Goal: Information Seeking & Learning: Learn about a topic

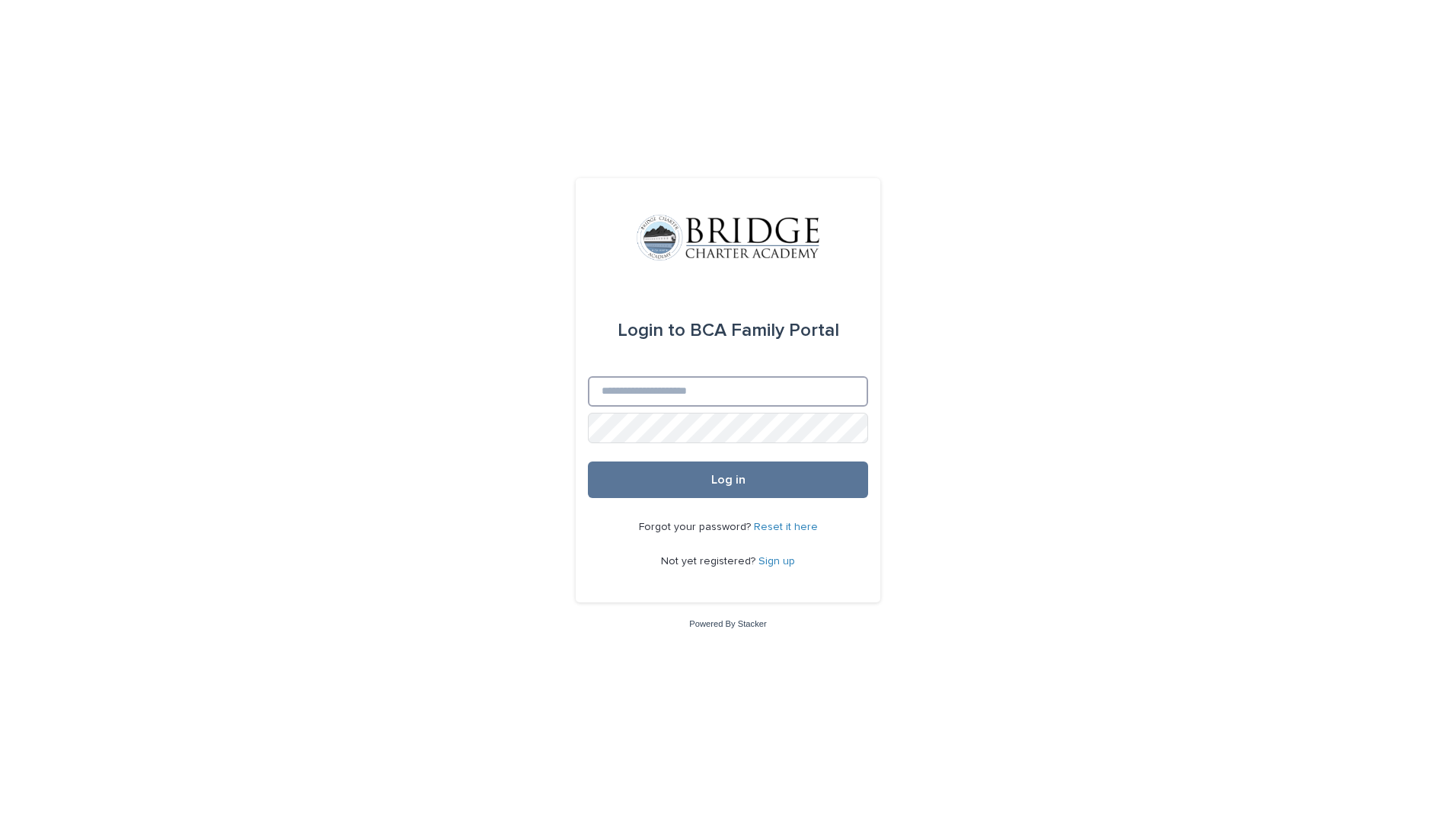
click at [658, 405] on input "Email" at bounding box center [728, 391] width 280 height 30
type input "**********"
click at [587, 461] on button "Log in" at bounding box center [728, 479] width 280 height 36
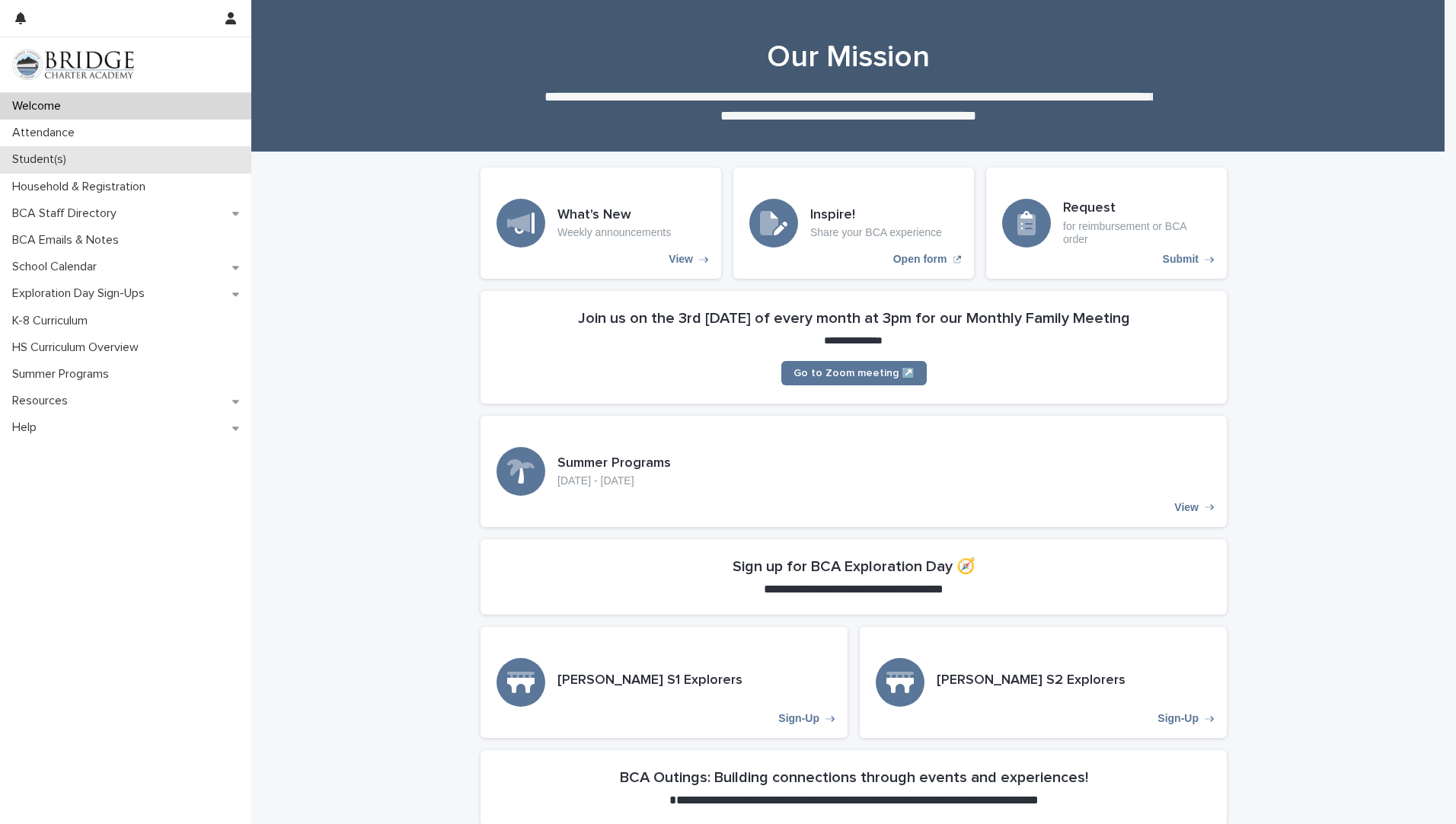
click at [45, 158] on p "Student(s)" at bounding box center [43, 159] width 73 height 15
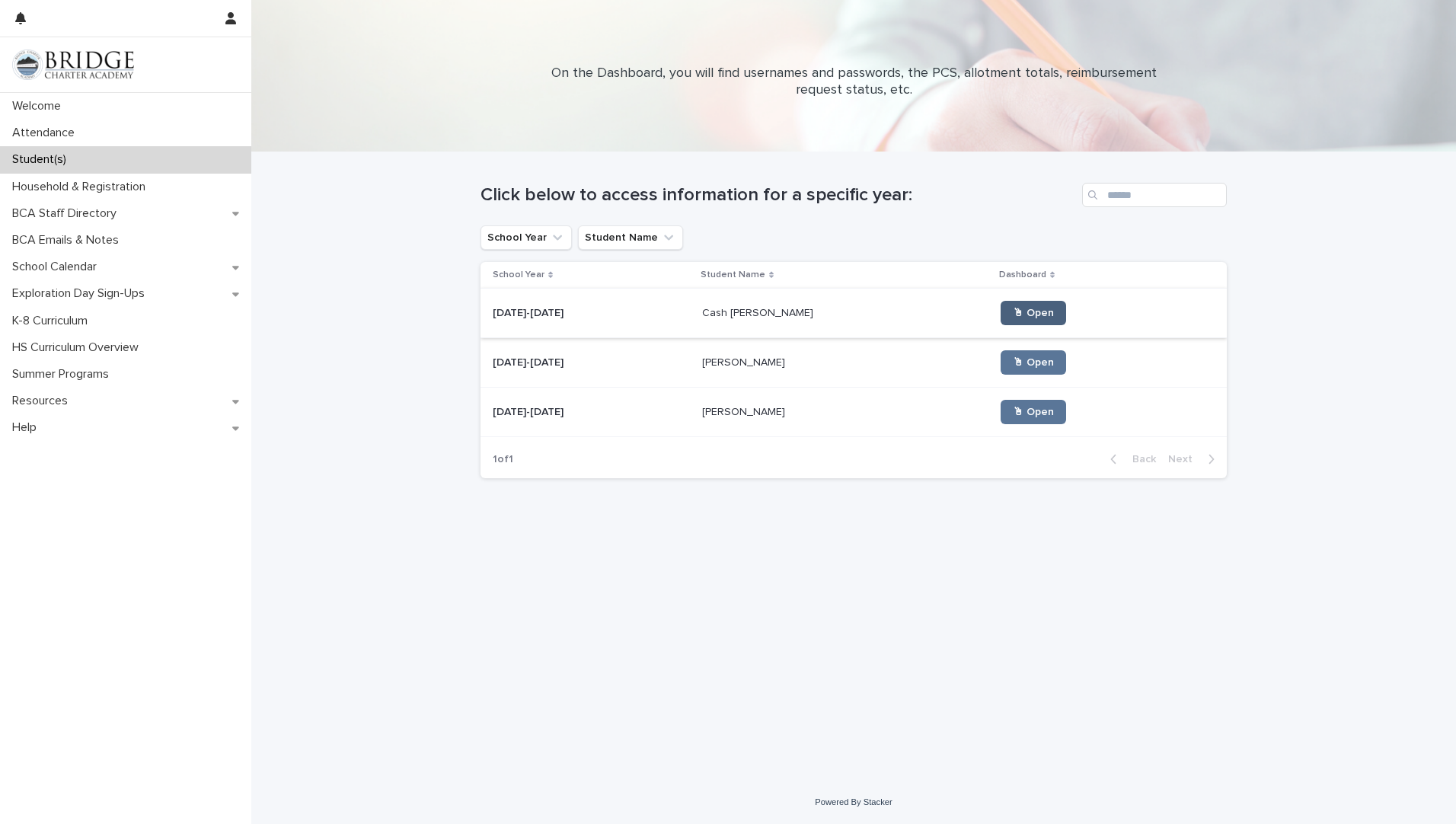
click at [1000, 301] on link "🖱 Open" at bounding box center [1033, 313] width 65 height 25
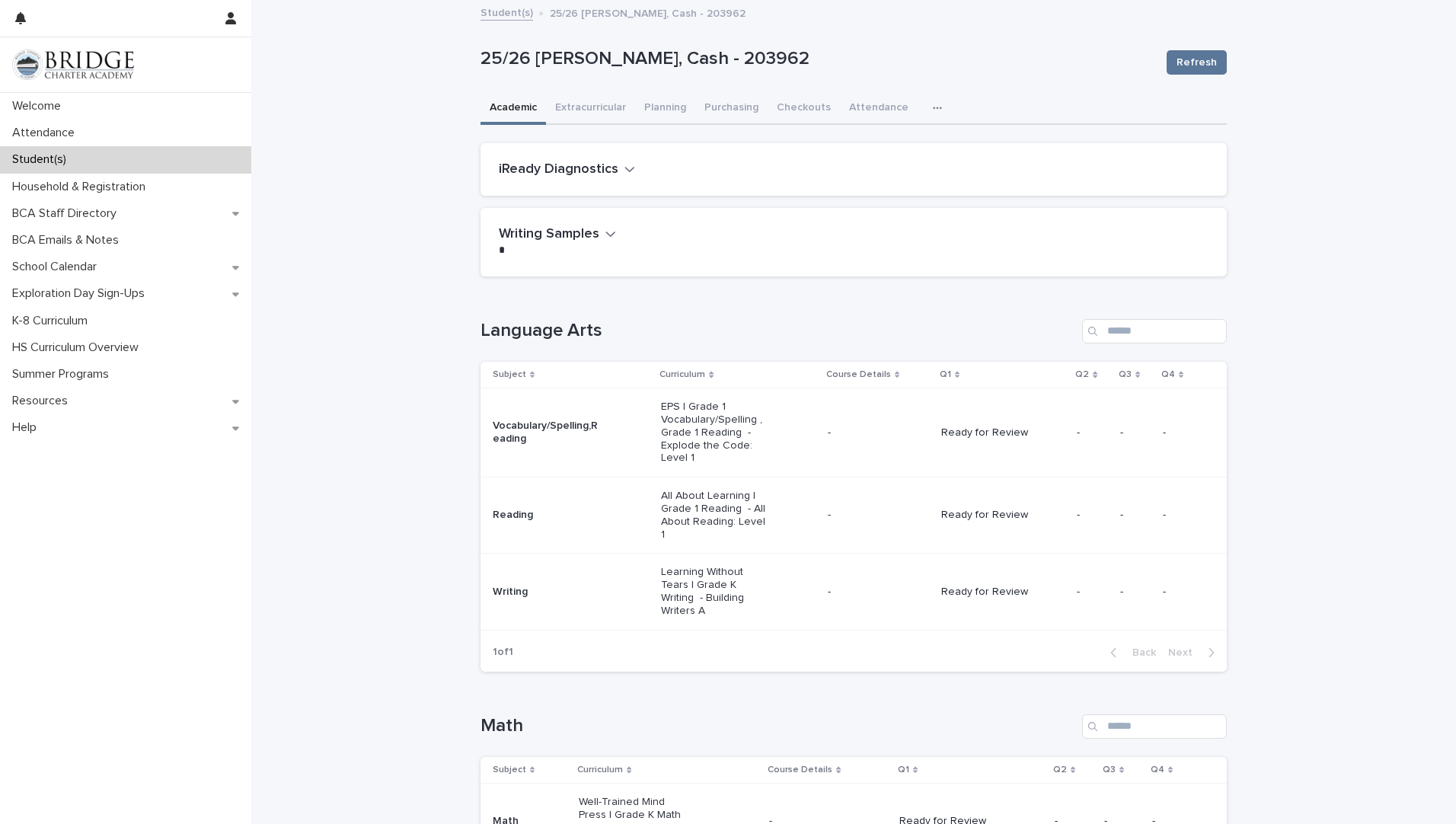
click at [702, 518] on p "All About Learning | Grade 1 Reading - All About Reading: Level 1" at bounding box center [716, 515] width 109 height 51
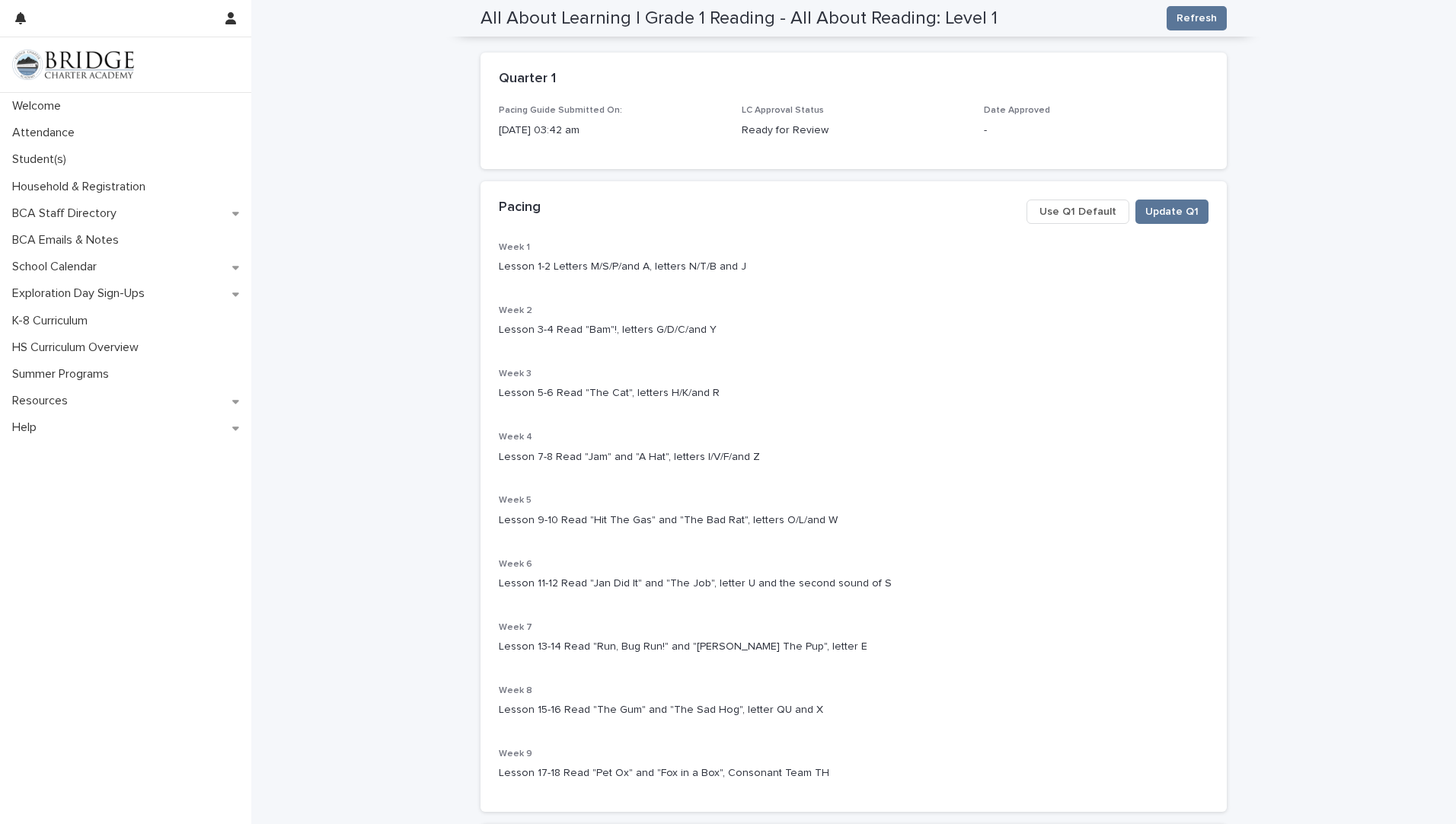
scroll to position [76, 0]
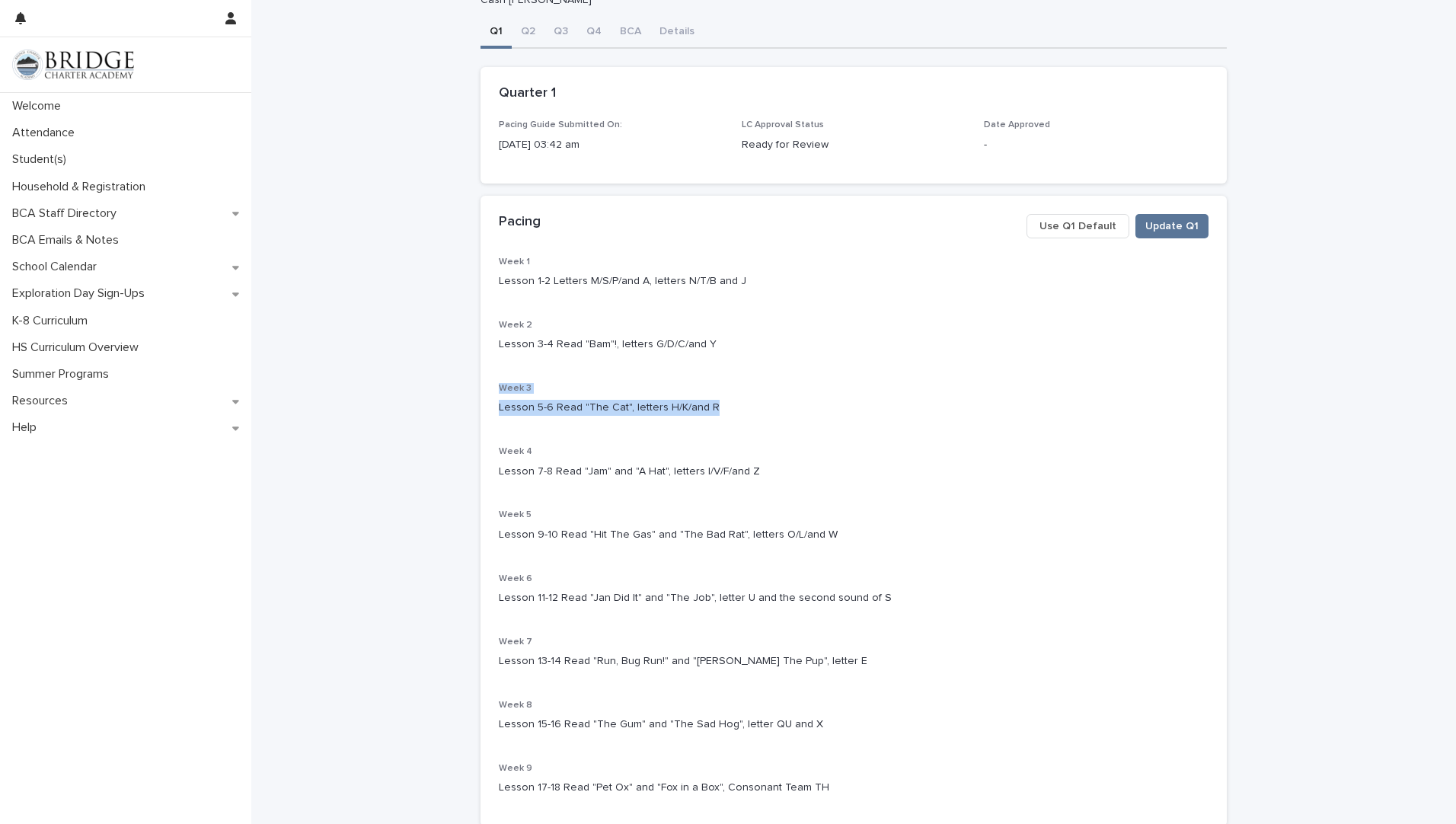
drag, startPoint x: 704, startPoint y: 407, endPoint x: 479, endPoint y: 389, distance: 225.7
click at [480, 389] on div "Week 1 Lesson 1-2 Letters M/S/P/and A, letters N/T/B and J Week 2 Lesson 3-4 Re…" at bounding box center [853, 541] width 747 height 570
drag, startPoint x: 479, startPoint y: 389, endPoint x: 498, endPoint y: 389, distance: 19.0
copy div "Week 3 Lesson 5-6 Read "The Cat", letters H/K/and R"
drag, startPoint x: 751, startPoint y: 467, endPoint x: 470, endPoint y: 452, distance: 281.4
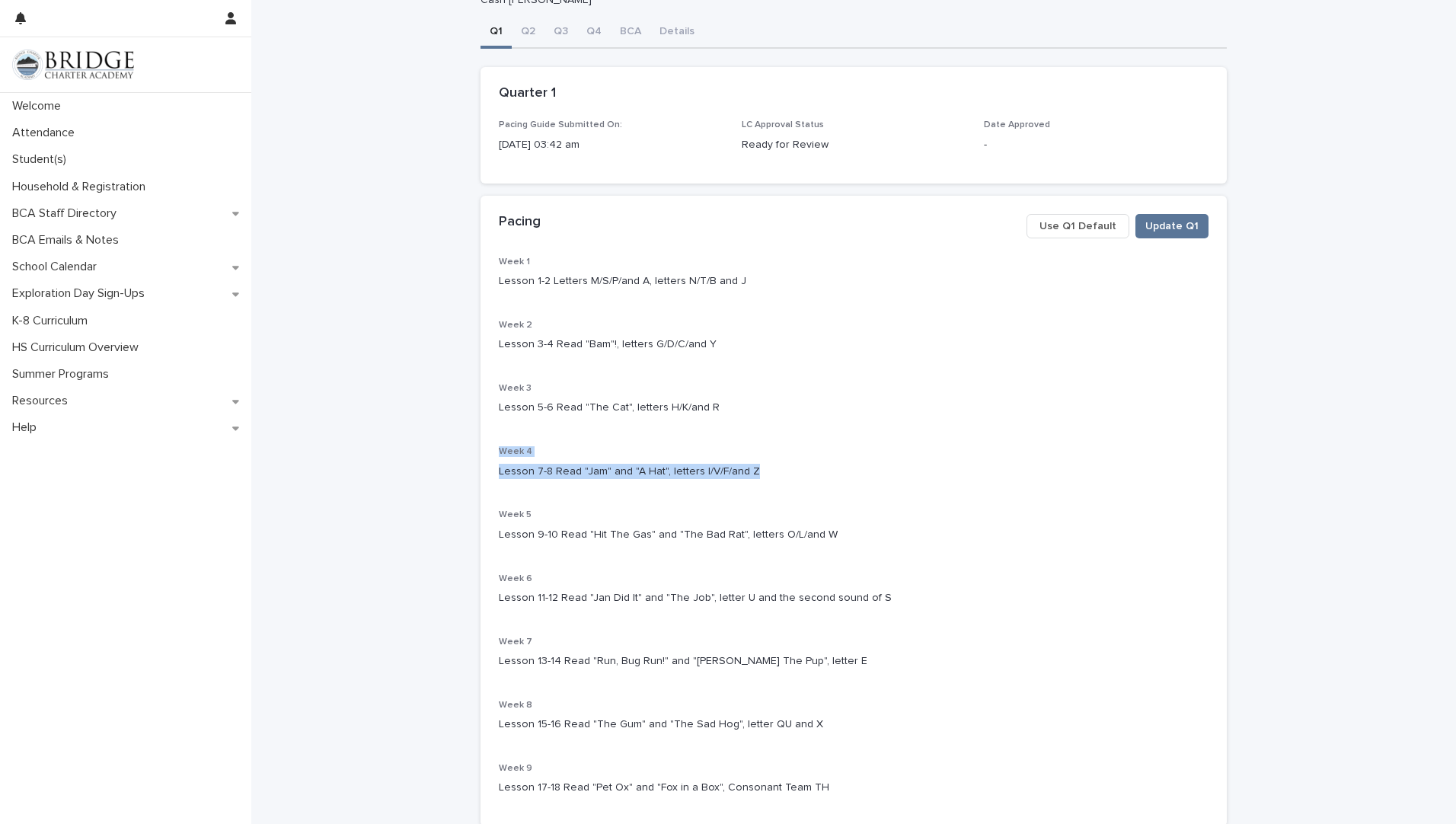
click at [473, 452] on div "**********" at bounding box center [853, 471] width 761 height 1092
drag, startPoint x: 470, startPoint y: 452, endPoint x: 515, endPoint y: 452, distance: 45.0
copy div "Week 4 Lesson 7-8 Read "Jam" and "A Hat", letters I/V/F/and Z"
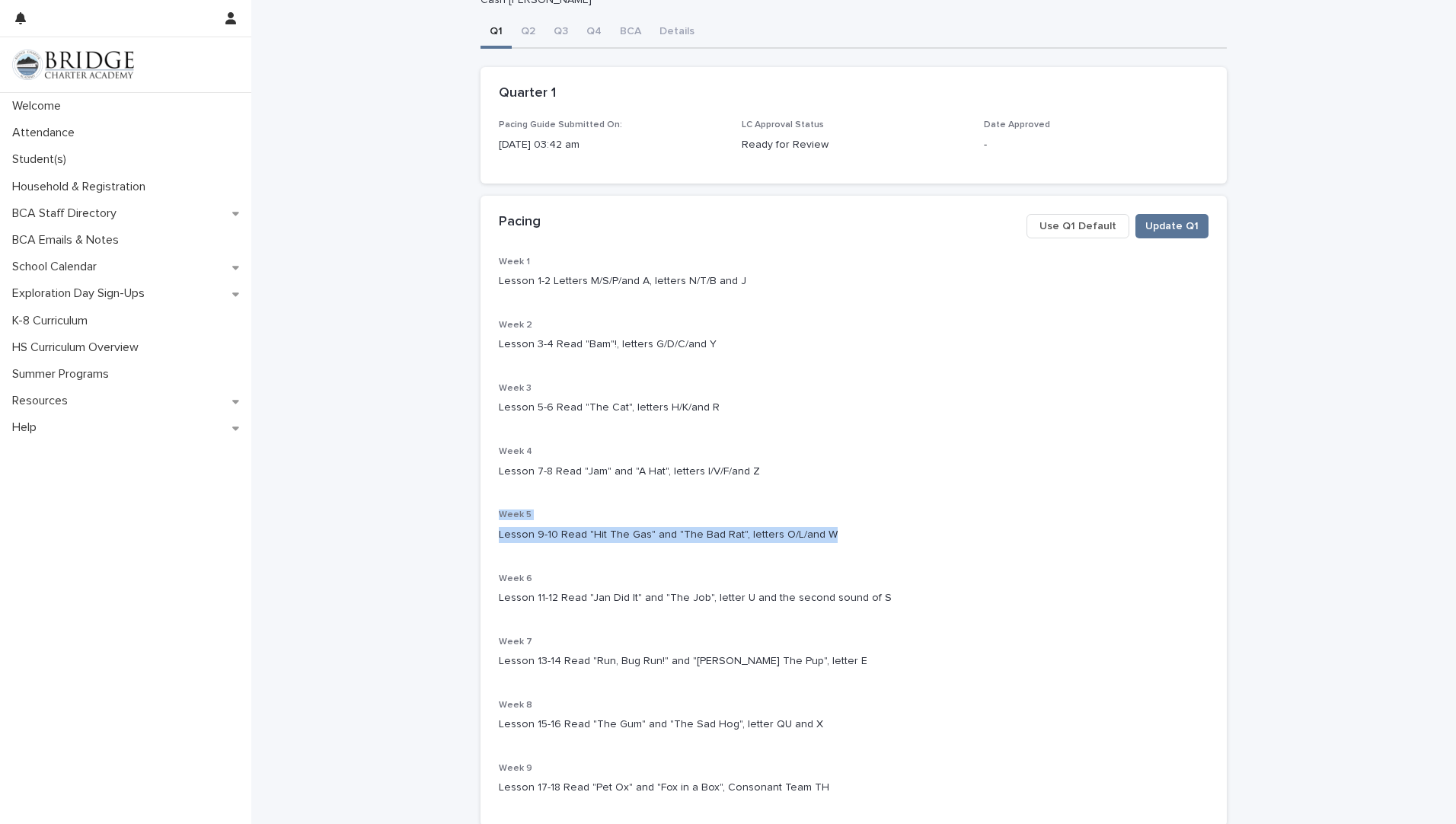
drag, startPoint x: 817, startPoint y: 530, endPoint x: 475, endPoint y: 512, distance: 342.5
click at [480, 512] on div "Week 1 Lesson 1-2 Letters M/S/P/and A, letters N/T/B and J Week 2 Lesson 3-4 Re…" at bounding box center [853, 541] width 747 height 570
drag, startPoint x: 475, startPoint y: 512, endPoint x: 503, endPoint y: 514, distance: 28.1
copy div "Week 5 Lesson 9-10 Read "Hit The Gas" and "The Bad Rat", letters O/L/and W"
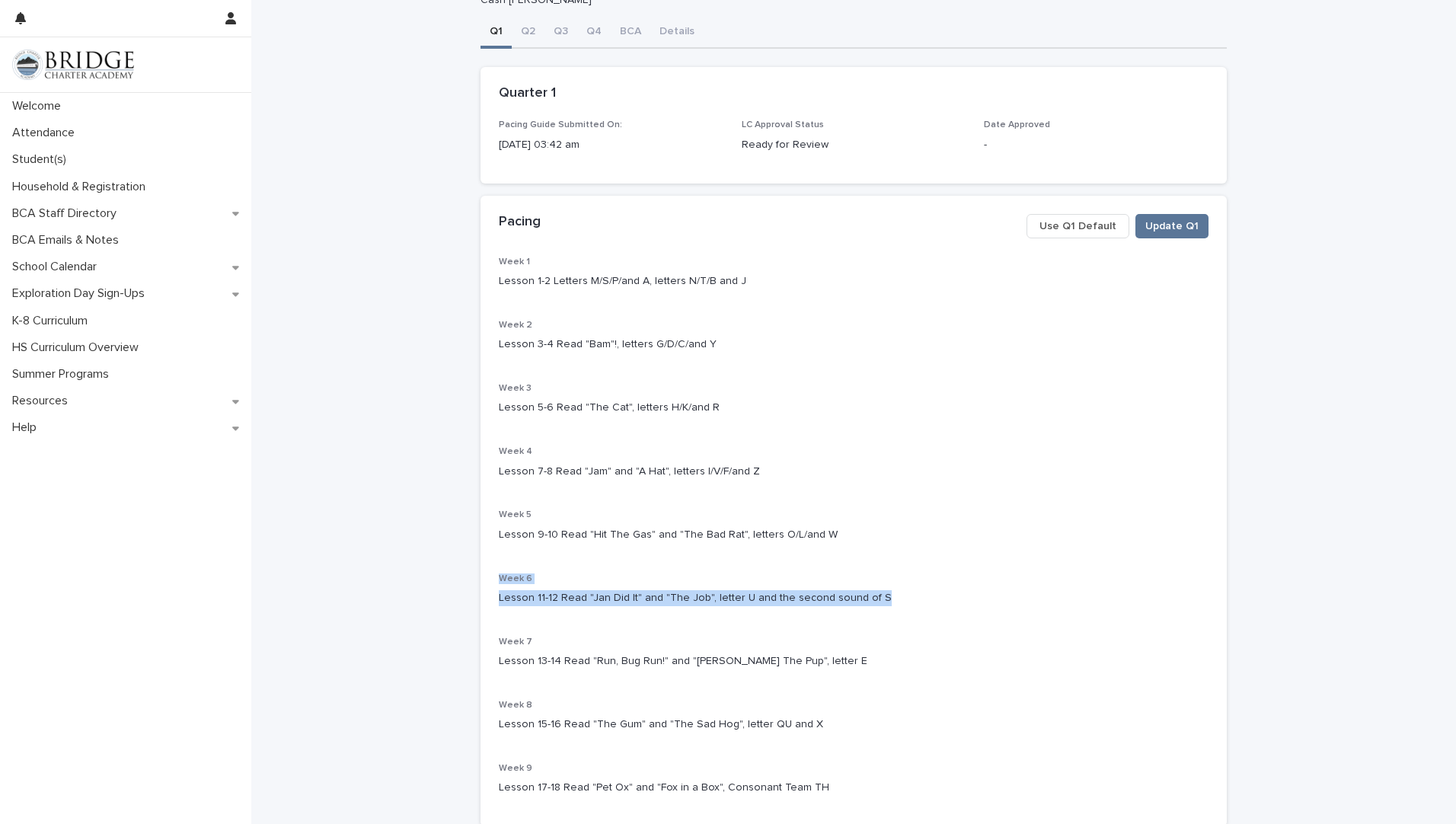
drag, startPoint x: 864, startPoint y: 601, endPoint x: 470, endPoint y: 581, distance: 394.5
click at [473, 581] on div "**********" at bounding box center [853, 471] width 761 height 1092
drag, startPoint x: 470, startPoint y: 581, endPoint x: 507, endPoint y: 581, distance: 37.0
copy div "Week 6 Lesson 11-12 Read "Jan Did It" and "The Job", letter U and the second so…"
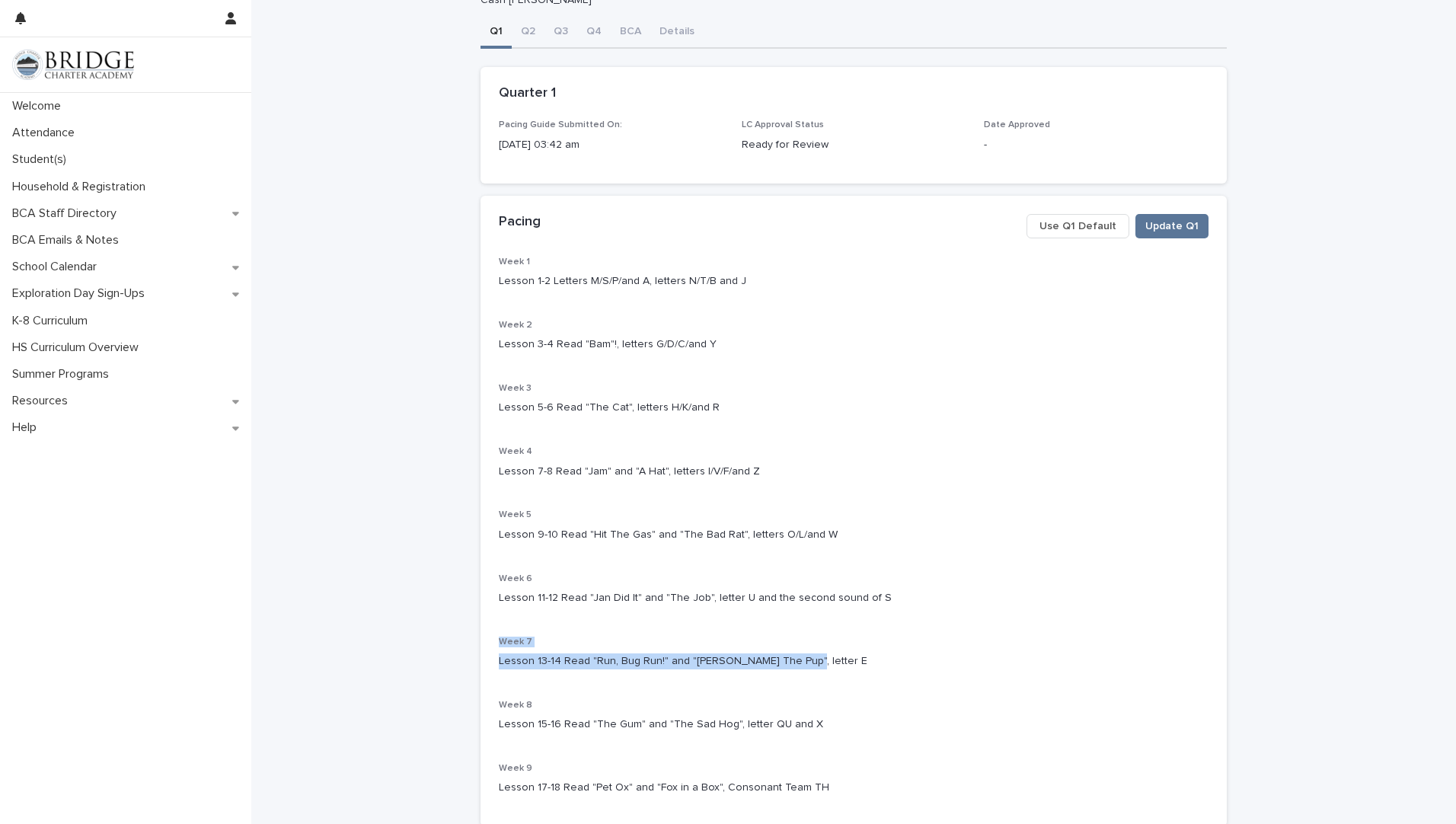
drag, startPoint x: 779, startPoint y: 658, endPoint x: 493, endPoint y: 631, distance: 287.3
click at [498, 631] on div "Week 1 Lesson 1-2 Letters M/S/P/and A, letters N/T/B and J Week 2 Lesson 3-4 Re…" at bounding box center [853, 532] width 709 height 552
drag, startPoint x: 493, startPoint y: 631, endPoint x: 508, endPoint y: 643, distance: 19.2
copy div "Week 7 Lesson 13-14 Read "Run, Bug Run!" and "Kip The Pup", letter E"
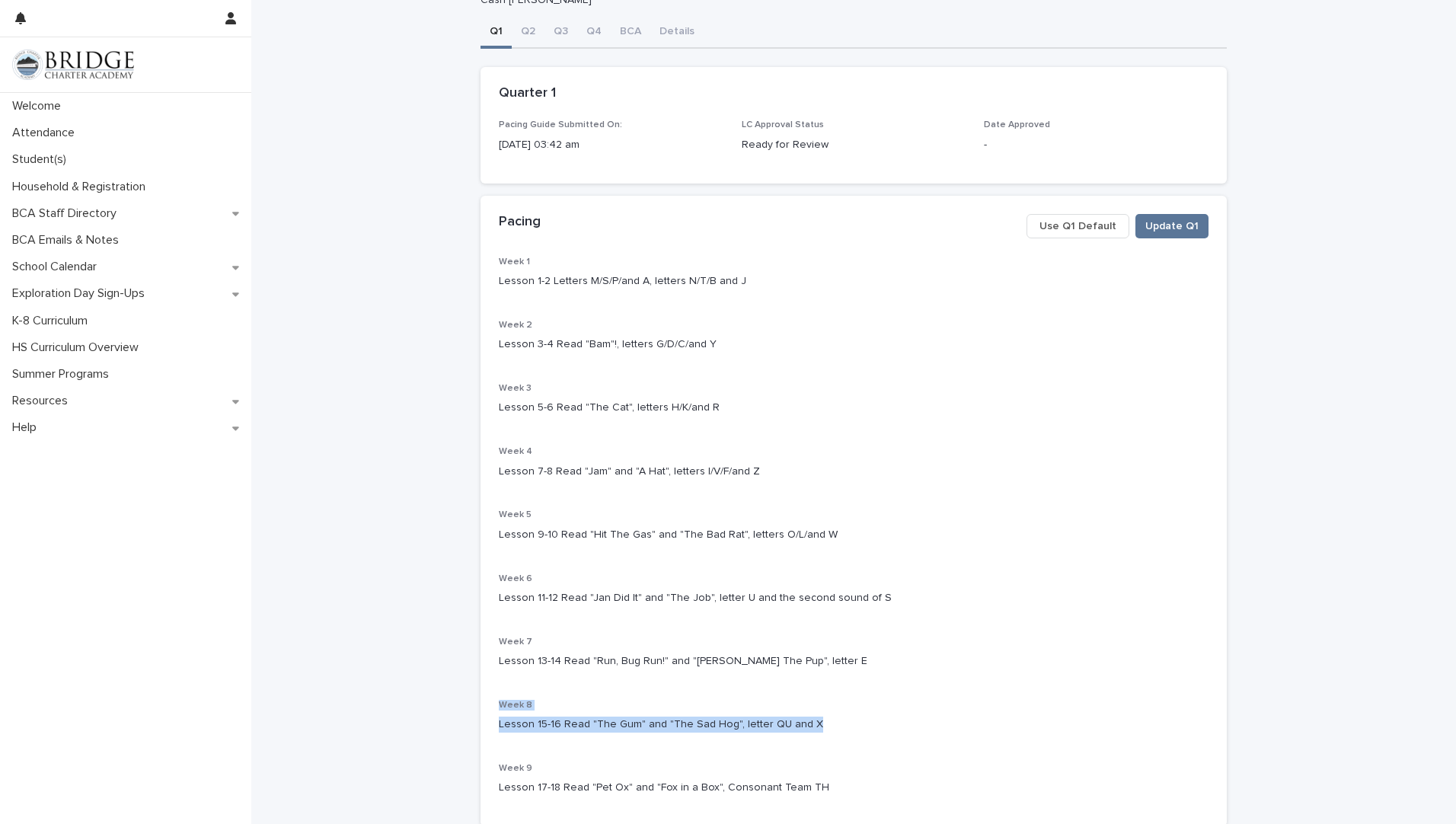
drag, startPoint x: 808, startPoint y: 720, endPoint x: 487, endPoint y: 698, distance: 321.8
click at [487, 698] on div "Week 1 Lesson 1-2 Letters M/S/P/and A, letters N/T/B and J Week 2 Lesson 3-4 Re…" at bounding box center [853, 541] width 747 height 570
drag, startPoint x: 487, startPoint y: 698, endPoint x: 506, endPoint y: 708, distance: 21.5
copy div "Week 8 Lesson 15-16 Read "The Gum" and "The Sad Hog", letter QU and X"
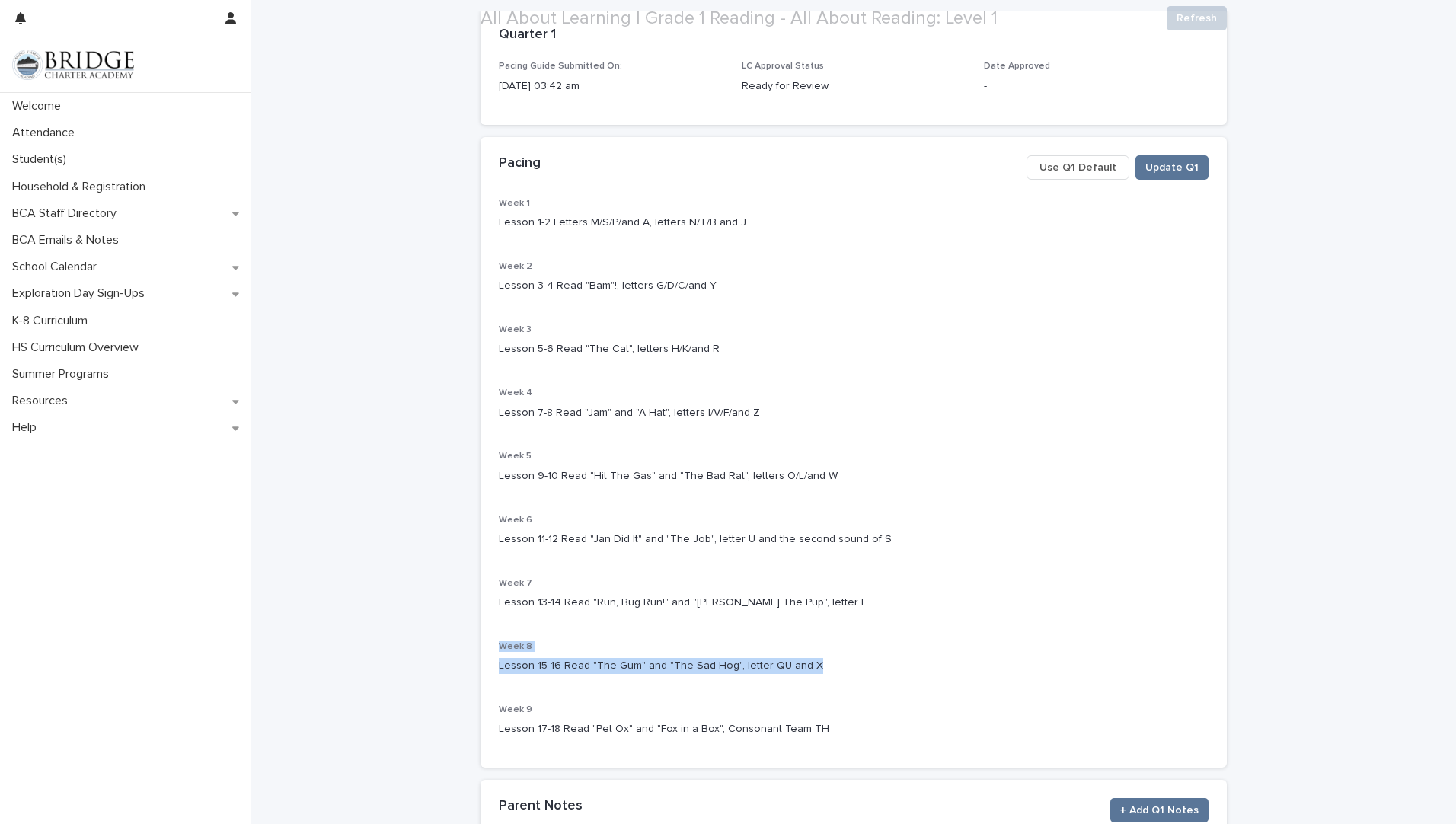
scroll to position [152, 0]
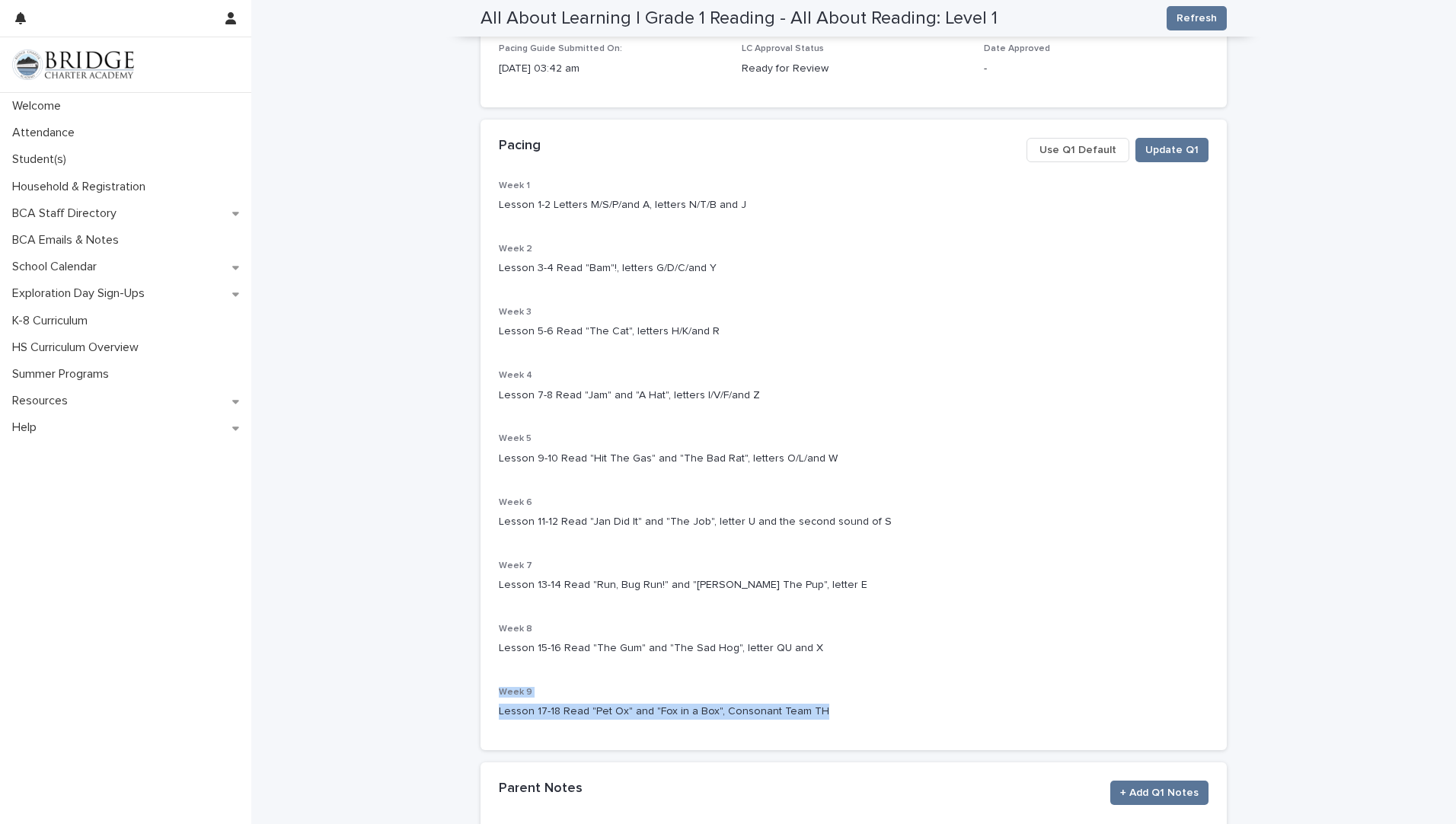
drag, startPoint x: 817, startPoint y: 709, endPoint x: 476, endPoint y: 698, distance: 341.2
click at [480, 698] on div "Week 1 Lesson 1-2 Letters M/S/P/and A, letters N/T/B and J Week 2 Lesson 3-4 Re…" at bounding box center [853, 465] width 747 height 570
drag, startPoint x: 476, startPoint y: 698, endPoint x: 496, endPoint y: 692, distance: 20.9
copy div "Week 9 Lesson 17-18 Read "Pet Ox" and "Fox in a Box", Consonant Team TH"
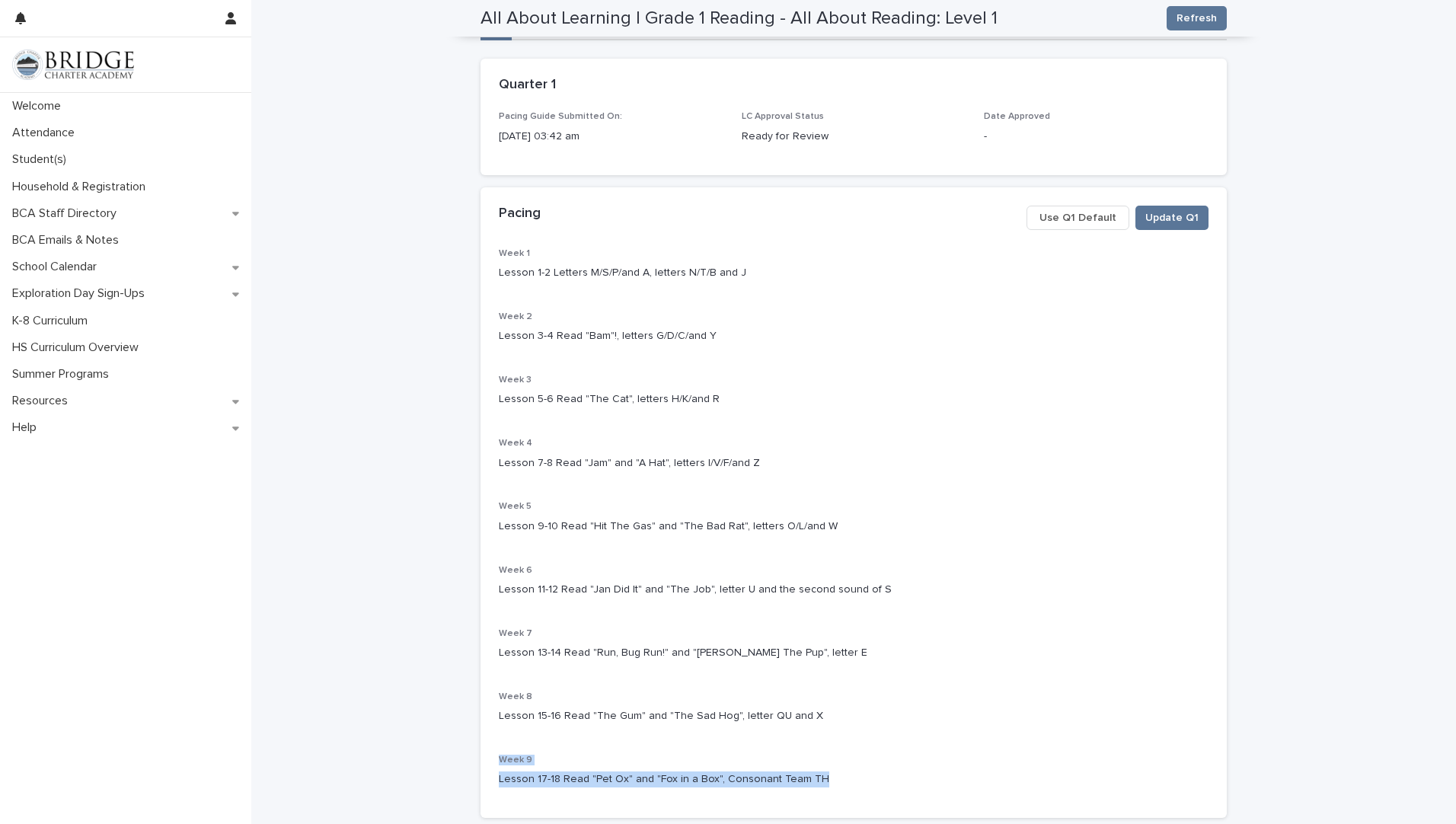
scroll to position [0, 0]
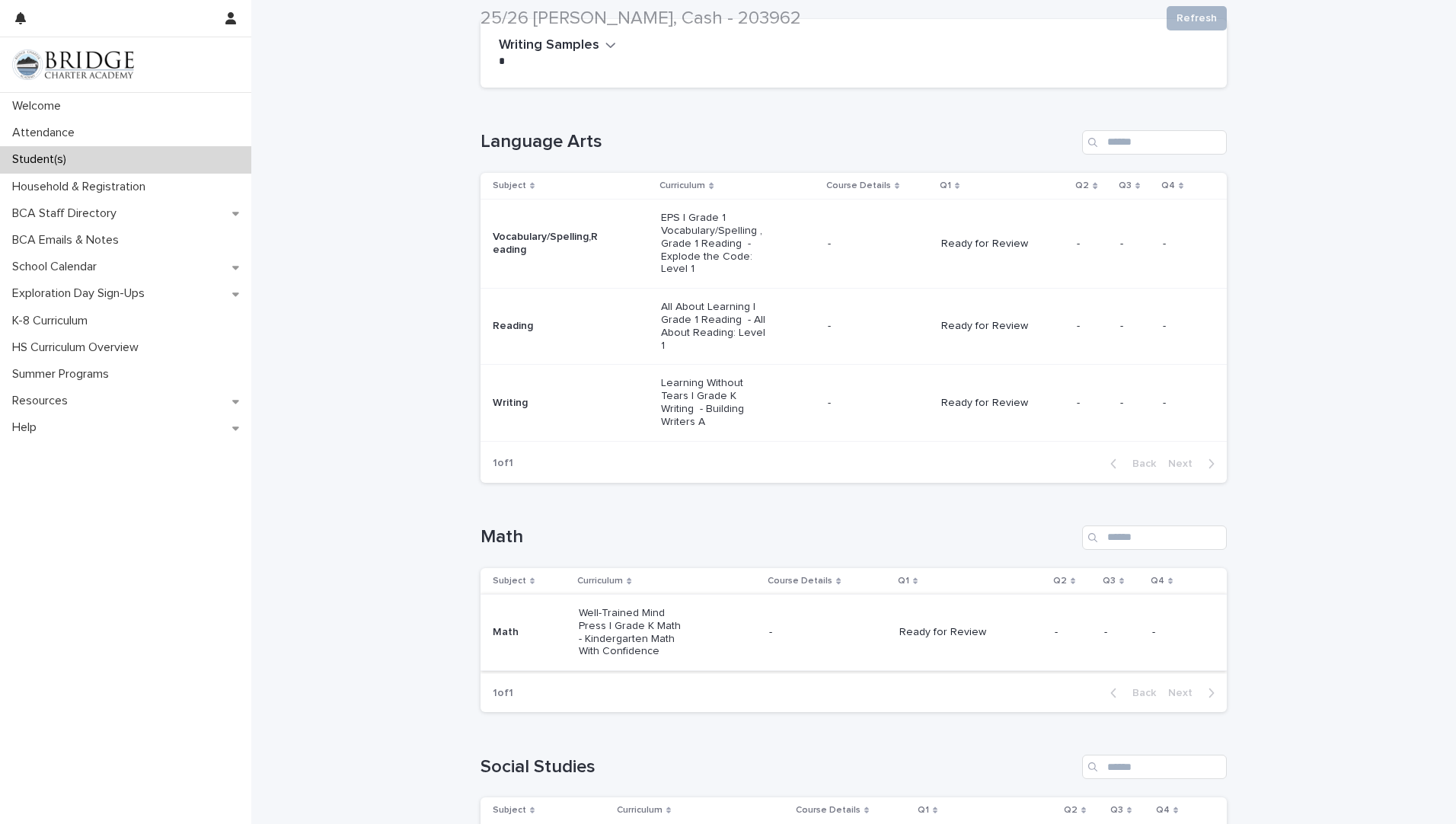
scroll to position [228, 0]
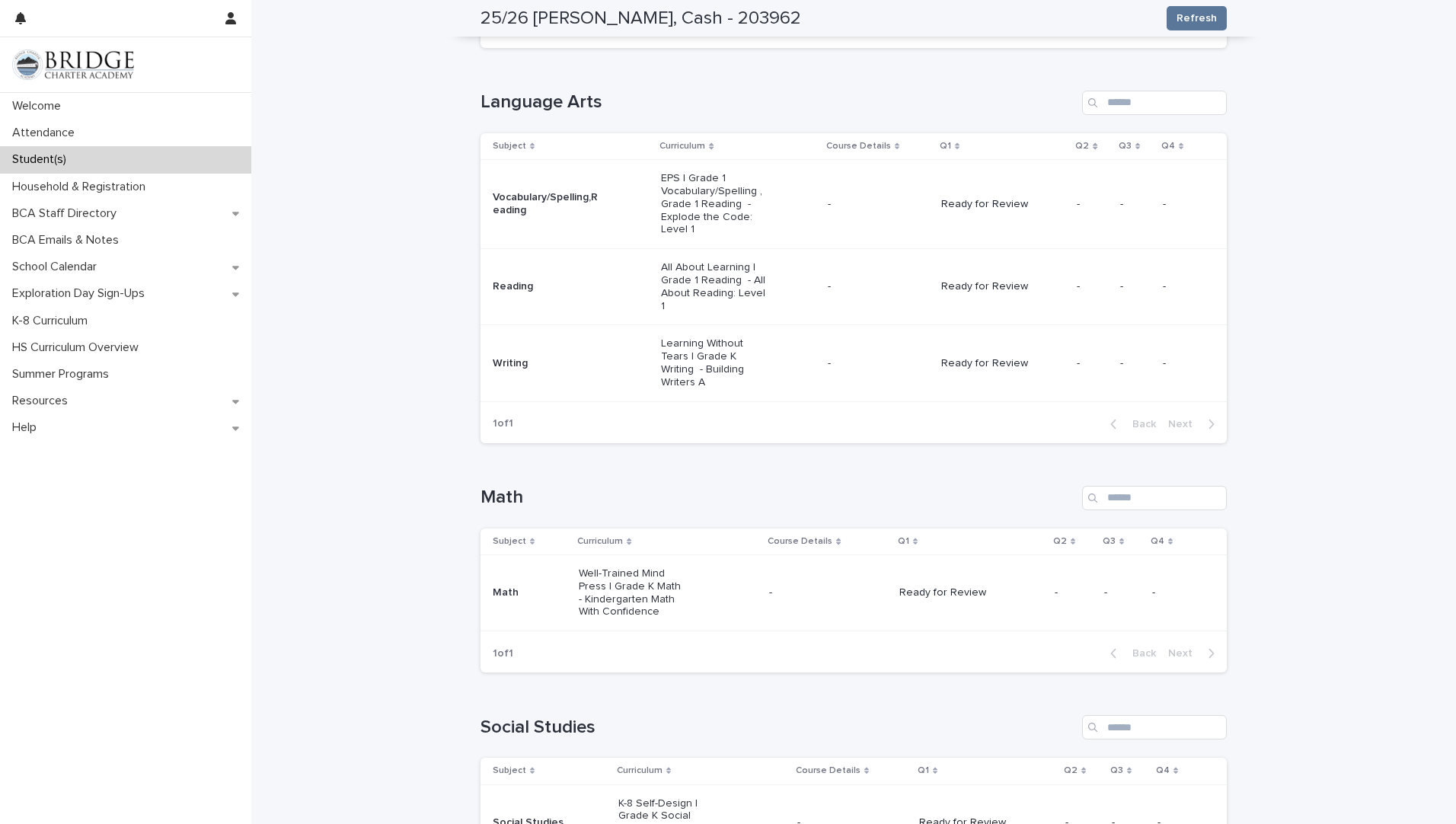
click at [611, 578] on p "Well-Trained Mind Press | Grade K Math - Kindergarten Math With Confidence" at bounding box center [633, 593] width 109 height 51
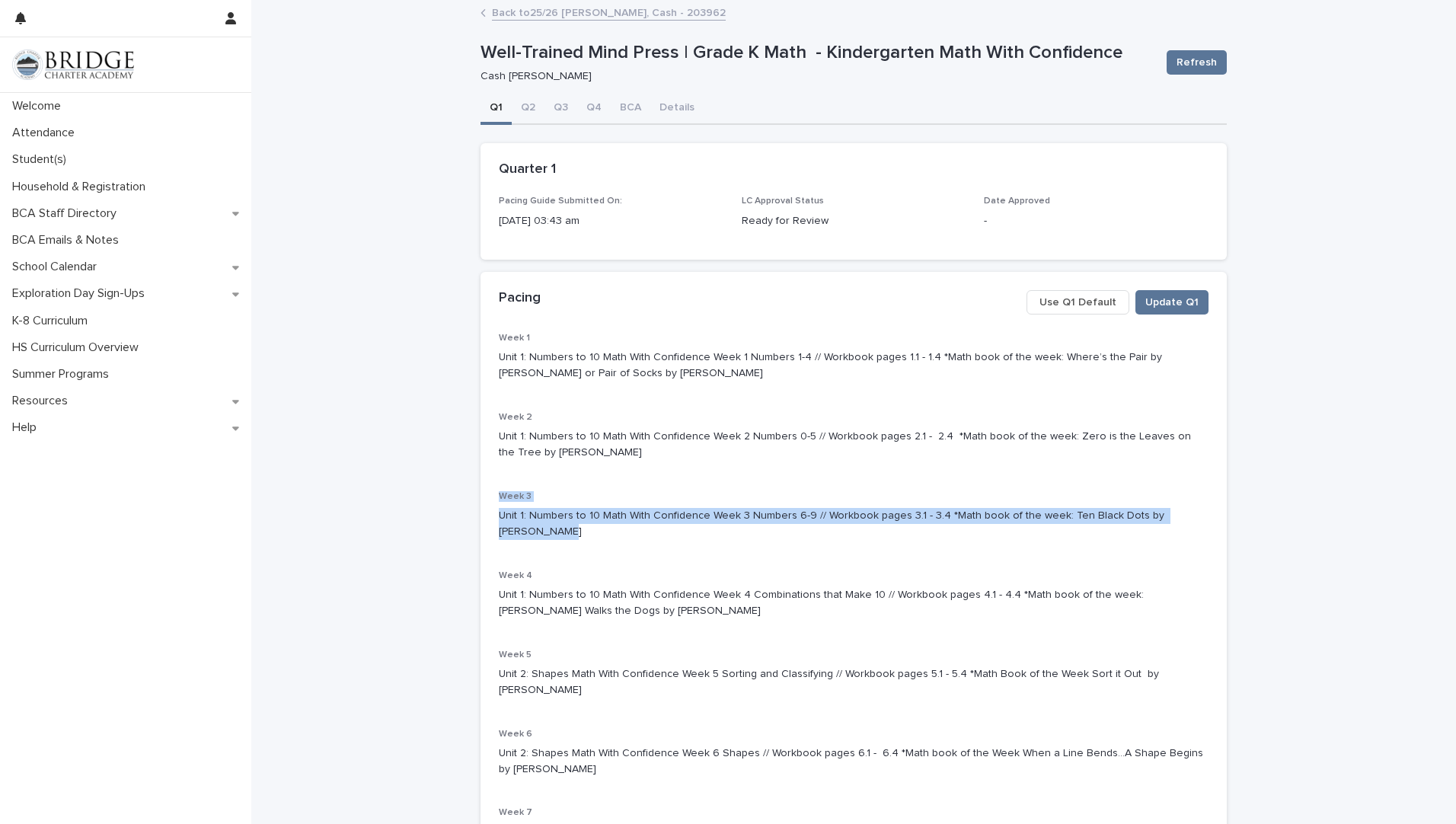
drag, startPoint x: 1198, startPoint y: 516, endPoint x: 470, endPoint y: 500, distance: 728.2
click at [473, 500] on div "**********" at bounding box center [853, 611] width 761 height 1219
drag, startPoint x: 470, startPoint y: 500, endPoint x: 521, endPoint y: 495, distance: 51.2
copy div "Week 3 Unit 1: Numbers to 10 Math With Confidence Week 3 Numbers 6-9 // Workboo…"
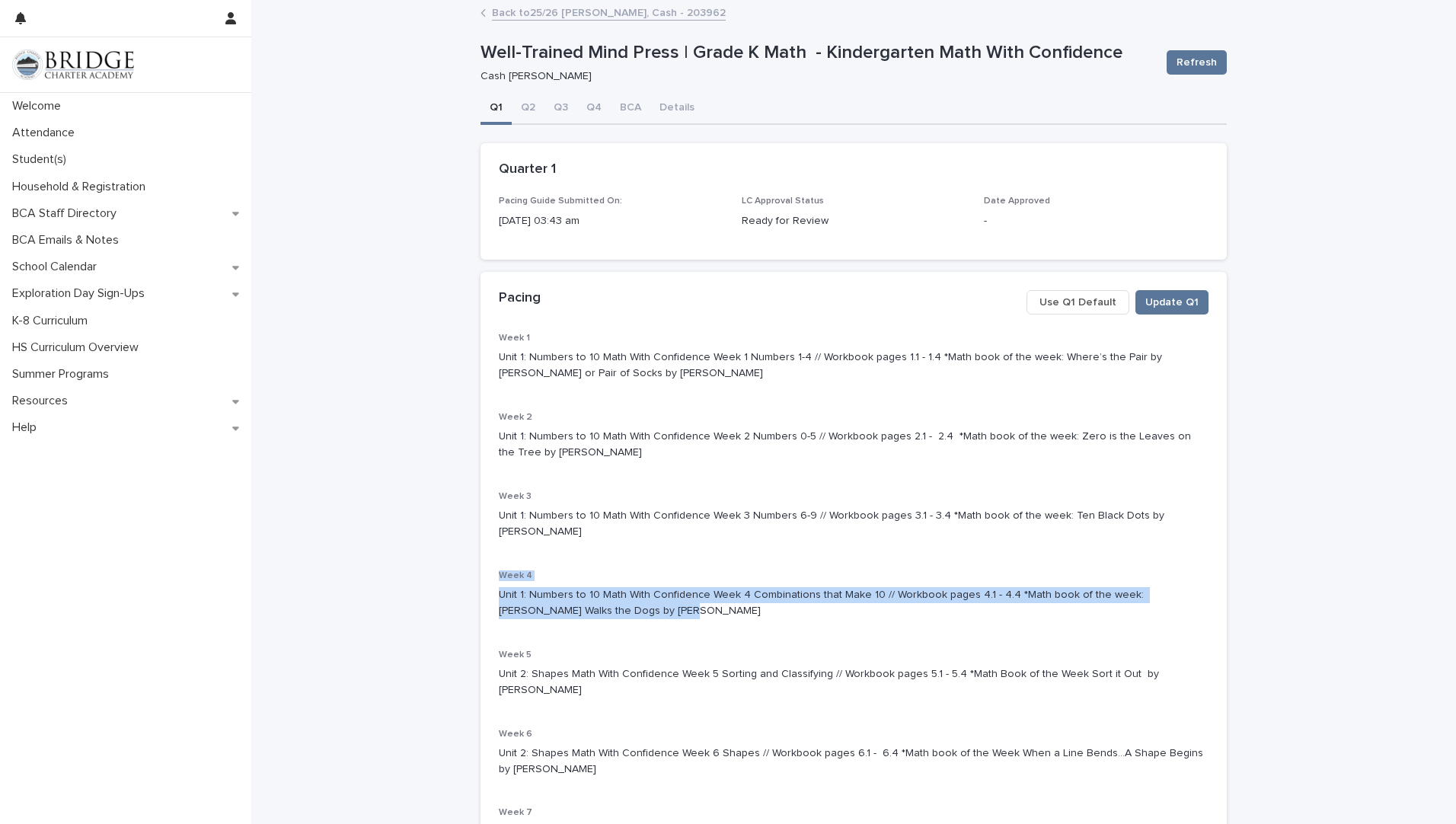
drag, startPoint x: 606, startPoint y: 593, endPoint x: 481, endPoint y: 560, distance: 129.3
click at [481, 560] on div "Week 1 Unit 1: Numbers to 10 Math With Confidence Week 1 Numbers 1-4 // Workboo…" at bounding box center [853, 681] width 747 height 697
drag, startPoint x: 481, startPoint y: 560, endPoint x: 499, endPoint y: 558, distance: 18.1
copy div "Week 4 Unit 1: Numbers to 10 Math With Confidence Week 4 Combinations that Make…"
drag, startPoint x: 547, startPoint y: 674, endPoint x: 487, endPoint y: 643, distance: 67.5
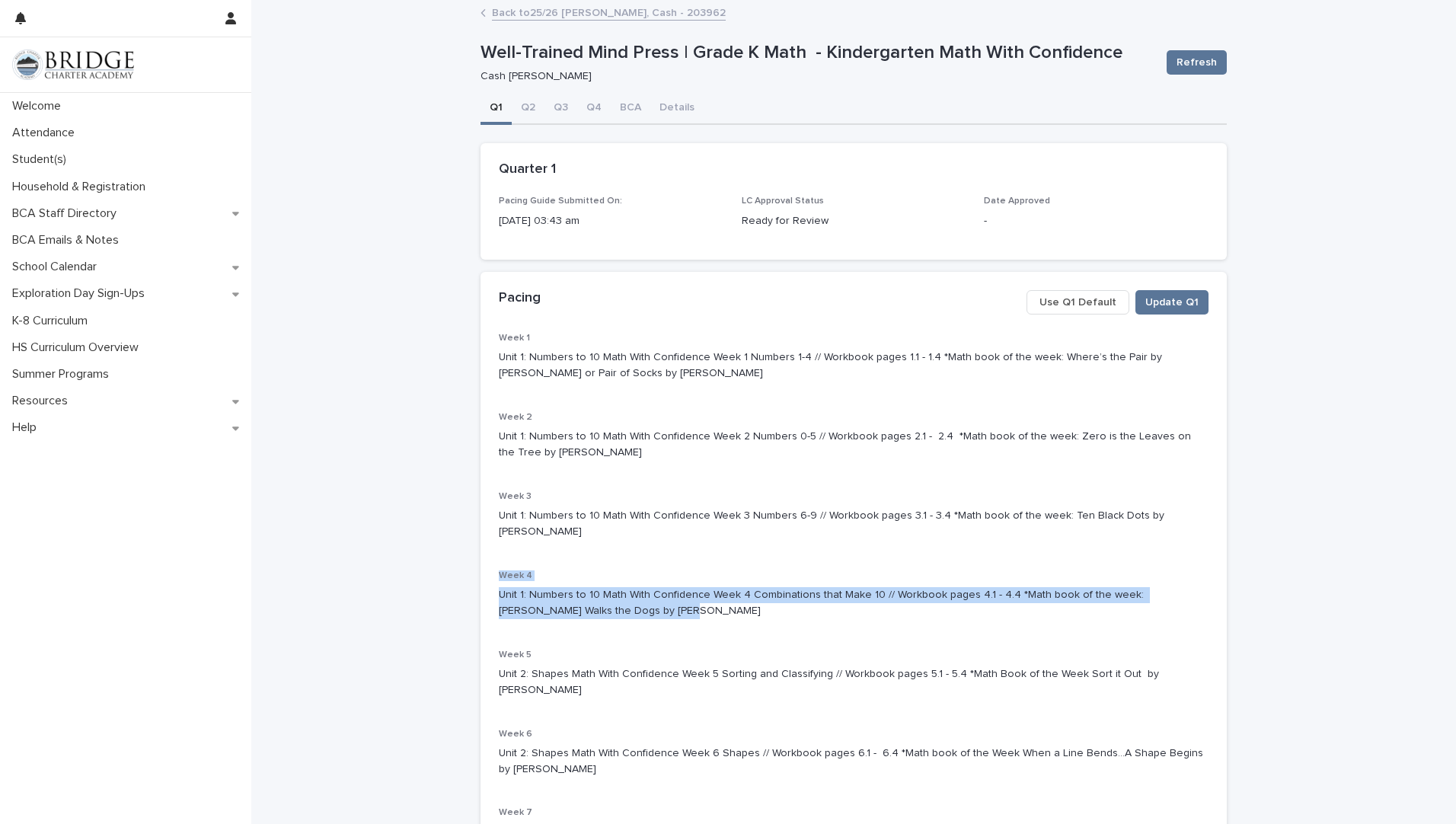
click at [487, 643] on div "Week 1 Unit 1: Numbers to 10 Math With Confidence Week 1 Numbers 1-4 // Workboo…" at bounding box center [853, 681] width 747 height 697
drag, startPoint x: 487, startPoint y: 643, endPoint x: 497, endPoint y: 638, distance: 11.2
copy div "Week 5 Unit 2: Shapes Math With Confidence Week 5 Sorting and Classifying // Wo…"
drag, startPoint x: 613, startPoint y: 752, endPoint x: 488, endPoint y: 716, distance: 130.1
click at [488, 716] on div "Week 1 Unit 1: Numbers to 10 Math With Confidence Week 1 Numbers 1-4 // Workboo…" at bounding box center [853, 681] width 747 height 697
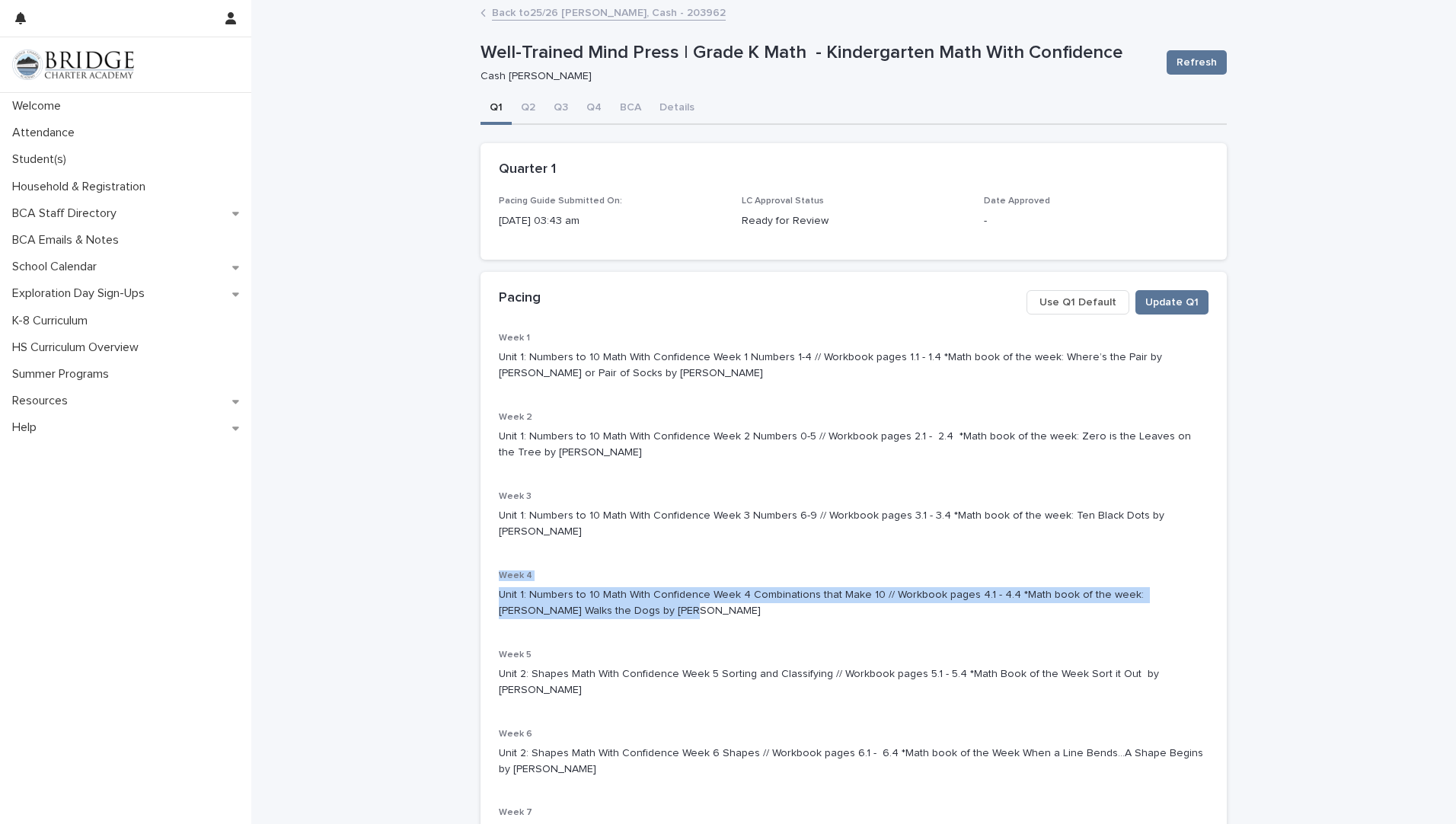
drag, startPoint x: 488, startPoint y: 716, endPoint x: 501, endPoint y: 714, distance: 13.2
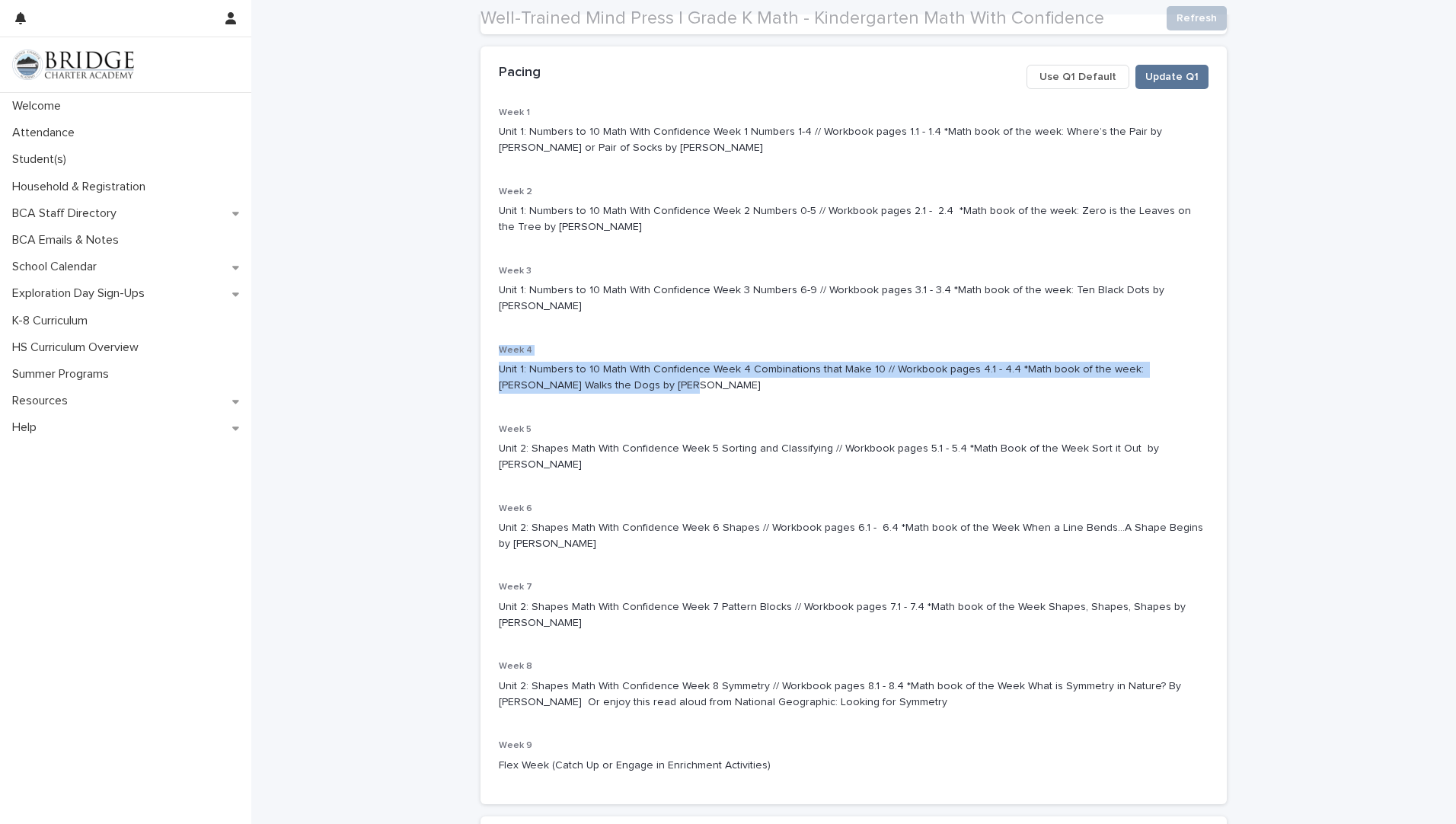
scroll to position [228, 0]
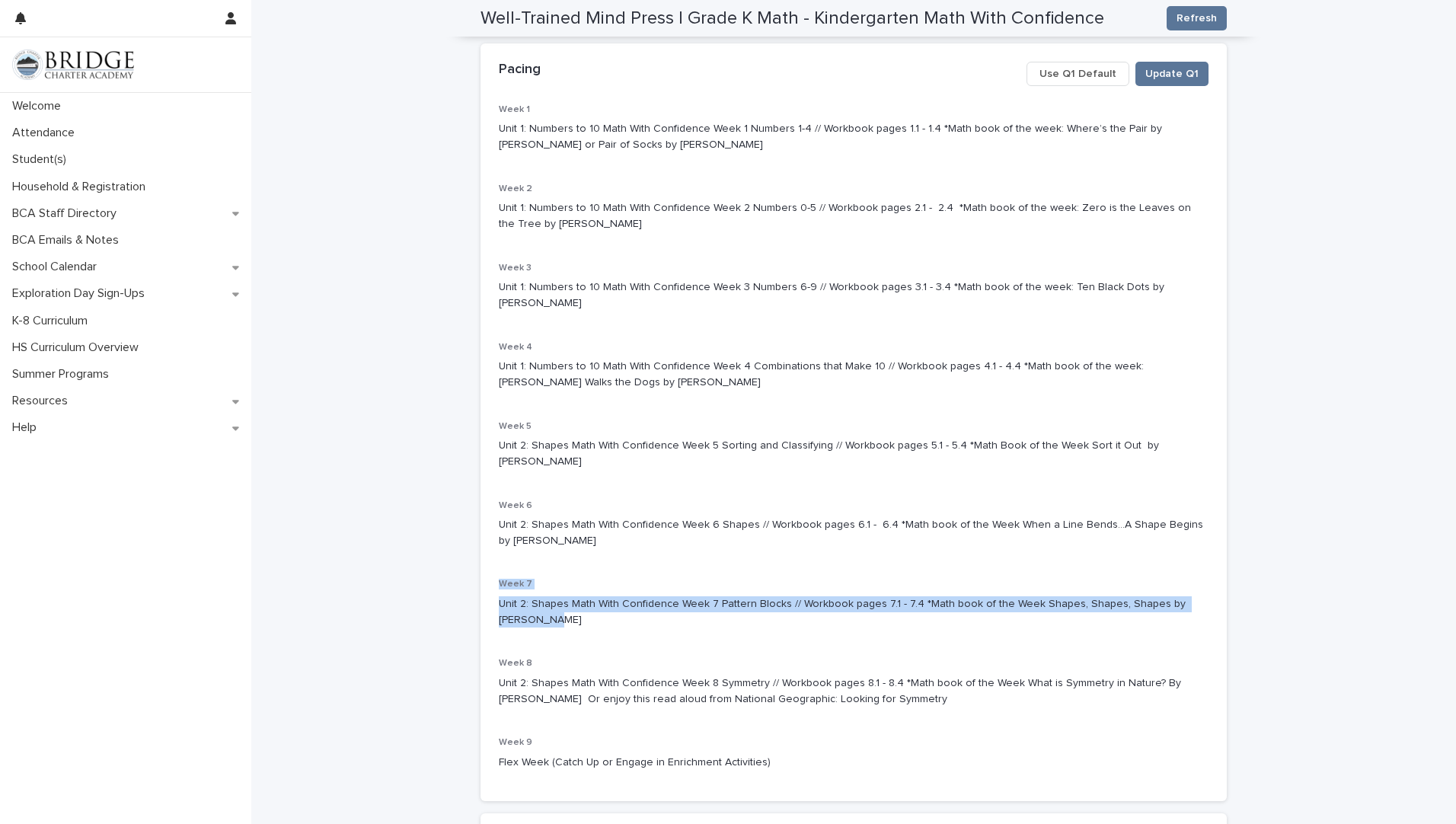
drag, startPoint x: 528, startPoint y: 608, endPoint x: 485, endPoint y: 567, distance: 59.4
click at [485, 567] on div "Week 1 Unit 1: Numbers to 10 Math With Confidence Week 1 Numbers 1-4 // Workboo…" at bounding box center [853, 453] width 747 height 697
drag, startPoint x: 485, startPoint y: 567, endPoint x: 512, endPoint y: 571, distance: 27.3
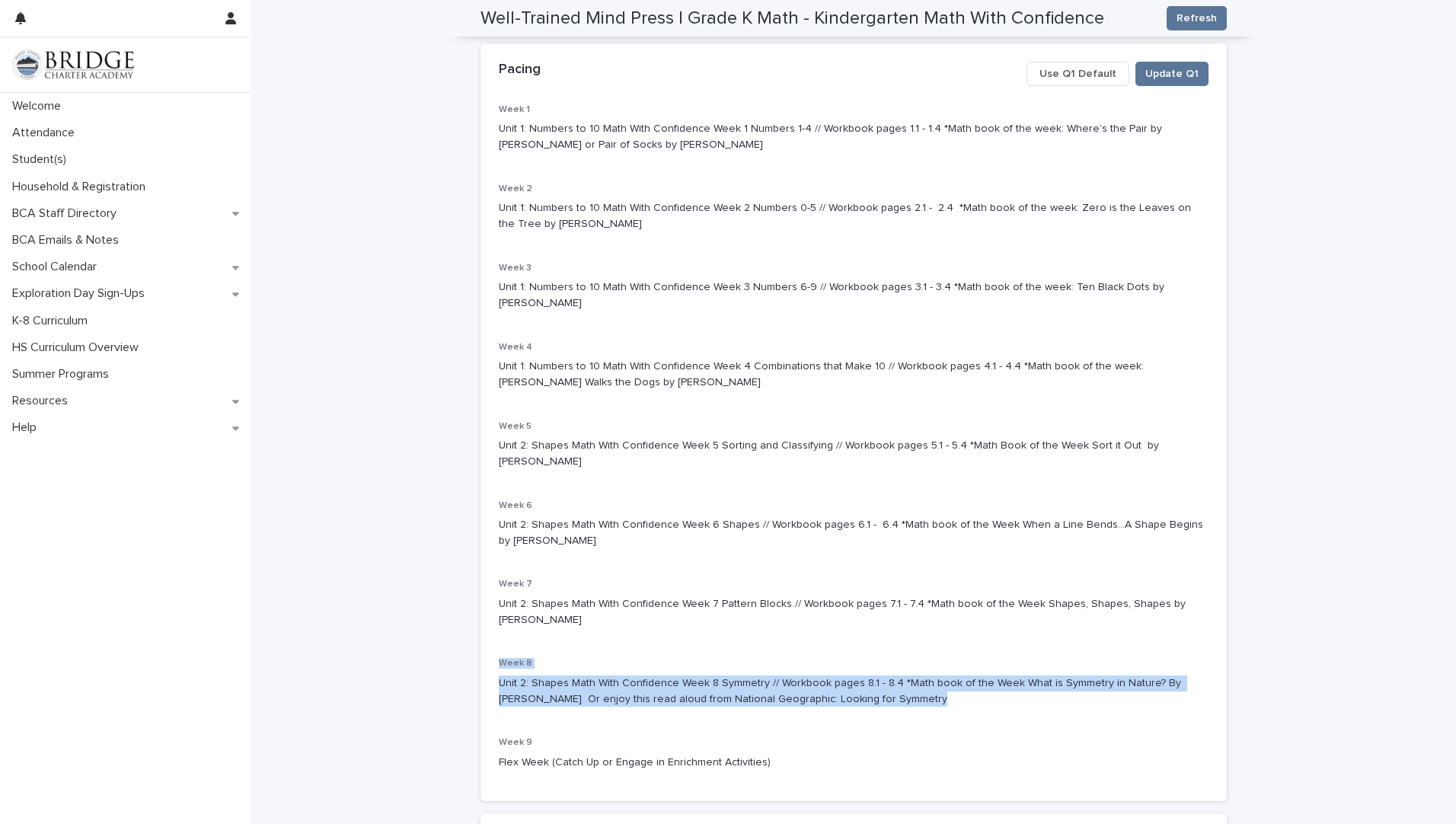
drag, startPoint x: 875, startPoint y: 685, endPoint x: 490, endPoint y: 642, distance: 387.4
click at [490, 642] on div "Week 1 Unit 1: Numbers to 10 Math With Confidence Week 1 Numbers 1-4 // Workboo…" at bounding box center [853, 453] width 747 height 697
drag, startPoint x: 490, startPoint y: 642, endPoint x: 509, endPoint y: 648, distance: 19.9
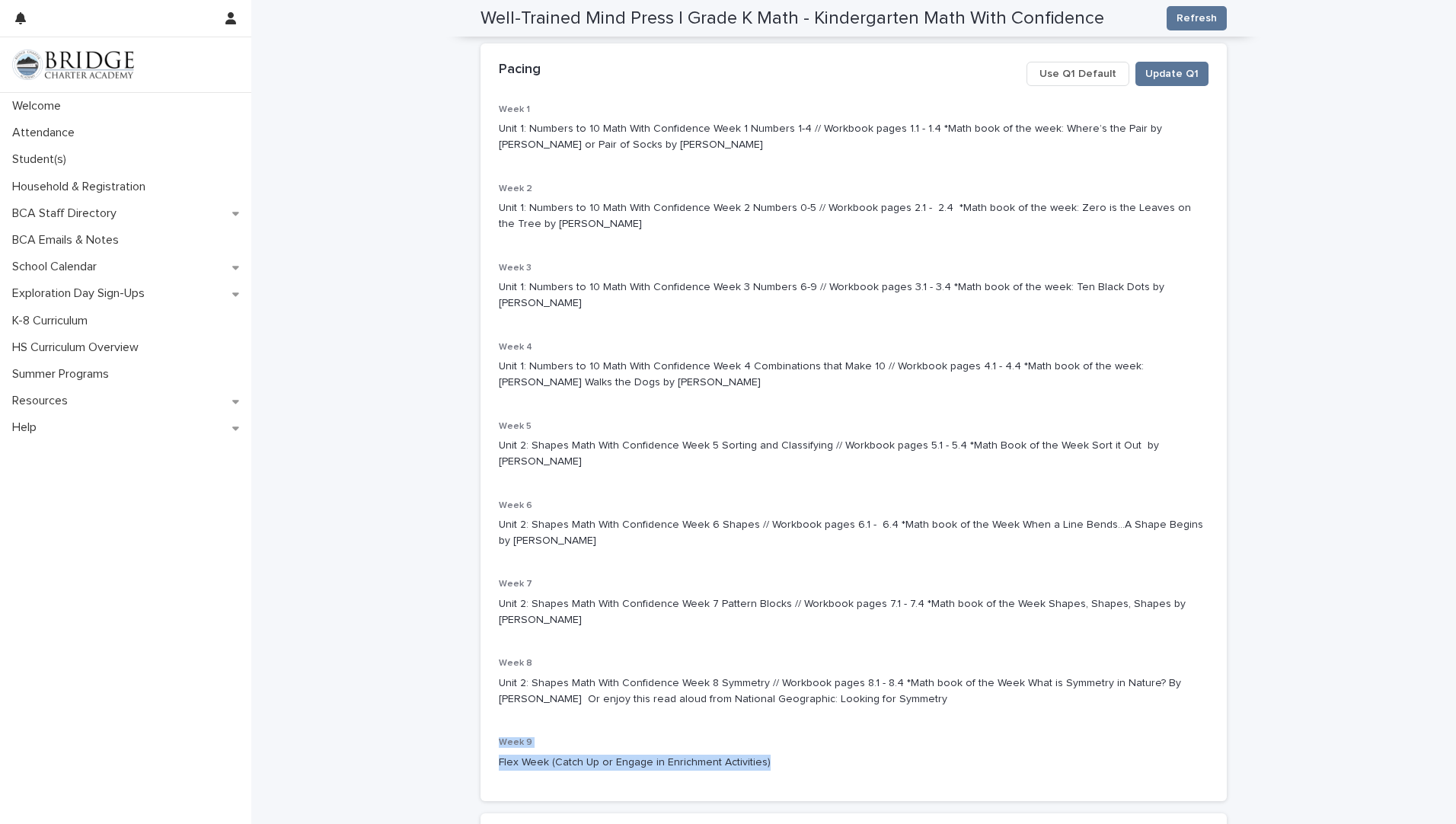
drag, startPoint x: 763, startPoint y: 745, endPoint x: 496, endPoint y: 720, distance: 268.2
click at [498, 720] on div "Week 1 Unit 1: Numbers to 10 Math With Confidence Week 1 Numbers 1-4 // Workboo…" at bounding box center [853, 444] width 709 height 678
drag, startPoint x: 496, startPoint y: 720, endPoint x: 503, endPoint y: 729, distance: 11.4
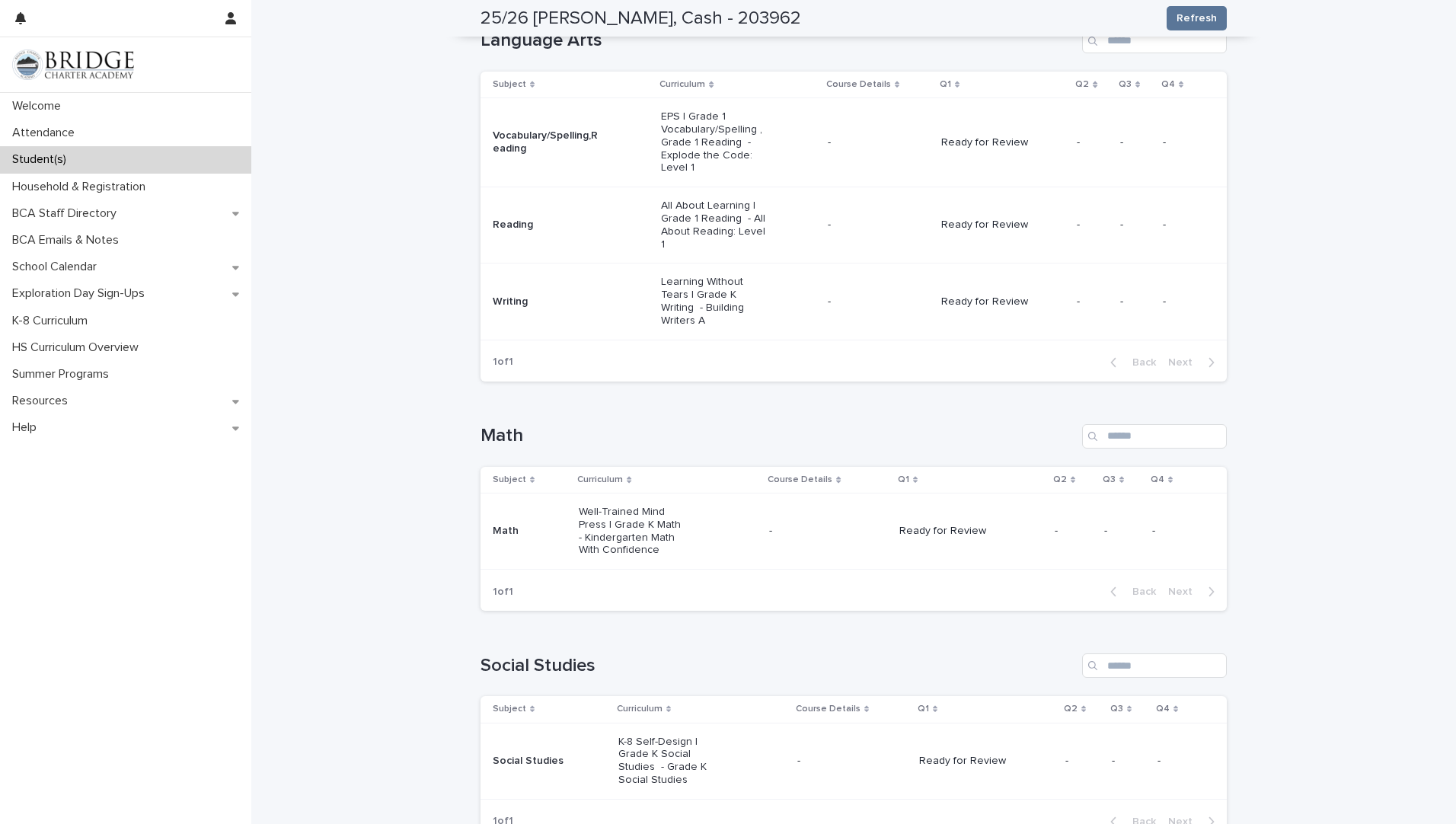
scroll to position [264, 0]
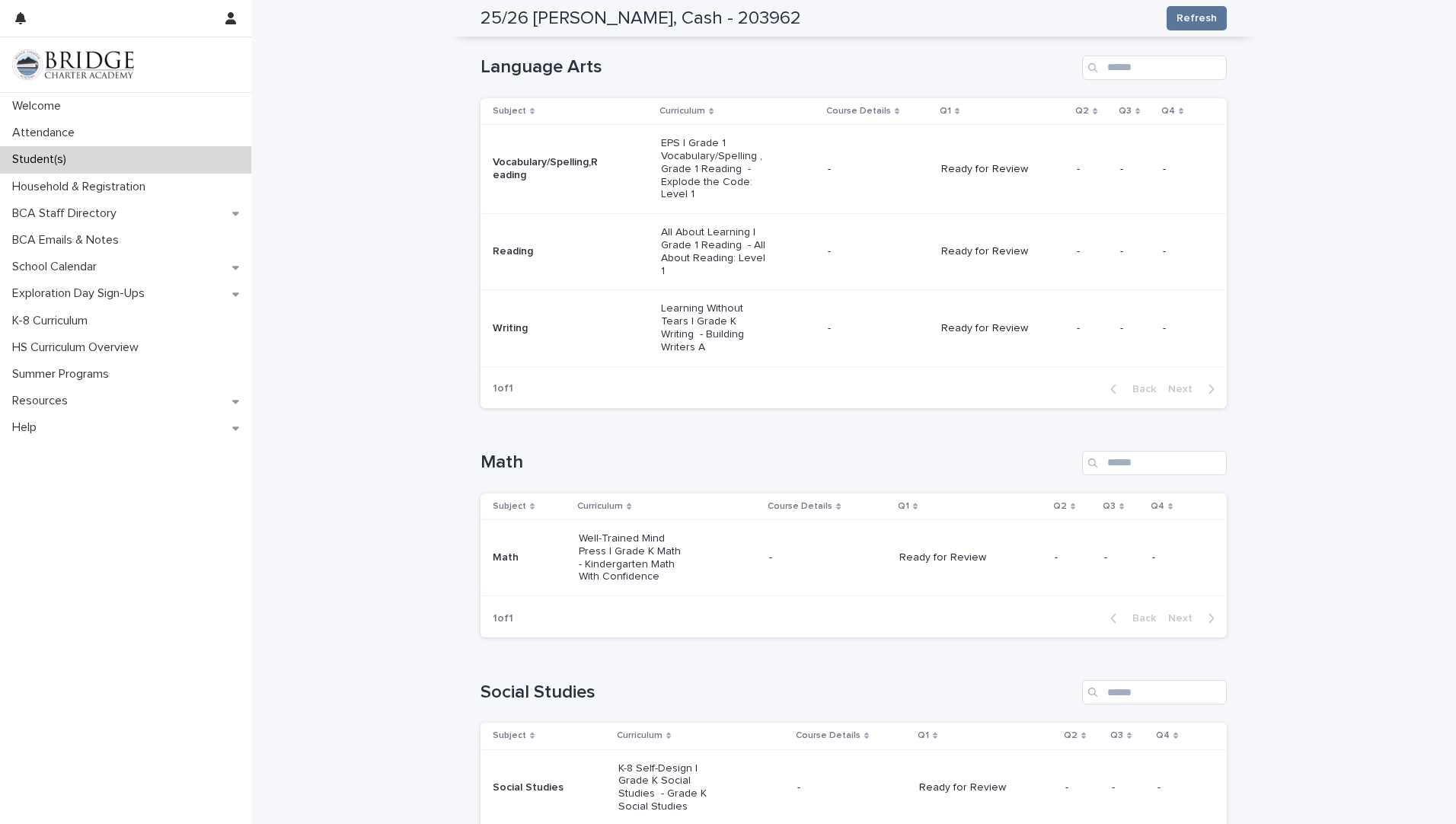
click at [704, 243] on p "All About Learning | Grade 1 Reading - All About Reading: Level 1" at bounding box center [716, 252] width 109 height 51
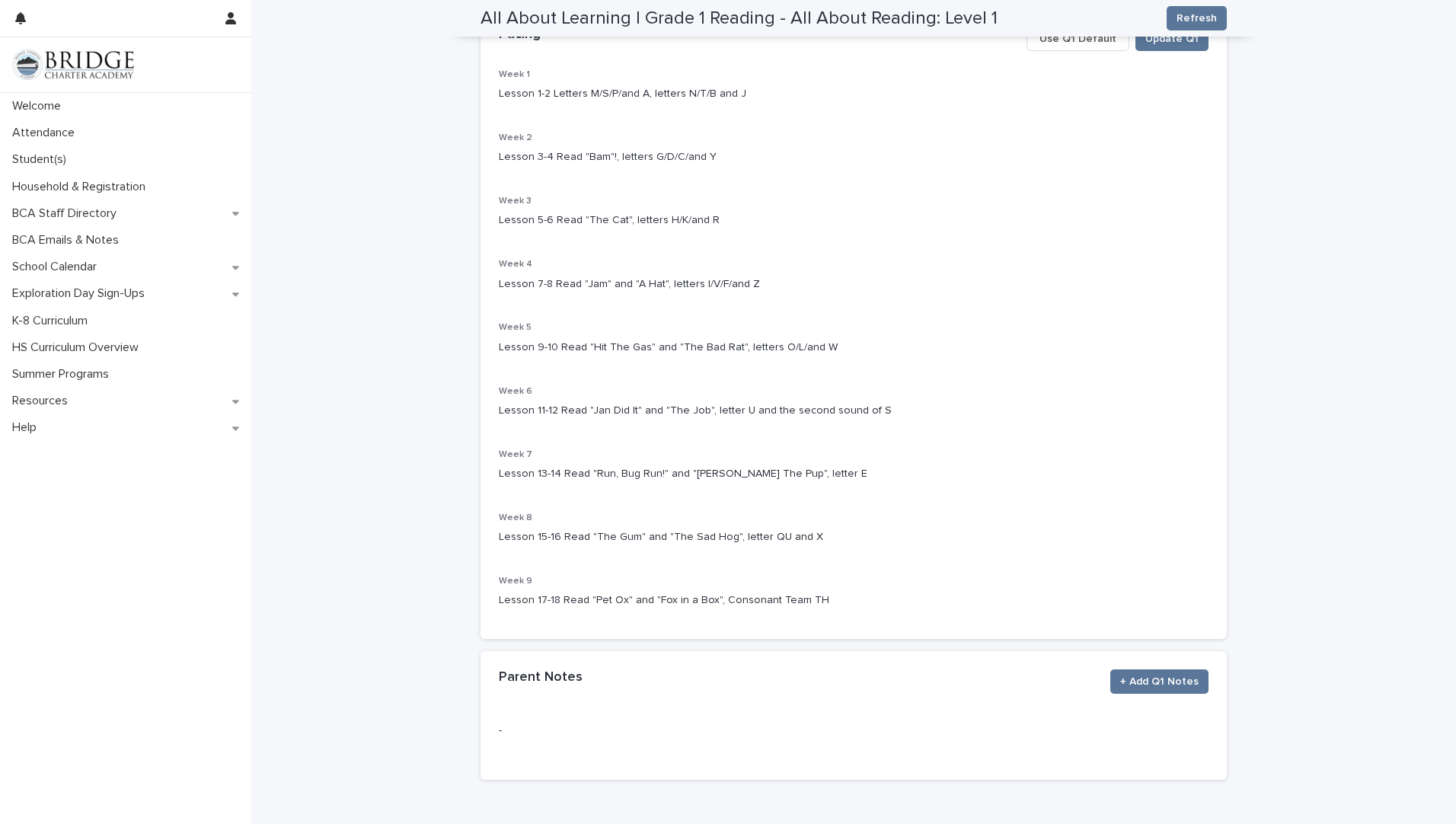
scroll to position [202, 0]
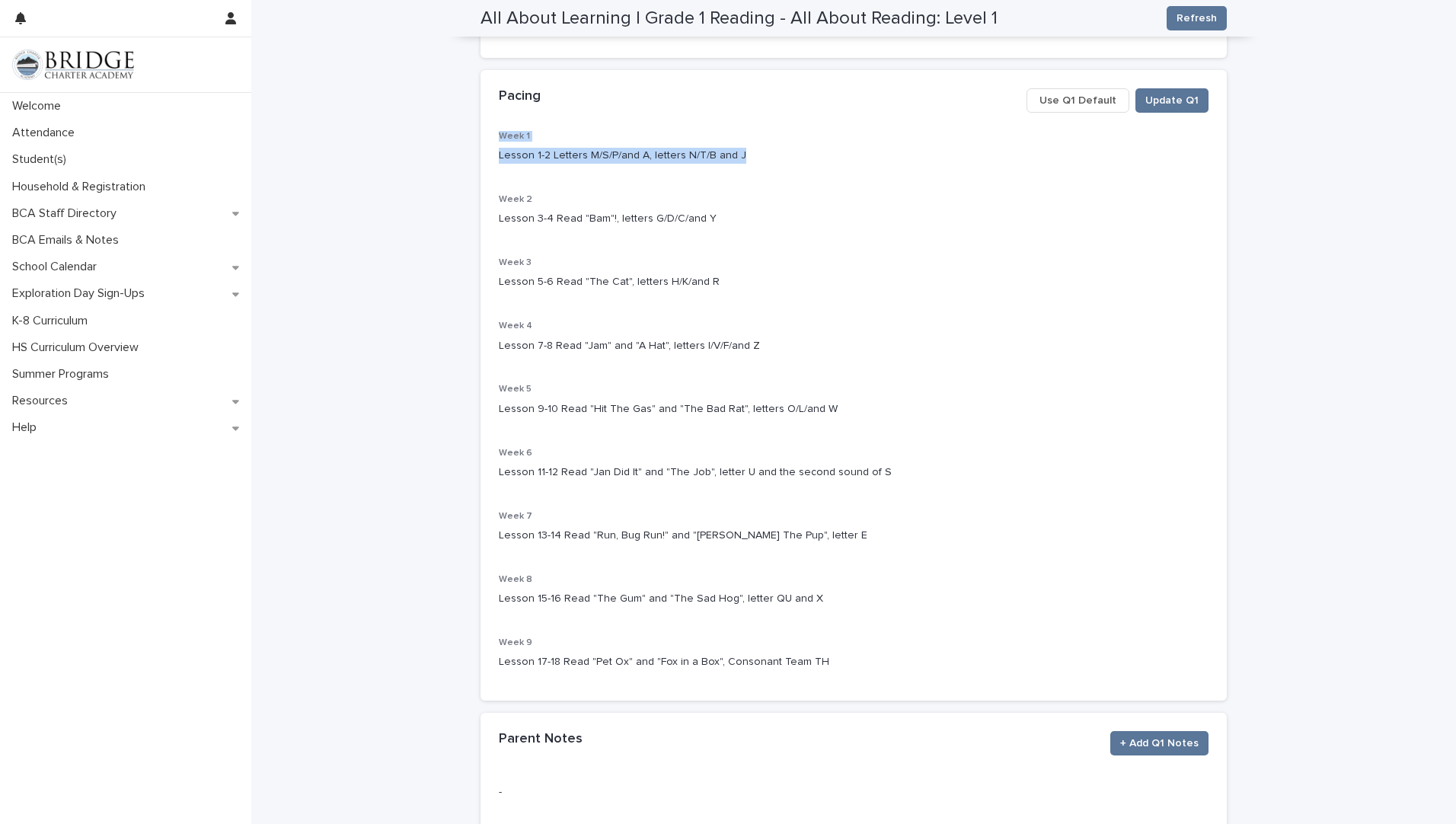
drag, startPoint x: 737, startPoint y: 152, endPoint x: 457, endPoint y: 132, distance: 280.7
click at [457, 132] on div "**********" at bounding box center [853, 365] width 1205 height 1130
drag, startPoint x: 457, startPoint y: 132, endPoint x: 503, endPoint y: 157, distance: 52.4
click at [812, 676] on div "Week 9 Lesson 17-18 Read "Pet Ox" and "Fox in a Box", Consonant Team TH" at bounding box center [853, 659] width 709 height 45
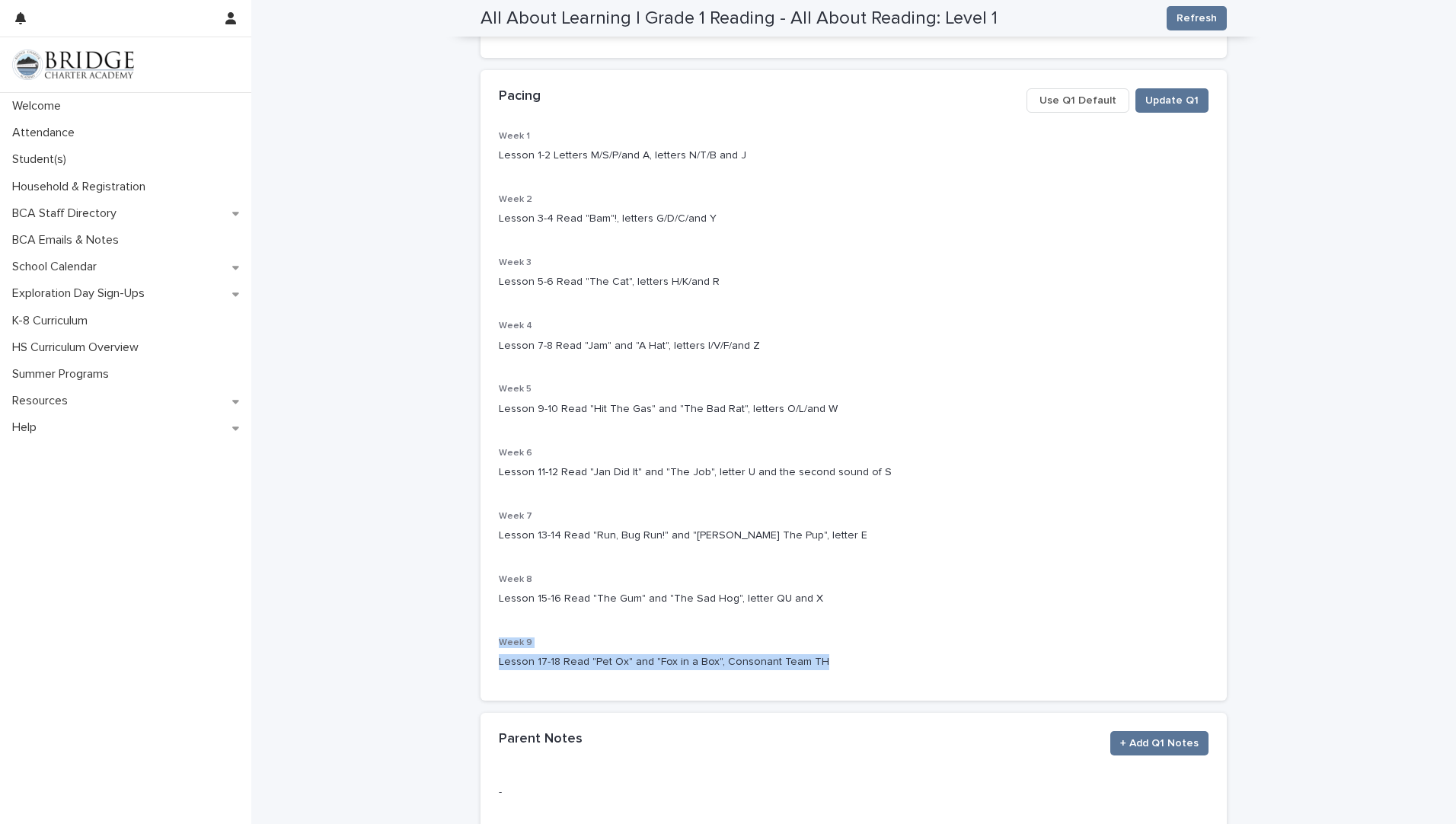
drag, startPoint x: 815, startPoint y: 653, endPoint x: 462, endPoint y: 642, distance: 353.2
click at [462, 642] on div "**********" at bounding box center [853, 365] width 1205 height 1130
drag, startPoint x: 462, startPoint y: 642, endPoint x: 518, endPoint y: 658, distance: 58.2
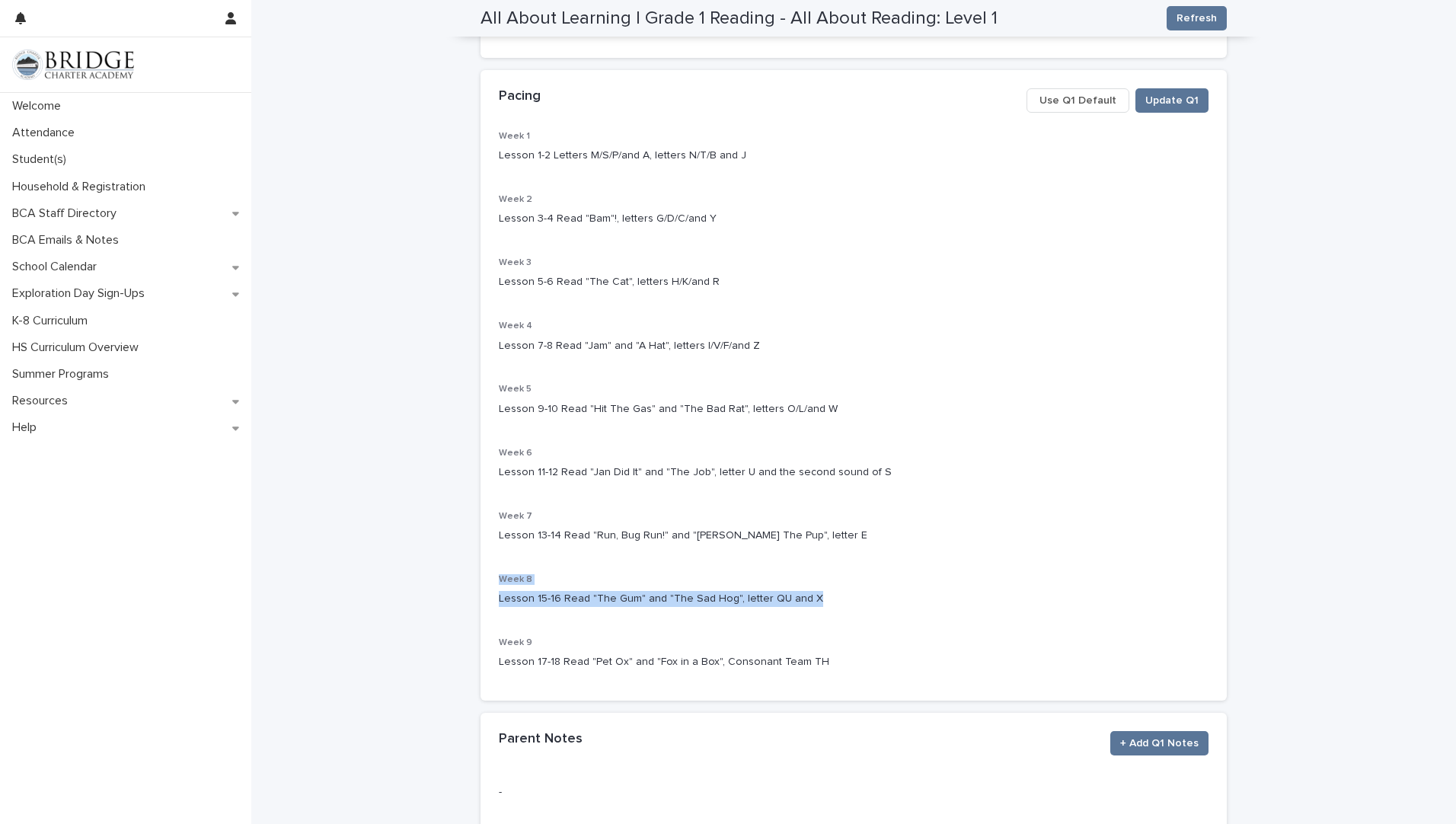
drag, startPoint x: 802, startPoint y: 594, endPoint x: 466, endPoint y: 578, distance: 336.4
click at [466, 578] on div "**********" at bounding box center [853, 365] width 1205 height 1130
drag, startPoint x: 466, startPoint y: 578, endPoint x: 518, endPoint y: 597, distance: 55.4
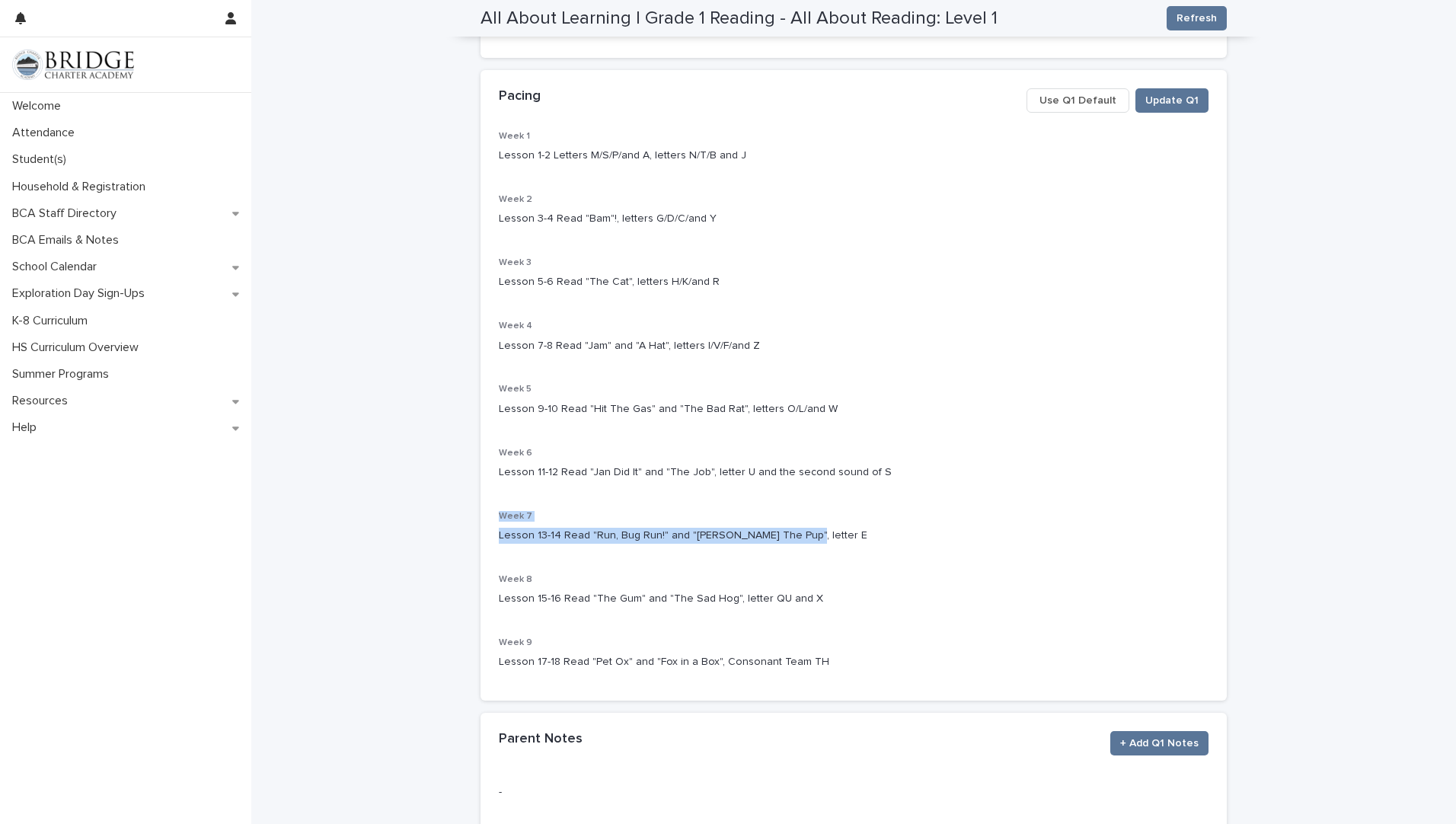
drag, startPoint x: 776, startPoint y: 531, endPoint x: 465, endPoint y: 518, distance: 311.3
click at [465, 518] on div "**********" at bounding box center [853, 365] width 1205 height 1130
drag, startPoint x: 465, startPoint y: 518, endPoint x: 531, endPoint y: 538, distance: 69.0
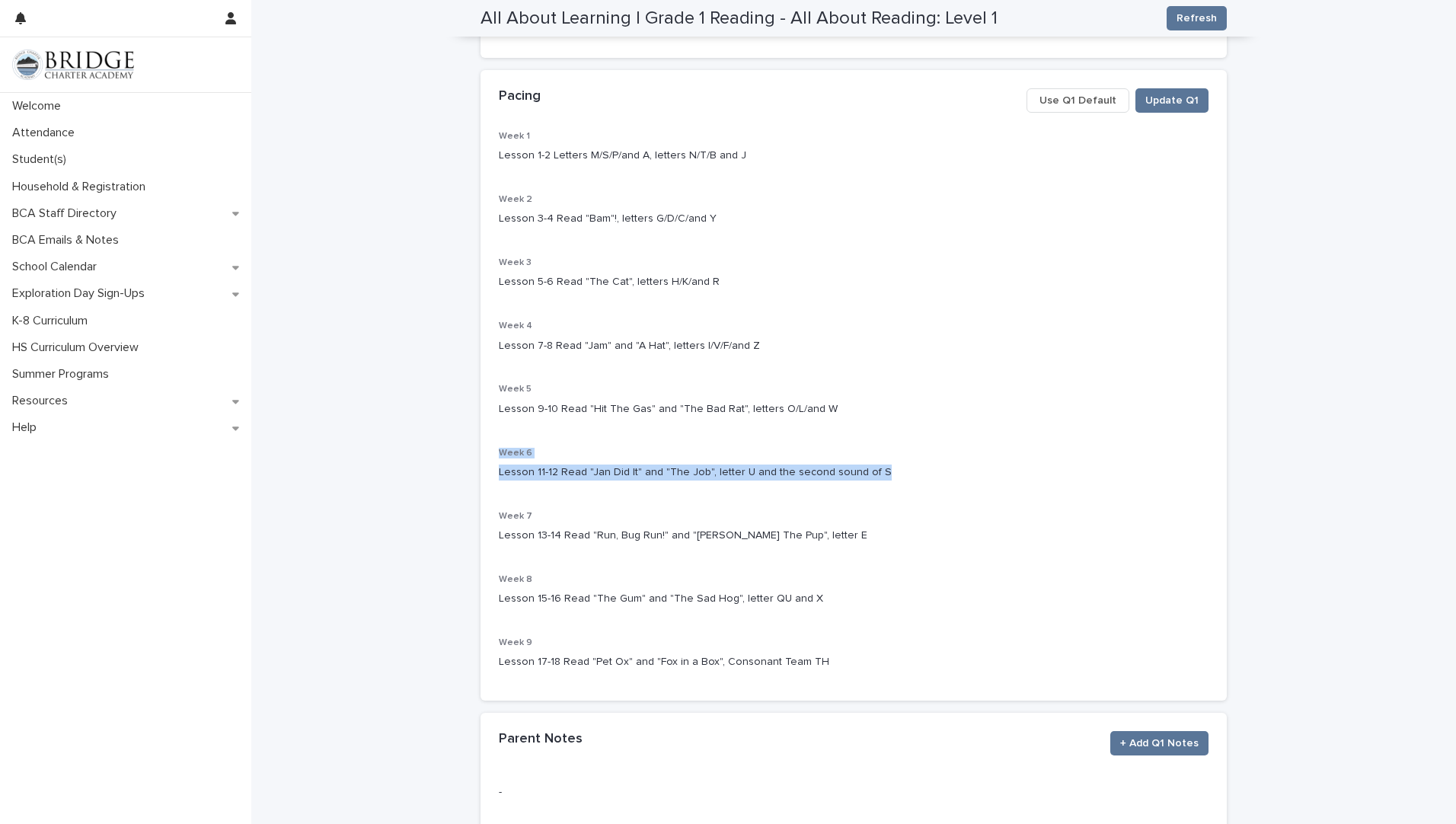
drag, startPoint x: 870, startPoint y: 470, endPoint x: 454, endPoint y: 455, distance: 416.3
click at [454, 455] on div "**********" at bounding box center [853, 365] width 1205 height 1130
drag, startPoint x: 454, startPoint y: 455, endPoint x: 517, endPoint y: 475, distance: 66.1
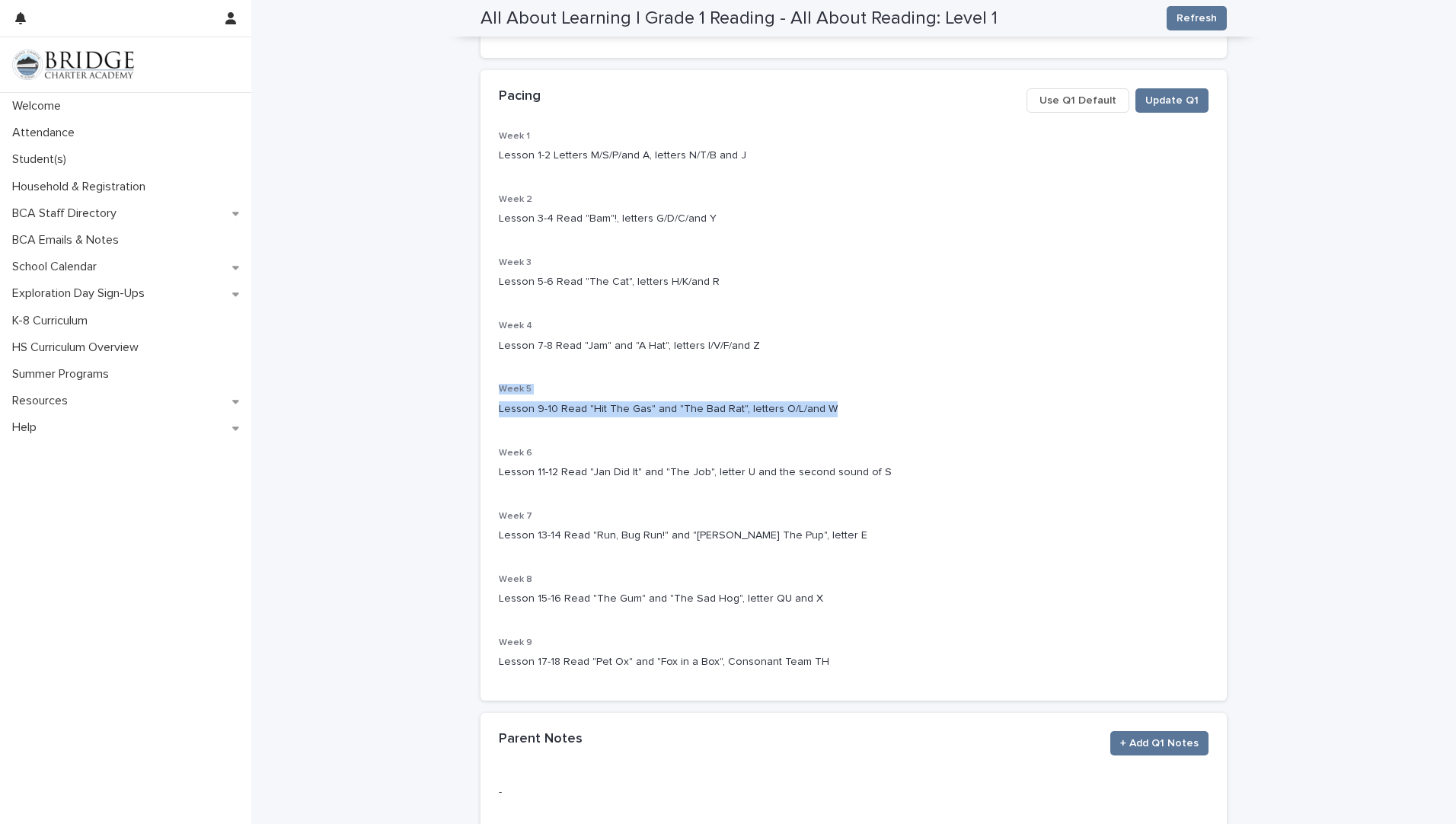
drag, startPoint x: 812, startPoint y: 406, endPoint x: 467, endPoint y: 388, distance: 345.5
click at [473, 388] on div "**********" at bounding box center [853, 346] width 761 height 1092
drag, startPoint x: 467, startPoint y: 388, endPoint x: 524, endPoint y: 409, distance: 60.7
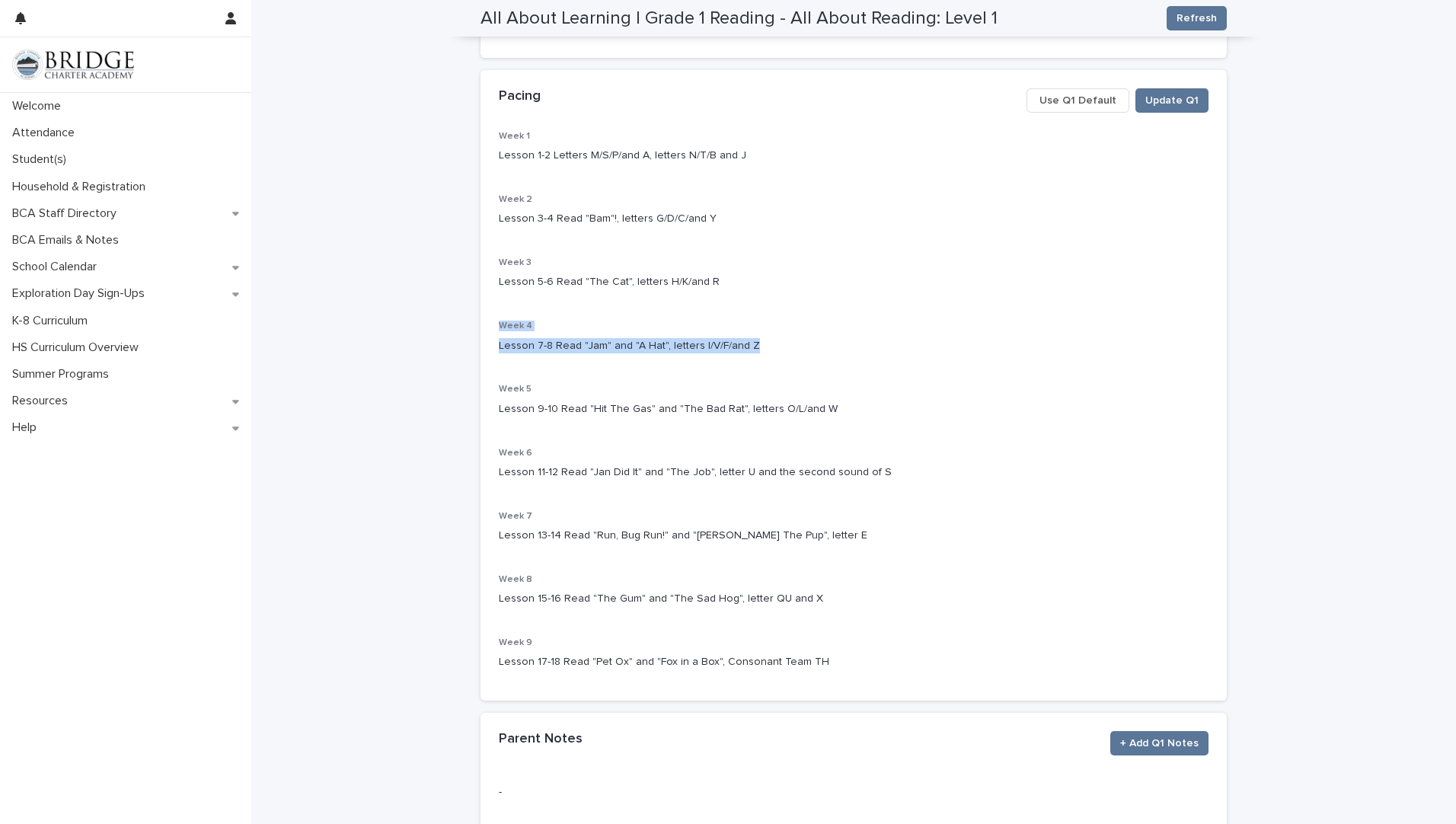
drag, startPoint x: 747, startPoint y: 347, endPoint x: 490, endPoint y: 326, distance: 257.9
click at [490, 326] on div "Week 1 Lesson 1-2 Letters M/S/P/and A, letters N/T/B and J Week 2 Lesson 3-4 Re…" at bounding box center [853, 416] width 747 height 570
drag, startPoint x: 490, startPoint y: 326, endPoint x: 513, endPoint y: 348, distance: 31.8
drag, startPoint x: 700, startPoint y: 277, endPoint x: 494, endPoint y: 266, distance: 206.3
click at [498, 266] on div "Week 3 Lesson 5-6 Read "The Cat", letters H/K/and R" at bounding box center [853, 279] width 709 height 45
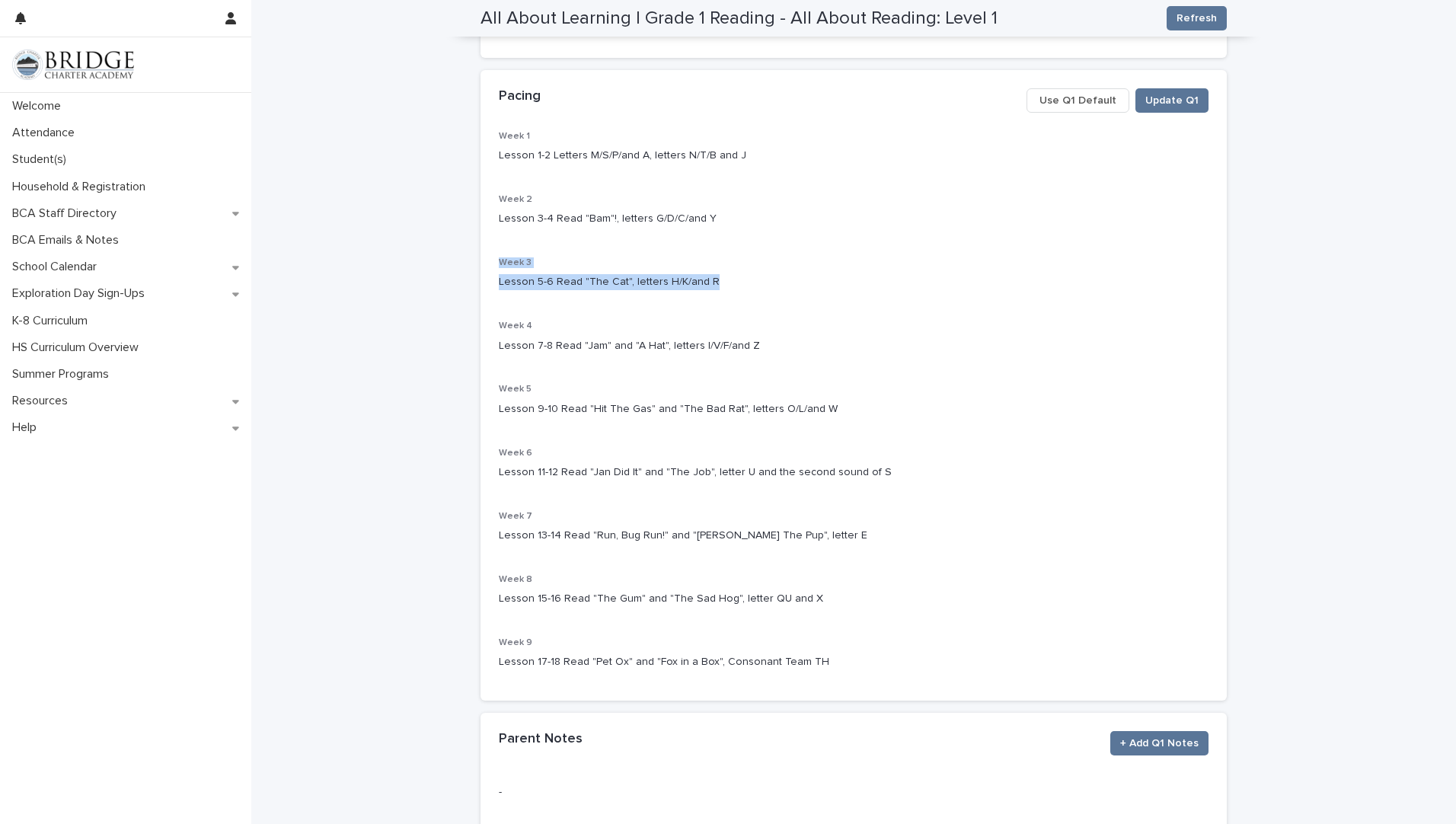
drag, startPoint x: 494, startPoint y: 266, endPoint x: 502, endPoint y: 264, distance: 8.2
click at [805, 335] on div "Lesson 7-8 Read "Jam" and "A Hat", letters I/V/F/and Z" at bounding box center [853, 344] width 709 height 19
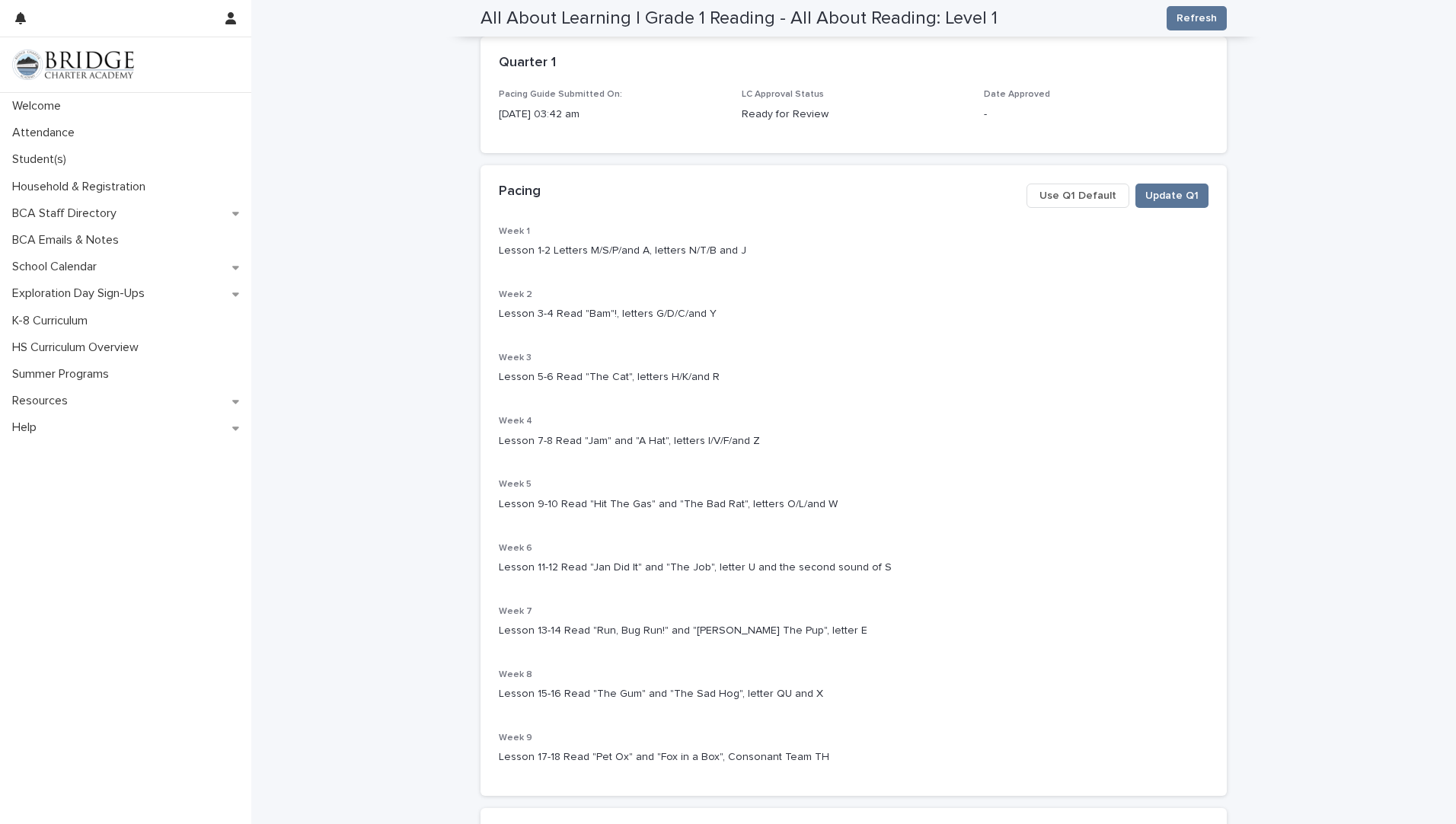
scroll to position [0, 0]
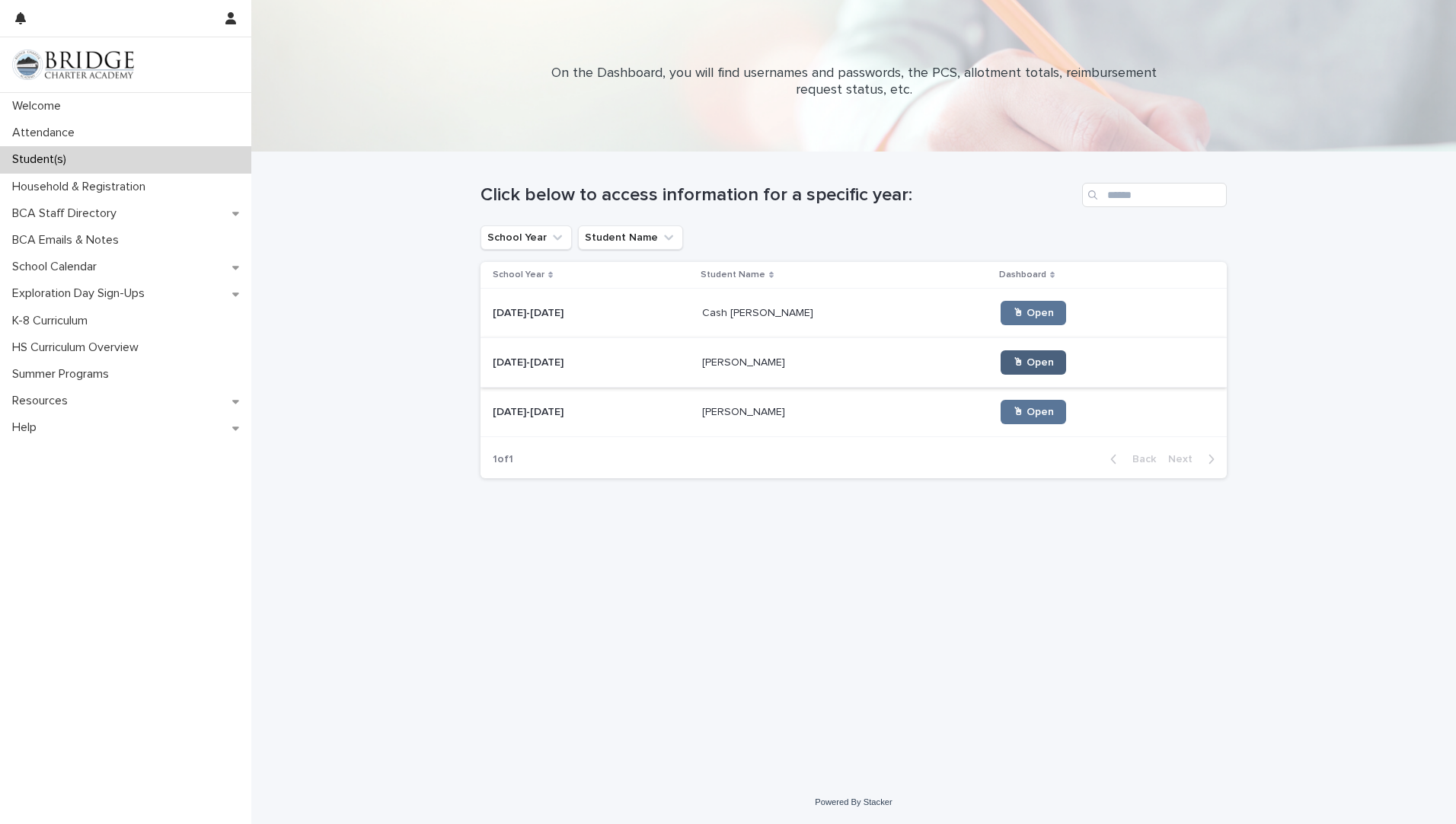
click at [1000, 355] on link "🖱 Open" at bounding box center [1033, 362] width 65 height 25
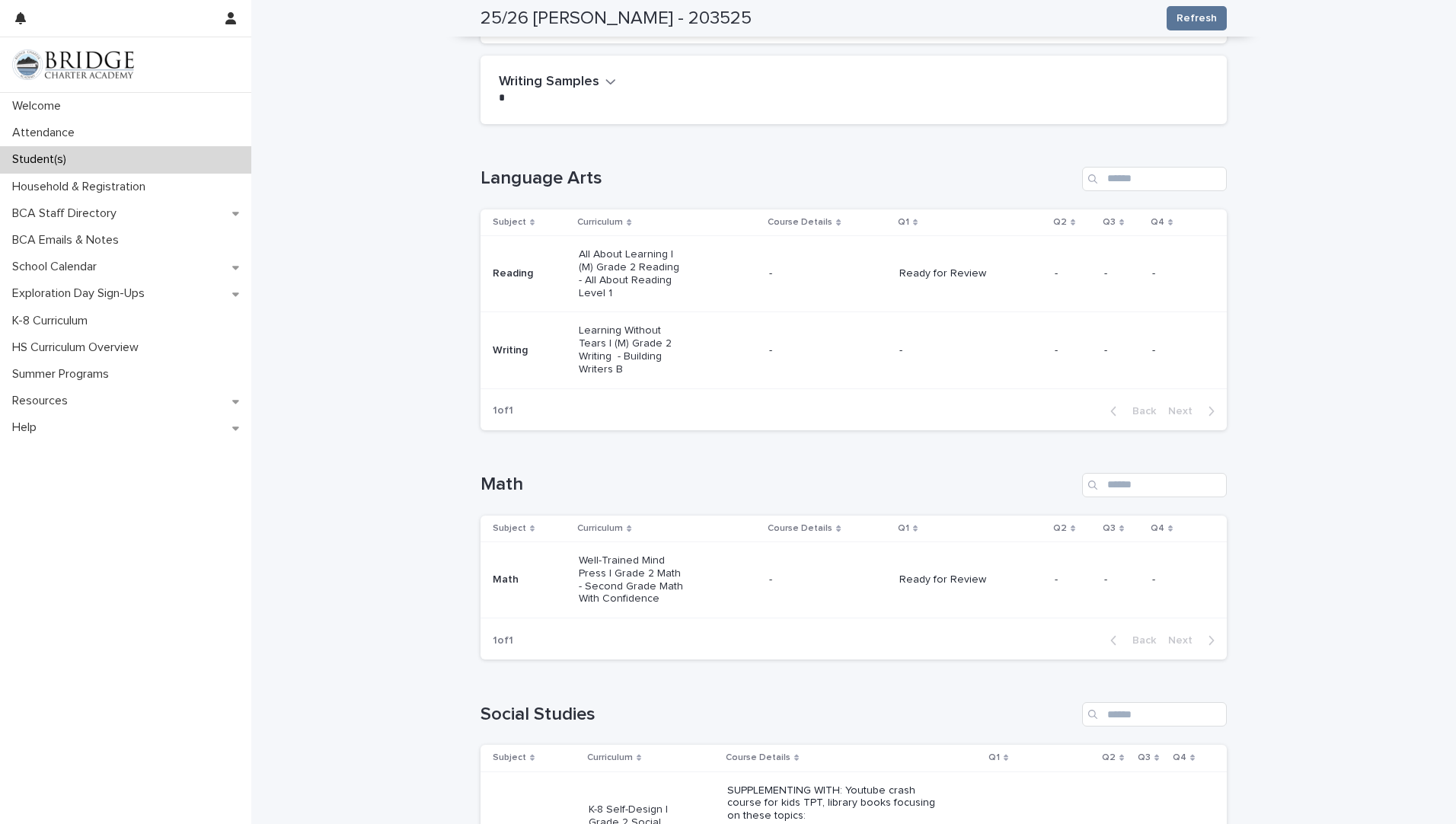
scroll to position [215, 0]
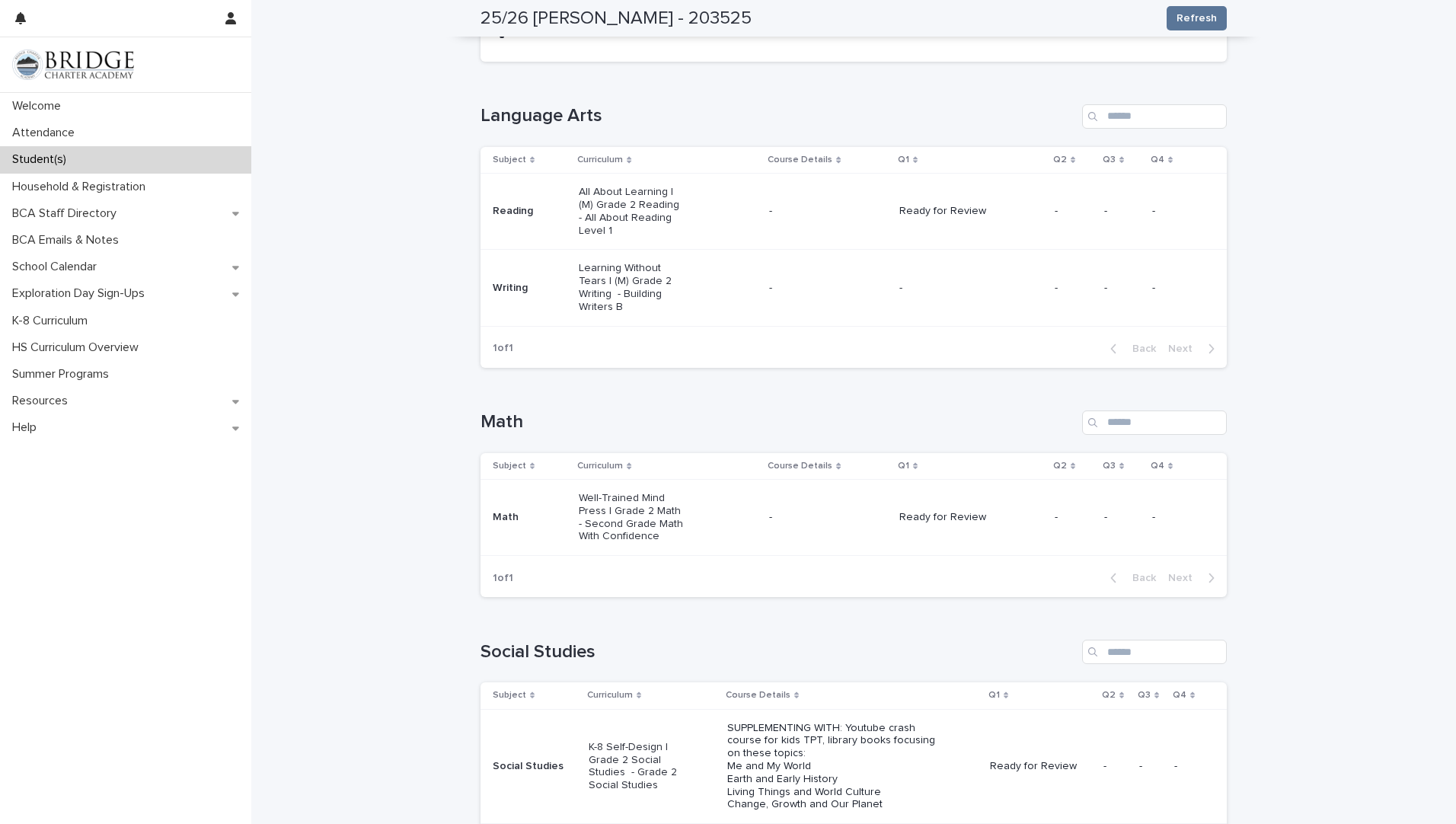
click at [637, 559] on div "1 of 1 Back Next" at bounding box center [853, 578] width 747 height 38
click at [618, 497] on p "Well-Trained Mind Press | Grade 2 Math - Second Grade Math With Confidence" at bounding box center [633, 518] width 109 height 51
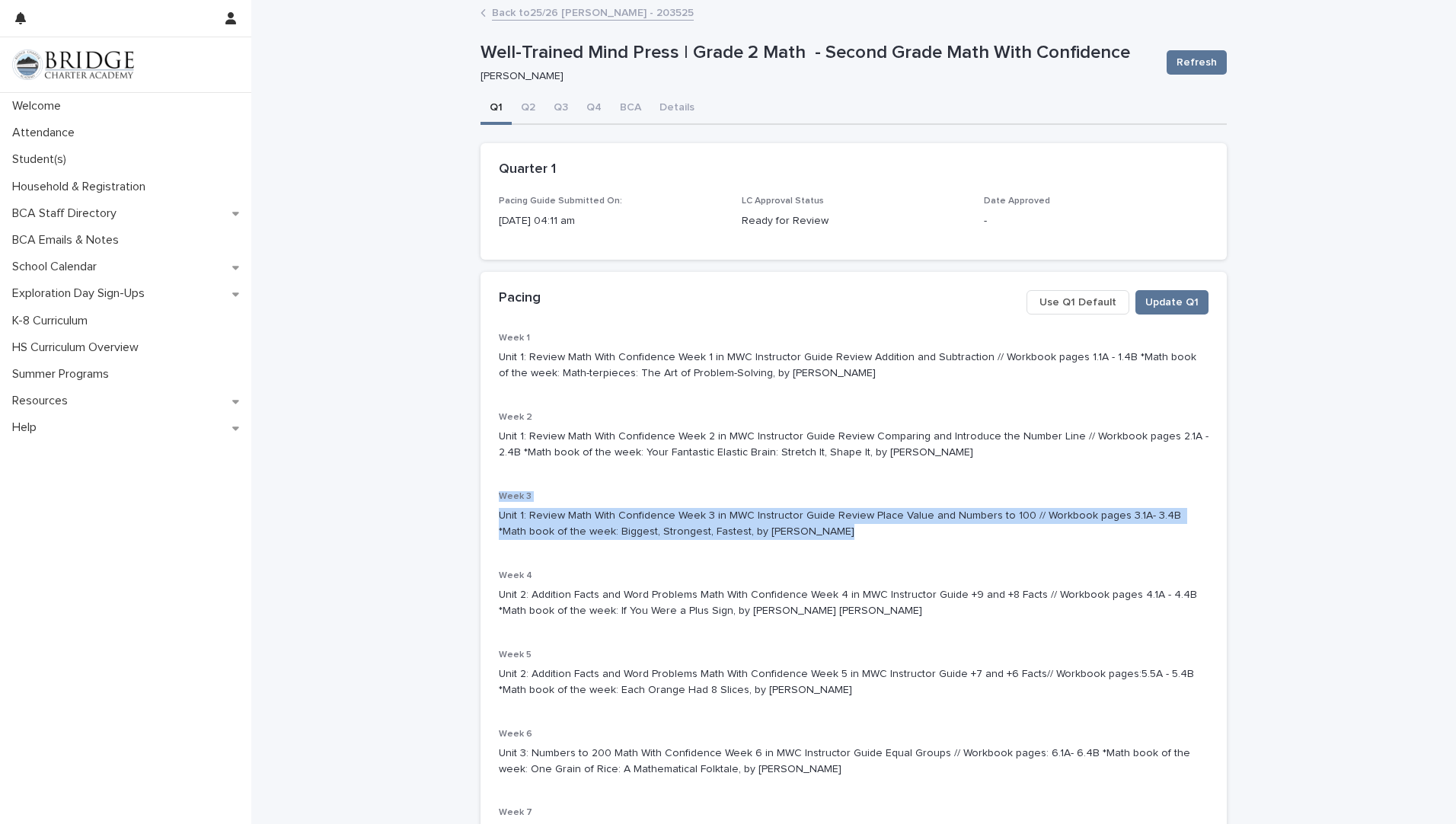
drag, startPoint x: 796, startPoint y: 535, endPoint x: 475, endPoint y: 499, distance: 323.0
click at [480, 499] on div "Week 1 Unit 1: Review Math With Confidence Week 1 in MWC Instructor Guide Revie…" at bounding box center [853, 681] width 747 height 697
drag, startPoint x: 475, startPoint y: 499, endPoint x: 535, endPoint y: 516, distance: 62.4
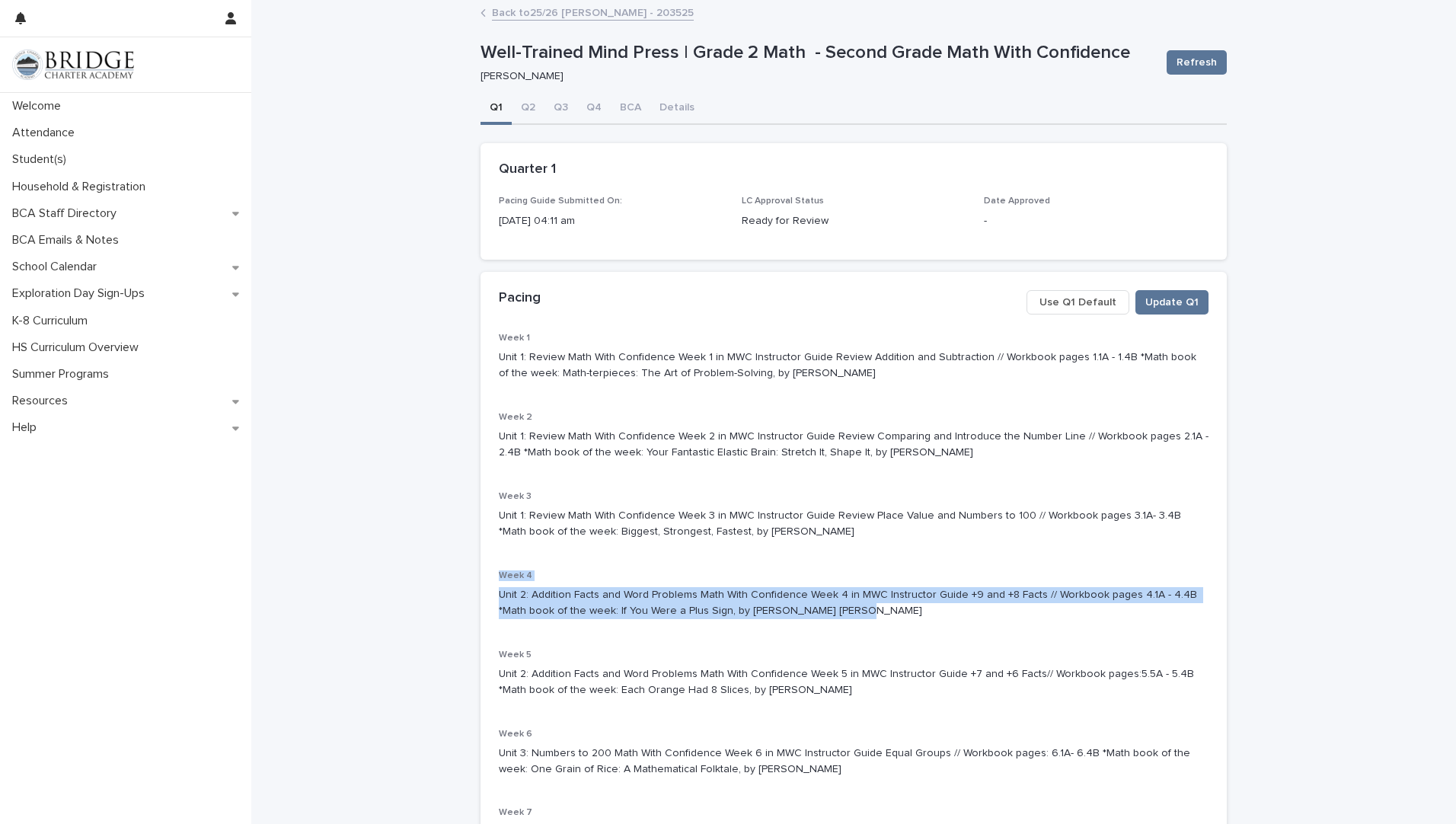
drag, startPoint x: 827, startPoint y: 612, endPoint x: 471, endPoint y: 578, distance: 357.6
click at [473, 578] on div "**********" at bounding box center [853, 611] width 761 height 1219
drag, startPoint x: 471, startPoint y: 578, endPoint x: 523, endPoint y: 608, distance: 60.0
drag, startPoint x: 788, startPoint y: 685, endPoint x: 486, endPoint y: 654, distance: 303.6
click at [486, 654] on div "Week 1 Unit 1: Review Math With Confidence Week 1 in MWC Instructor Guide Revie…" at bounding box center [853, 681] width 747 height 697
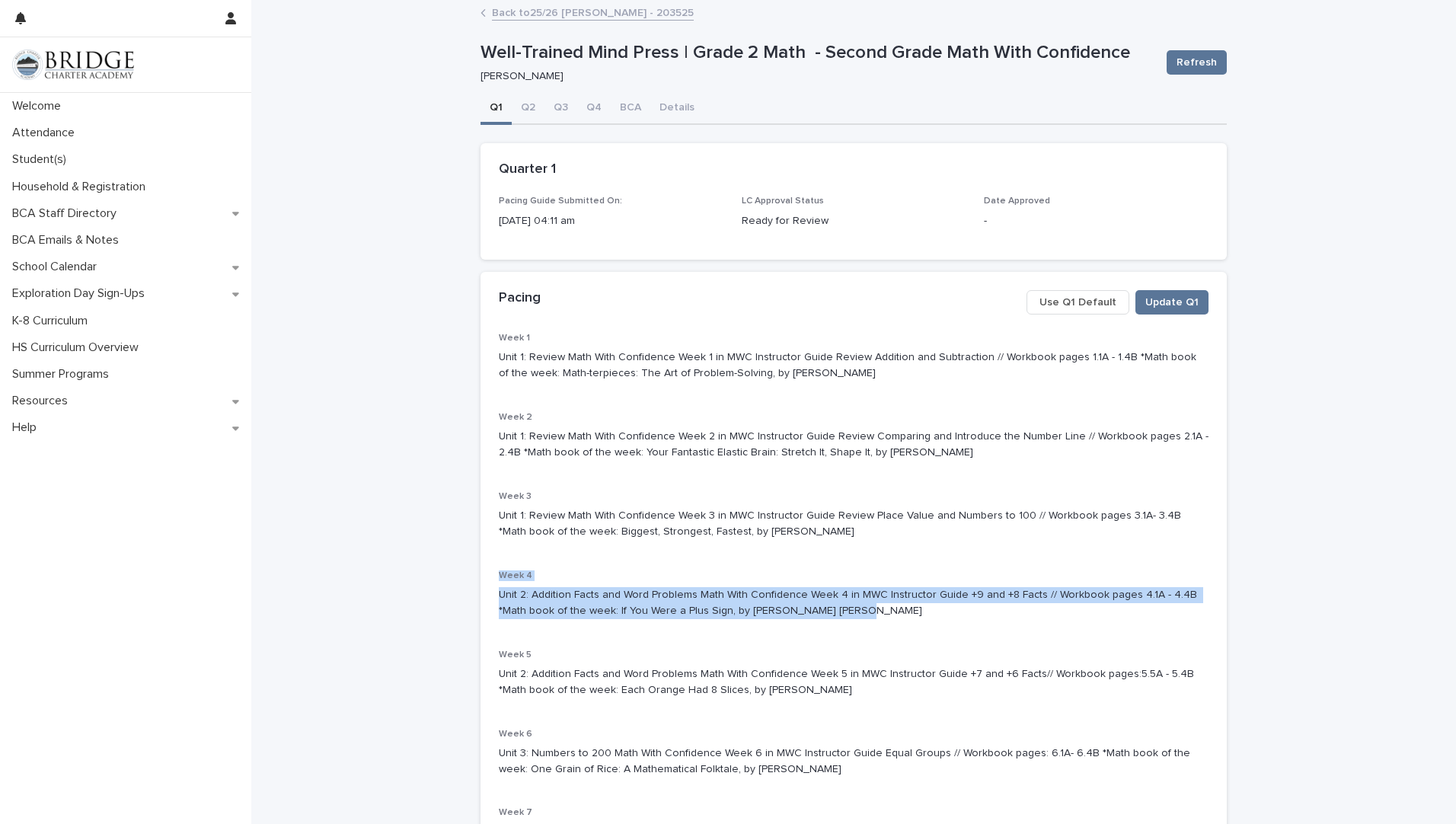
drag, startPoint x: 486, startPoint y: 654, endPoint x: 498, endPoint y: 654, distance: 12.0
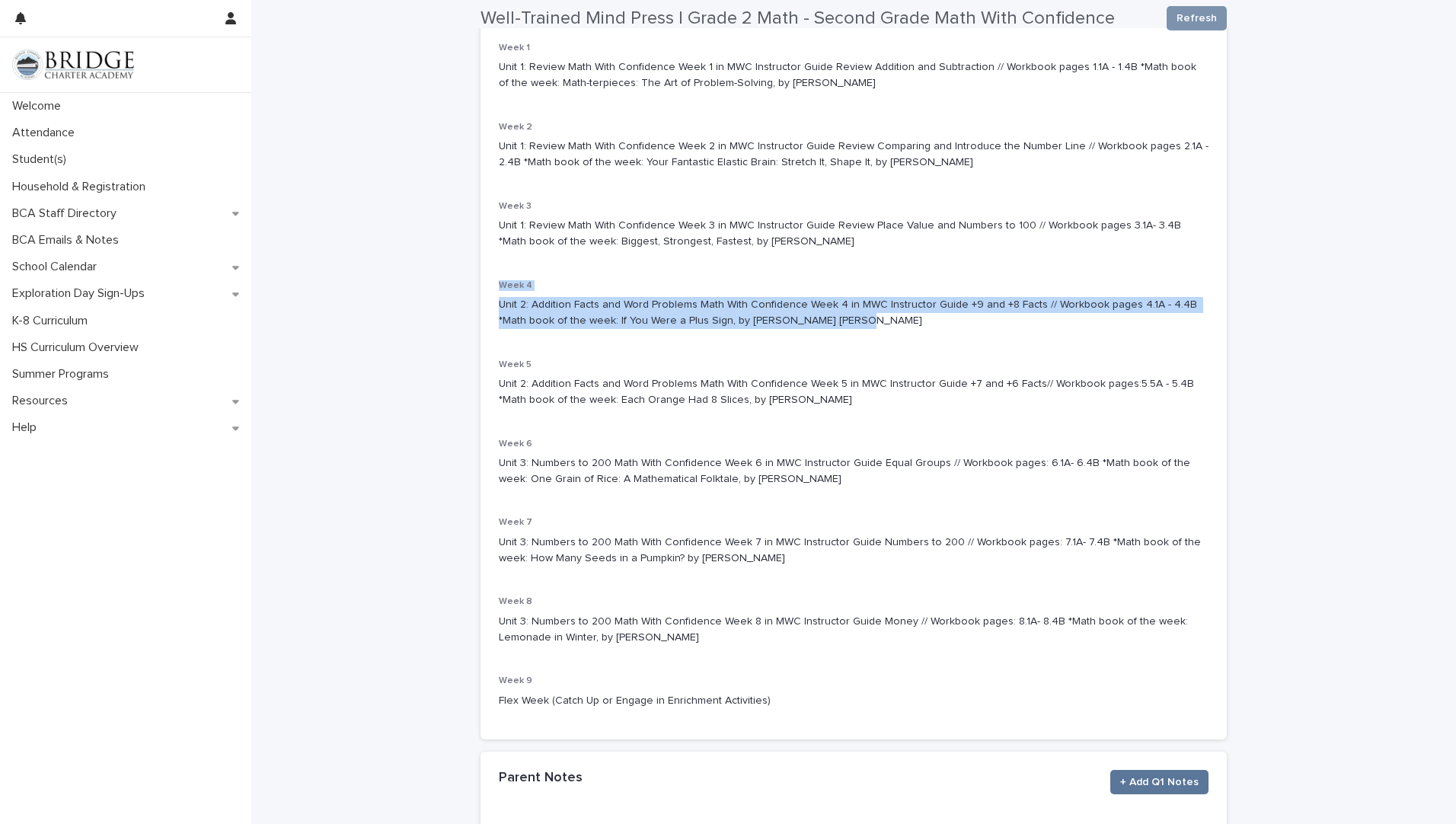
scroll to position [305, 0]
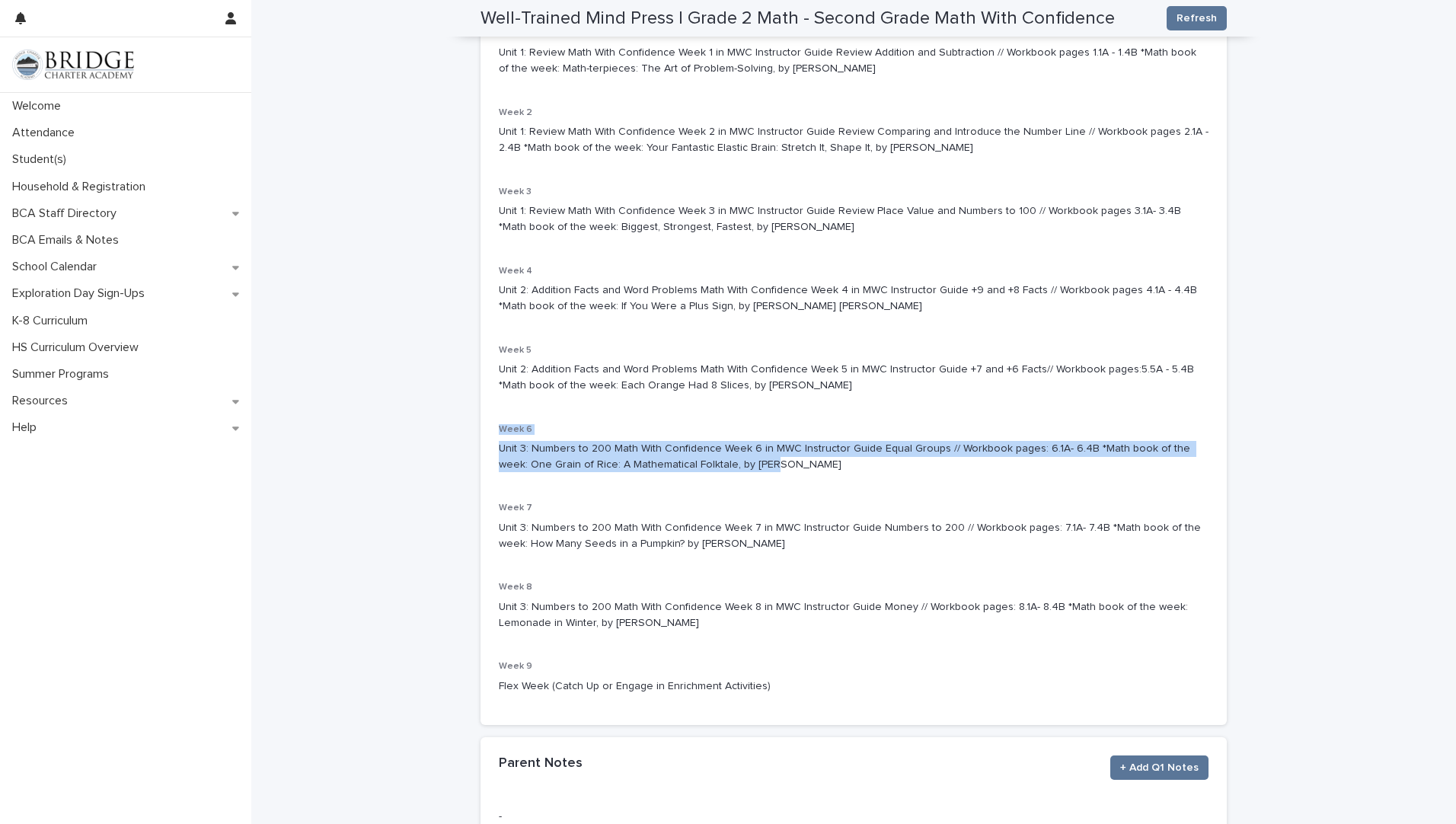
drag, startPoint x: 740, startPoint y: 463, endPoint x: 495, endPoint y: 427, distance: 247.6
click at [498, 427] on div "Week 6 Unit 3: Numbers to 200 Math With Confidence Week 6 in MWC Instructor Gui…" at bounding box center [853, 454] width 709 height 61
drag, startPoint x: 759, startPoint y: 545, endPoint x: 478, endPoint y: 506, distance: 283.7
click at [480, 506] on div "Week 1 Unit 1: Review Math With Confidence Week 1 in MWC Instructor Guide Revie…" at bounding box center [853, 377] width 747 height 697
drag, startPoint x: 478, startPoint y: 506, endPoint x: 540, endPoint y: 527, distance: 65.5
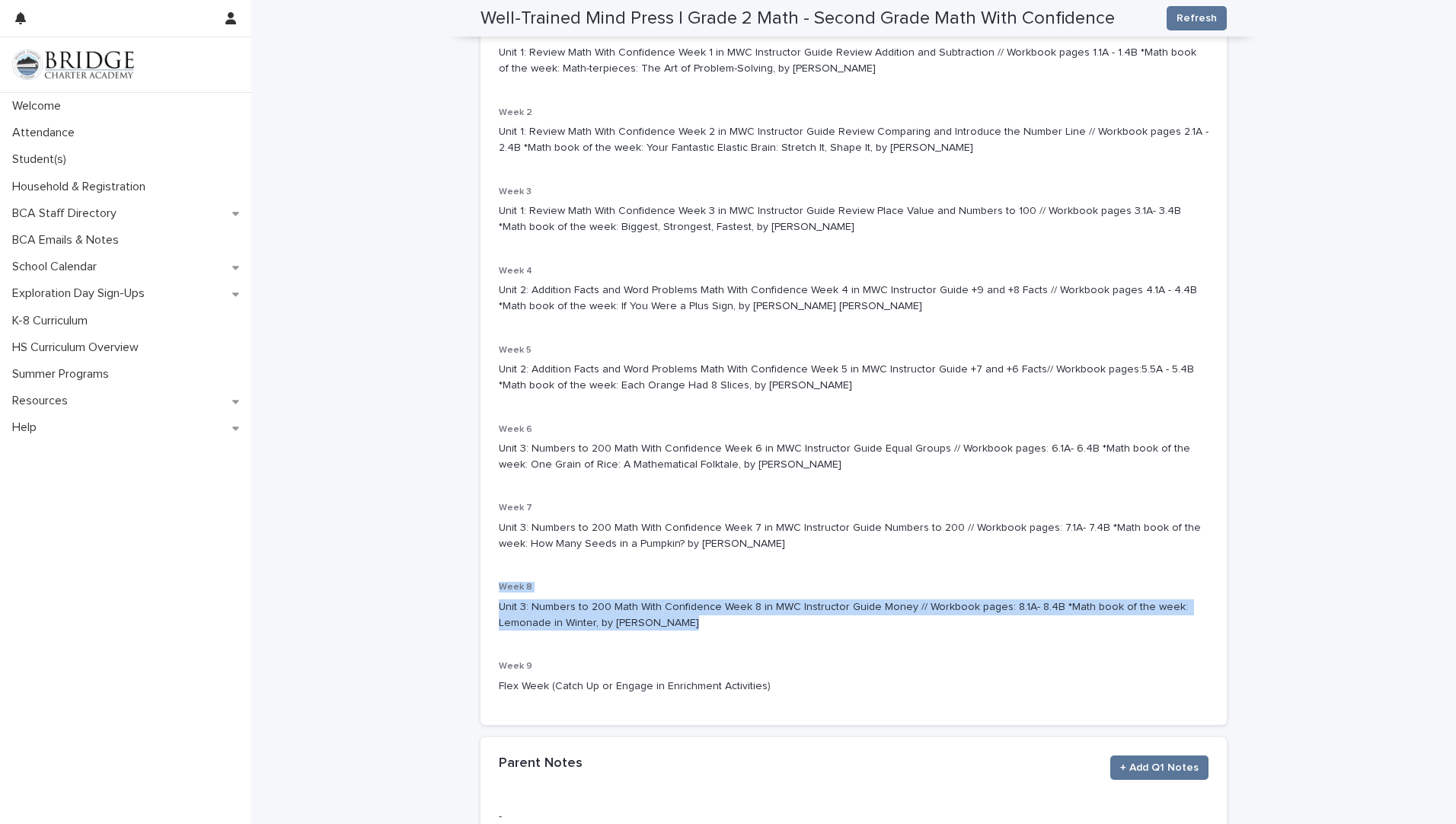
drag, startPoint x: 671, startPoint y: 622, endPoint x: 486, endPoint y: 592, distance: 187.4
click at [486, 592] on div "Week 1 Unit 1: Review Math With Confidence Week 1 in MWC Instructor Guide Revie…" at bounding box center [853, 377] width 747 height 697
drag, startPoint x: 486, startPoint y: 592, endPoint x: 539, endPoint y: 620, distance: 59.9
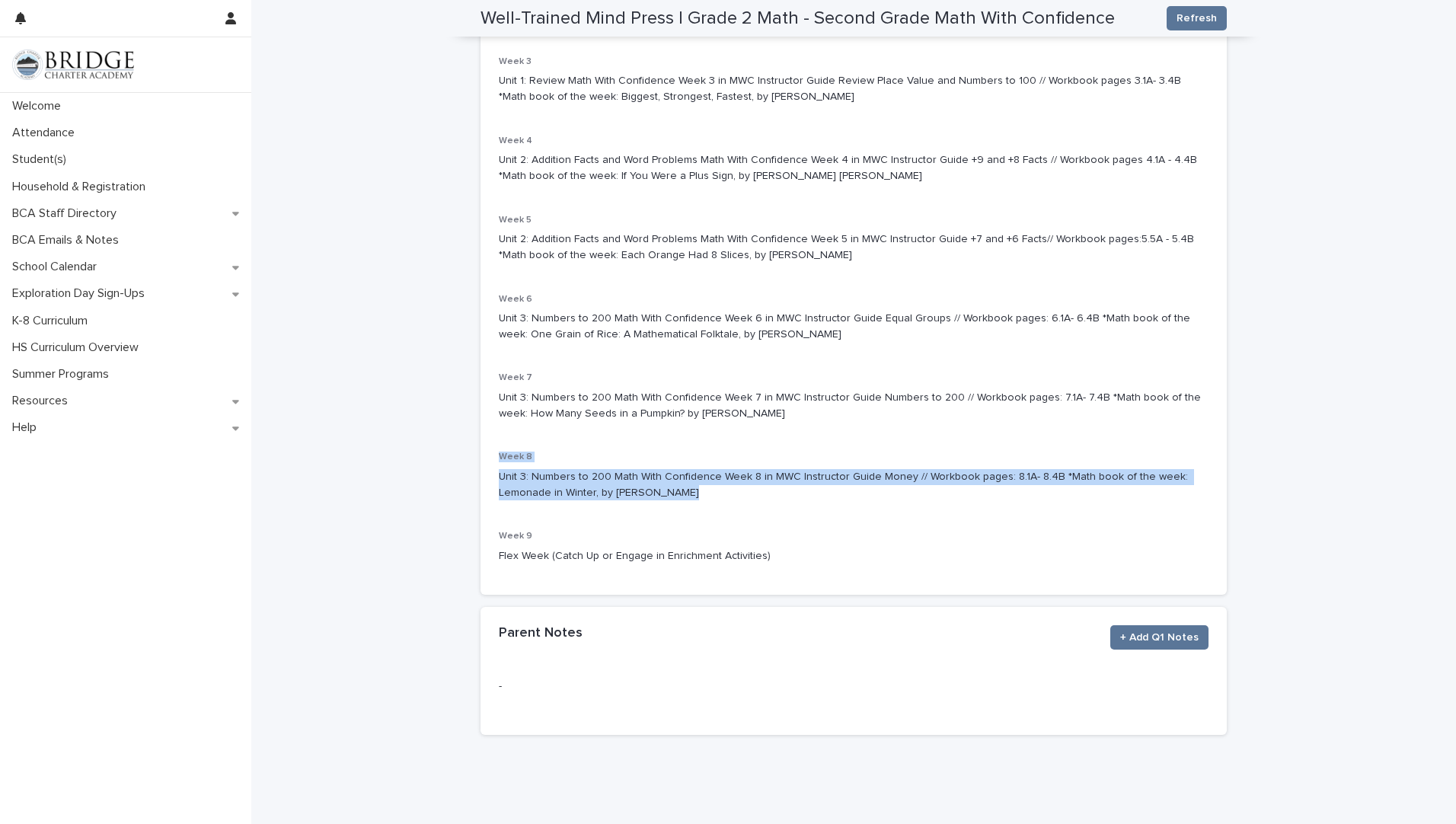
scroll to position [477, 0]
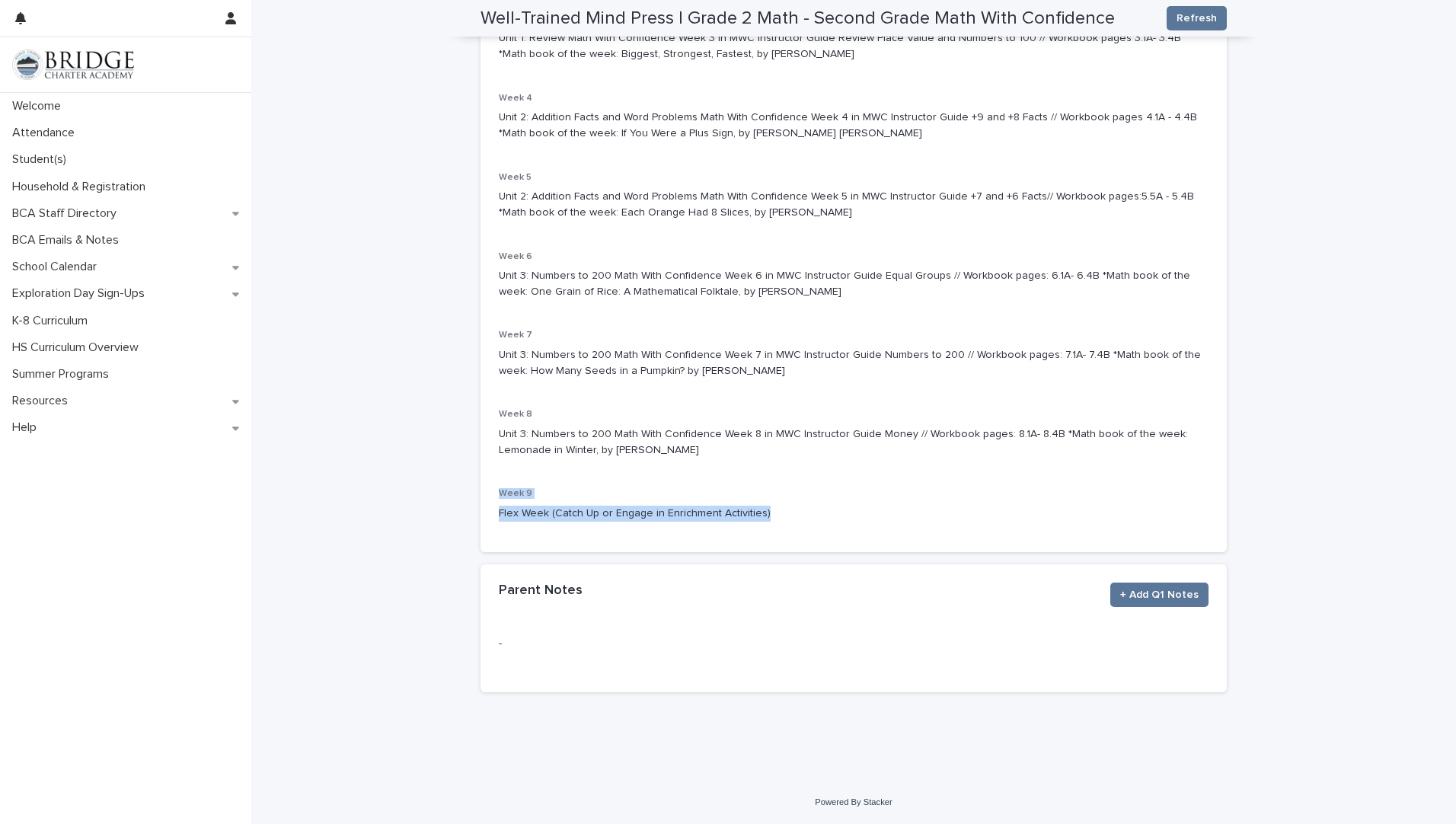
drag, startPoint x: 758, startPoint y: 511, endPoint x: 409, endPoint y: 498, distance: 349.2
click at [409, 498] on div "**********" at bounding box center [853, 153] width 1205 height 1257
drag, startPoint x: 409, startPoint y: 498, endPoint x: 556, endPoint y: 512, distance: 147.7
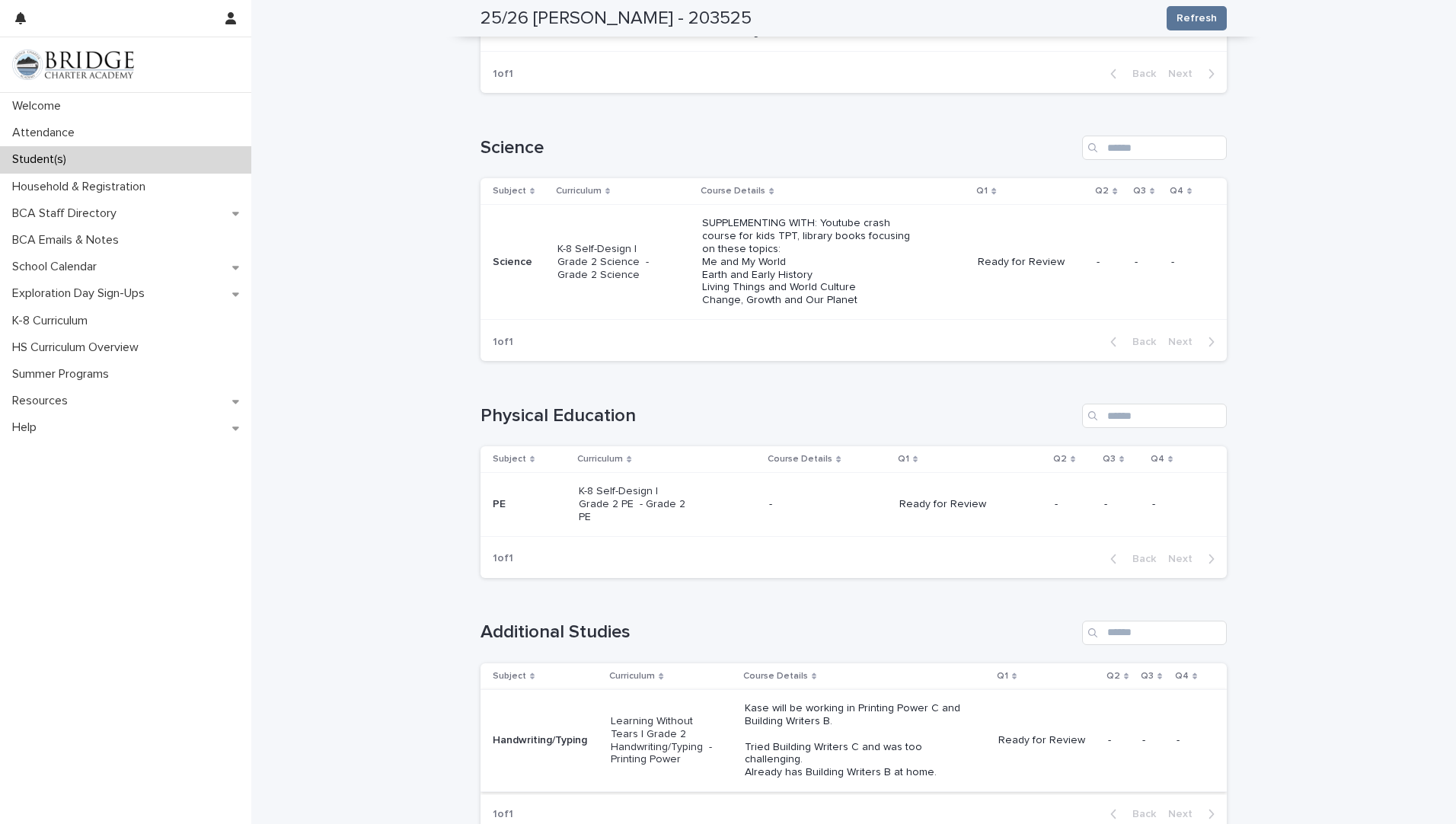
scroll to position [1090, 0]
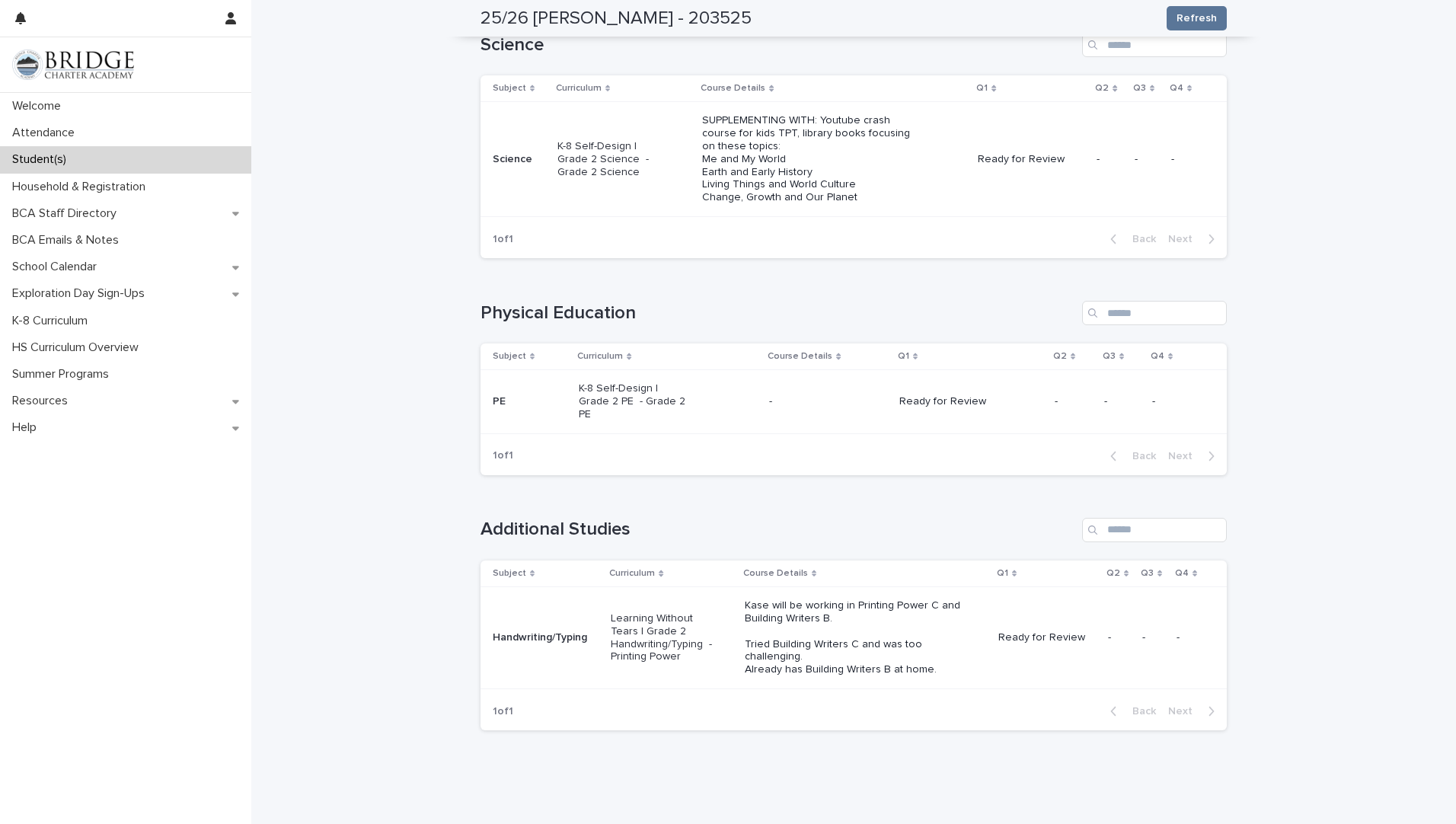
click at [663, 612] on p "Learning Without Tears | Grade 2 Handwriting/Typing - Printing Power" at bounding box center [666, 638] width 109 height 51
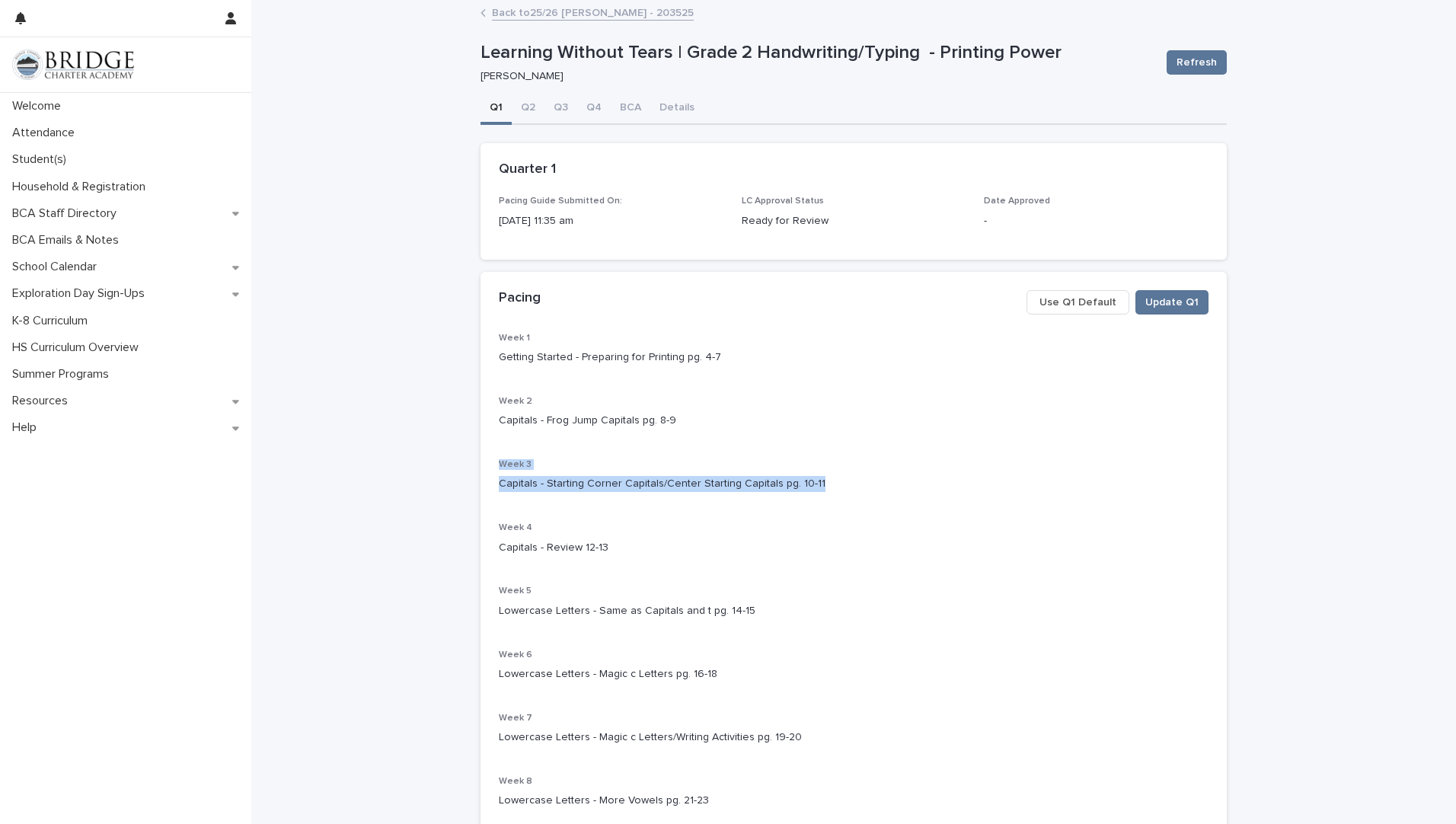
drag, startPoint x: 805, startPoint y: 483, endPoint x: 443, endPoint y: 467, distance: 362.4
click at [443, 467] on div "**********" at bounding box center [853, 567] width 1205 height 1130
drag, startPoint x: 443, startPoint y: 467, endPoint x: 503, endPoint y: 482, distance: 61.8
drag, startPoint x: 611, startPoint y: 547, endPoint x: 490, endPoint y: 528, distance: 122.5
click at [490, 528] on div "Week 1 Getting Started - Preparing for Printing pg. 4-7 Week 2 Capitals - Frog …" at bounding box center [853, 618] width 747 height 570
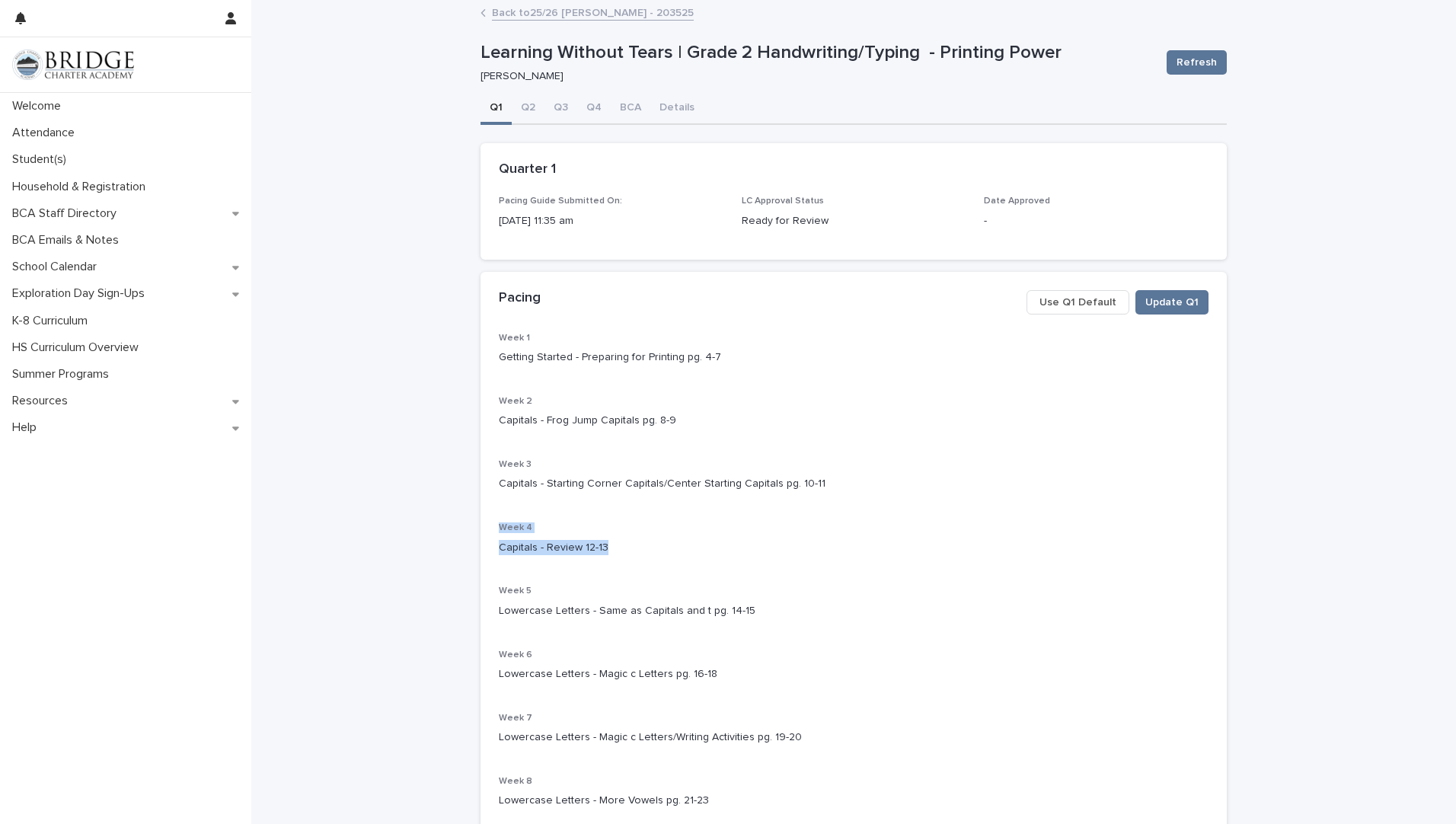
drag, startPoint x: 490, startPoint y: 528, endPoint x: 507, endPoint y: 529, distance: 17.0
drag, startPoint x: 814, startPoint y: 478, endPoint x: 492, endPoint y: 466, distance: 322.2
click at [492, 466] on div "Week 1 Getting Started - Preparing for Printing pg. 4-7 Week 2 Capitals - Frog …" at bounding box center [853, 618] width 747 height 570
drag, startPoint x: 492, startPoint y: 466, endPoint x: 507, endPoint y: 463, distance: 15.3
drag, startPoint x: 614, startPoint y: 549, endPoint x: 460, endPoint y: 530, distance: 155.2
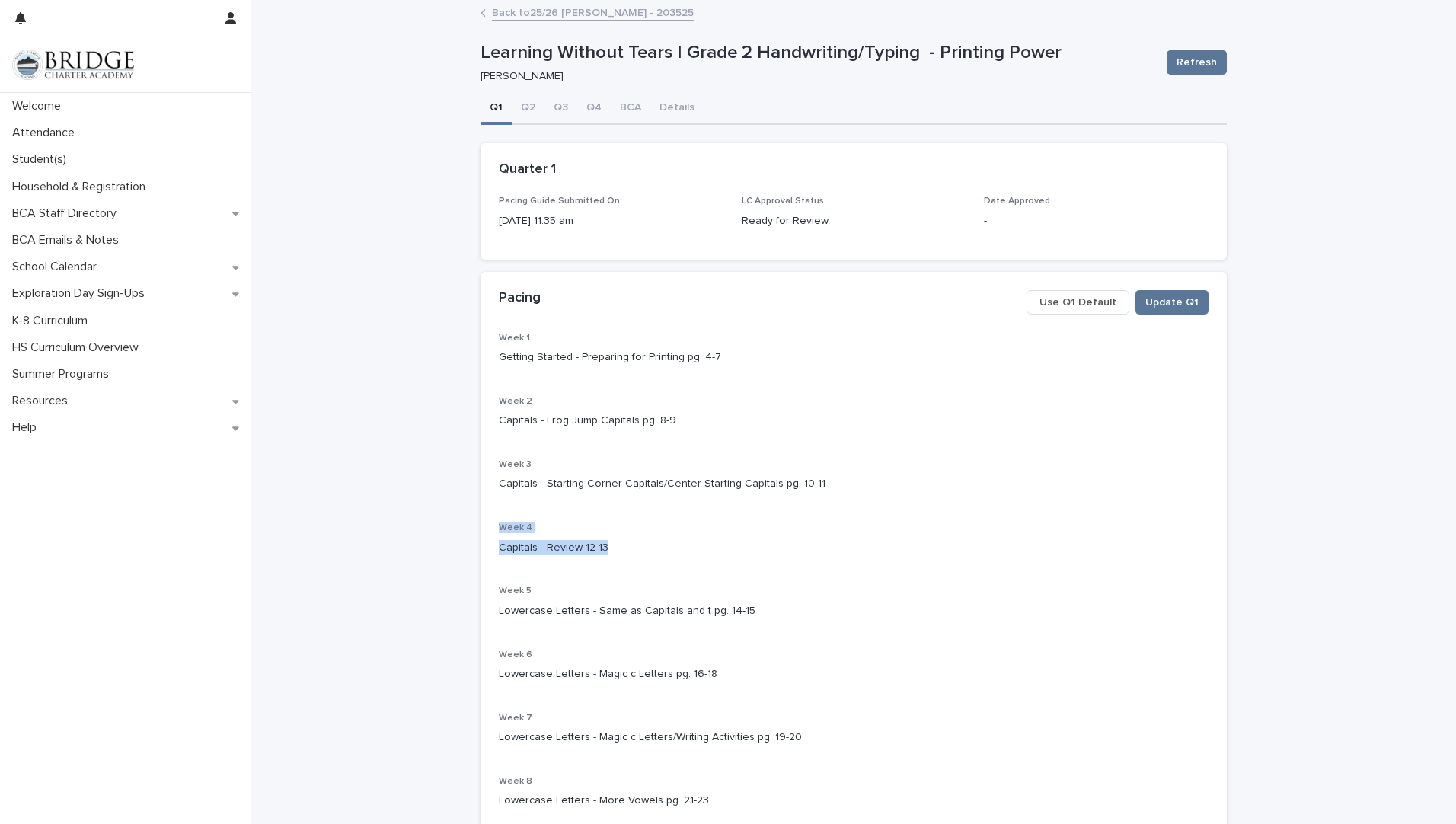
click at [460, 530] on div "**********" at bounding box center [853, 567] width 1205 height 1130
drag, startPoint x: 460, startPoint y: 530, endPoint x: 524, endPoint y: 543, distance: 65.3
drag, startPoint x: 743, startPoint y: 606, endPoint x: 461, endPoint y: 589, distance: 282.5
click at [461, 589] on div "**********" at bounding box center [853, 567] width 1205 height 1130
drag, startPoint x: 461, startPoint y: 589, endPoint x: 527, endPoint y: 615, distance: 70.9
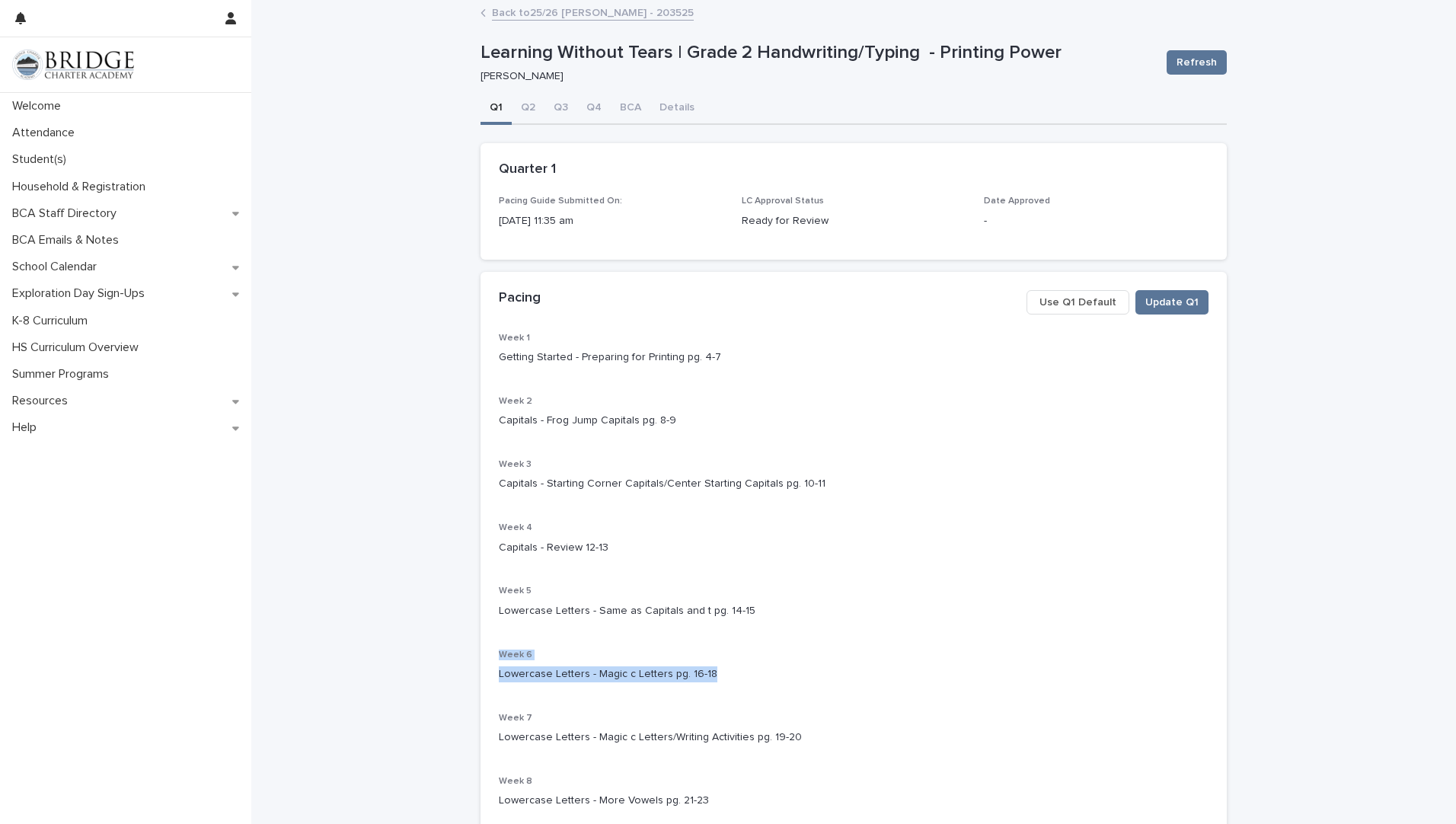
drag, startPoint x: 708, startPoint y: 671, endPoint x: 457, endPoint y: 654, distance: 251.6
click at [457, 654] on div "**********" at bounding box center [853, 567] width 1205 height 1130
drag, startPoint x: 457, startPoint y: 654, endPoint x: 525, endPoint y: 668, distance: 69.4
drag, startPoint x: 793, startPoint y: 733, endPoint x: 464, endPoint y: 714, distance: 329.5
click at [464, 714] on div "**********" at bounding box center [853, 567] width 1205 height 1130
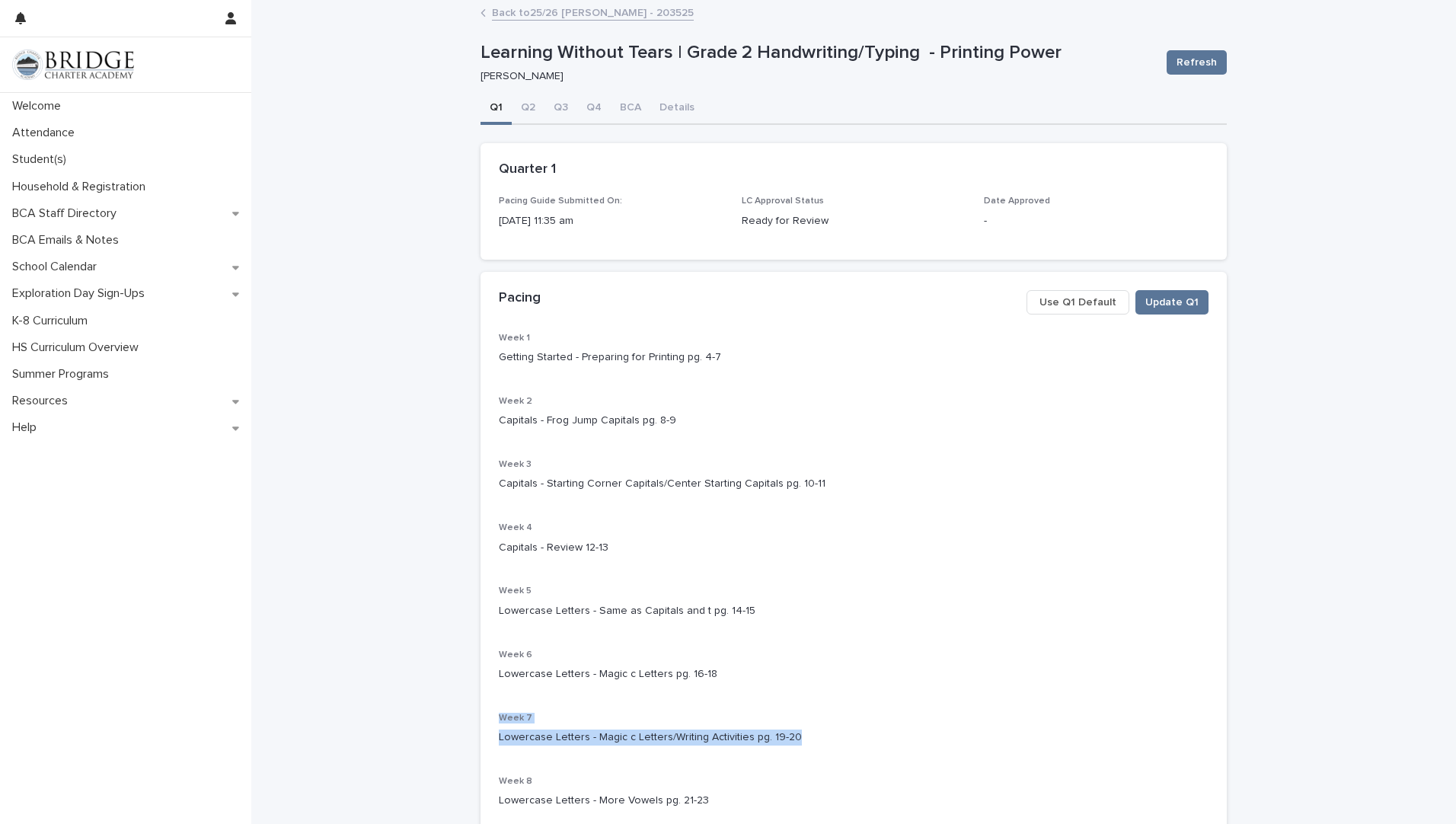
drag, startPoint x: 464, startPoint y: 714, endPoint x: 527, endPoint y: 732, distance: 65.5
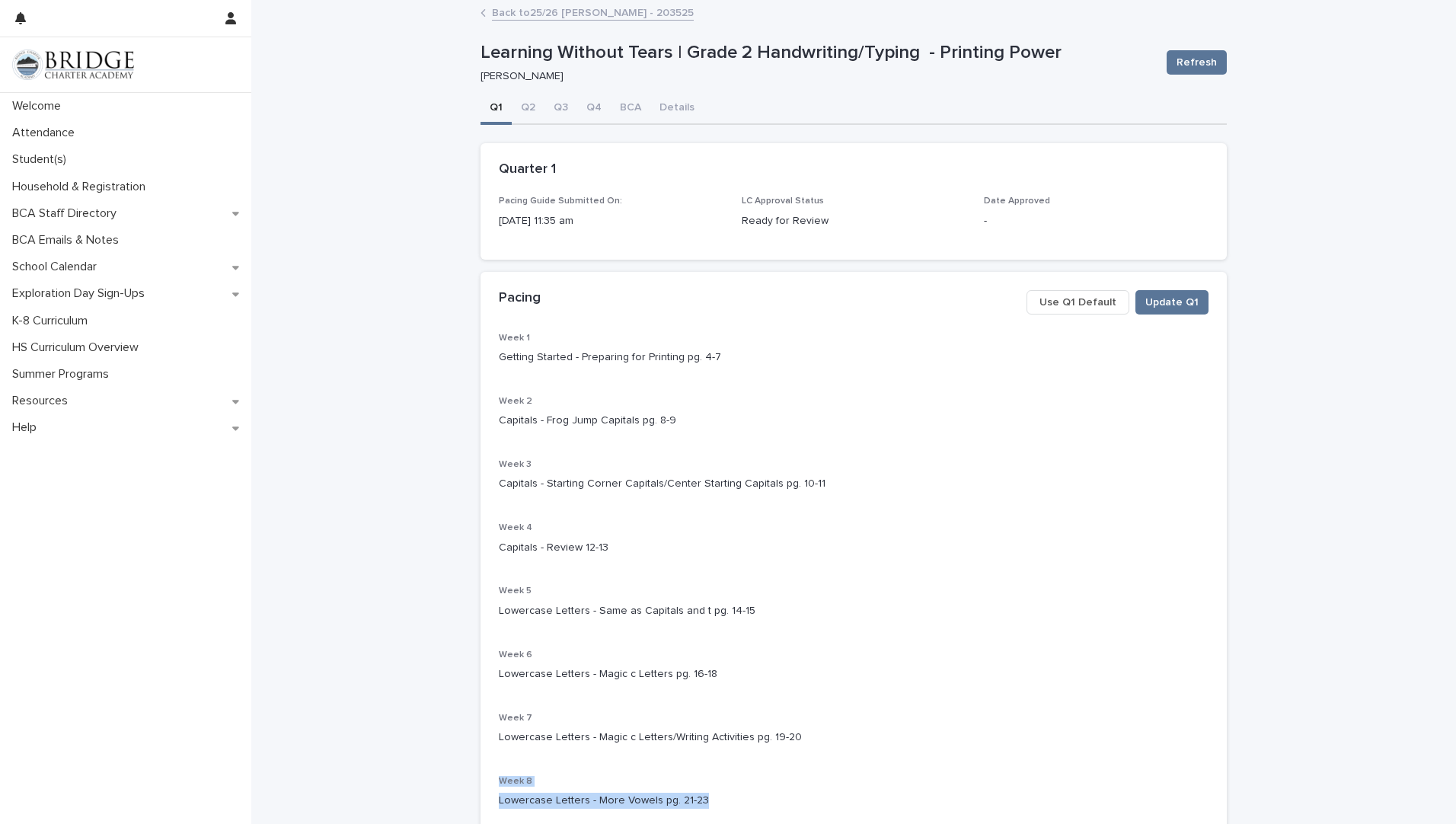
drag, startPoint x: 696, startPoint y: 803, endPoint x: 495, endPoint y: 782, distance: 202.1
click at [498, 782] on div "Week 8 Lowercase Letters - More Vowels pg. 21-23" at bounding box center [853, 798] width 709 height 45
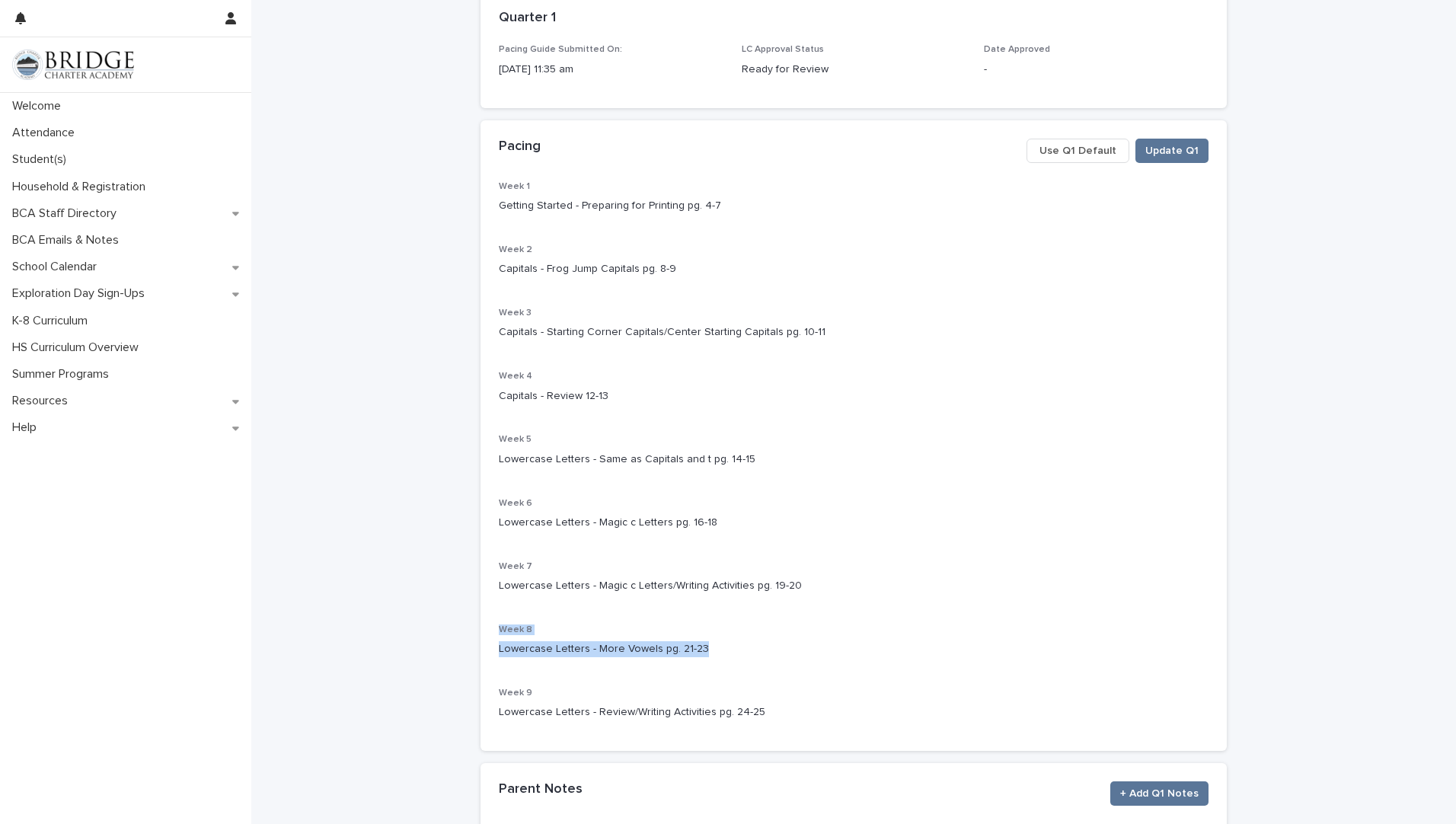
scroll to position [152, 0]
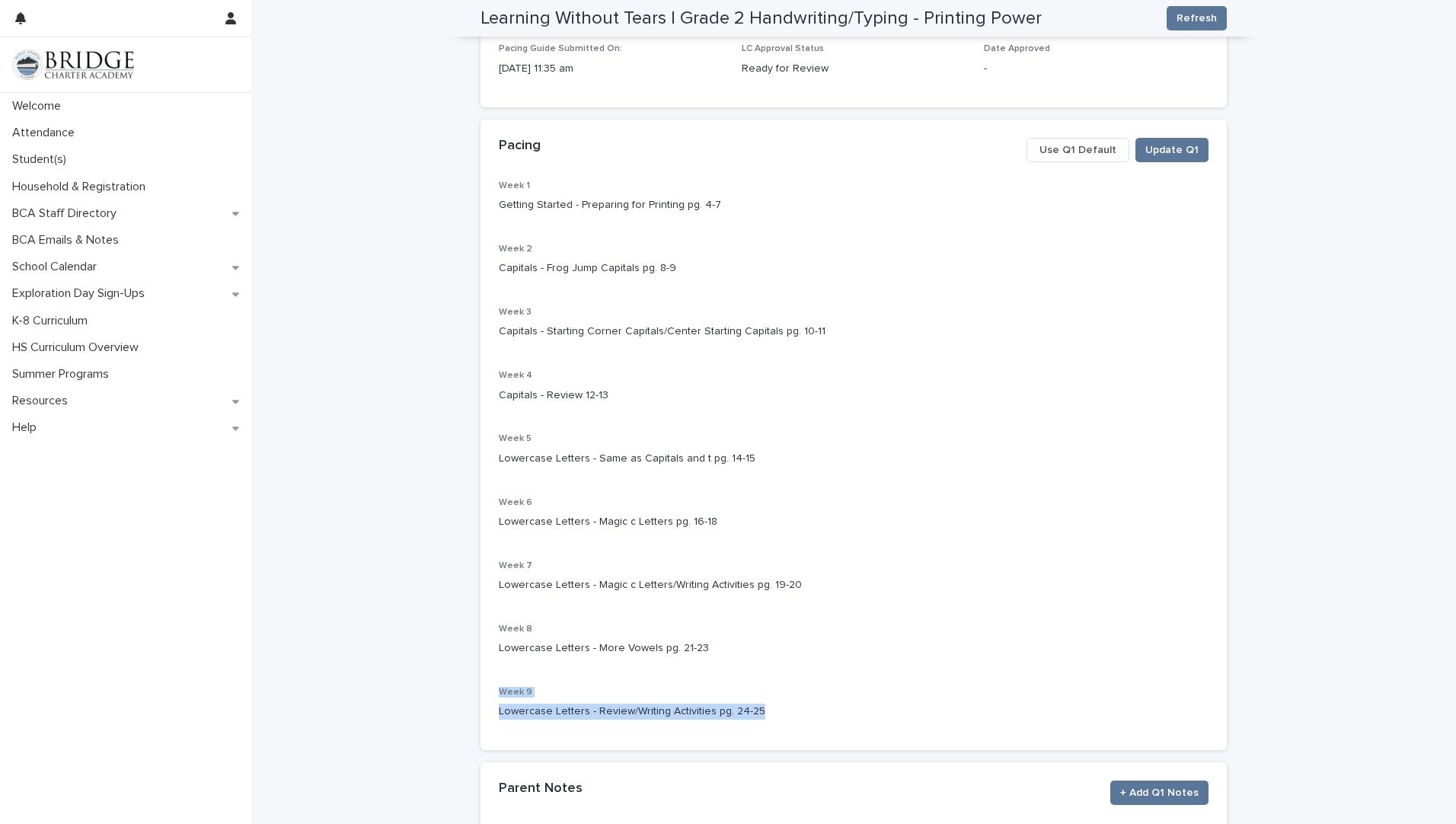
drag, startPoint x: 756, startPoint y: 713, endPoint x: 477, endPoint y: 693, distance: 279.7
click at [480, 693] on div "Week 1 Getting Started - Preparing for Printing pg. 4-7 Week 2 Capitals - Frog …" at bounding box center [853, 465] width 747 height 570
drag, startPoint x: 477, startPoint y: 693, endPoint x: 518, endPoint y: 708, distance: 43.7
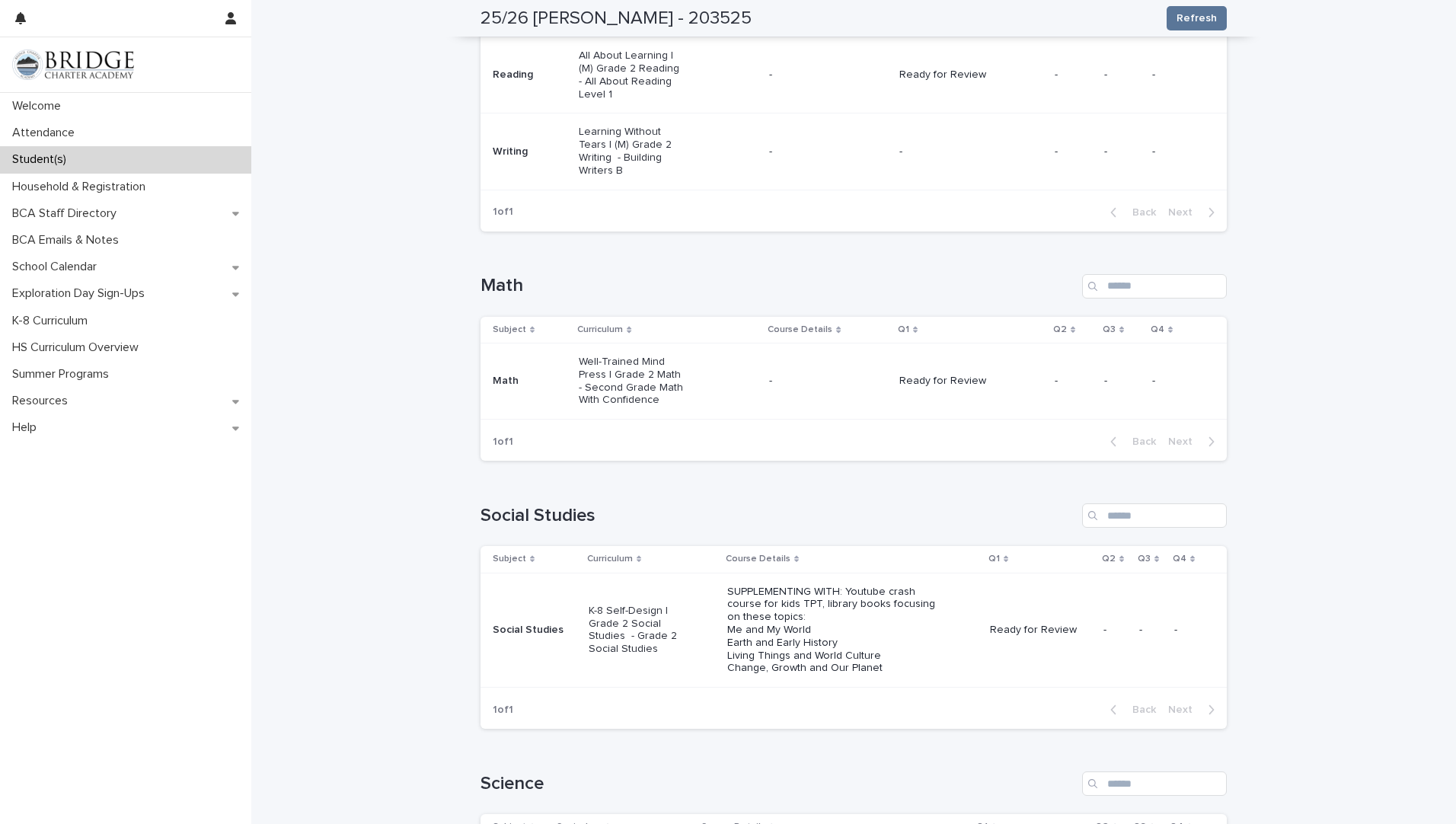
scroll to position [658, 0]
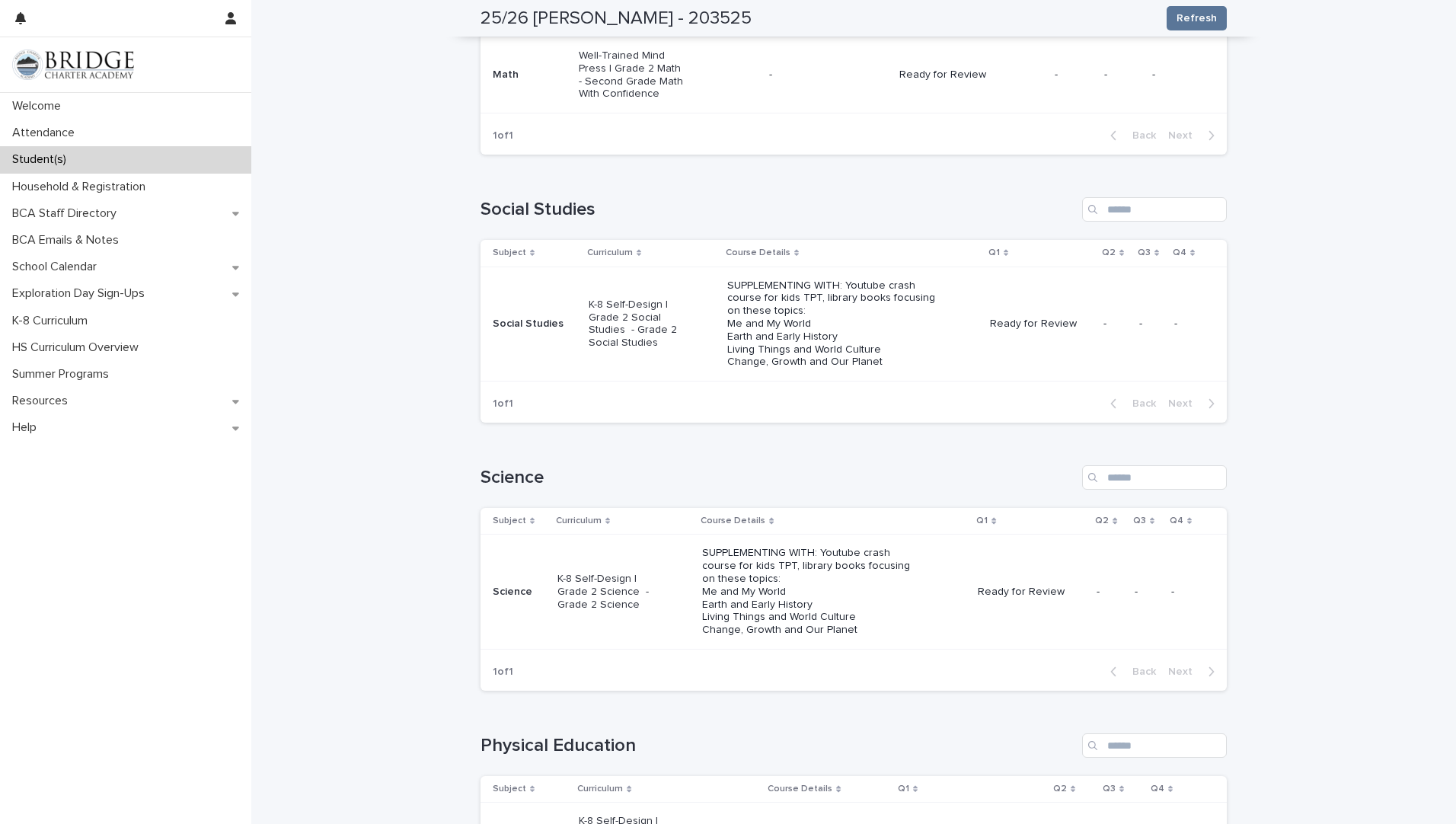
click at [763, 316] on p "SUPPLEMENTING WITH: Youtube crash course for kids TPT, library books focusing o…" at bounding box center [836, 324] width 217 height 90
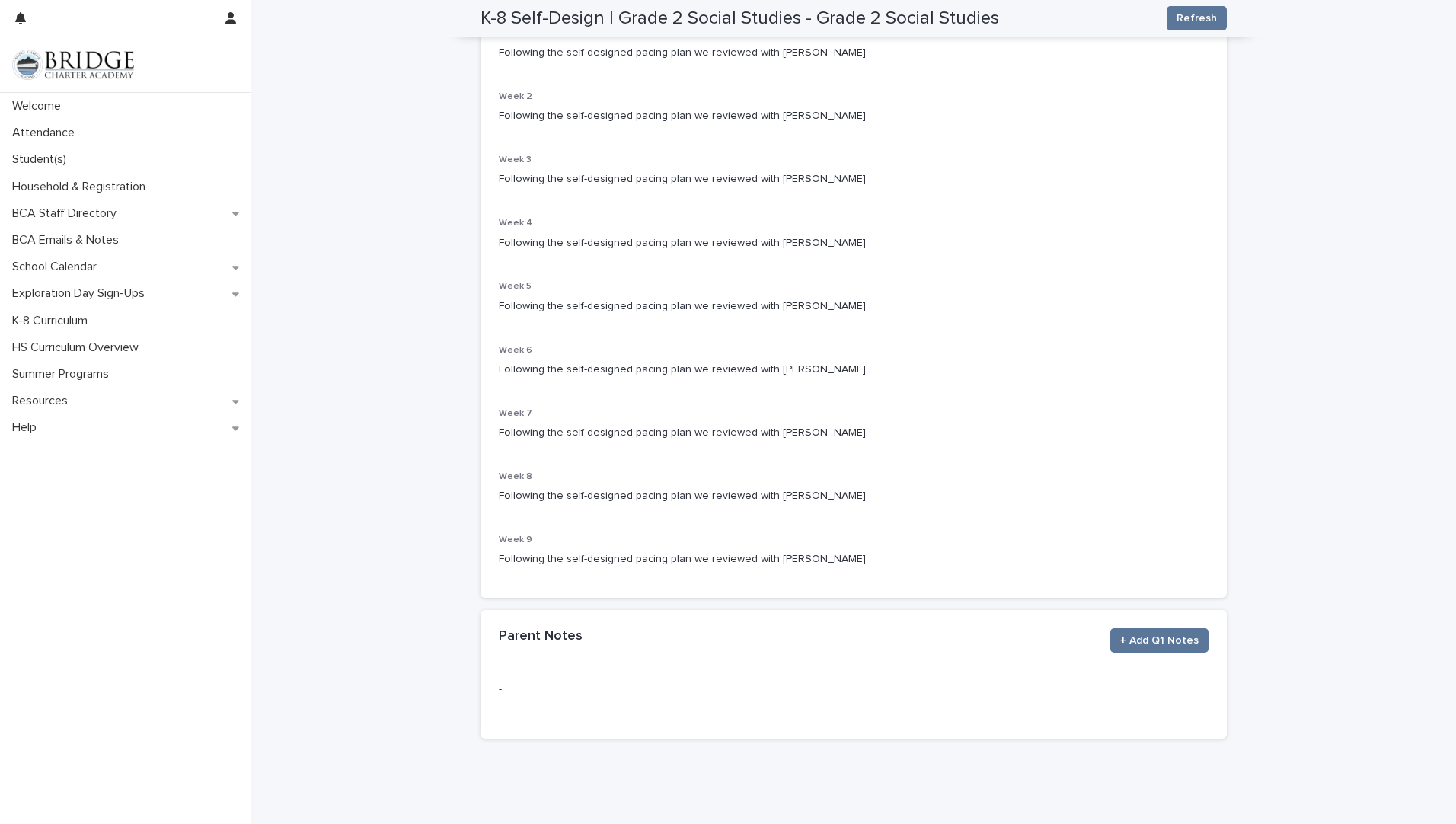
scroll to position [351, 0]
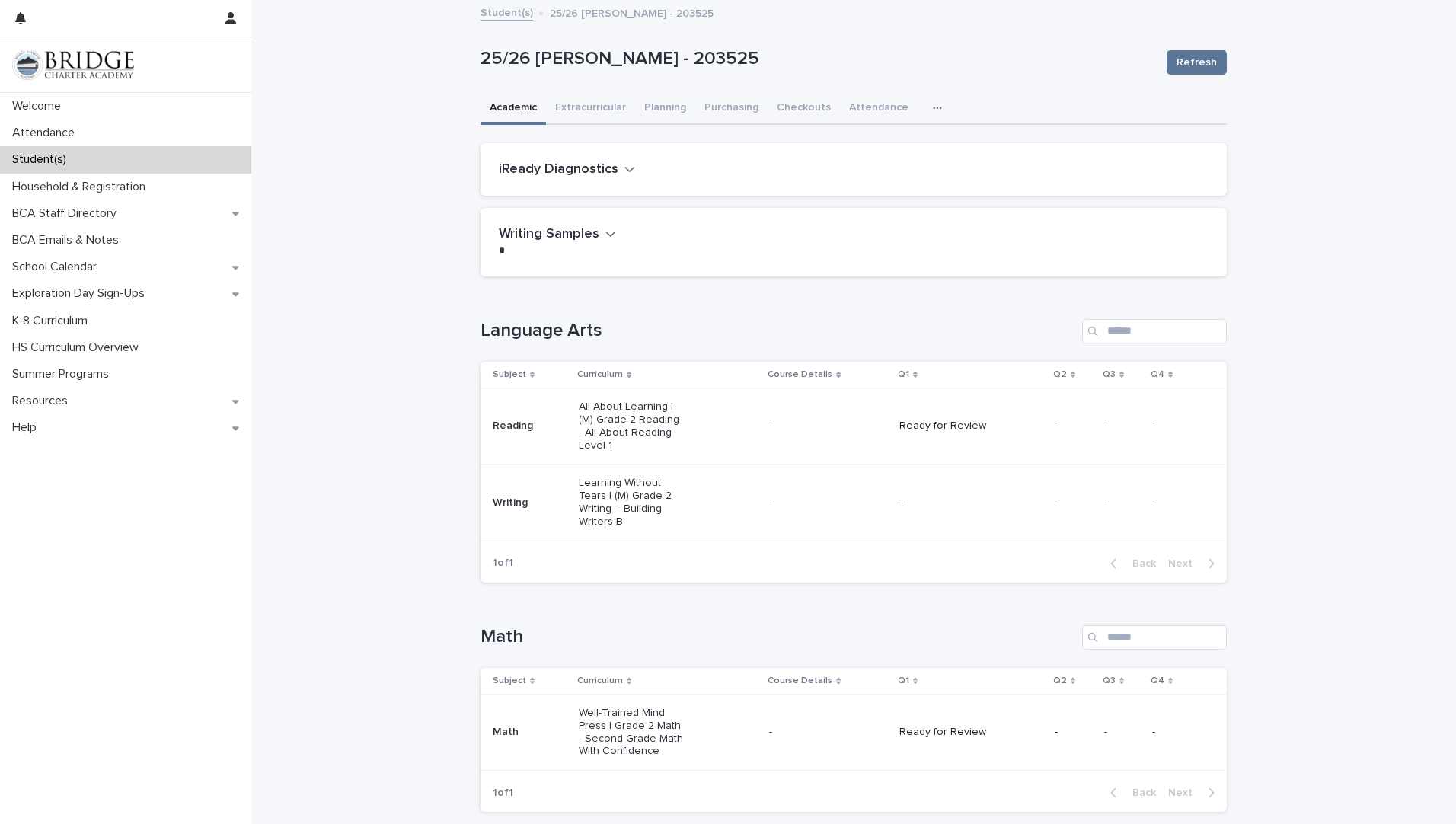
click at [632, 428] on p "All About Learning | (M) Grade 2 Reading - All About Reading Level 1" at bounding box center [633, 426] width 109 height 51
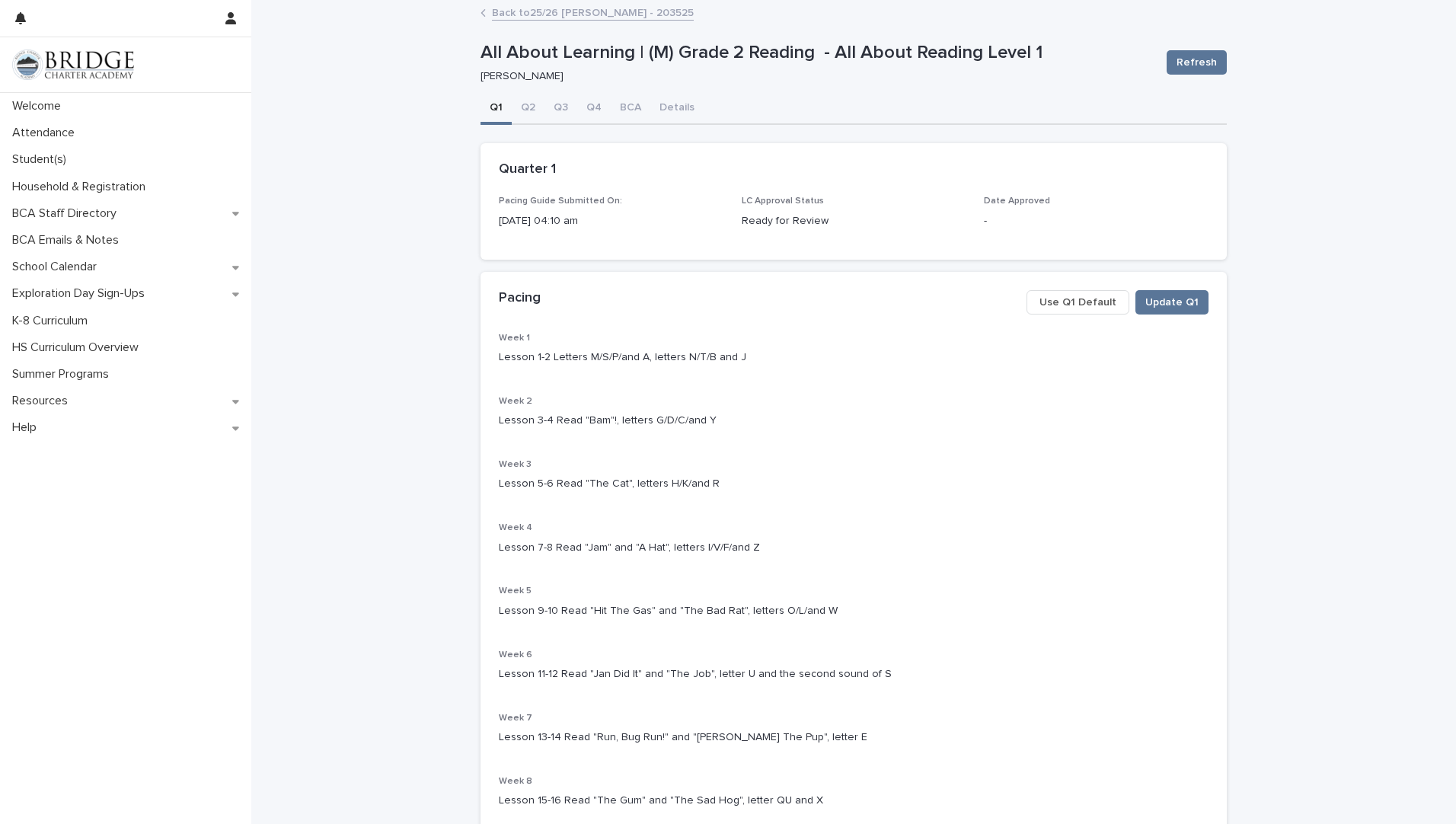
click at [1065, 301] on span "Use Q1 Default" at bounding box center [1078, 302] width 77 height 15
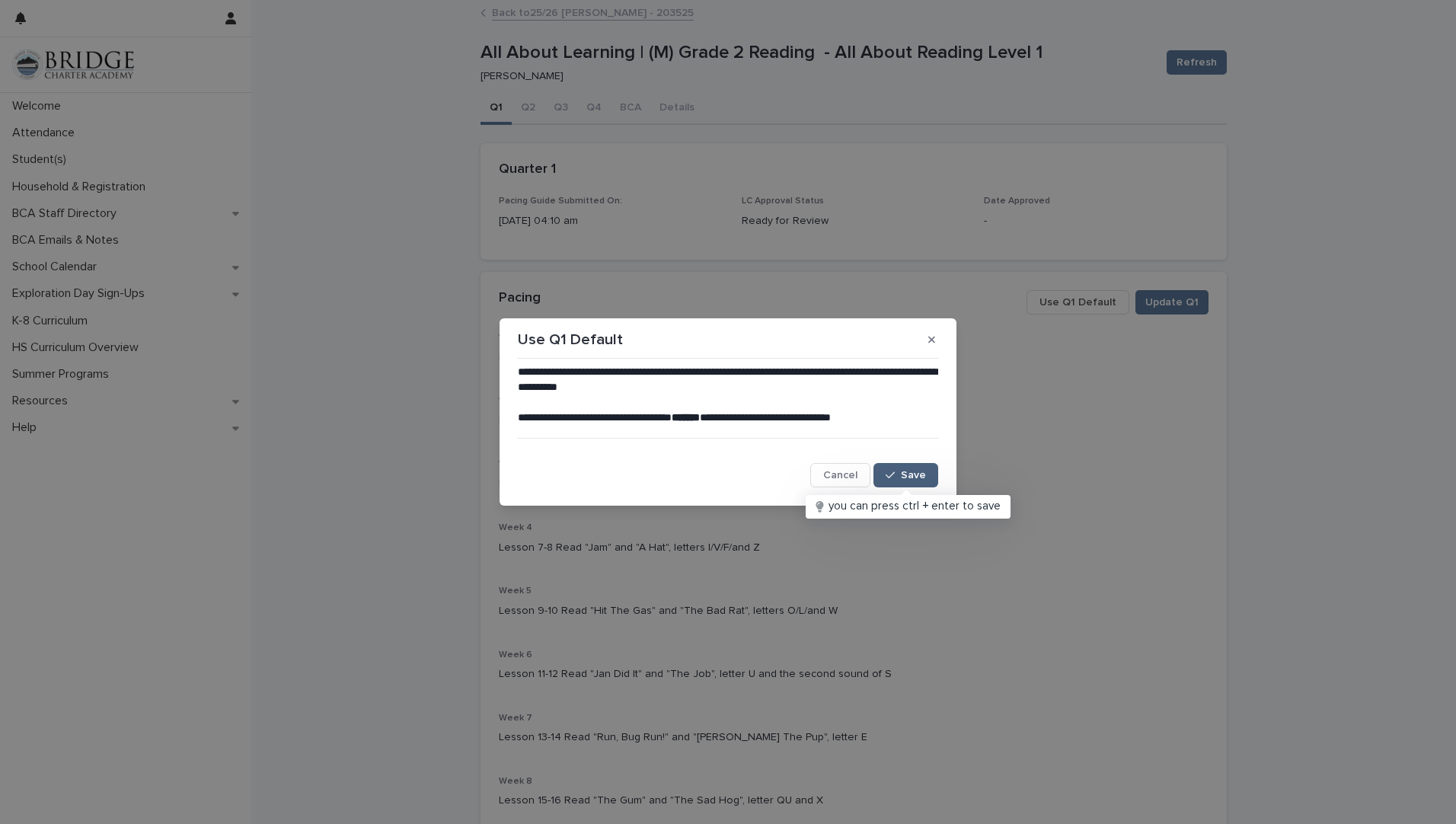
click at [909, 471] on span "Save" at bounding box center [914, 476] width 25 height 11
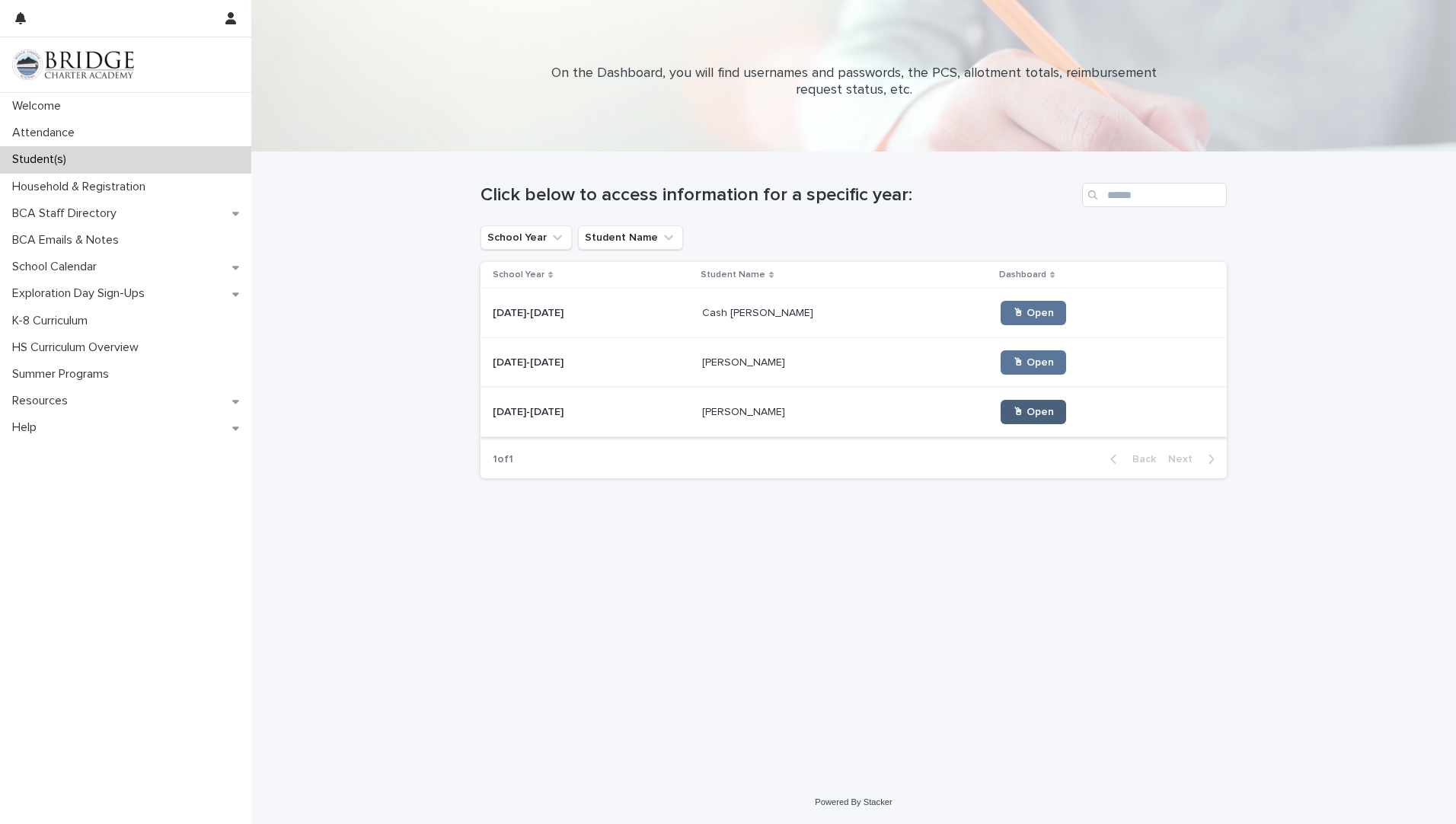
click at [1000, 405] on link "🖱 Open" at bounding box center [1033, 412] width 65 height 25
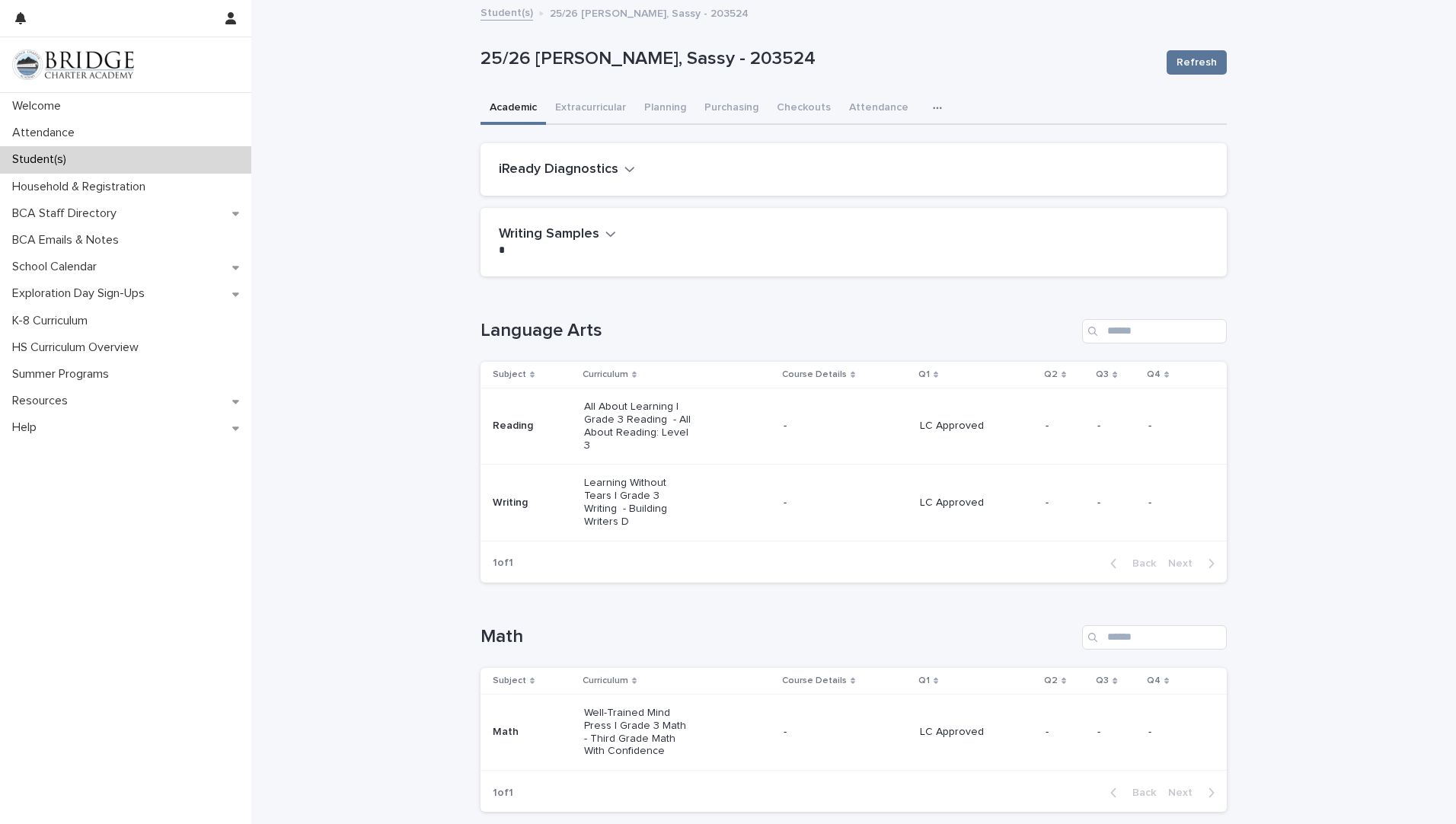
click at [644, 418] on p "All About Learning | Grade 3 Reading - All About Reading: Level 3" at bounding box center [638, 426] width 109 height 51
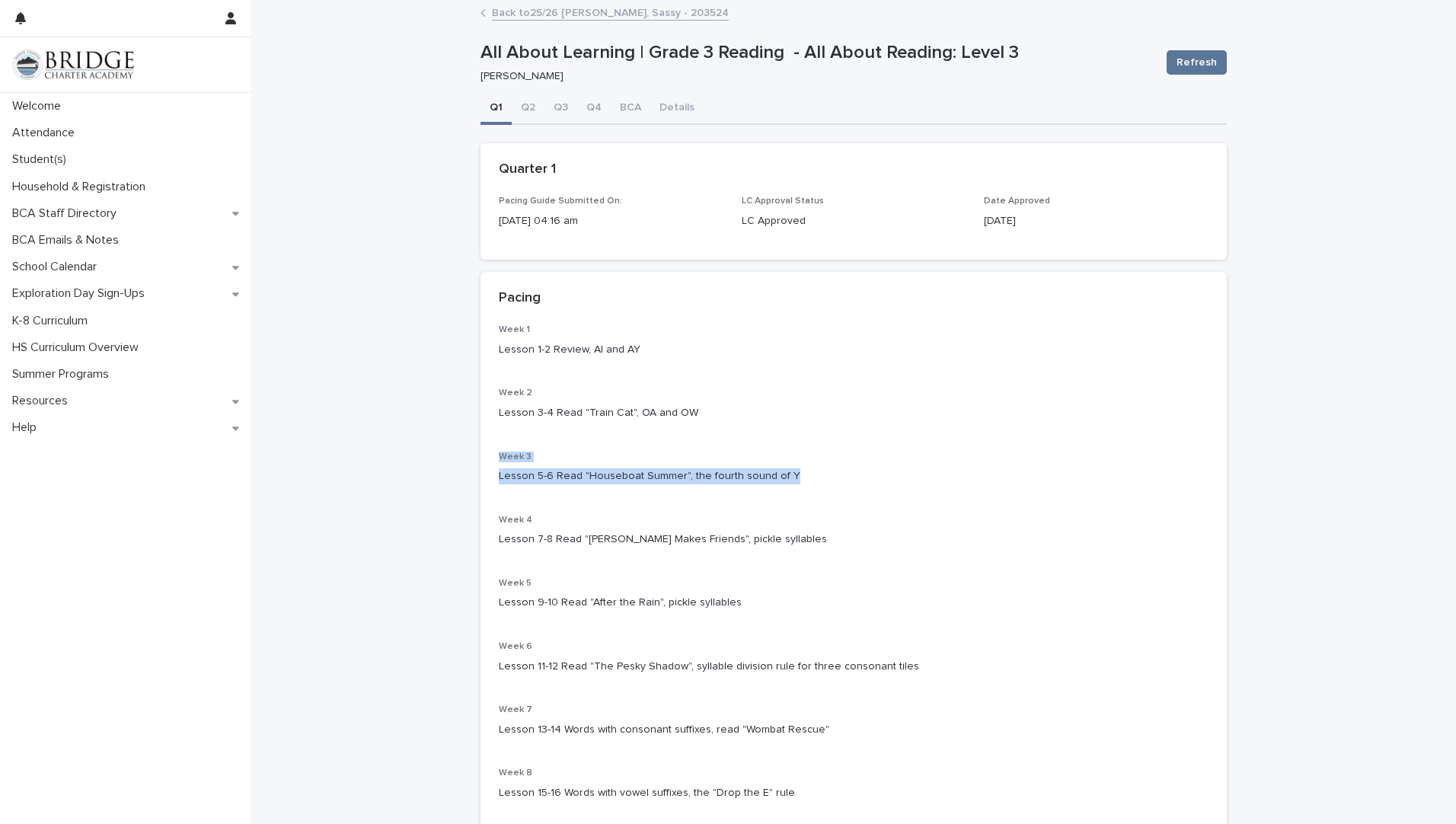
drag, startPoint x: 785, startPoint y: 475, endPoint x: 468, endPoint y: 454, distance: 317.7
click at [473, 454] on div "**********" at bounding box center [853, 544] width 761 height 1084
drag, startPoint x: 468, startPoint y: 454, endPoint x: 557, endPoint y: 476, distance: 91.7
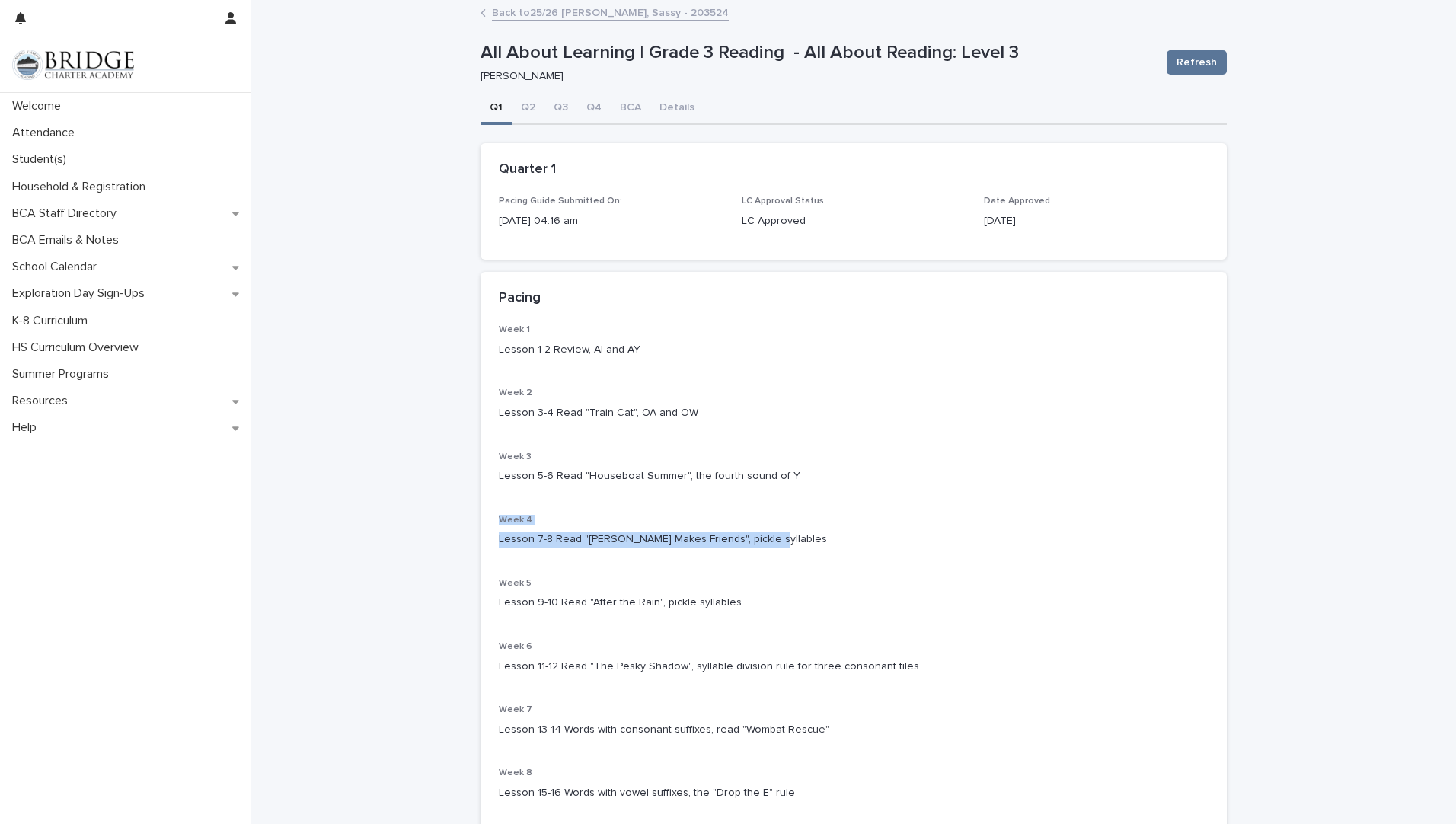
drag, startPoint x: 758, startPoint y: 536, endPoint x: 482, endPoint y: 515, distance: 276.8
click at [482, 515] on div "Week 1 Lesson 1-2 Review, AI and AY Week 2 Lesson 3-4 Read "Train Cat", OA and …" at bounding box center [853, 609] width 747 height 570
drag, startPoint x: 482, startPoint y: 515, endPoint x: 525, endPoint y: 540, distance: 49.7
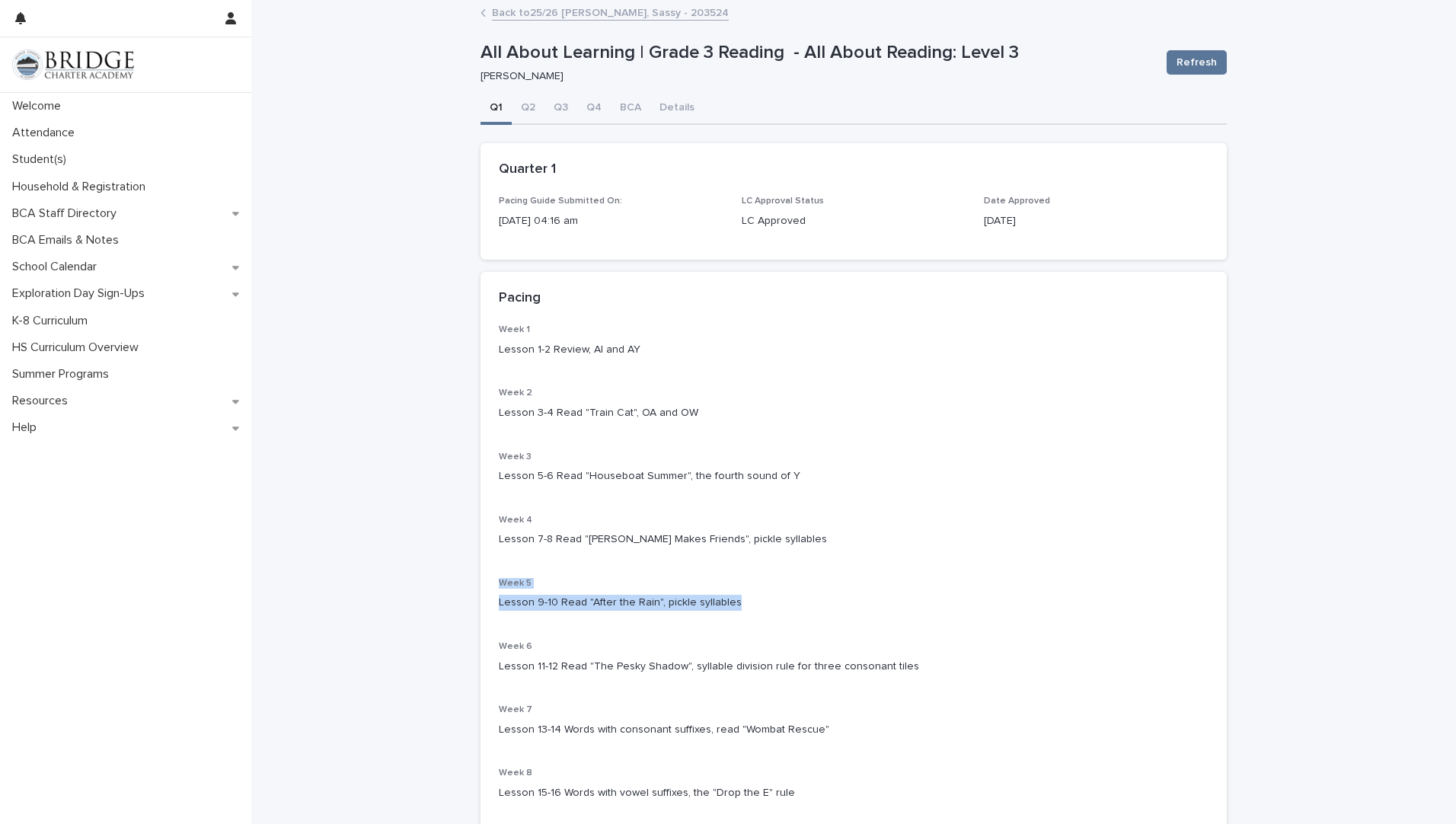
drag, startPoint x: 725, startPoint y: 602, endPoint x: 449, endPoint y: 578, distance: 277.0
click at [449, 578] on div "**********" at bounding box center [853, 563] width 1205 height 1122
drag, startPoint x: 449, startPoint y: 578, endPoint x: 524, endPoint y: 598, distance: 77.6
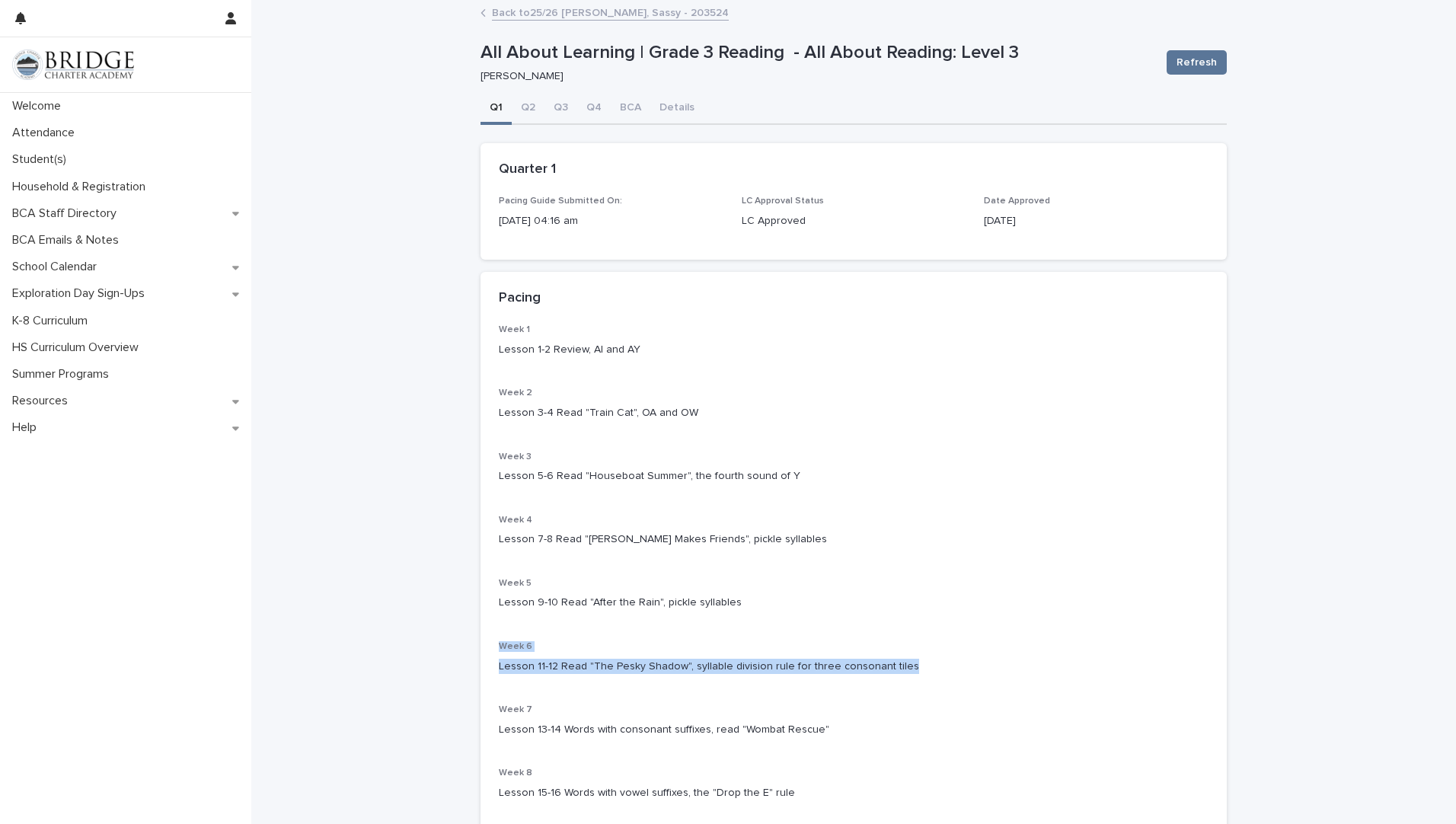
drag, startPoint x: 891, startPoint y: 662, endPoint x: 437, endPoint y: 647, distance: 454.2
click at [437, 647] on div "**********" at bounding box center [853, 563] width 1205 height 1122
drag, startPoint x: 437, startPoint y: 647, endPoint x: 536, endPoint y: 662, distance: 100.1
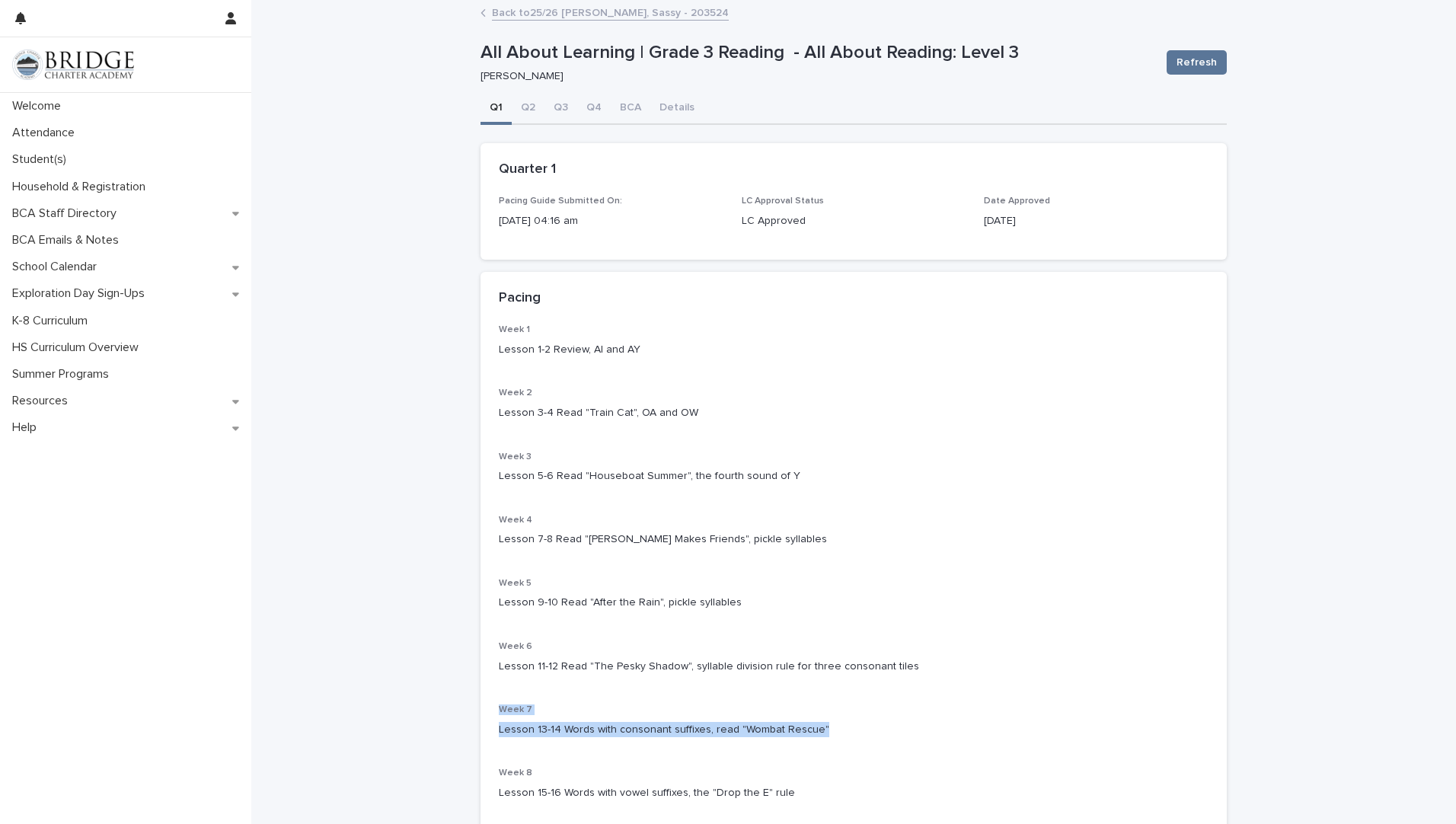
drag, startPoint x: 812, startPoint y: 728, endPoint x: 475, endPoint y: 711, distance: 337.4
click at [480, 711] on div "Week 1 Lesson 1-2 Review, AI and AY Week 2 Lesson 3-4 Read "Train Cat", OA and …" at bounding box center [853, 609] width 747 height 570
drag, startPoint x: 475, startPoint y: 711, endPoint x: 529, endPoint y: 736, distance: 59.5
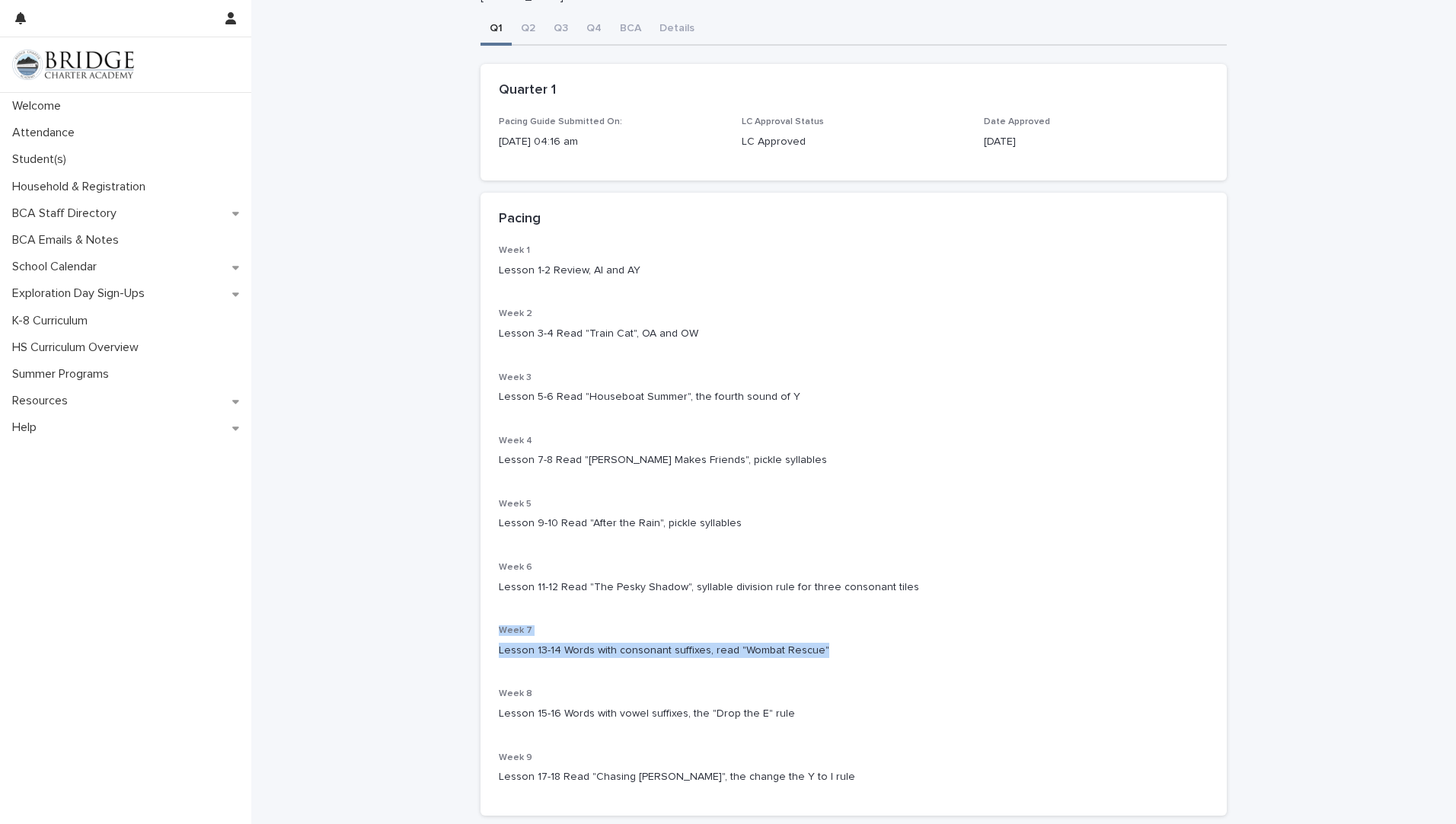
scroll to position [152, 0]
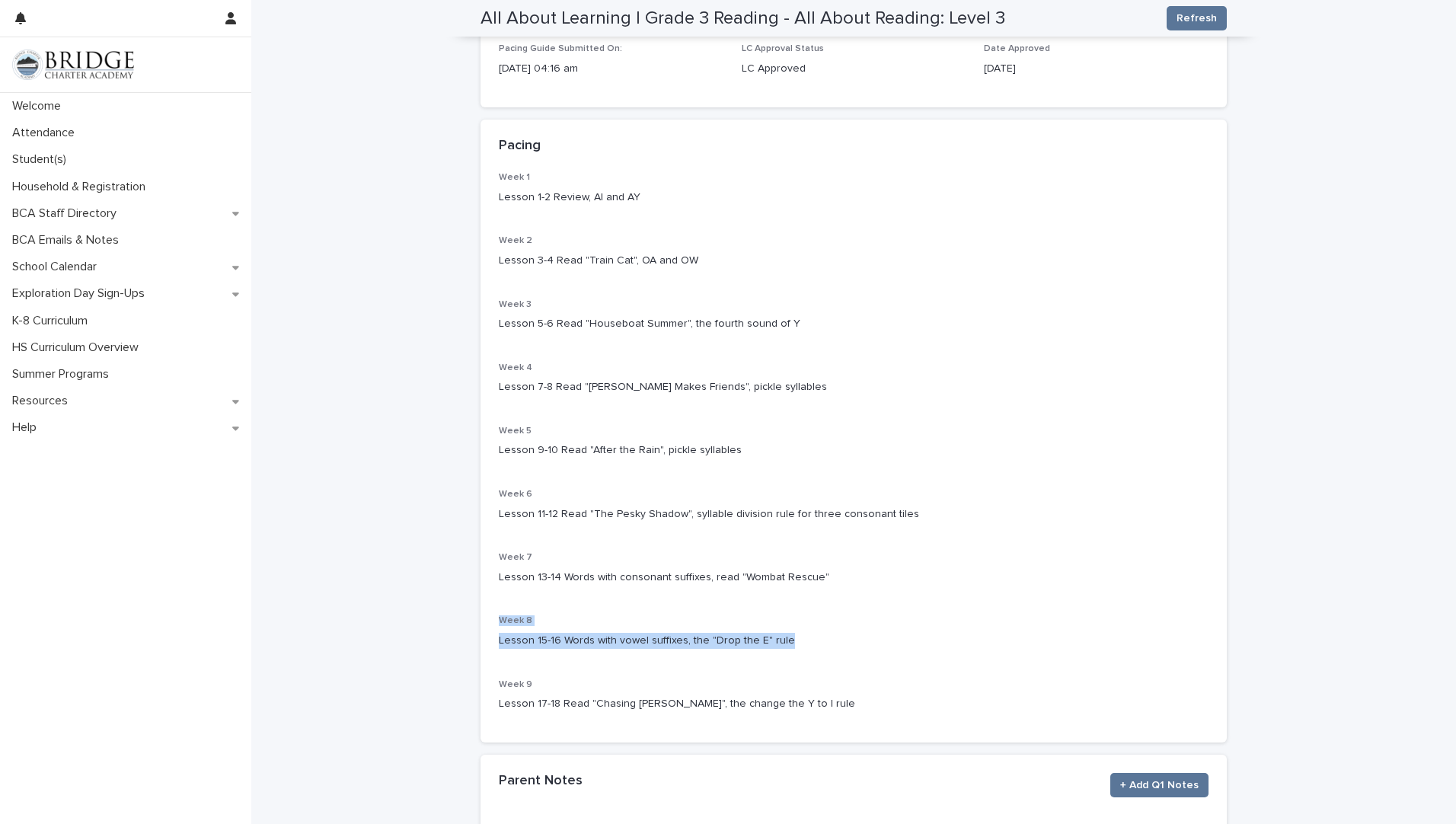
drag, startPoint x: 780, startPoint y: 634, endPoint x: 447, endPoint y: 611, distance: 333.8
click at [447, 611] on div "**********" at bounding box center [853, 410] width 1205 height 1122
drag, startPoint x: 447, startPoint y: 611, endPoint x: 577, endPoint y: 633, distance: 131.8
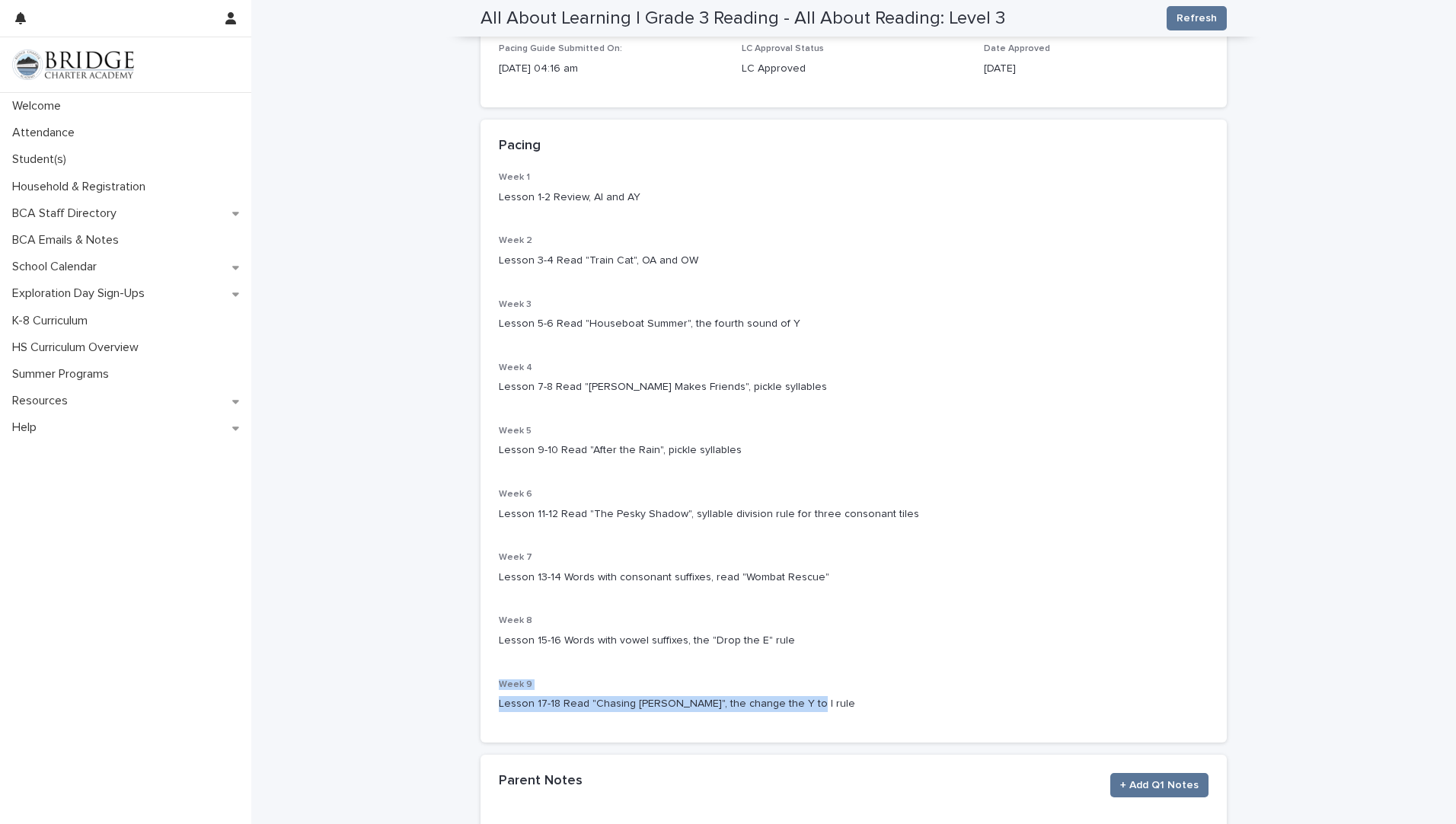
drag, startPoint x: 782, startPoint y: 701, endPoint x: 462, endPoint y: 686, distance: 320.4
click at [462, 686] on div "**********" at bounding box center [853, 410] width 1205 height 1122
drag, startPoint x: 462, startPoint y: 686, endPoint x: 541, endPoint y: 703, distance: 80.8
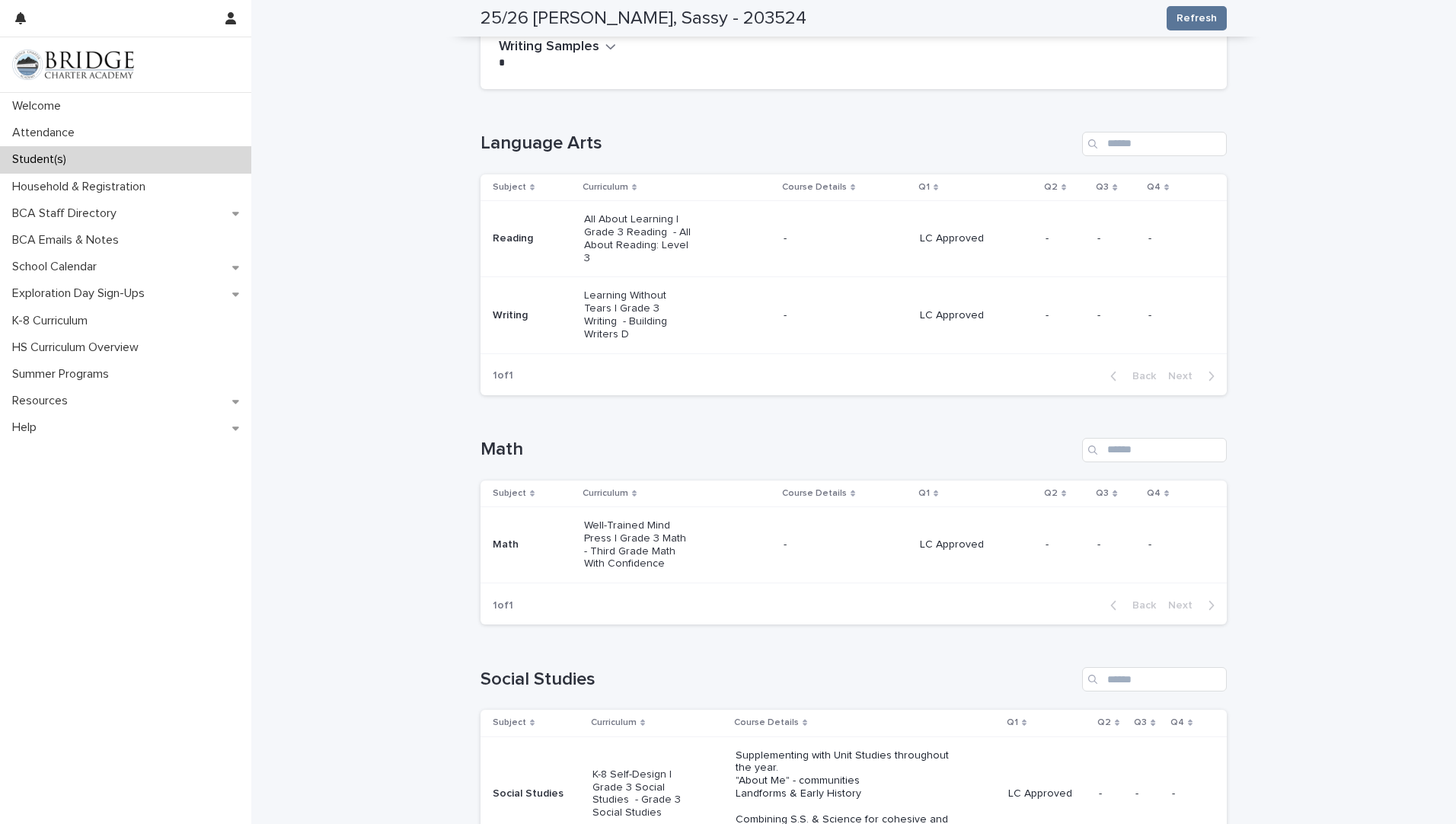
scroll to position [186, 0]
click at [637, 300] on p "Learning Without Tears | Grade 3 Writing - Building Writers D" at bounding box center [638, 316] width 109 height 51
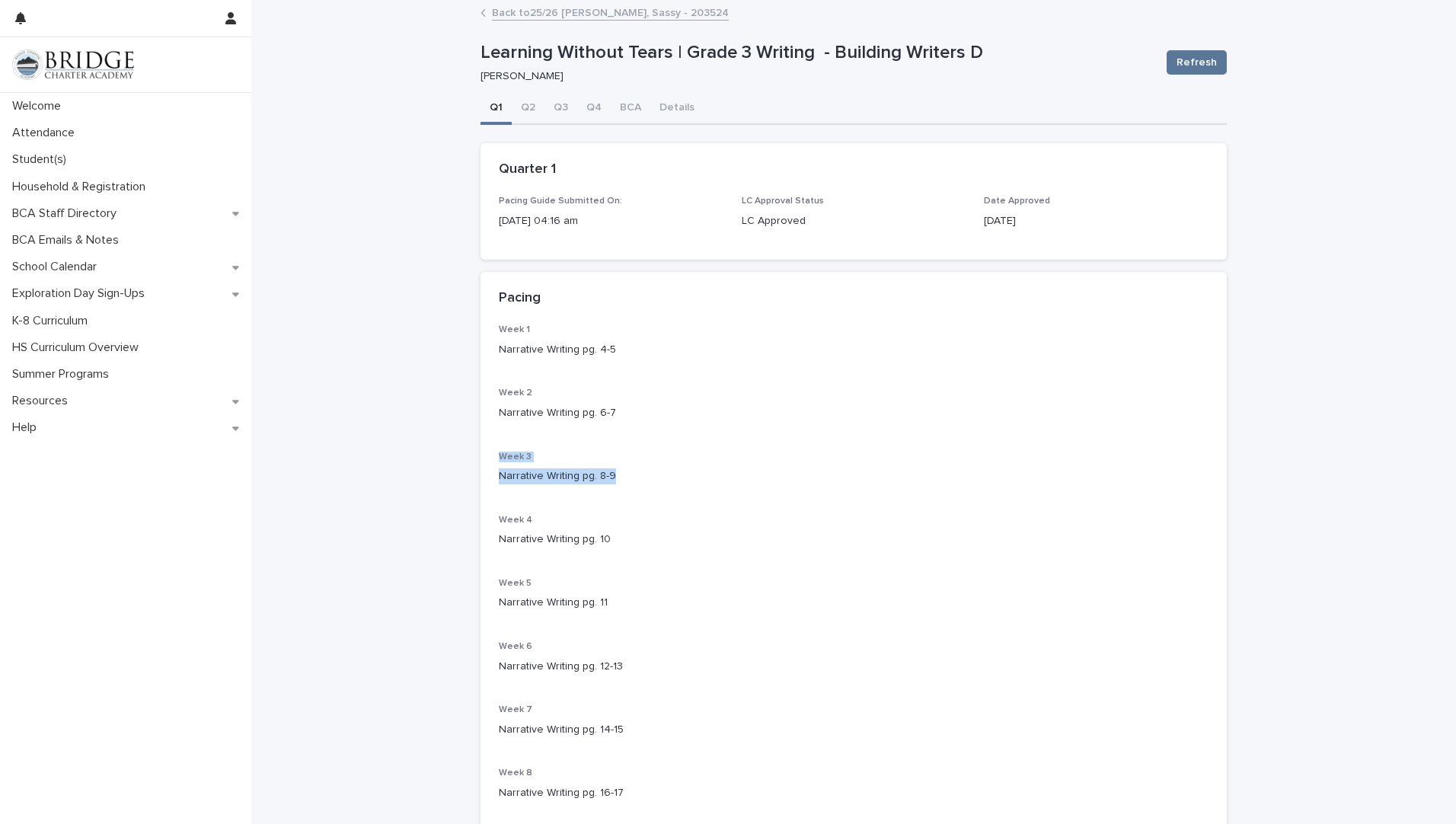
drag, startPoint x: 615, startPoint y: 472, endPoint x: 492, endPoint y: 457, distance: 123.9
click at [492, 457] on div "Week 1 Narrative Writing pg. 4-5 Week 2 Narrative Writing pg. 6-7 Week 3 Narrat…" at bounding box center [853, 609] width 747 height 570
drag, startPoint x: 605, startPoint y: 539, endPoint x: 494, endPoint y: 515, distance: 113.6
click at [498, 515] on div "Week 4 Narrative Writing pg. 10" at bounding box center [853, 537] width 709 height 45
drag, startPoint x: 603, startPoint y: 595, endPoint x: 484, endPoint y: 571, distance: 121.4
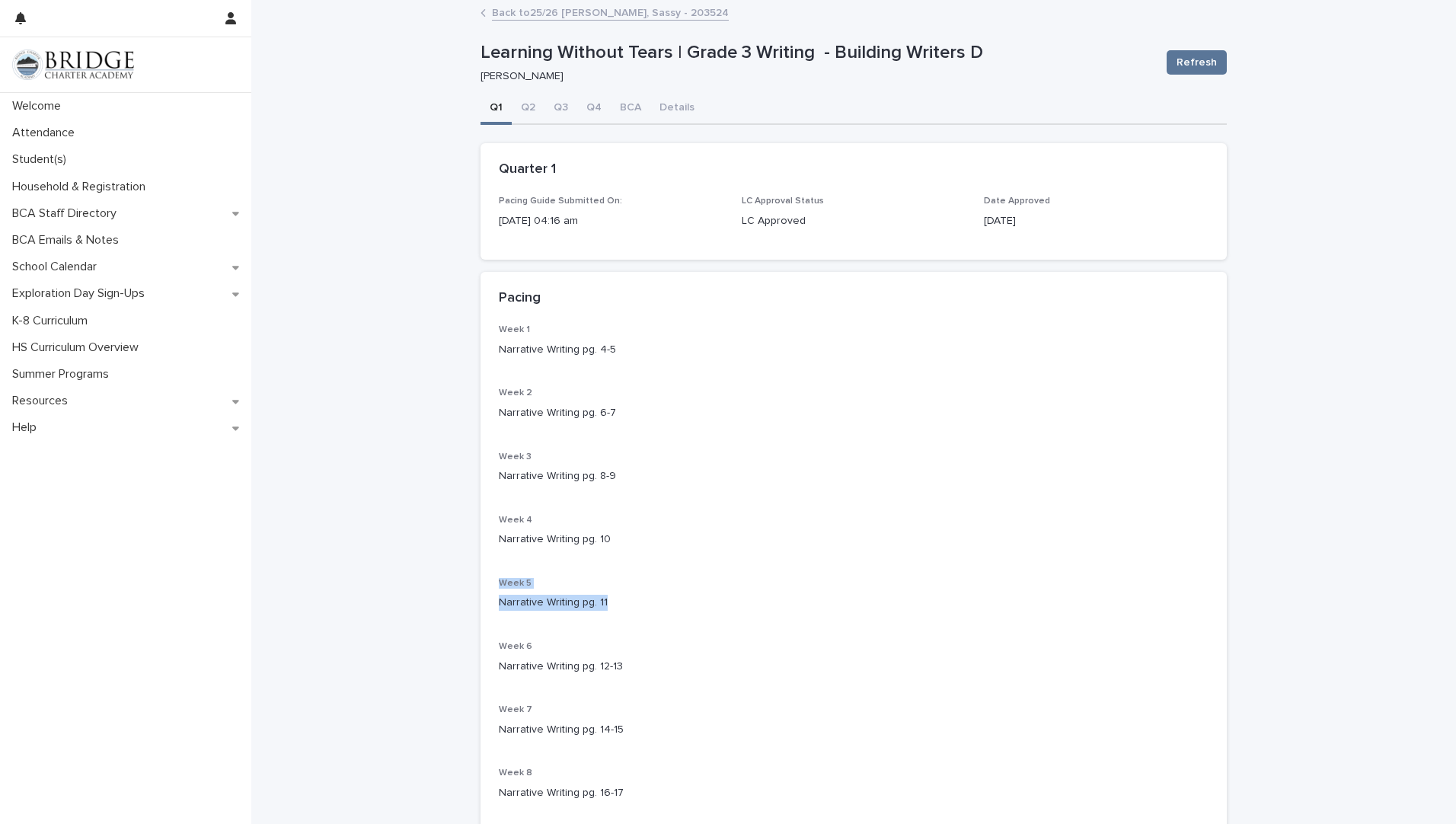
click at [484, 571] on div "Week 1 Narrative Writing pg. 4-5 Week 2 Narrative Writing pg. 6-7 Week 3 Narrat…" at bounding box center [853, 609] width 747 height 570
drag, startPoint x: 484, startPoint y: 571, endPoint x: 527, endPoint y: 604, distance: 54.2
drag, startPoint x: 625, startPoint y: 664, endPoint x: 459, endPoint y: 648, distance: 166.8
click at [459, 648] on div "**********" at bounding box center [853, 563] width 1205 height 1122
drag, startPoint x: 459, startPoint y: 648, endPoint x: 518, endPoint y: 666, distance: 61.7
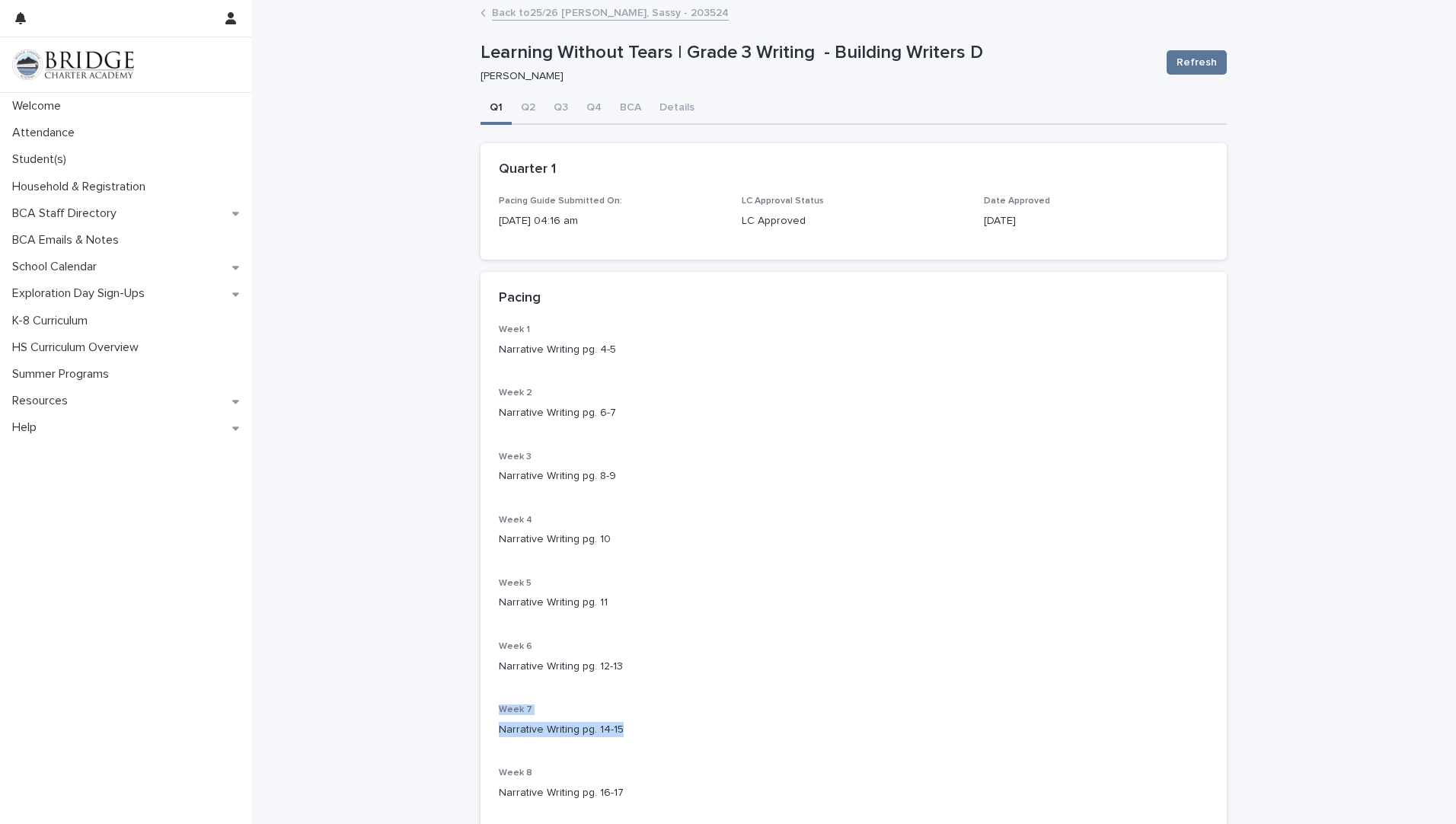
drag, startPoint x: 616, startPoint y: 723, endPoint x: 487, endPoint y: 708, distance: 129.9
click at [487, 708] on div "Week 1 Narrative Writing pg. 4-5 Week 2 Narrative Writing pg. 6-7 Week 3 Narrat…" at bounding box center [853, 609] width 747 height 570
drag, startPoint x: 487, startPoint y: 708, endPoint x: 512, endPoint y: 708, distance: 25.0
drag, startPoint x: 620, startPoint y: 666, endPoint x: 475, endPoint y: 638, distance: 147.7
click at [480, 638] on div "Week 1 Narrative Writing pg. 4-5 Week 2 Narrative Writing pg. 6-7 Week 3 Narrat…" at bounding box center [853, 609] width 747 height 570
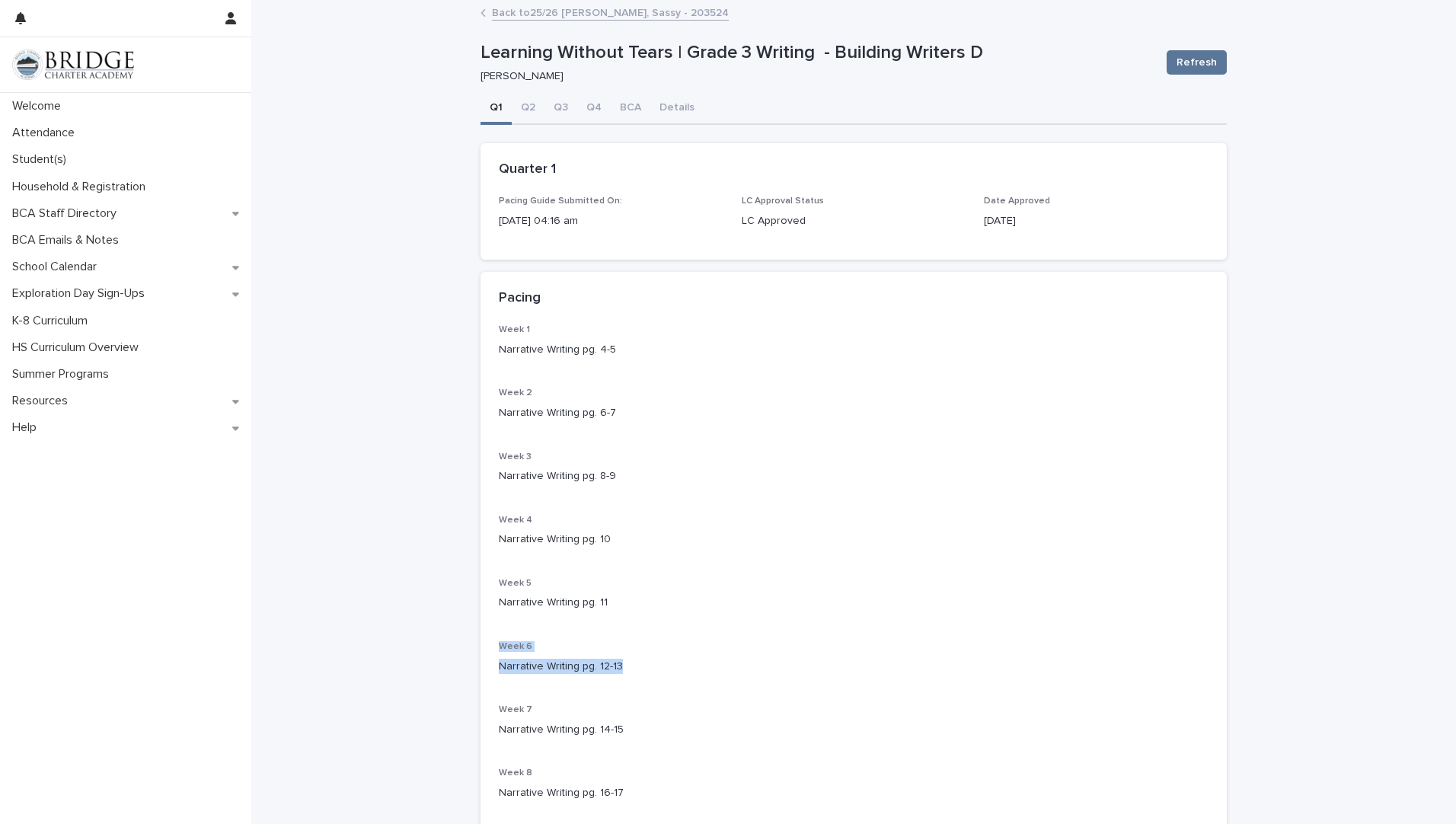
drag, startPoint x: 475, startPoint y: 638, endPoint x: 496, endPoint y: 647, distance: 22.8
drag, startPoint x: 605, startPoint y: 600, endPoint x: 493, endPoint y: 578, distance: 114.1
click at [498, 578] on div "Week 5 Narrative Writing pg. 11" at bounding box center [853, 600] width 709 height 45
drag, startPoint x: 493, startPoint y: 578, endPoint x: 507, endPoint y: 590, distance: 18.4
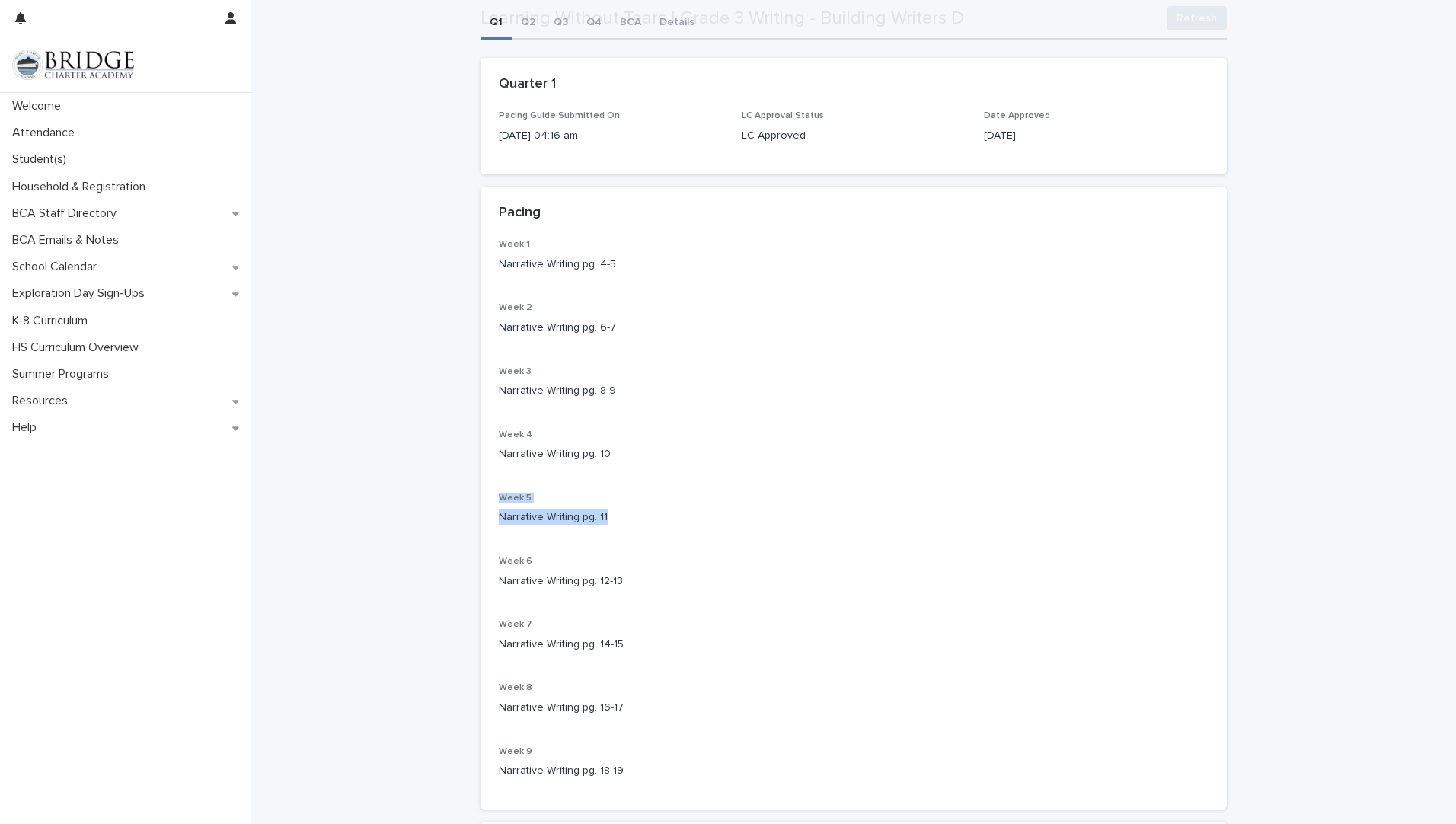
scroll to position [228, 0]
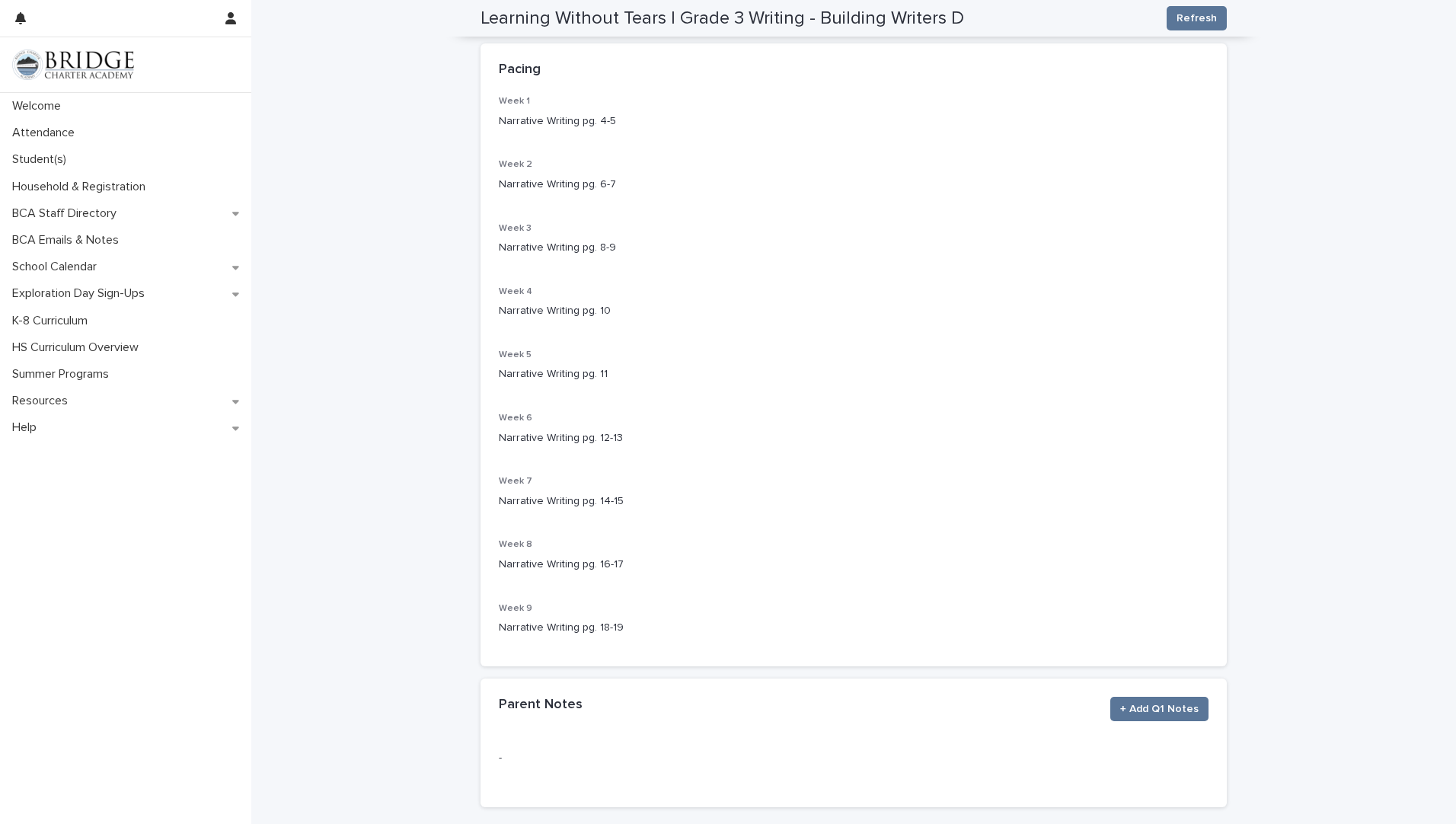
click at [618, 564] on p "Narrative Writing pg. 16-17" at bounding box center [853, 565] width 709 height 16
drag, startPoint x: 565, startPoint y: 562, endPoint x: 459, endPoint y: 553, distance: 106.4
click at [459, 553] on div "**********" at bounding box center [853, 334] width 1205 height 1122
drag, startPoint x: 459, startPoint y: 553, endPoint x: 540, endPoint y: 569, distance: 82.6
drag, startPoint x: 618, startPoint y: 629, endPoint x: 481, endPoint y: 608, distance: 138.6
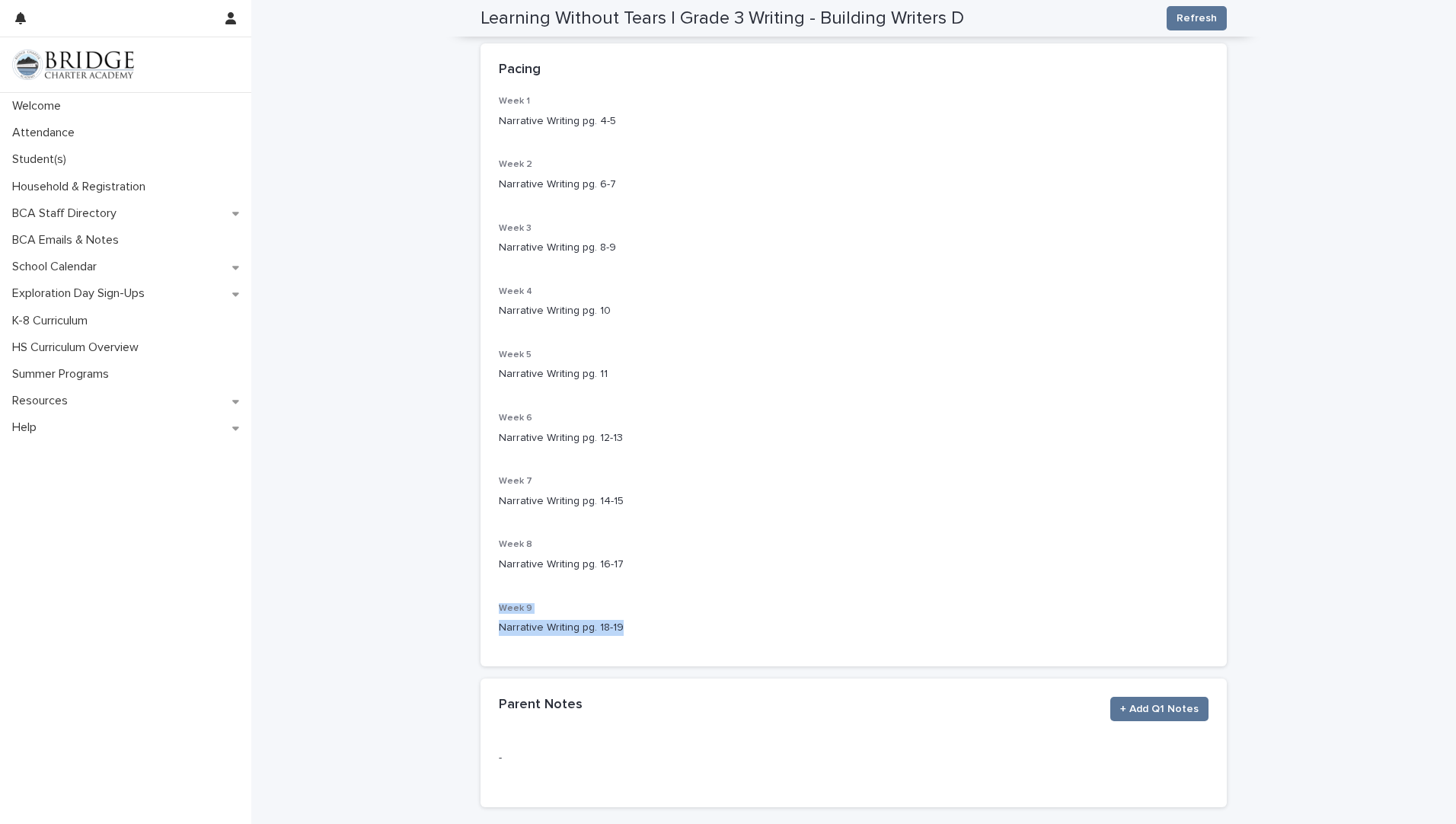
click at [481, 608] on div "Week 1 Narrative Writing pg. 4-5 Week 2 Narrative Writing pg. 6-7 Week 3 Narrat…" at bounding box center [853, 380] width 747 height 570
drag, startPoint x: 481, startPoint y: 608, endPoint x: 495, endPoint y: 608, distance: 14.0
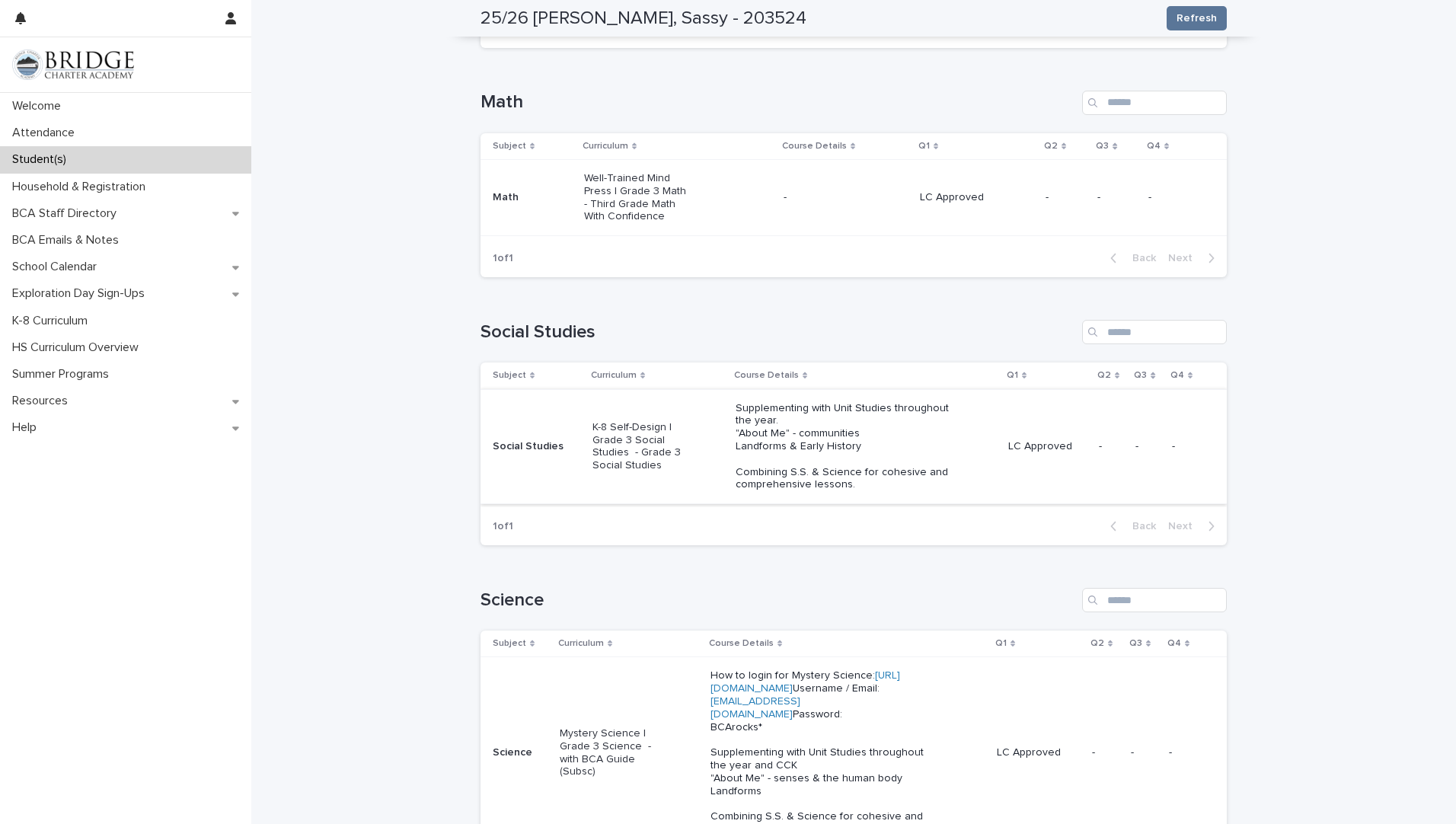
scroll to position [489, 0]
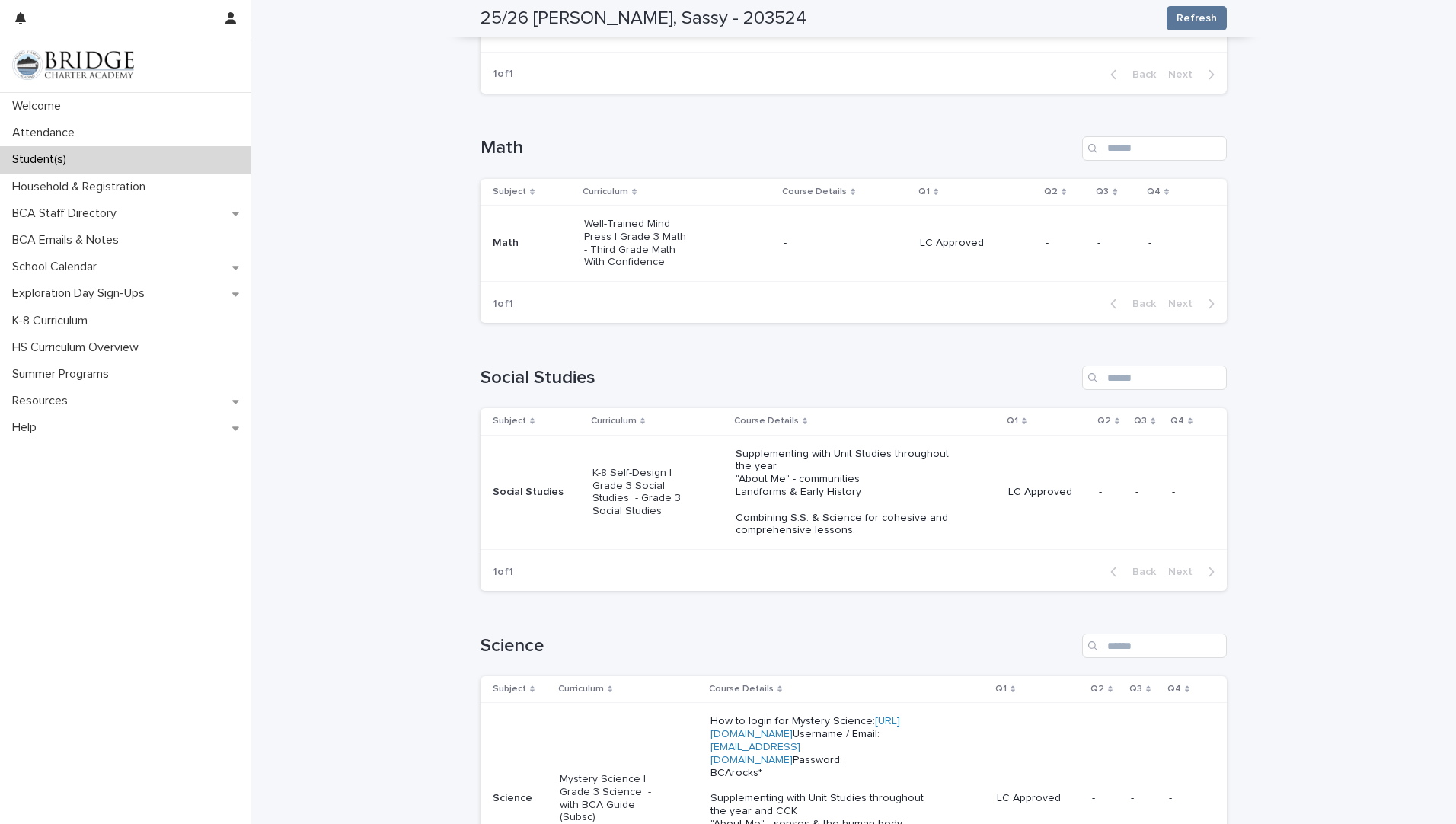
click at [618, 217] on p "Well-Trained Mind Press | Grade 3 Math - Third Grade Math With Confidence" at bounding box center [638, 243] width 109 height 51
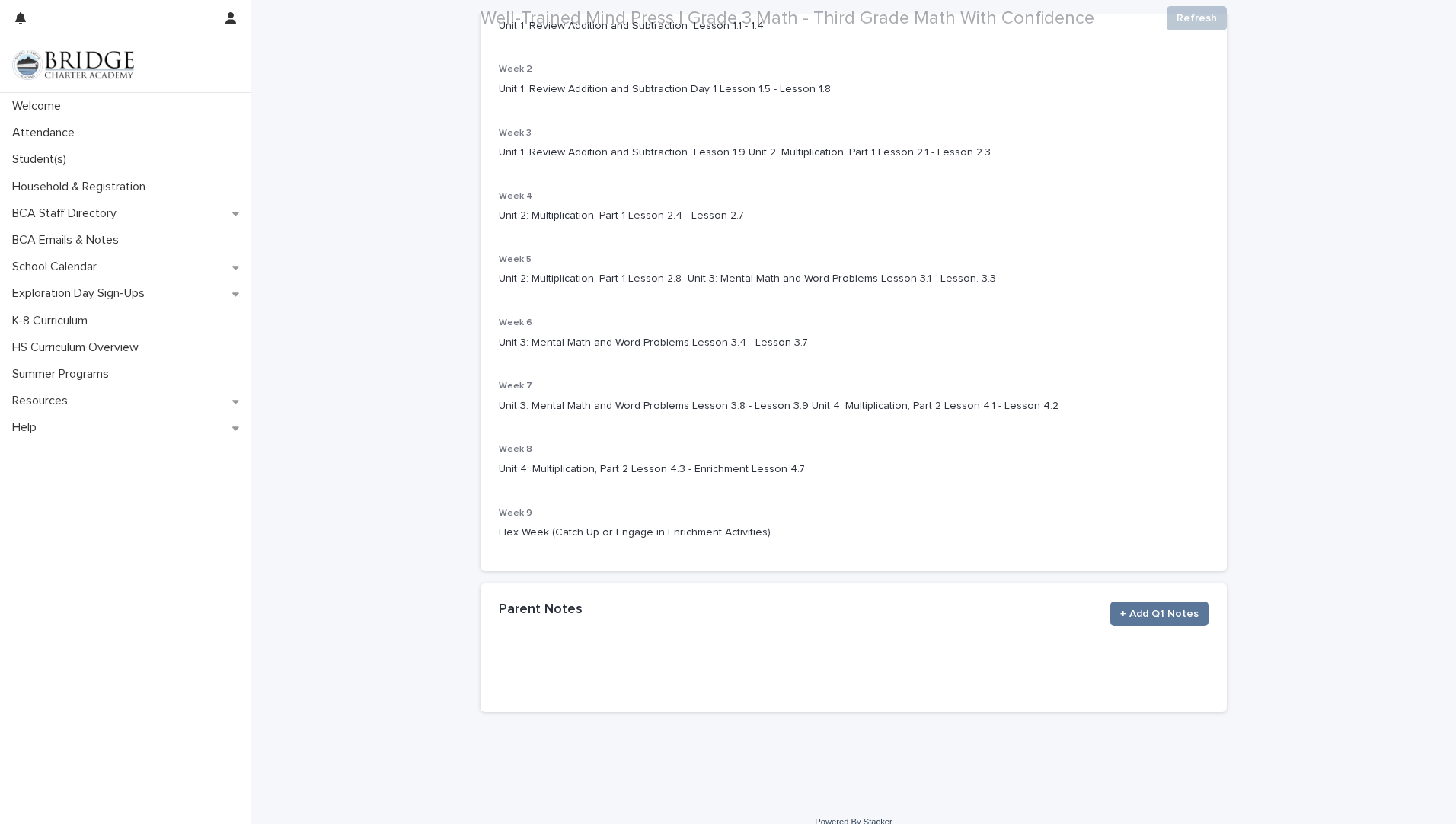
scroll to position [343, 0]
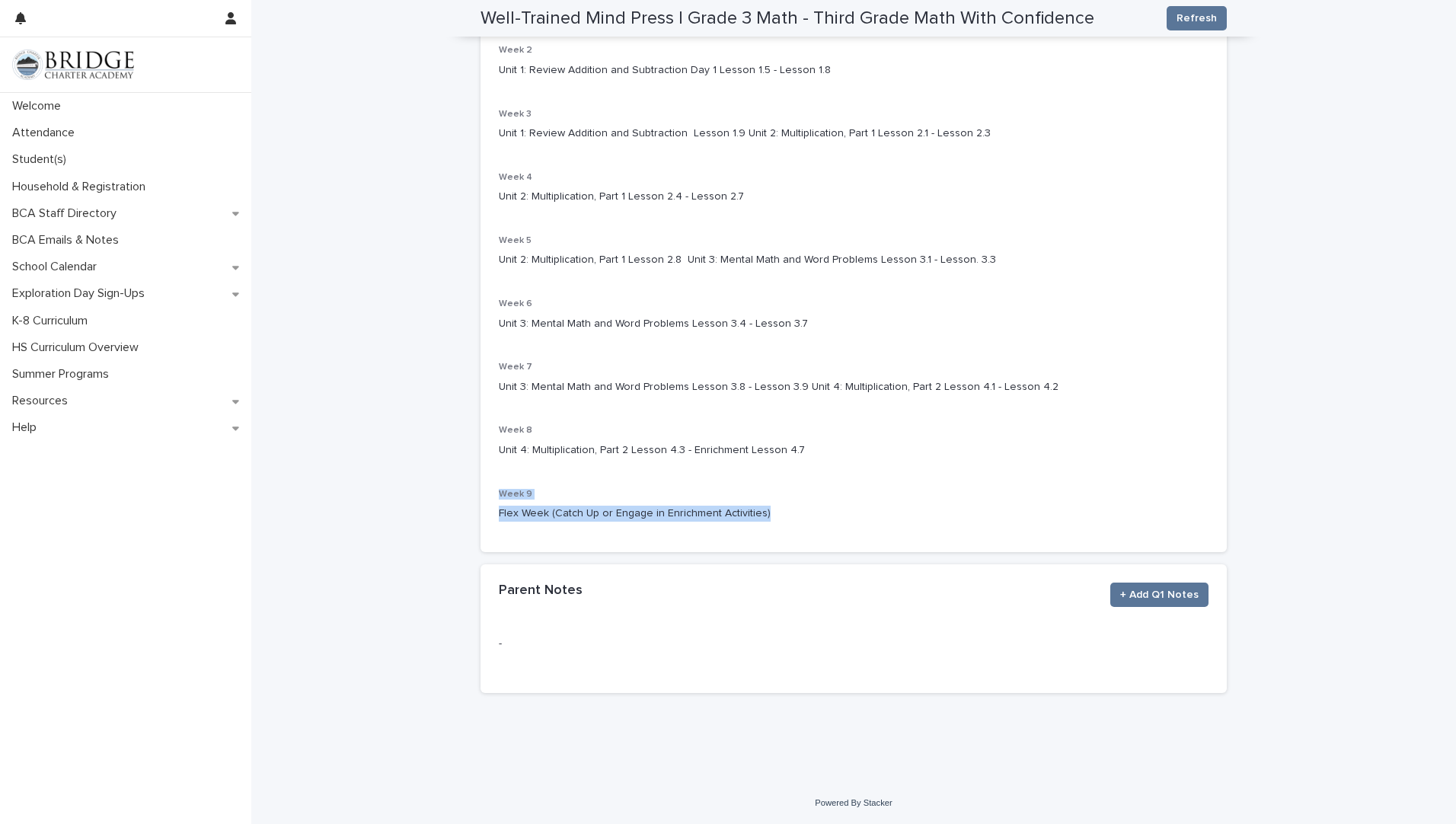
drag, startPoint x: 687, startPoint y: 512, endPoint x: 485, endPoint y: 497, distance: 202.6
click at [485, 497] on div "Week 1 Unit 1: Review Addition and Subtraction Lesson 1.1 - 1.4 Week 2 Unit 1: …" at bounding box center [853, 266] width 747 height 570
drag, startPoint x: 485, startPoint y: 497, endPoint x: 517, endPoint y: 487, distance: 33.5
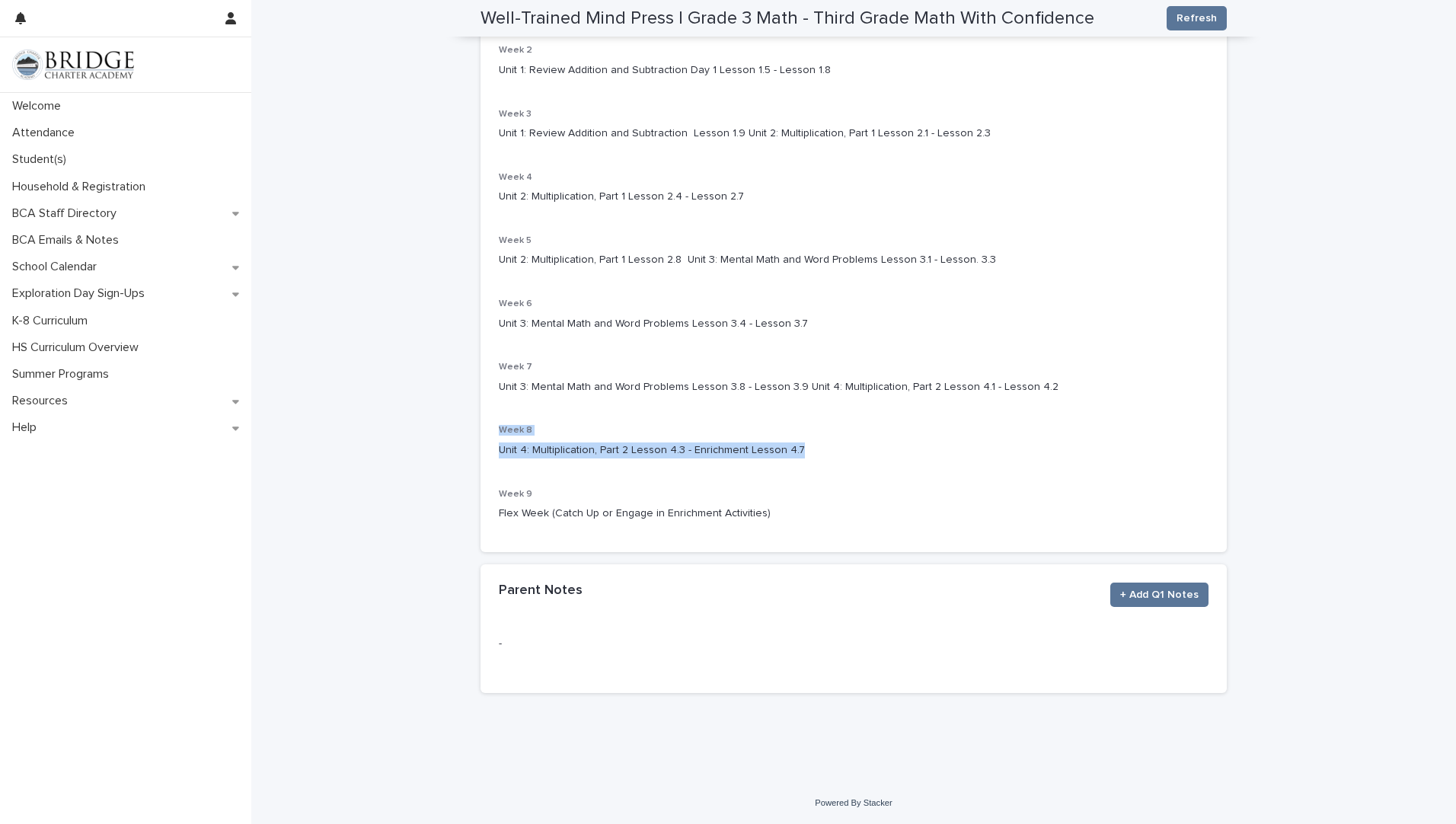
drag, startPoint x: 792, startPoint y: 447, endPoint x: 469, endPoint y: 434, distance: 323.3
click at [473, 434] on div "**********" at bounding box center [853, 201] width 761 height 1084
drag, startPoint x: 469, startPoint y: 434, endPoint x: 518, endPoint y: 450, distance: 51.5
drag, startPoint x: 969, startPoint y: 391, endPoint x: 475, endPoint y: 367, distance: 494.6
click at [480, 367] on div "Week 1 Unit 1: Review Addition and Subtraction Lesson 1.1 - 1.4 Week 2 Unit 1: …" at bounding box center [853, 266] width 747 height 570
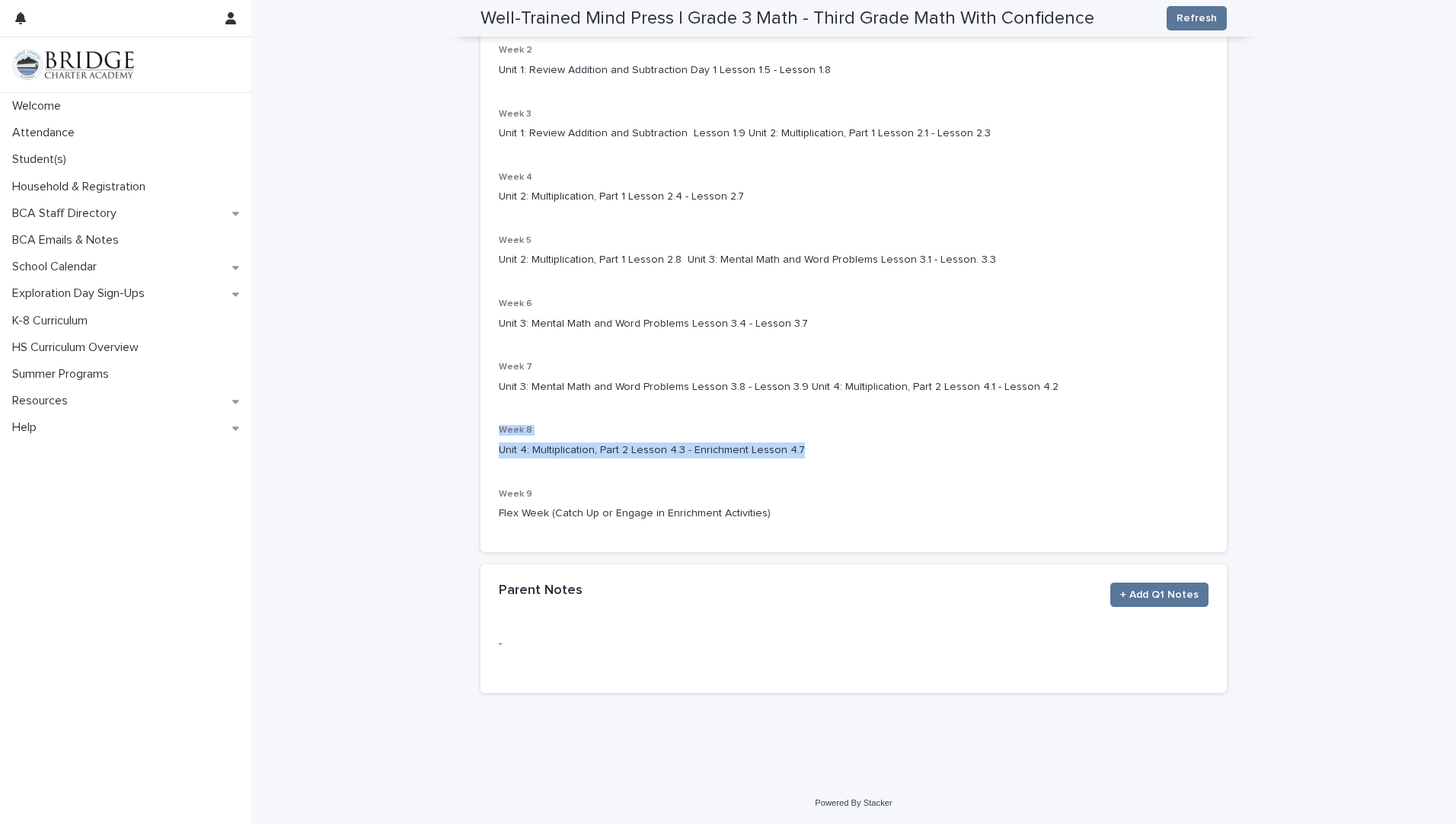
drag, startPoint x: 475, startPoint y: 367, endPoint x: 515, endPoint y: 363, distance: 40.2
drag, startPoint x: 796, startPoint y: 320, endPoint x: 466, endPoint y: 307, distance: 330.3
click at [466, 307] on div "**********" at bounding box center [853, 220] width 1205 height 1122
drag, startPoint x: 466, startPoint y: 307, endPoint x: 527, endPoint y: 319, distance: 62.2
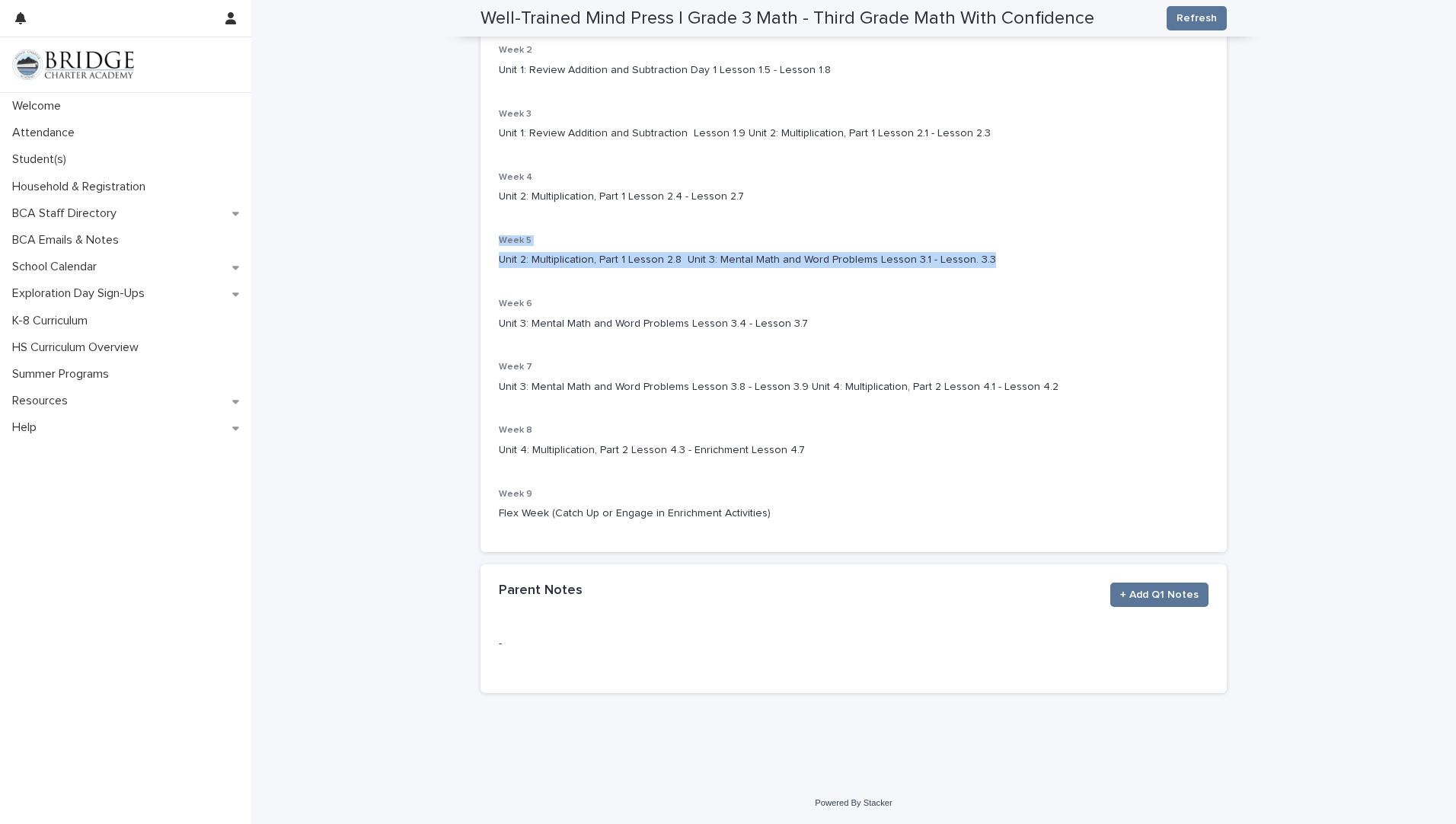
drag, startPoint x: 981, startPoint y: 257, endPoint x: 474, endPoint y: 246, distance: 507.1
click at [474, 246] on div "**********" at bounding box center [853, 201] width 761 height 1084
drag, startPoint x: 474, startPoint y: 246, endPoint x: 517, endPoint y: 256, distance: 44.1
drag, startPoint x: 734, startPoint y: 197, endPoint x: 466, endPoint y: 178, distance: 268.7
click at [466, 178] on div "**********" at bounding box center [853, 220] width 1205 height 1122
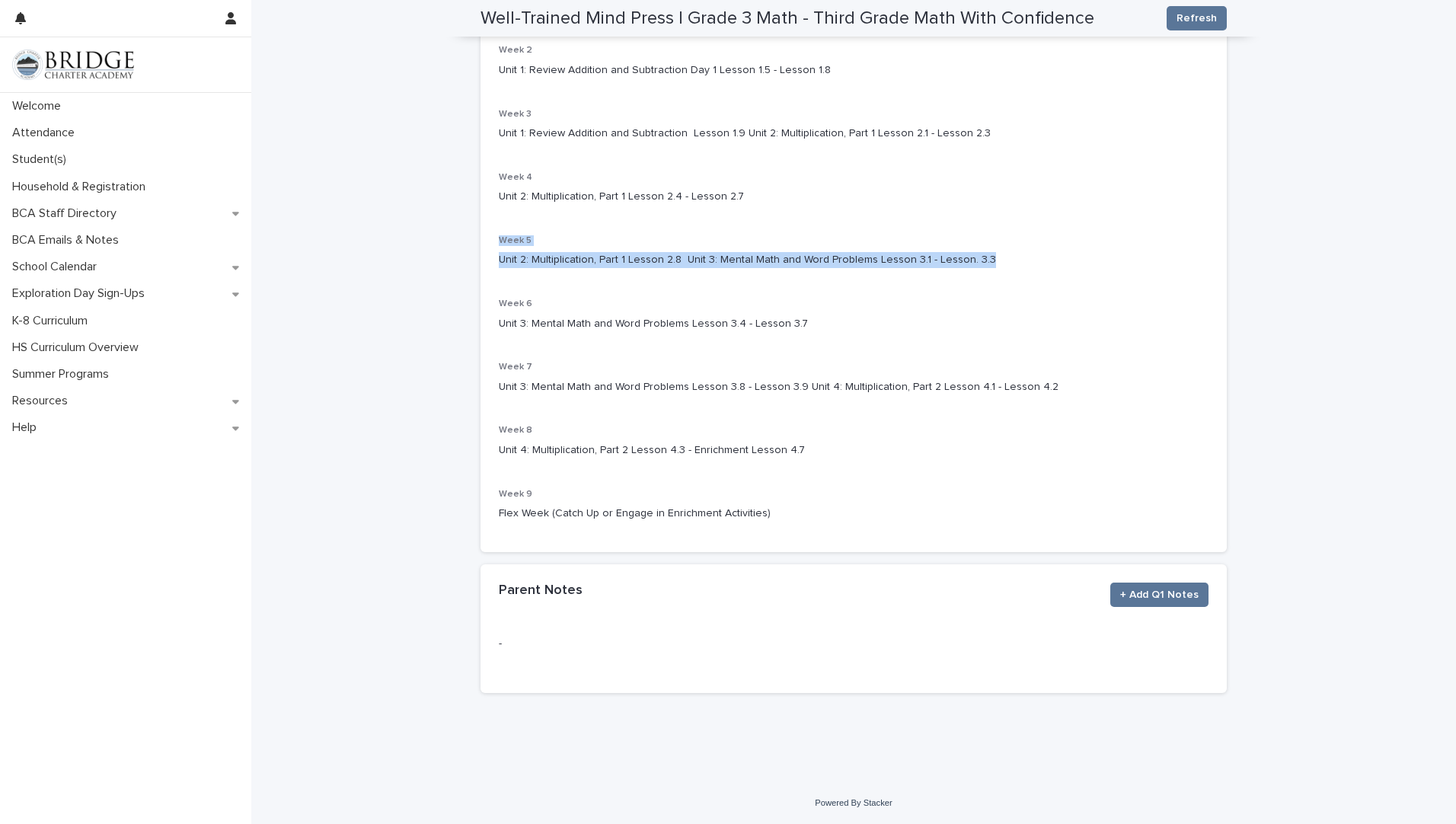
drag, startPoint x: 466, startPoint y: 178, endPoint x: 512, endPoint y: 192, distance: 48.1
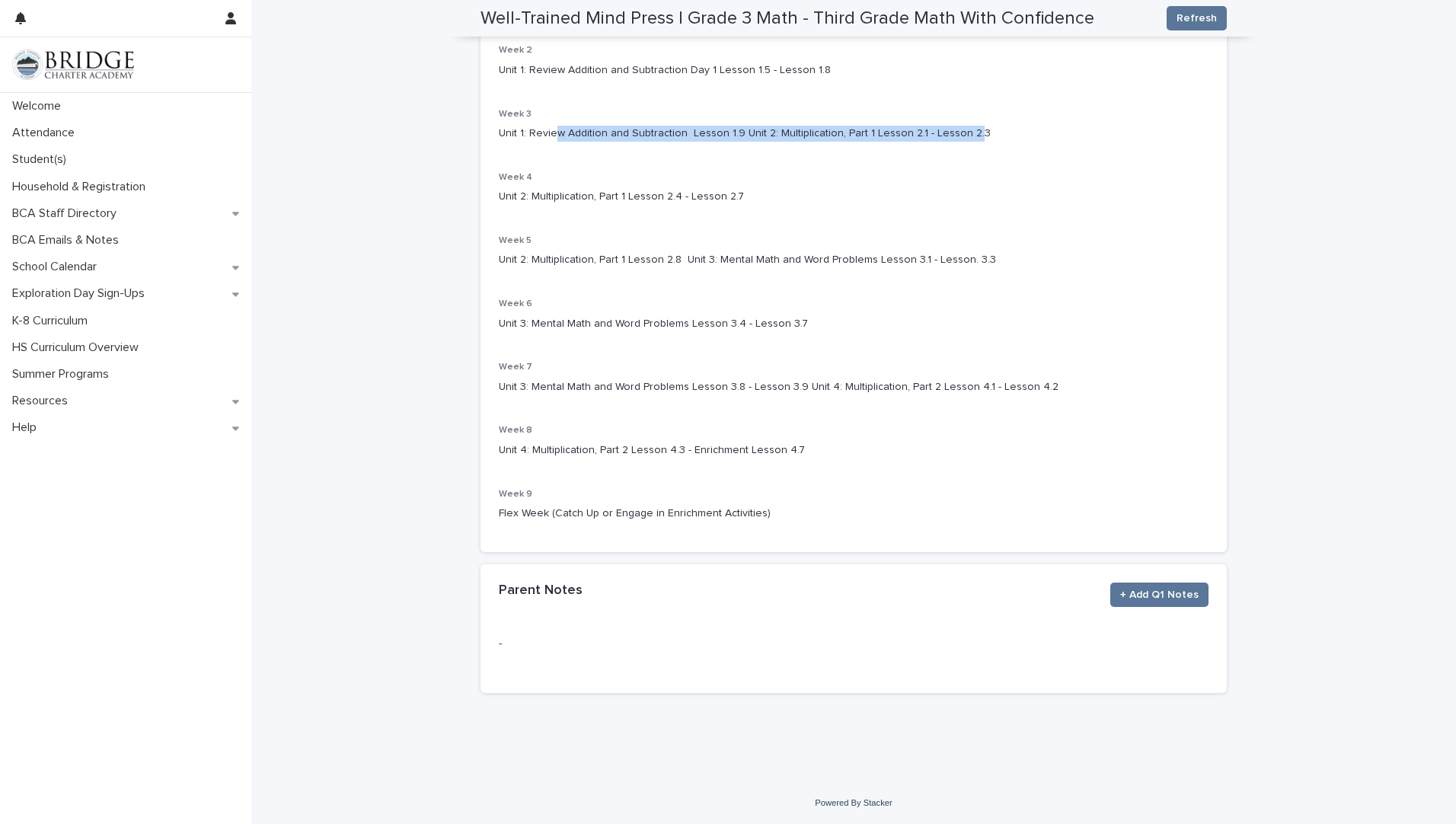
drag, startPoint x: 960, startPoint y: 129, endPoint x: 551, endPoint y: 132, distance: 409.0
click at [551, 132] on p "Unit 1: Review Addition and Subtraction Lesson 1.9 Unit 2: Multiplication, Part…" at bounding box center [853, 134] width 709 height 16
drag, startPoint x: 964, startPoint y: 135, endPoint x: 470, endPoint y: 115, distance: 494.4
click at [473, 115] on div "**********" at bounding box center [853, 201] width 761 height 1084
drag, startPoint x: 470, startPoint y: 115, endPoint x: 536, endPoint y: 133, distance: 68.4
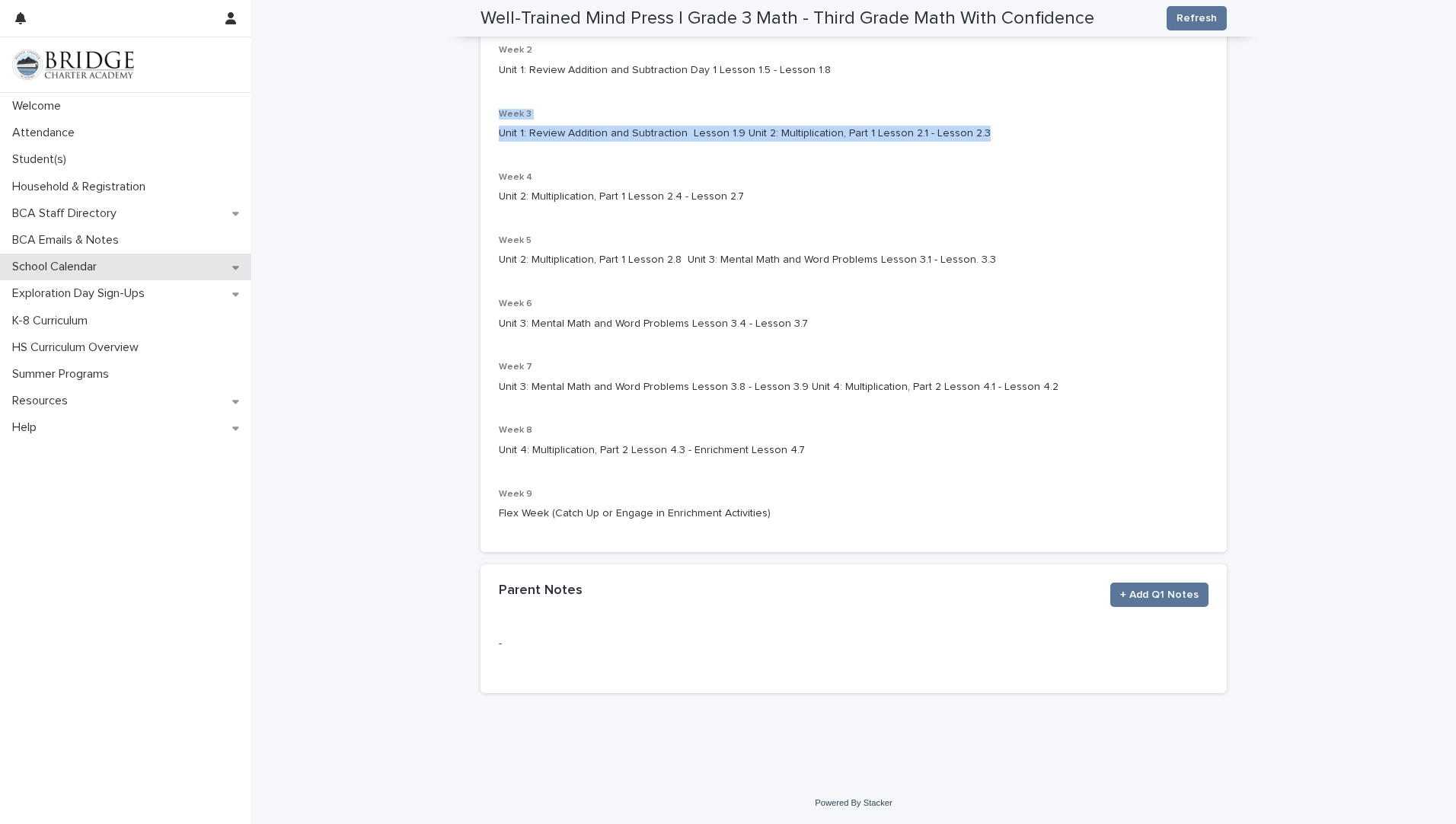
click at [47, 272] on p "School Calendar" at bounding box center [57, 267] width 103 height 15
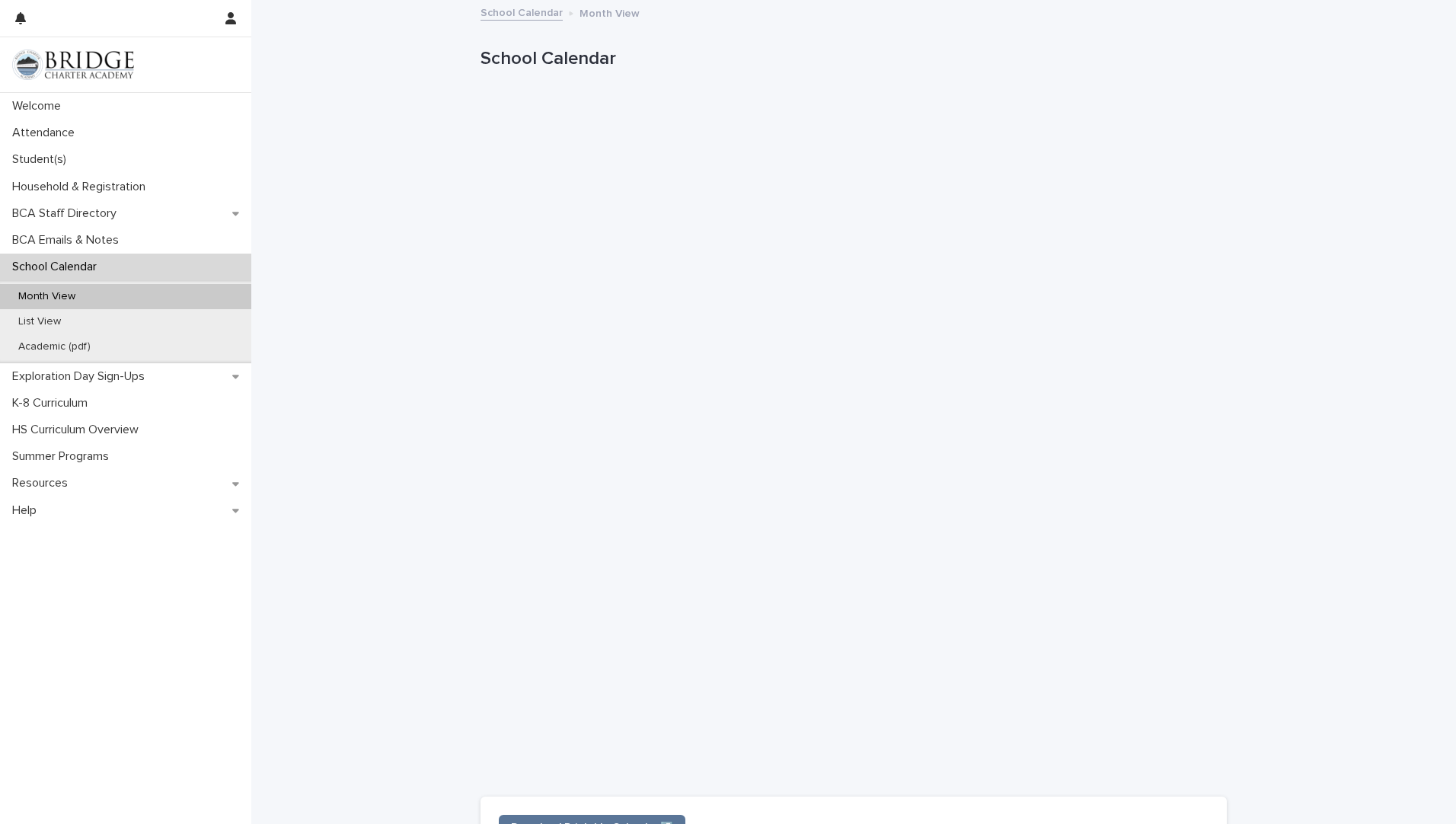
click at [582, 15] on p "Month View" at bounding box center [609, 12] width 60 height 16
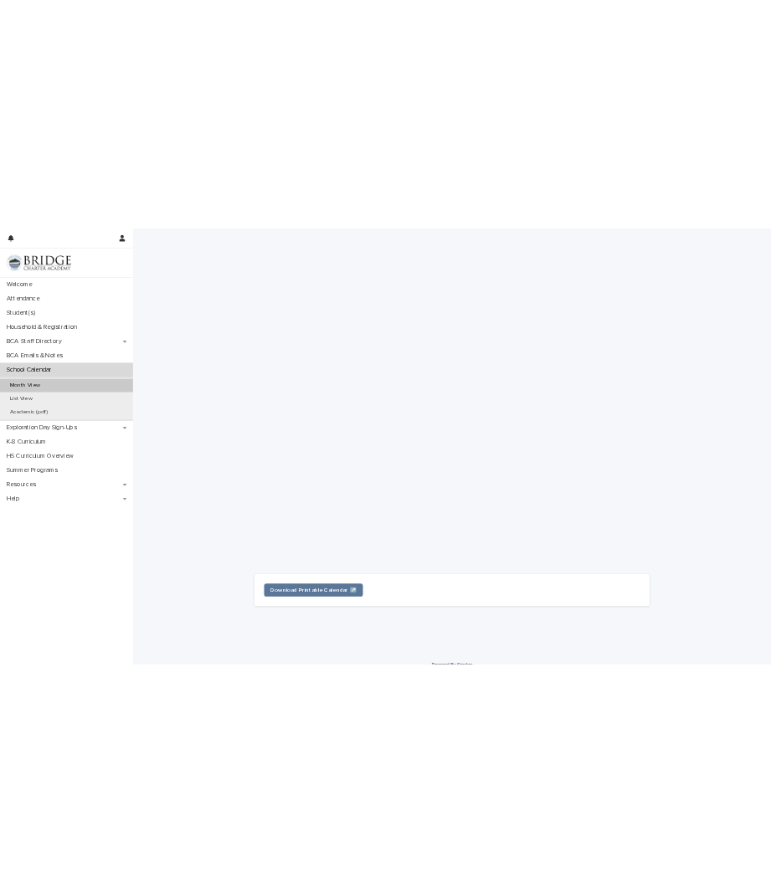
scroll to position [182, 0]
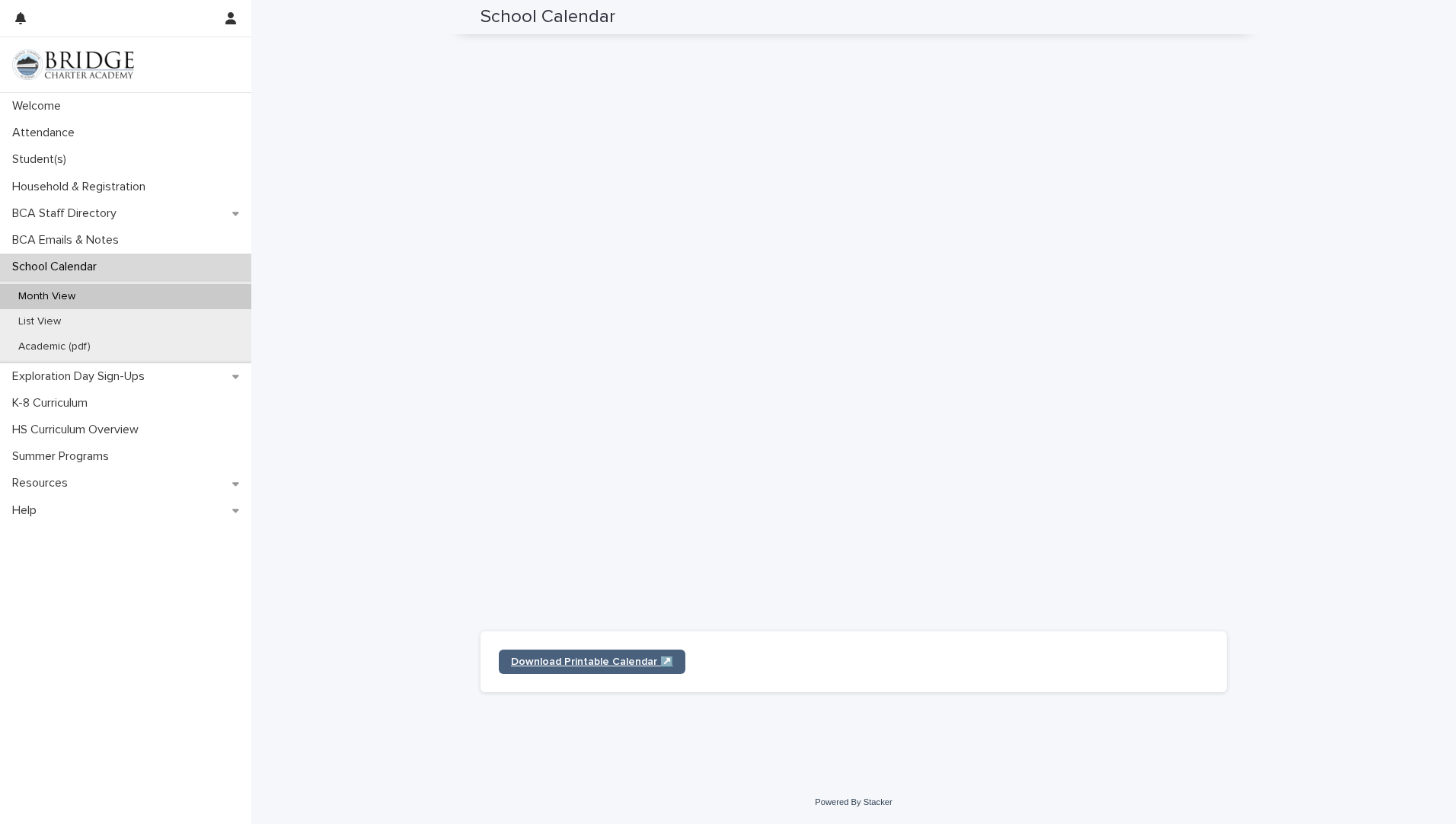
click at [558, 662] on span "Download Printable Calendar ↗️" at bounding box center [592, 662] width 162 height 11
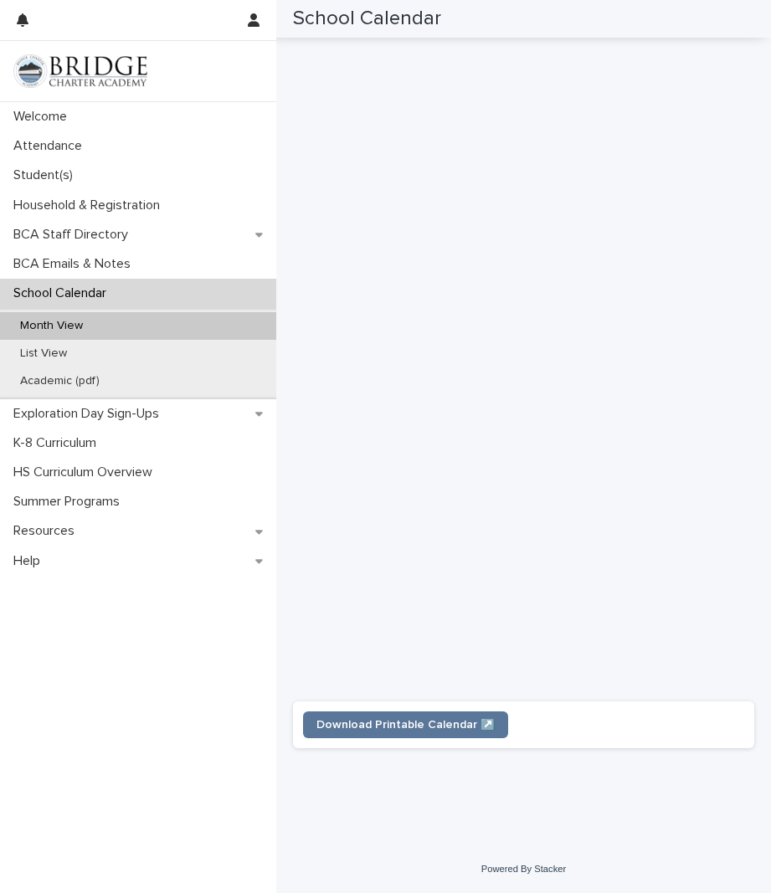
scroll to position [152, 0]
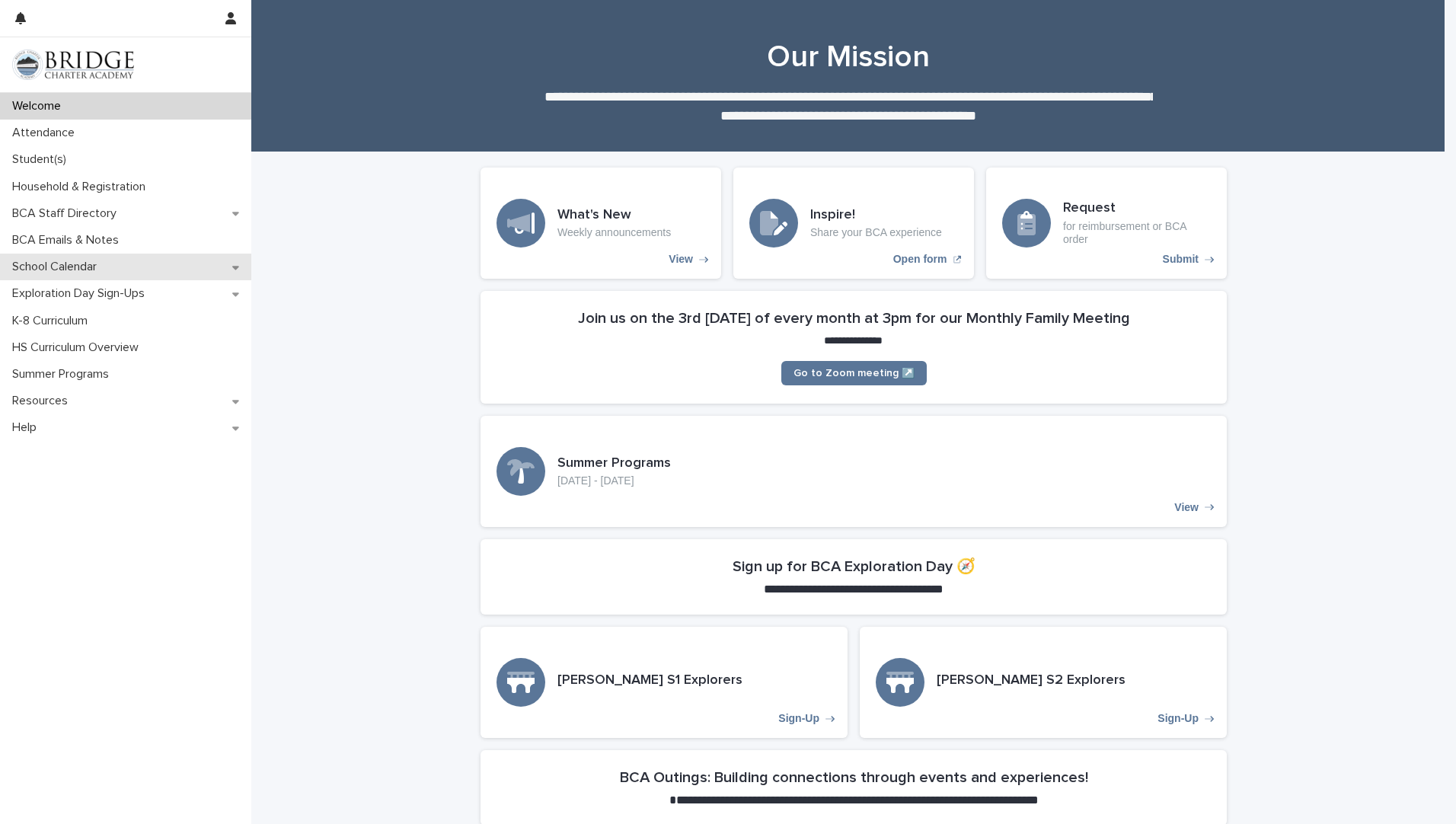
click at [43, 268] on p "School Calendar" at bounding box center [57, 267] width 103 height 15
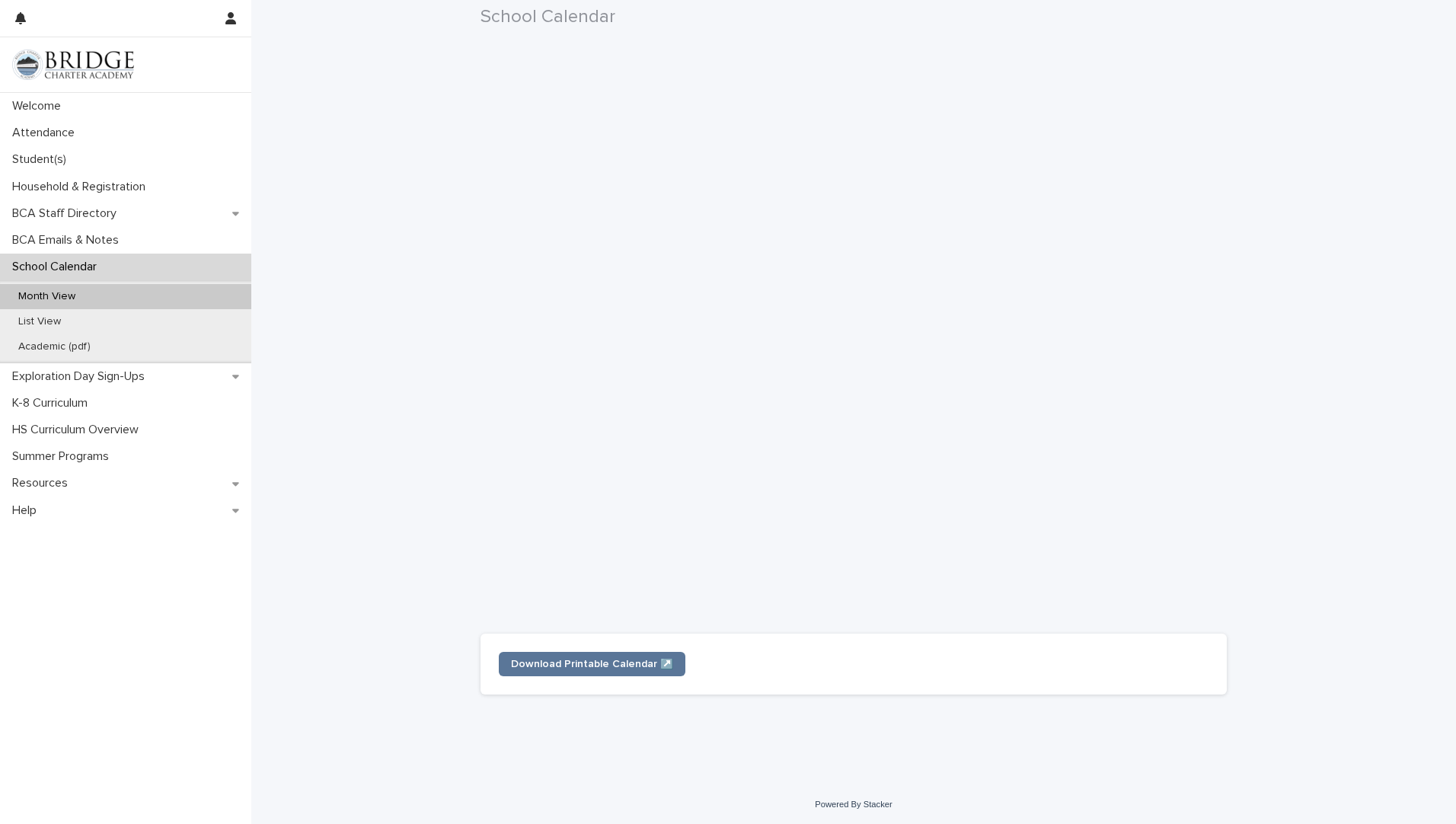
scroll to position [166, 0]
click at [578, 668] on link "Download Printable Calendar ↗️" at bounding box center [591, 661] width 186 height 25
click at [1423, 75] on div "Loading... Saving… Loading... Saving… School Calendar School Calendar Sorry, th…" at bounding box center [853, 308] width 1205 height 944
click at [28, 106] on p "Welcome" at bounding box center [40, 106] width 67 height 15
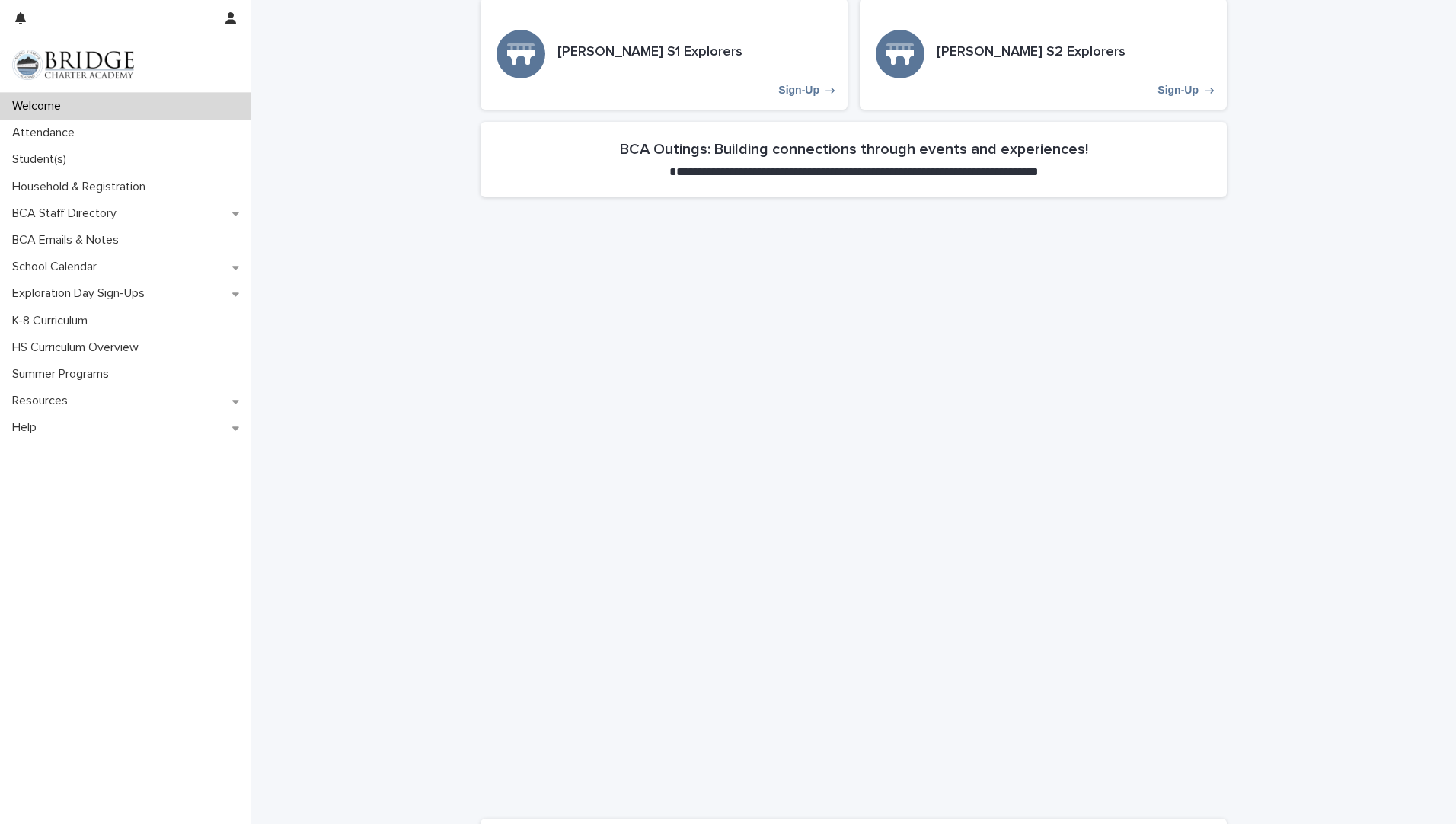
scroll to position [701, 0]
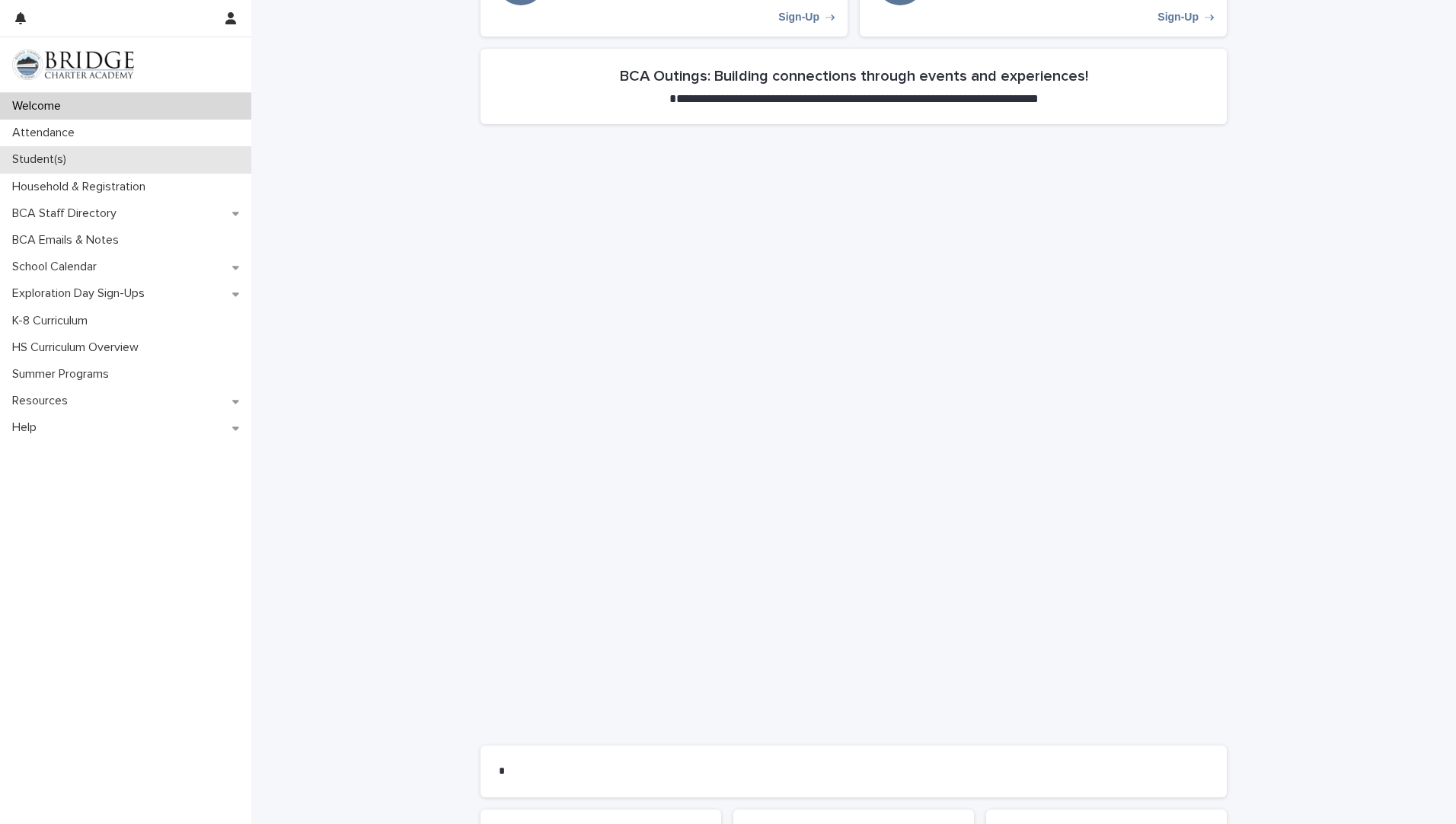
click at [26, 166] on p "Student(s)" at bounding box center [43, 159] width 73 height 15
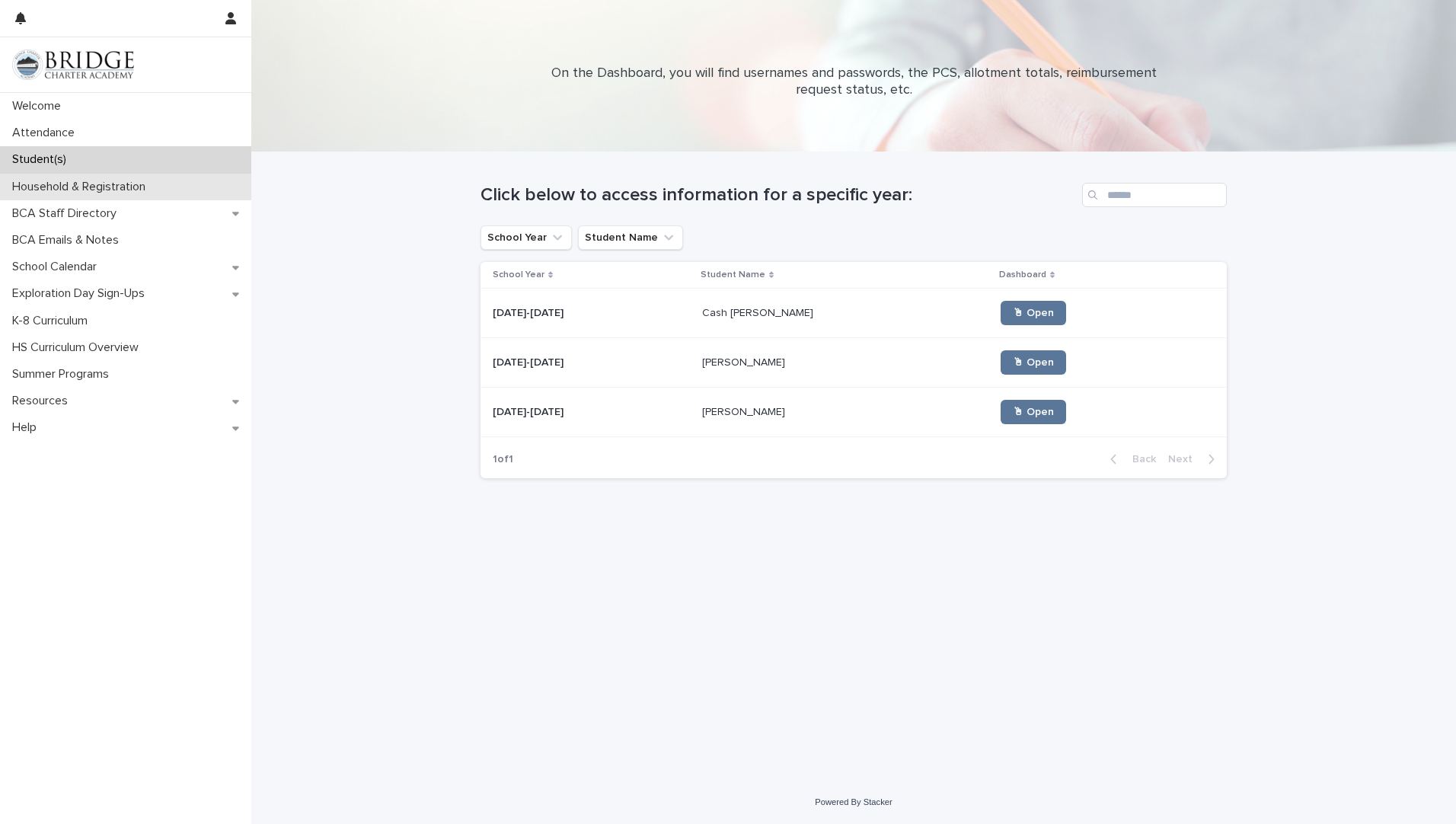
click at [46, 186] on p "Household & Registration" at bounding box center [82, 187] width 152 height 15
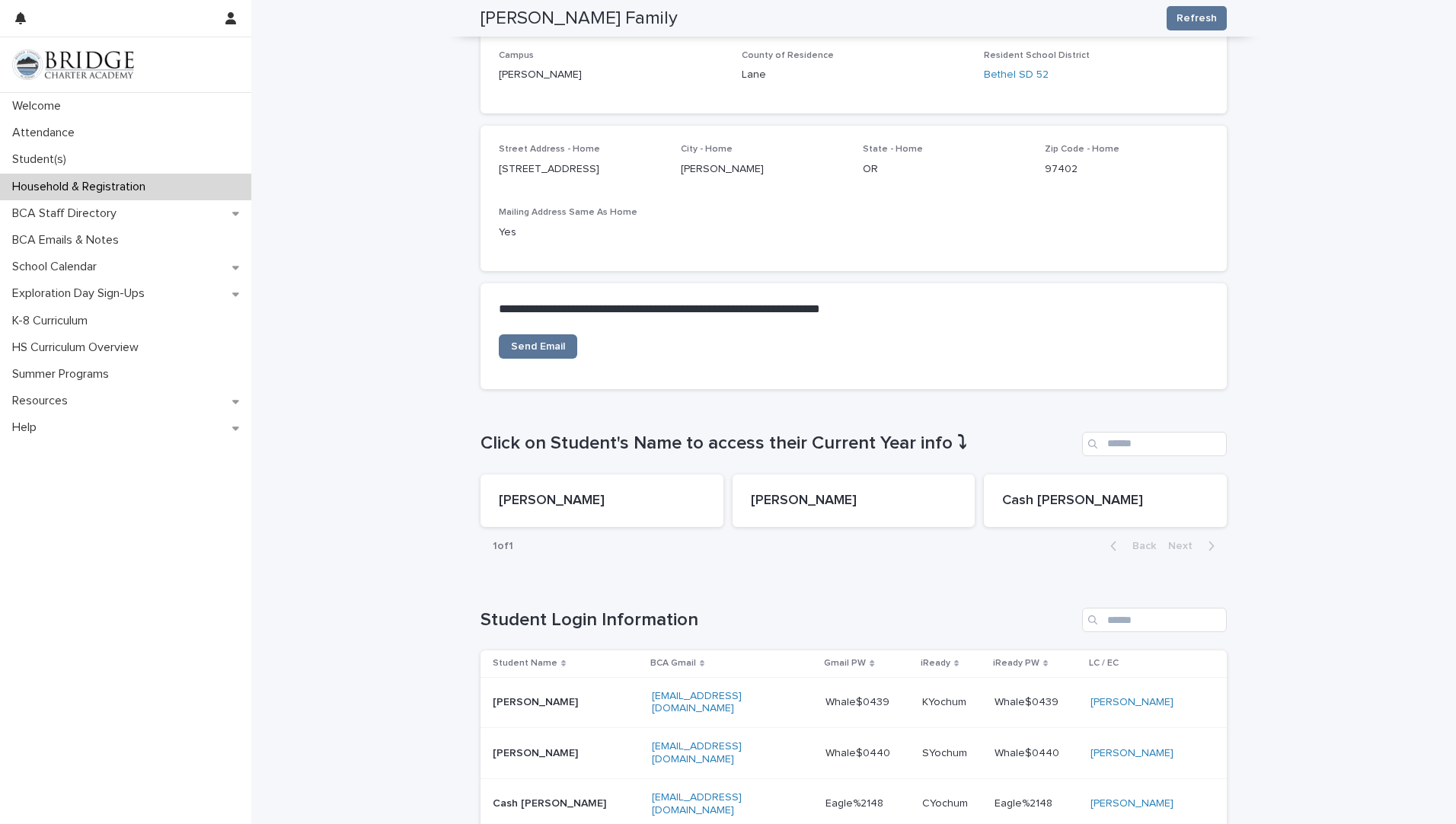
scroll to position [438, 0]
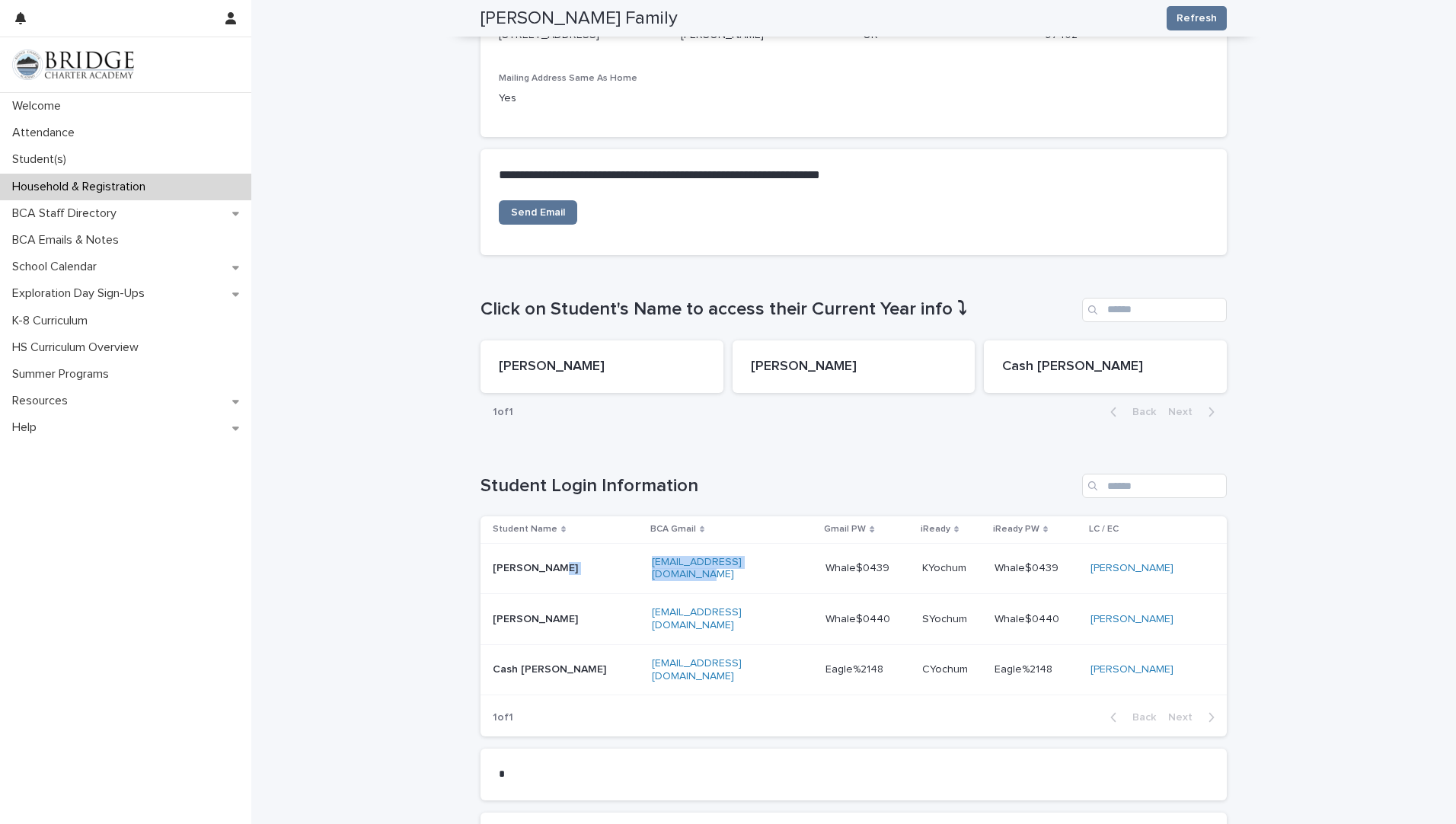
drag, startPoint x: 620, startPoint y: 573, endPoint x: 592, endPoint y: 562, distance: 30.1
click at [592, 562] on tr "Kase Yochum kyochum@bridgecharter.com Whale$0439 KYochum Whale$0439 Whale$0439 …" at bounding box center [853, 568] width 747 height 51
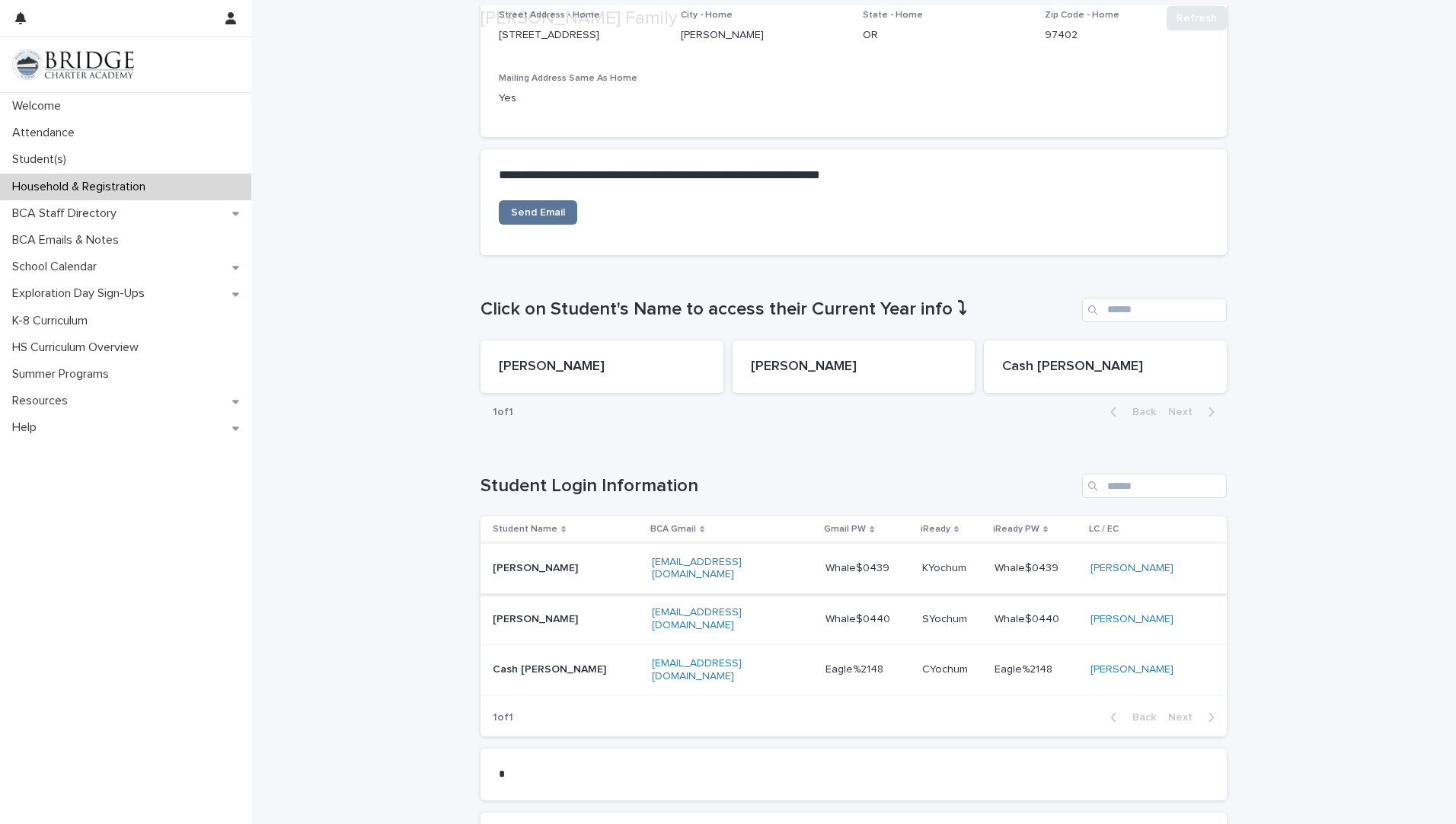
scroll to position [457, 0]
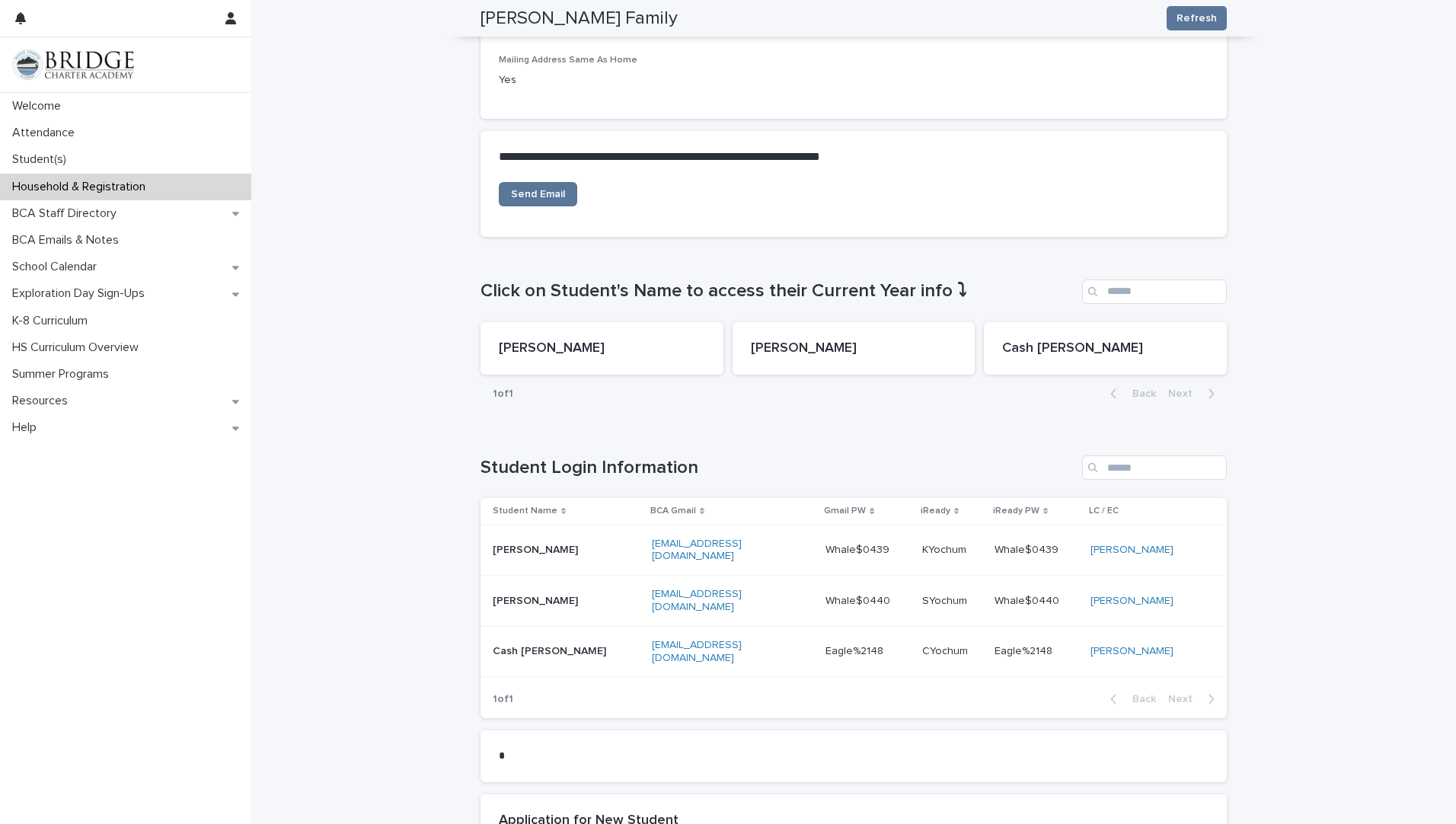
drag, startPoint x: 678, startPoint y: 543, endPoint x: 472, endPoint y: 580, distance: 209.3
click at [405, 592] on div "**********" at bounding box center [853, 357] width 1205 height 1325
drag, startPoint x: 748, startPoint y: 567, endPoint x: 595, endPoint y: 540, distance: 155.4
click at [646, 540] on td "kyochum@bridgecharter.com" at bounding box center [733, 550] width 175 height 51
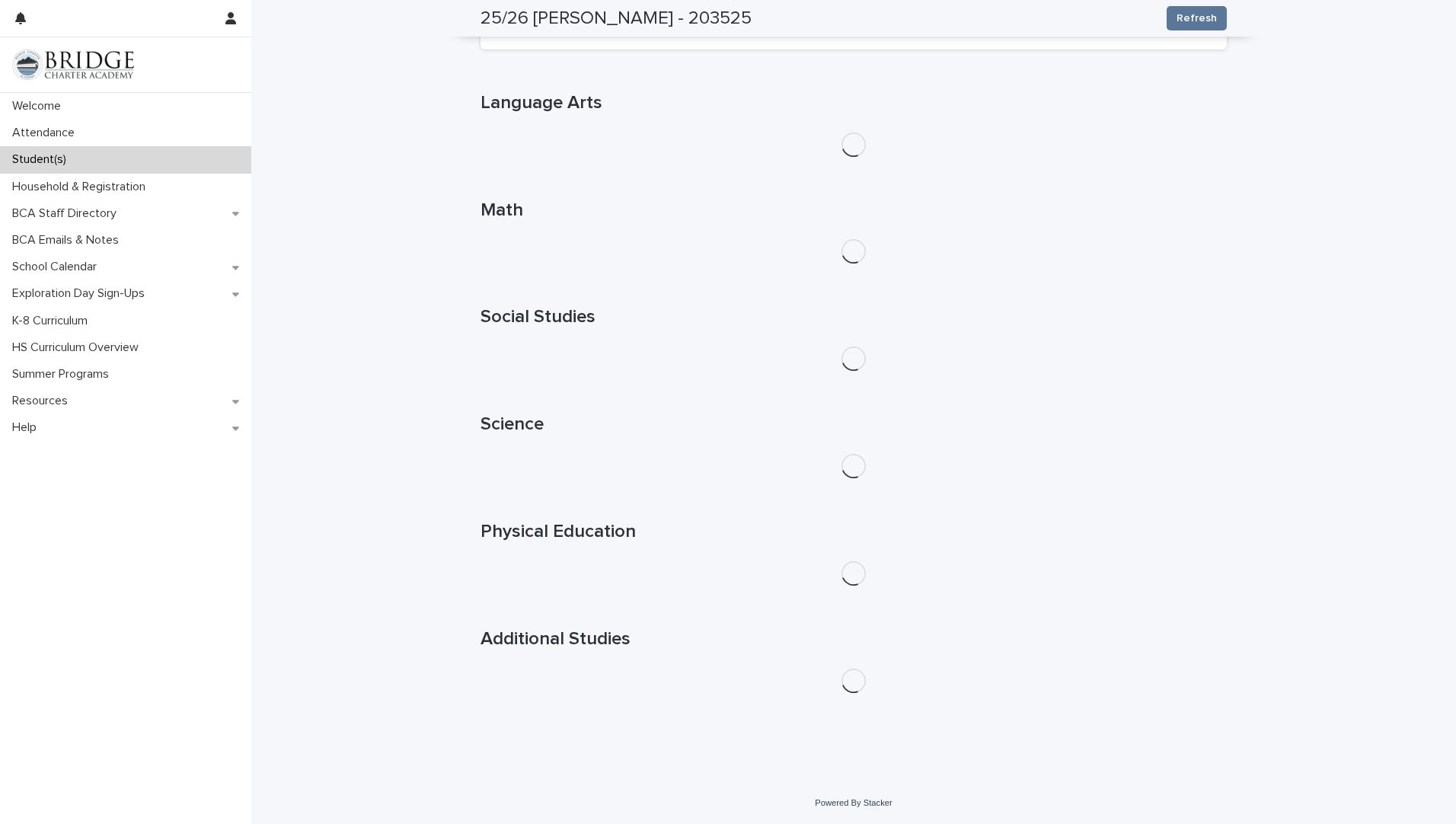
scroll to position [226, 0]
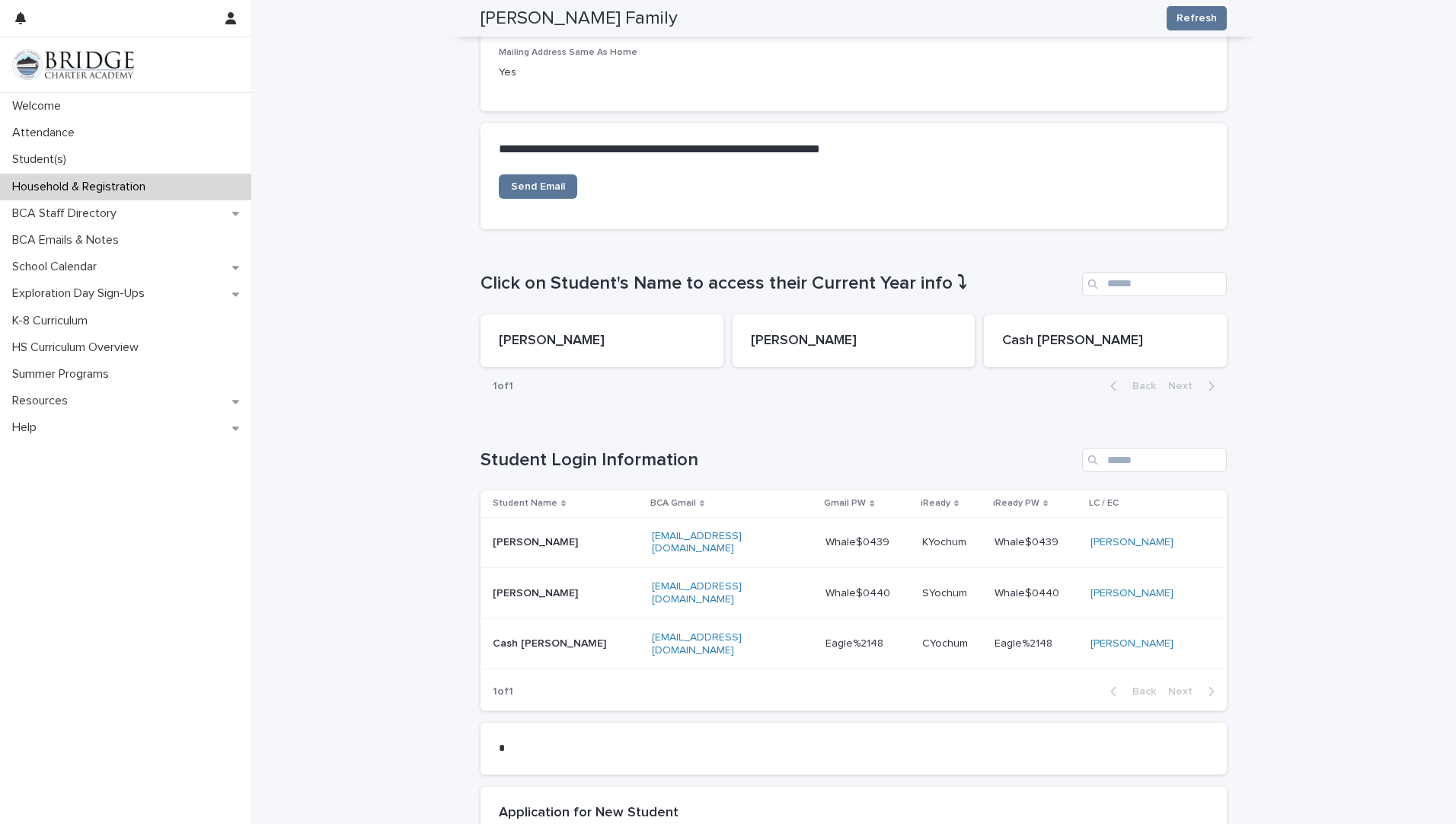
scroll to position [564, 0]
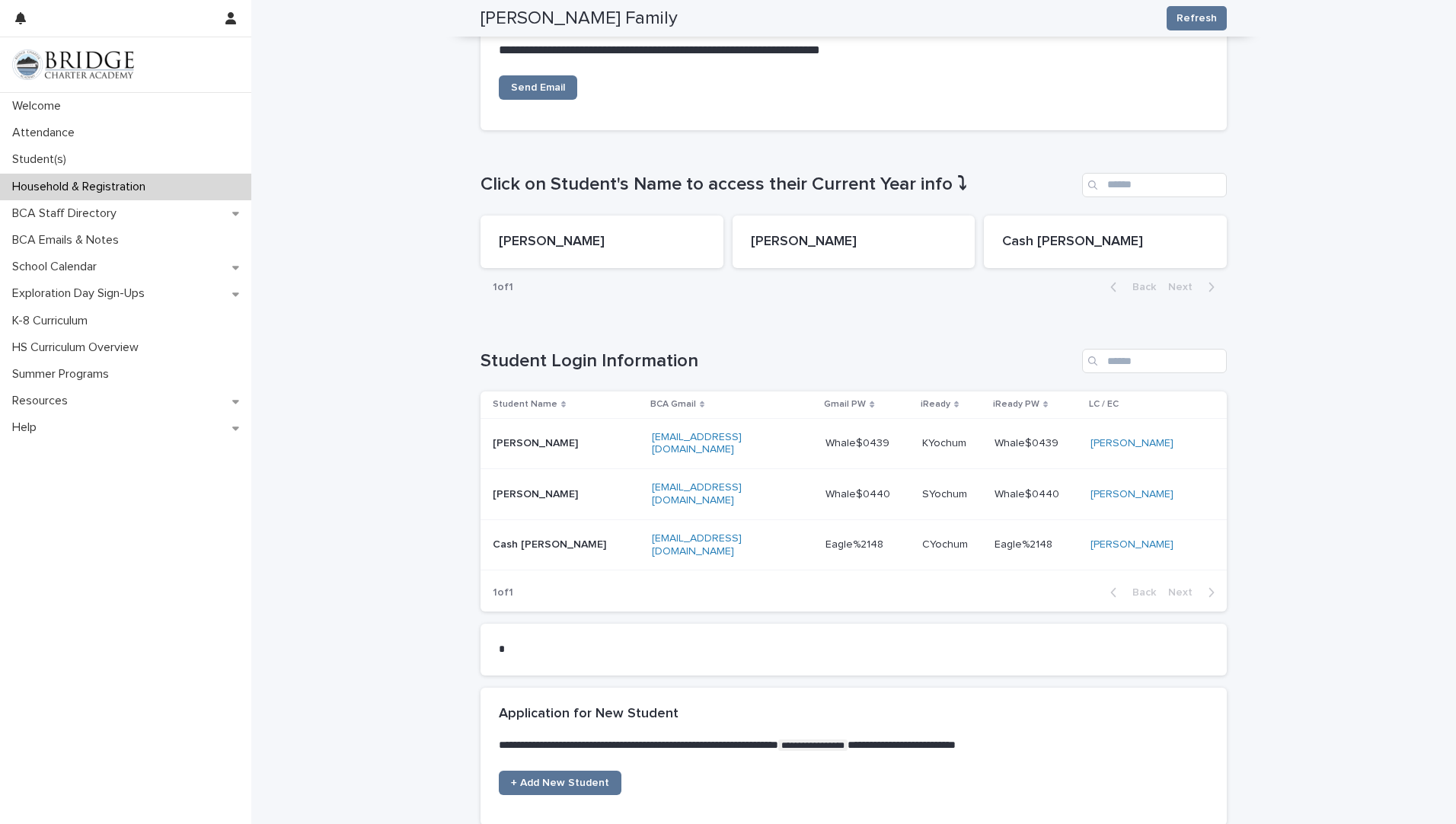
click at [383, 345] on div "**********" at bounding box center [853, 251] width 1205 height 1325
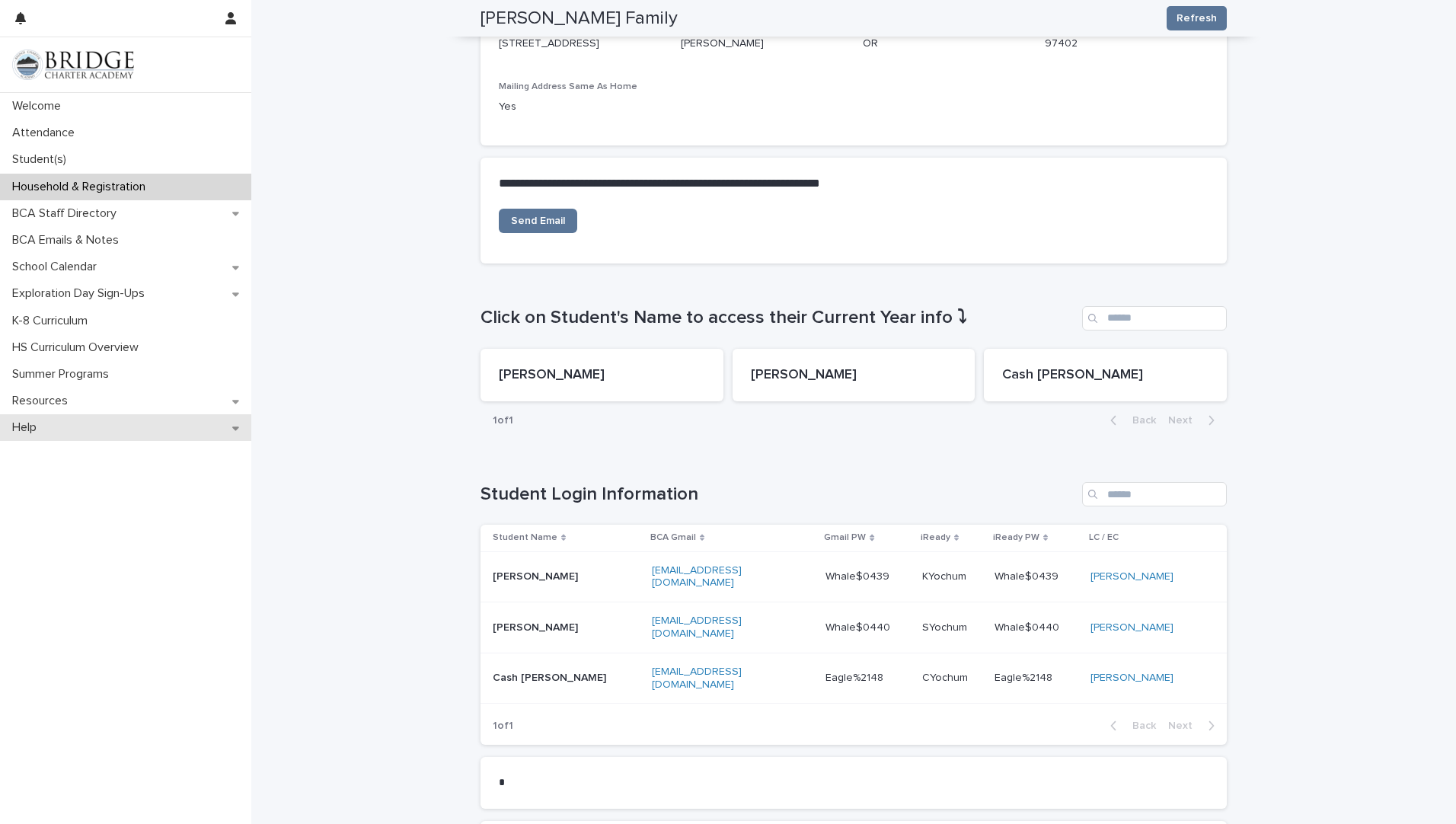
scroll to position [411, 0]
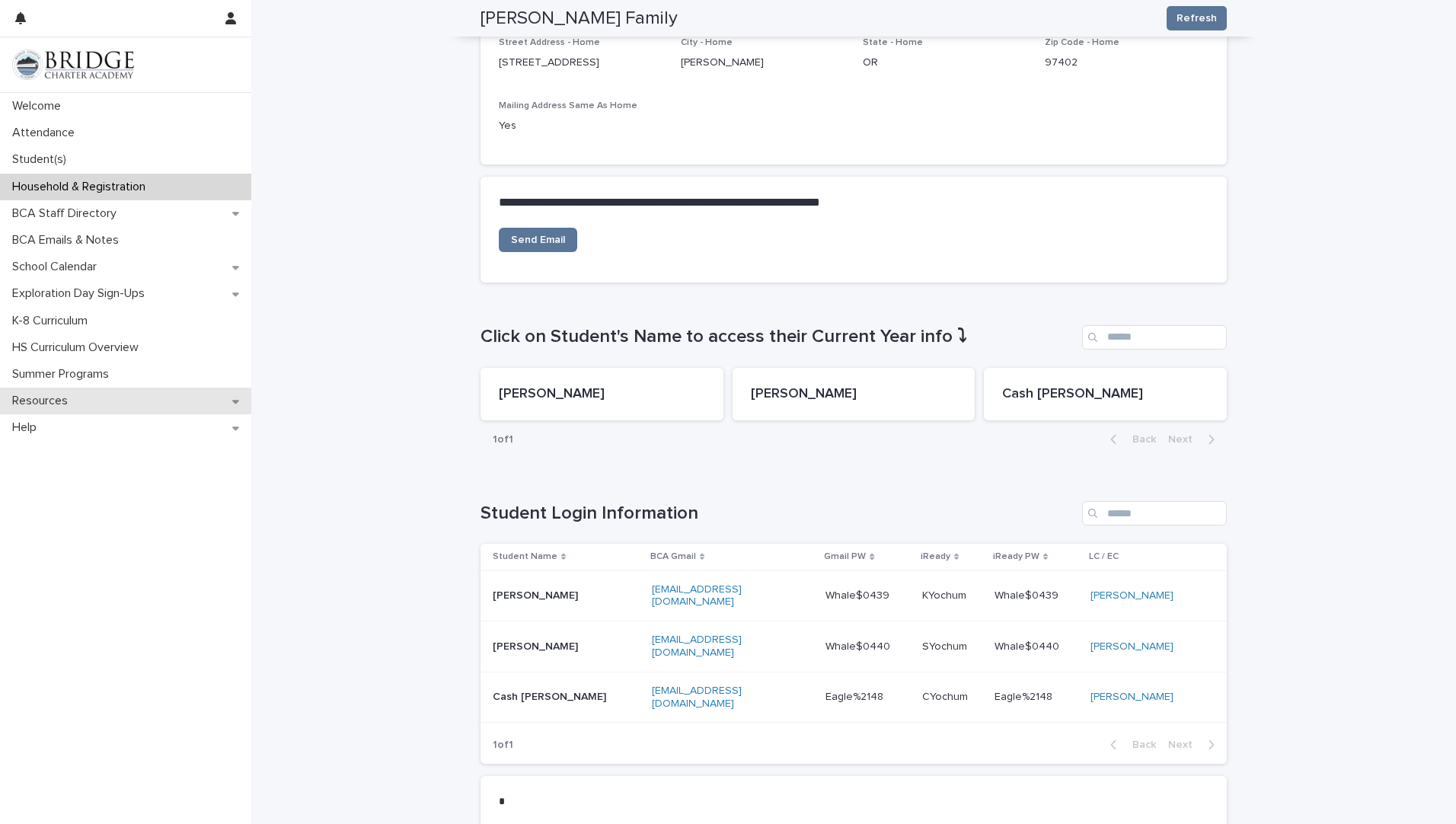
click at [55, 405] on p "Resources" at bounding box center [43, 401] width 74 height 15
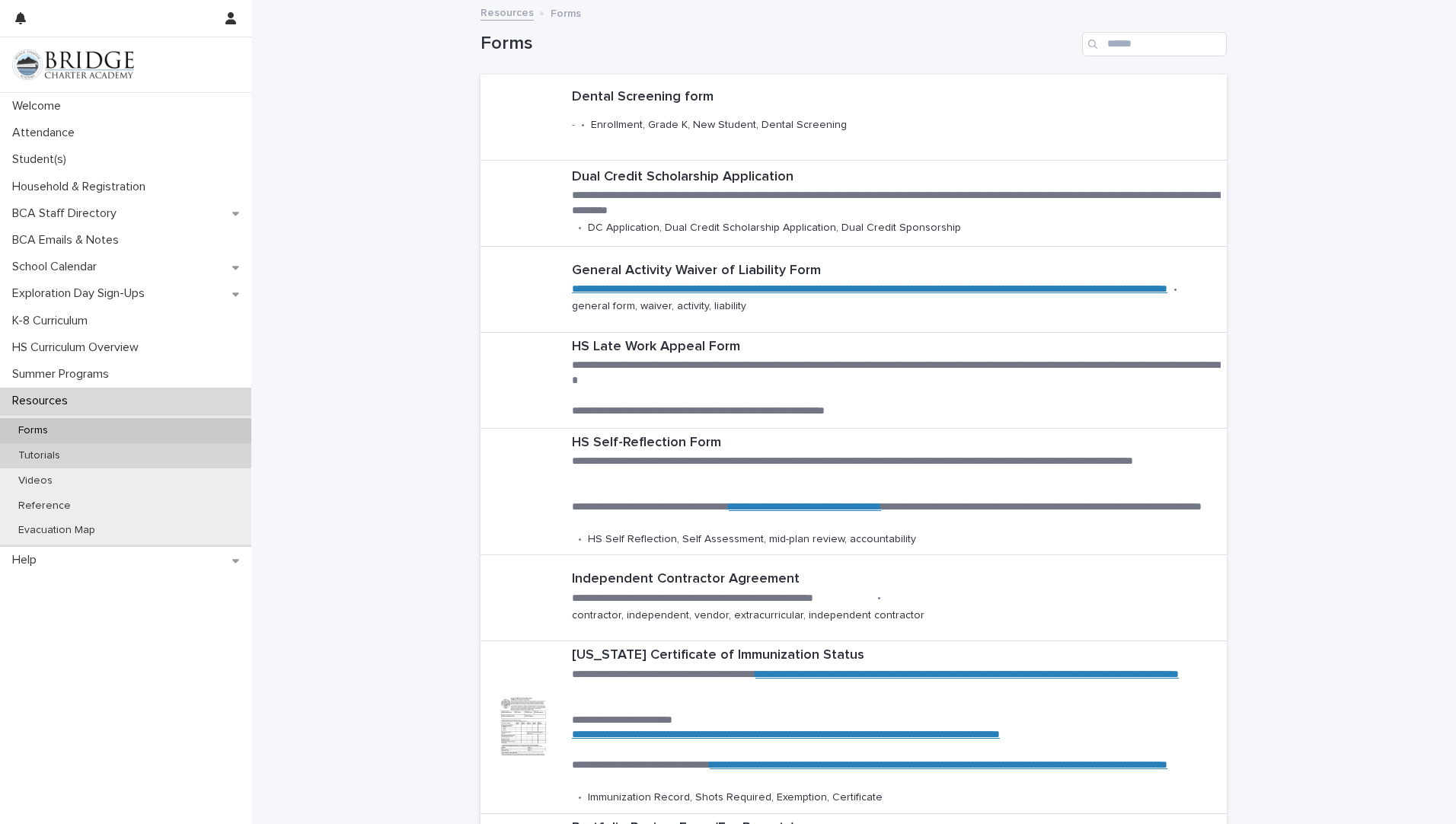
click at [45, 456] on p "Tutorials" at bounding box center [39, 456] width 66 height 13
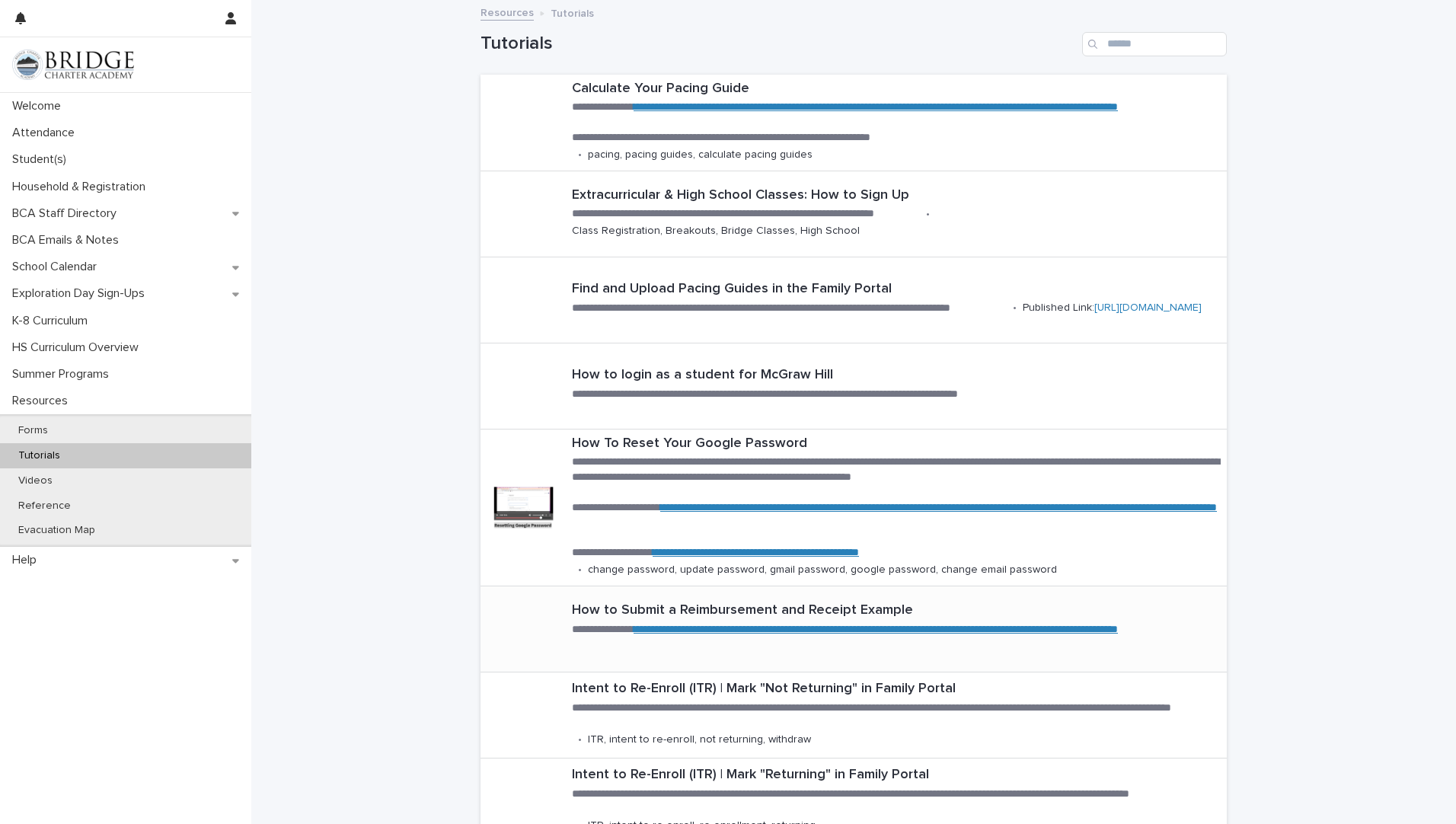
click at [690, 630] on link "**********" at bounding box center [876, 629] width 485 height 11
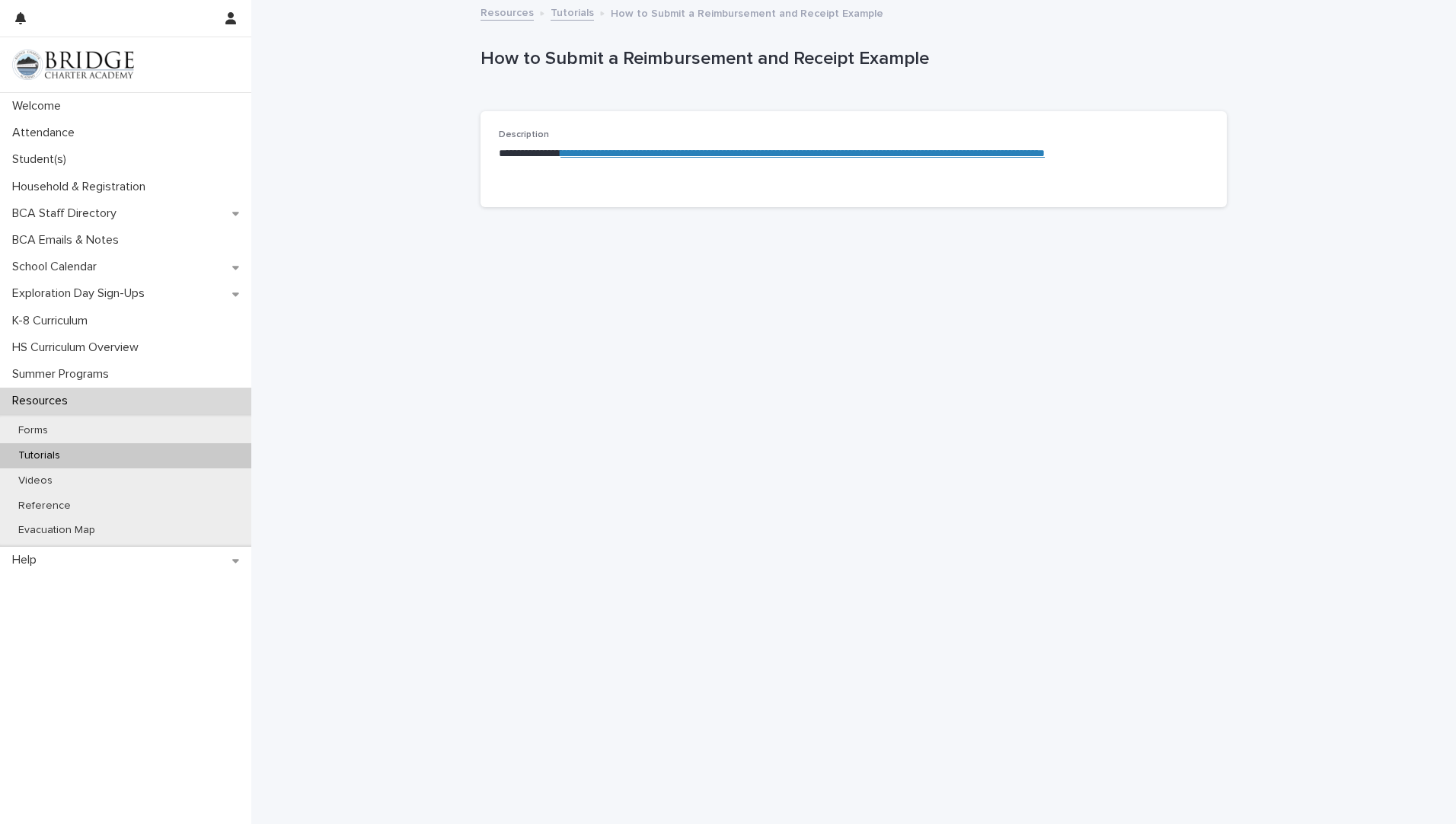
click at [625, 158] on link "**********" at bounding box center [802, 153] width 485 height 11
click at [36, 457] on p "Tutorials" at bounding box center [39, 456] width 66 height 13
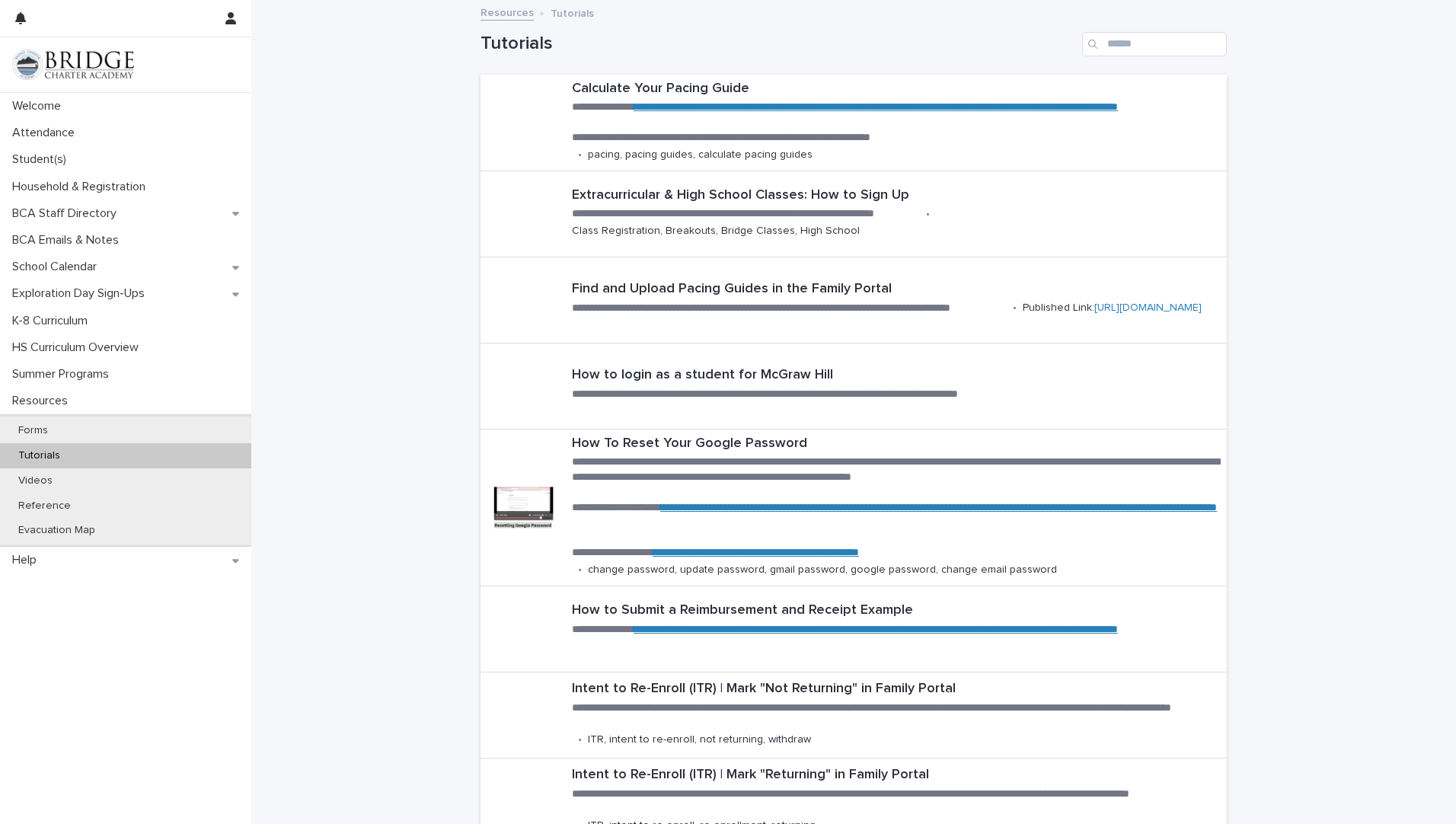
click at [338, 565] on div "**********" at bounding box center [853, 747] width 1205 height 1491
click at [31, 110] on p "Welcome" at bounding box center [40, 106] width 67 height 15
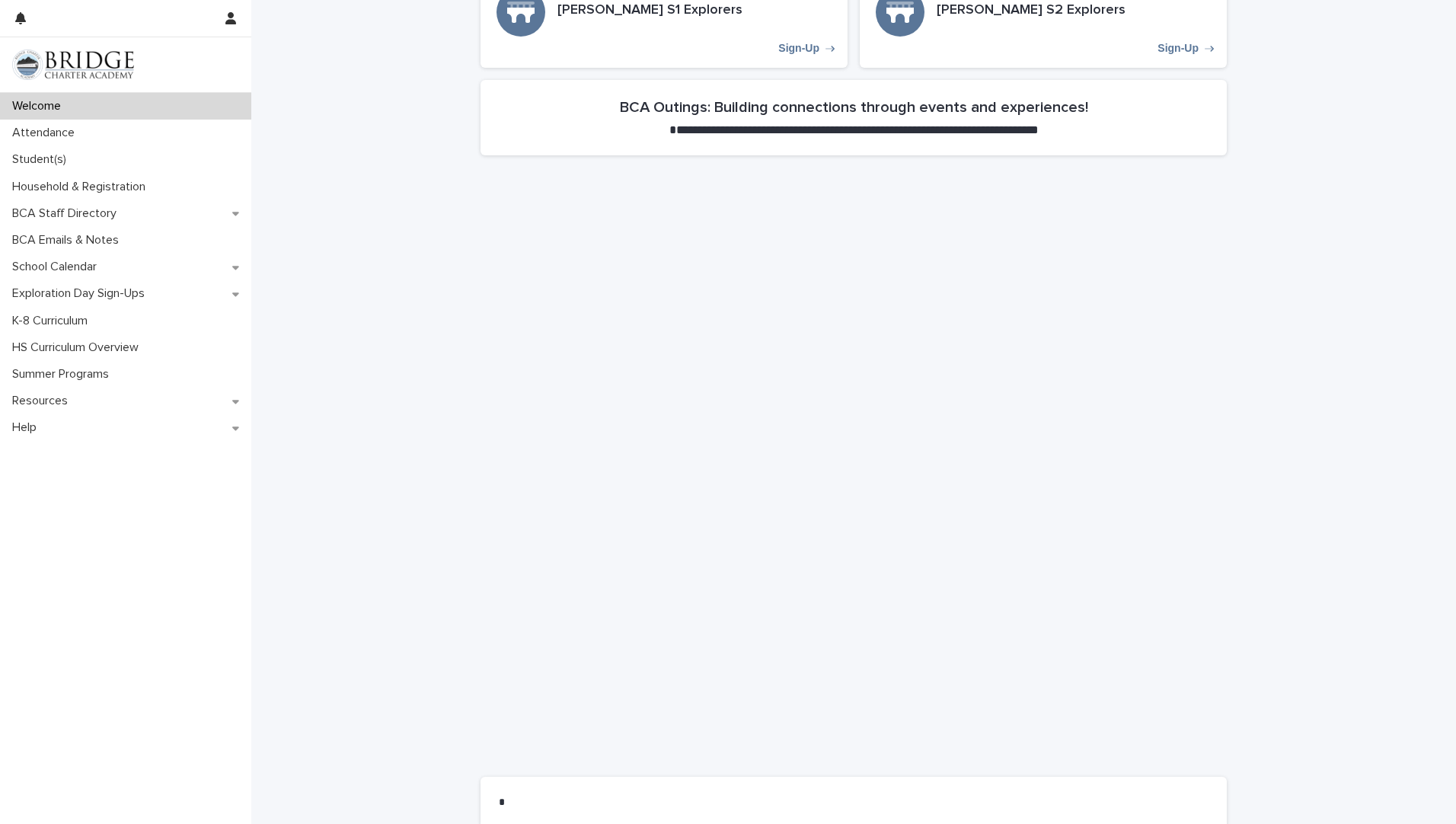
scroll to position [686, 0]
